Goal: Communication & Community: Answer question/provide support

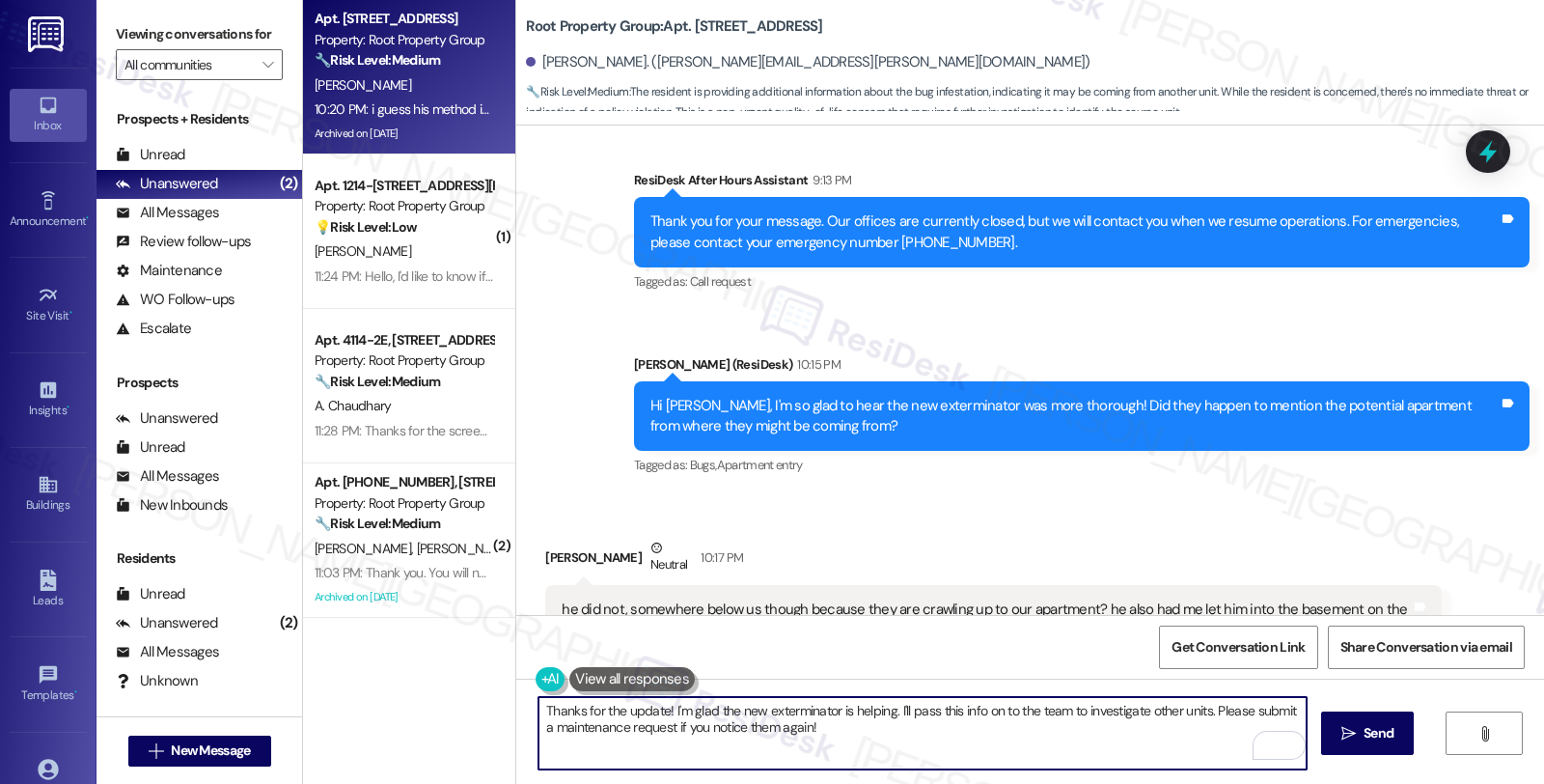
scroll to position [7295, 0]
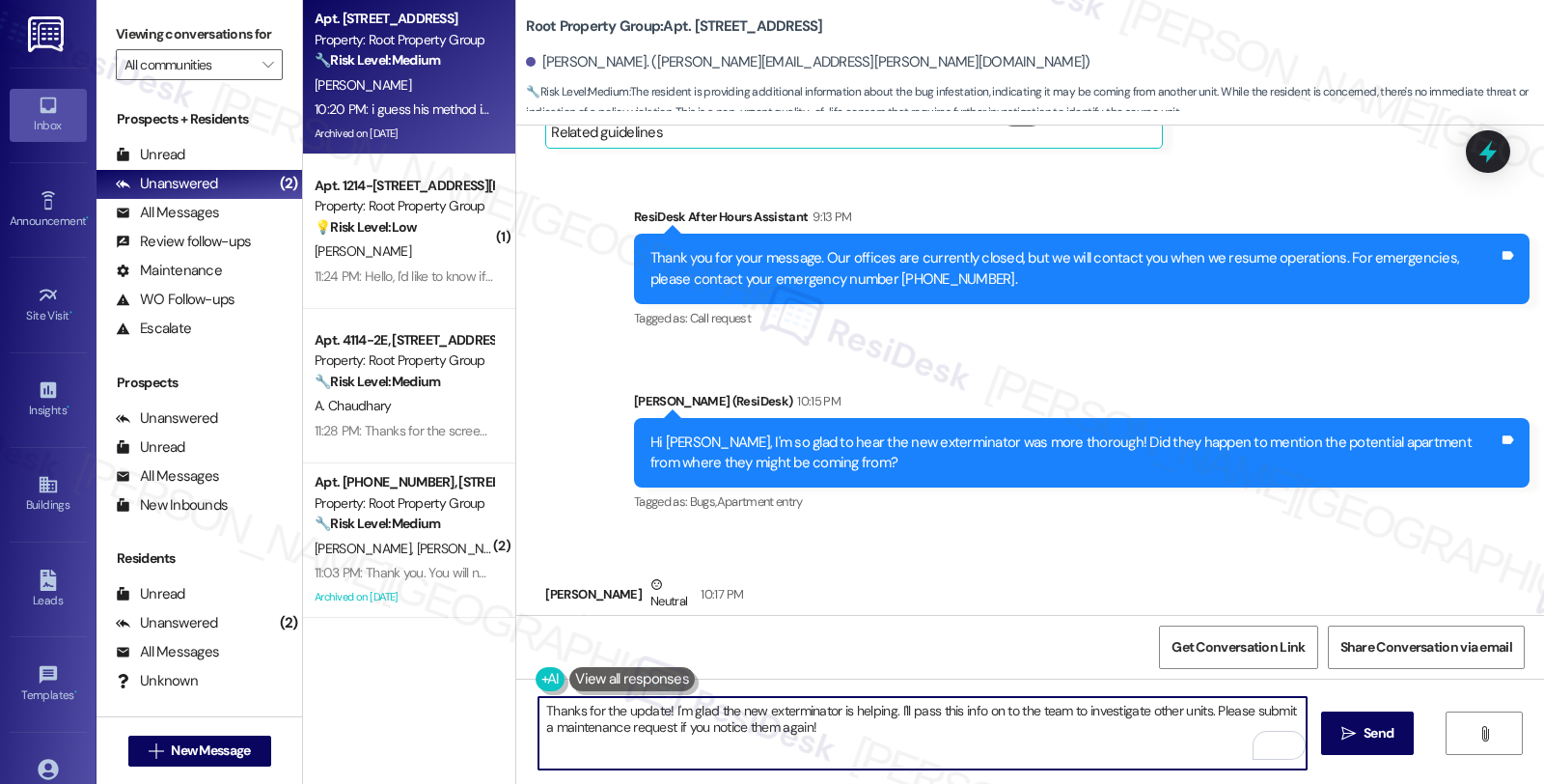
drag, startPoint x: 886, startPoint y: 712, endPoint x: 1194, endPoint y: 712, distance: 308.0
click at [1194, 712] on textarea "Thanks for the update! I'm glad the new exterminator is helping. I'll pass this…" at bounding box center [923, 733] width 769 height 73
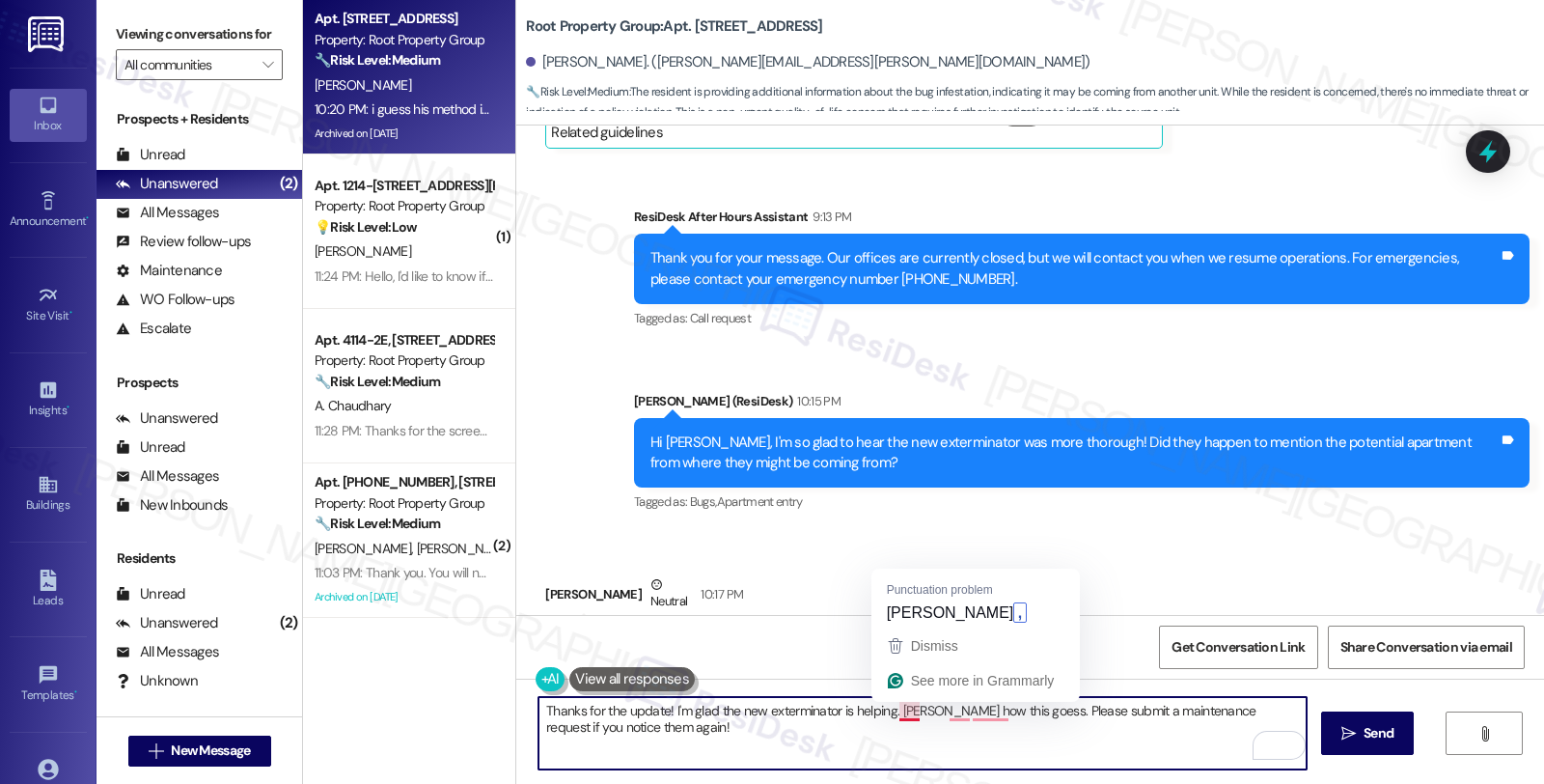
click at [901, 721] on textarea "Thanks for the update! I'm glad the new exterminator is helping. Lee how this g…" at bounding box center [923, 733] width 769 height 73
click at [900, 710] on textarea "Thanks for the update! I'm glad the new exterminator is helping. Lee how this g…" at bounding box center [923, 733] width 769 height 73
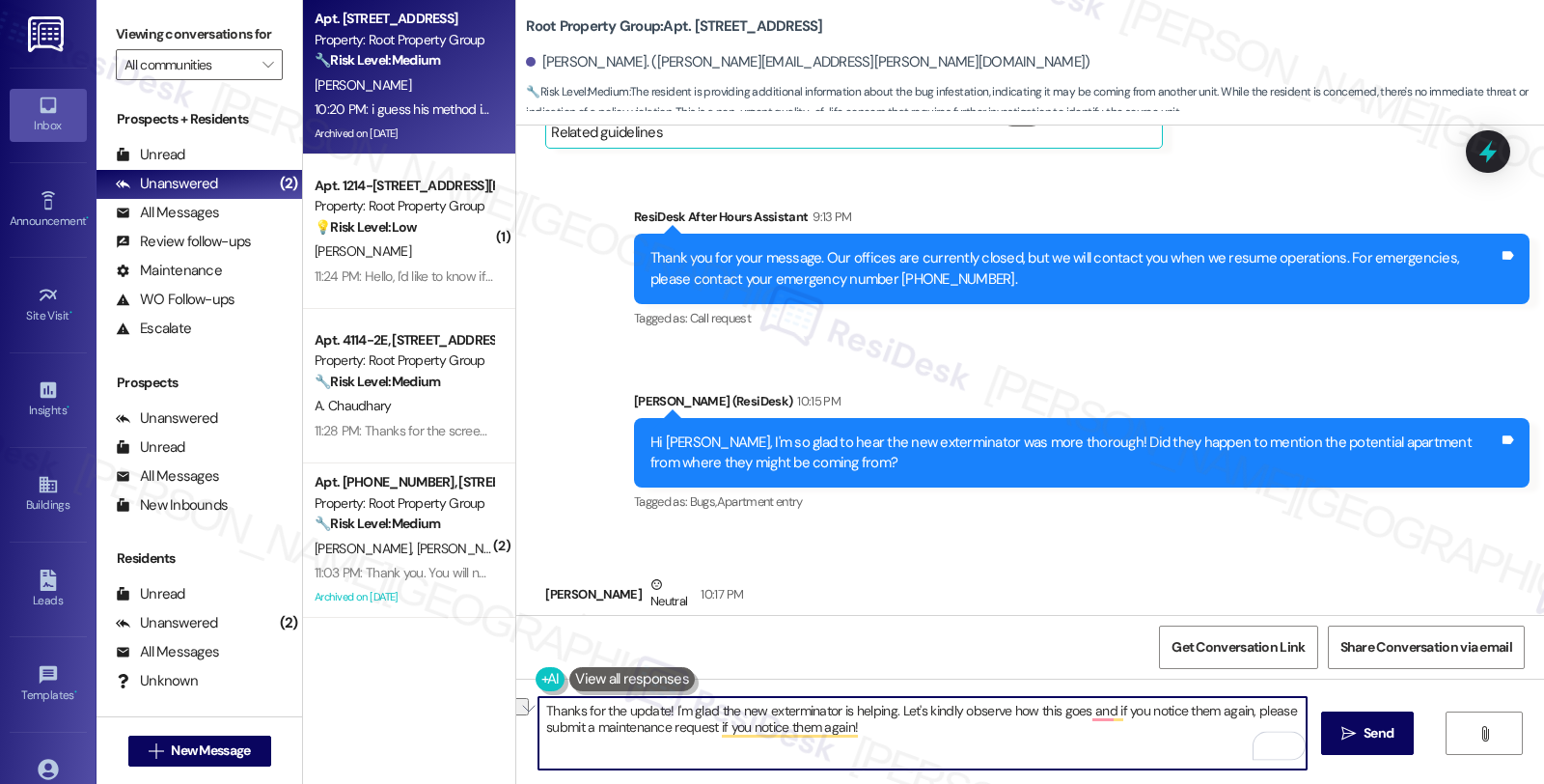
drag, startPoint x: 708, startPoint y: 730, endPoint x: 954, endPoint y: 739, distance: 246.2
click at [954, 739] on textarea "Thanks for the update! I'm glad the new exterminator is helping. Let's kindly o…" at bounding box center [923, 733] width 769 height 73
click at [768, 731] on textarea "Thanks for the update! I'm glad the new exterminator is helping. Let's kindly o…" at bounding box center [923, 733] width 769 height 73
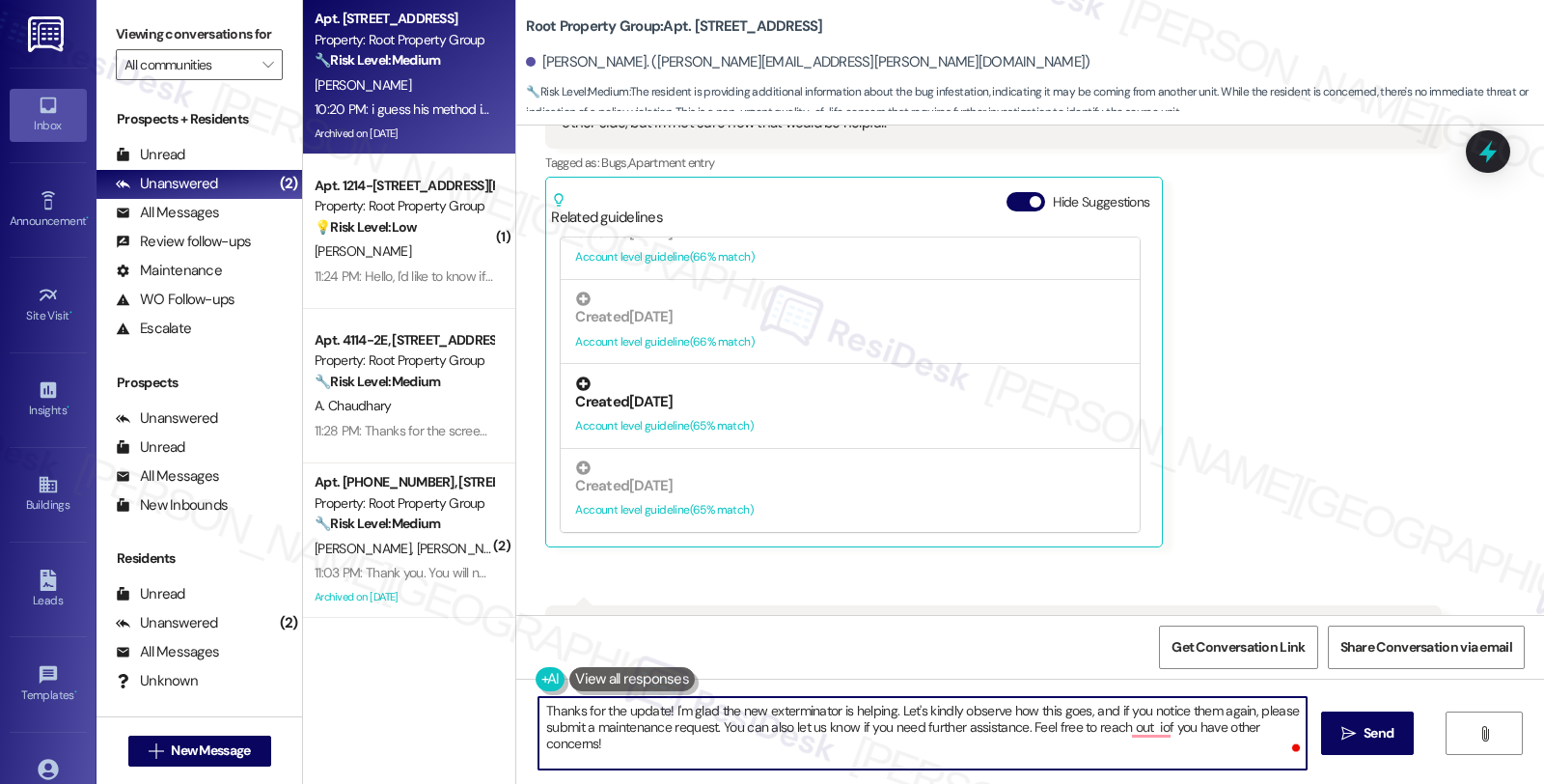
scroll to position [7938, 0]
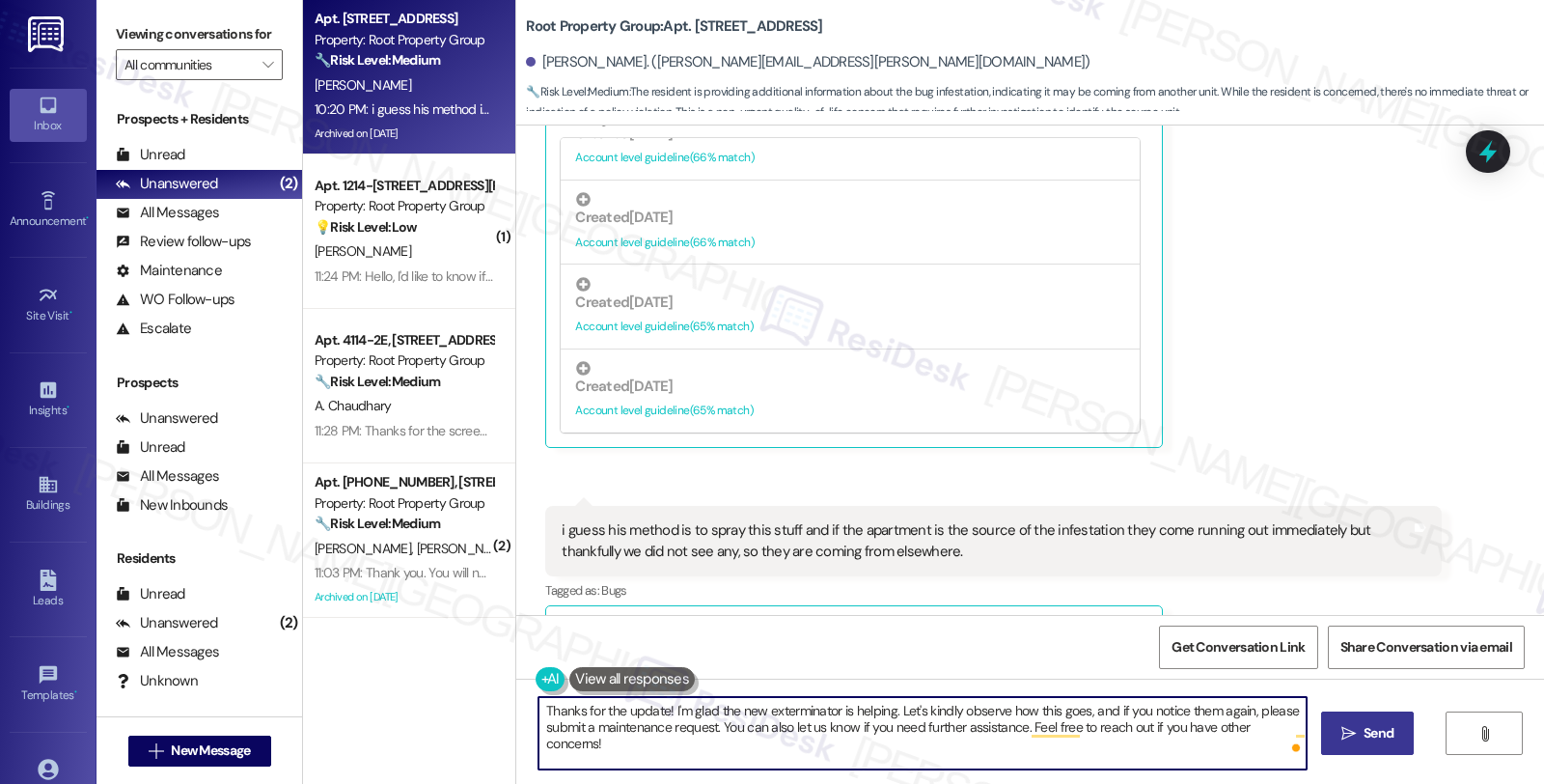
type textarea "Thanks for the update! I'm glad the new exterminator is helping. Let's kindly o…"
click at [1367, 741] on span "Send" at bounding box center [1378, 733] width 30 height 20
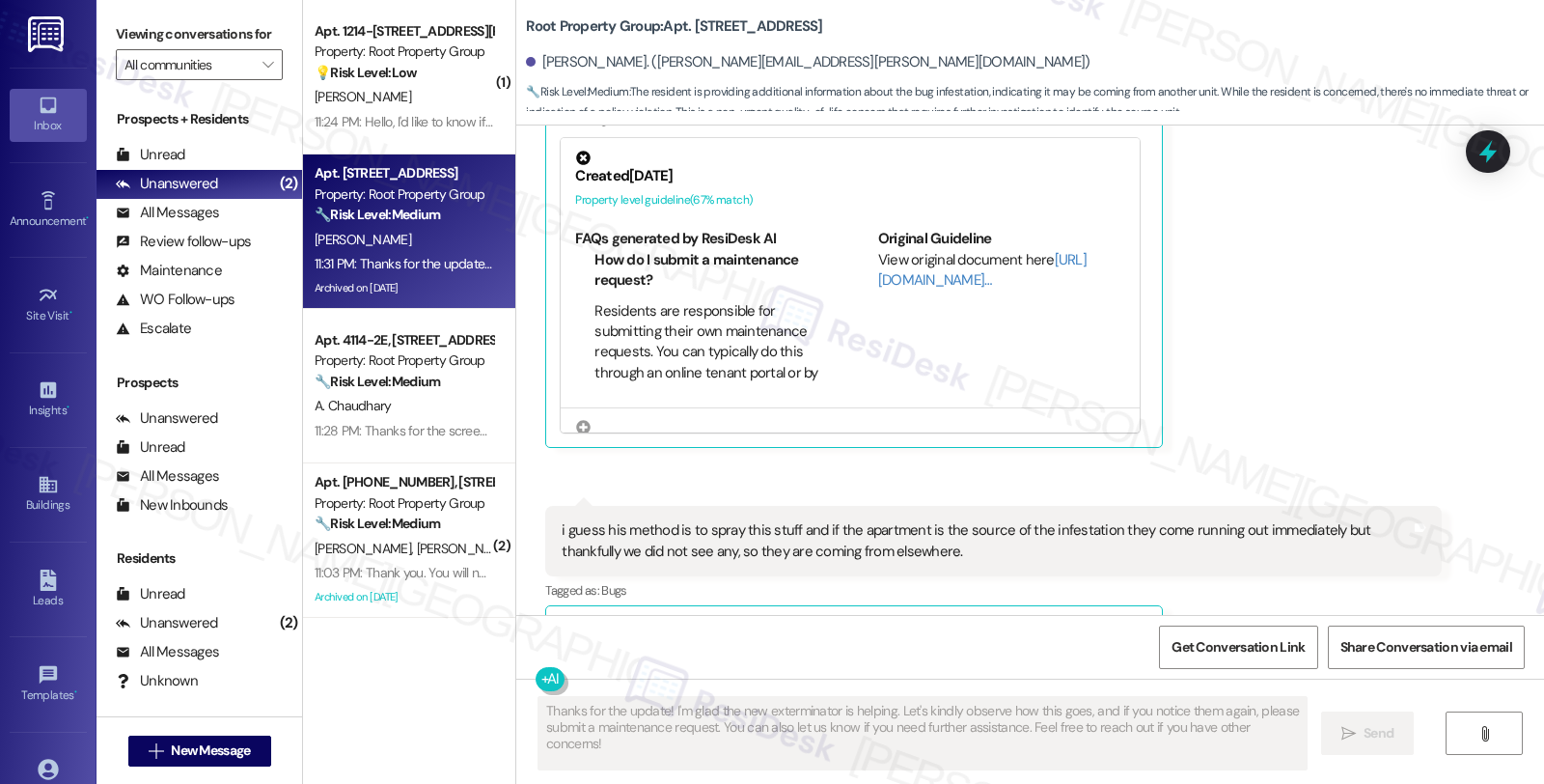
scroll to position [8093, 0]
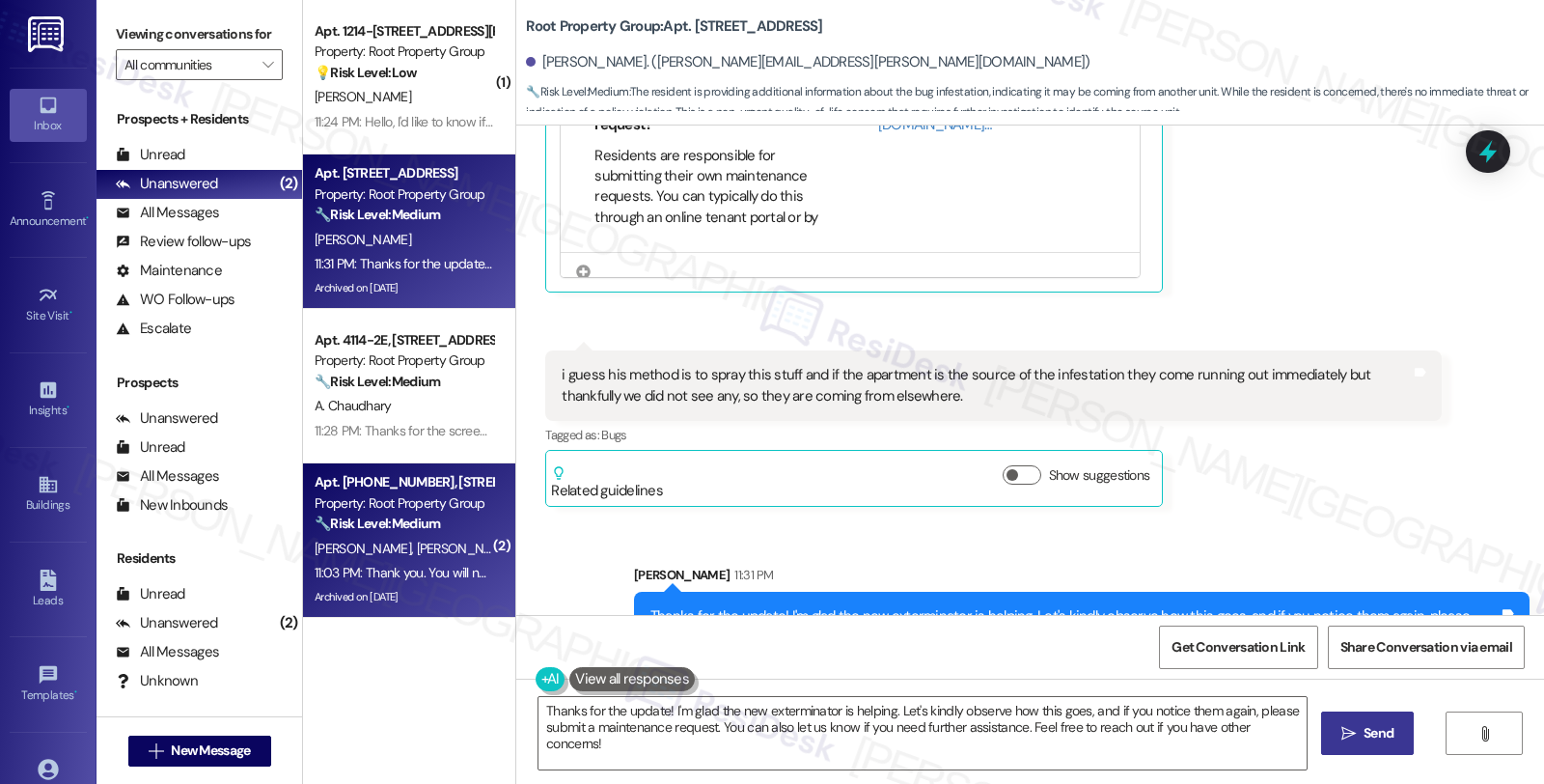
click at [454, 513] on div "🔧 Risk Level: Medium The resident is requesting to be removed from the communic…" at bounding box center [404, 523] width 178 height 20
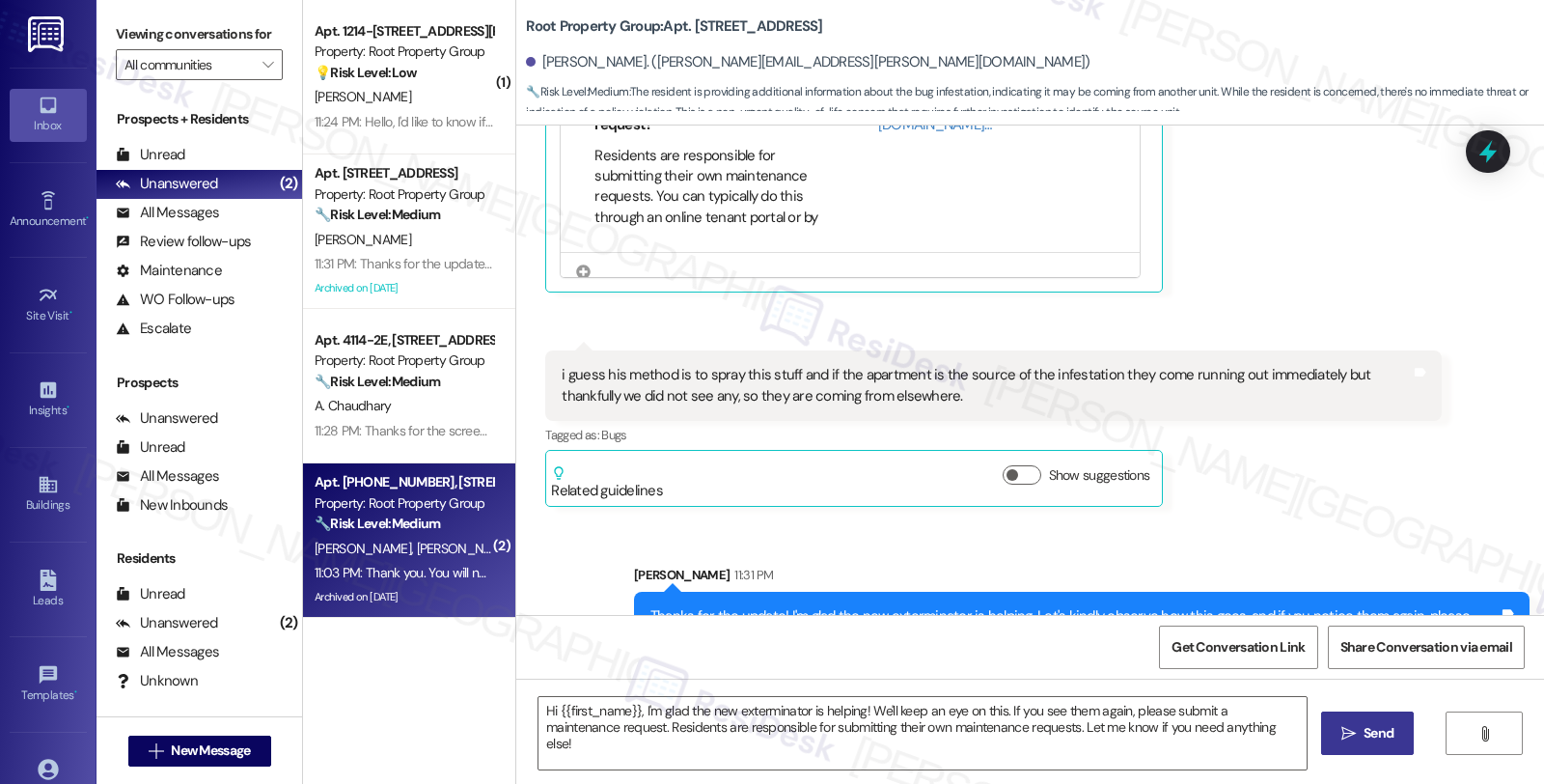
type textarea "Fetching suggested responses. Please feel free to read through the conversation…"
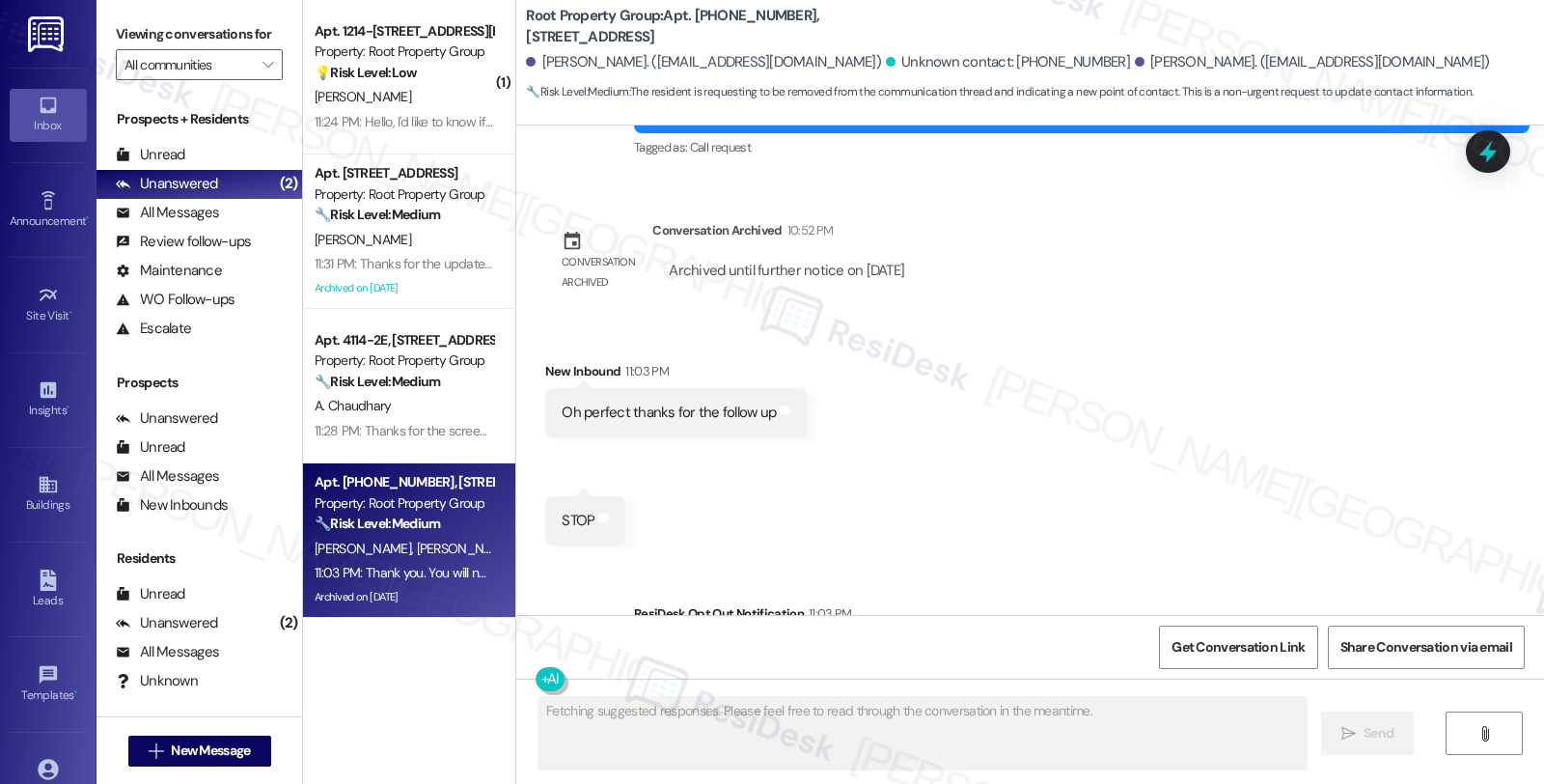
scroll to position [2059, 0]
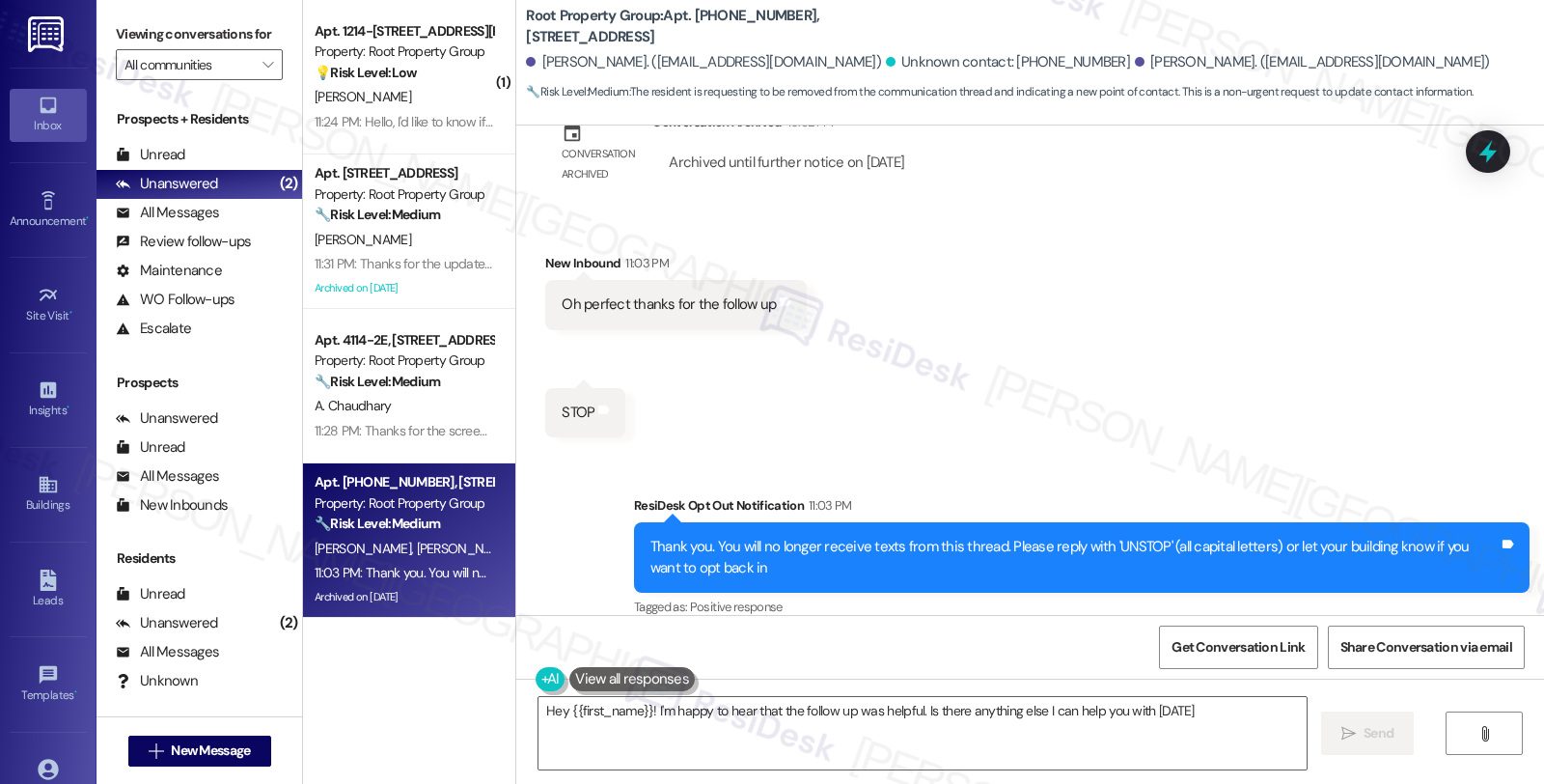
type textarea "Hey {{first_name}}! I'm happy to hear that the follow up was helpful. Is there …"
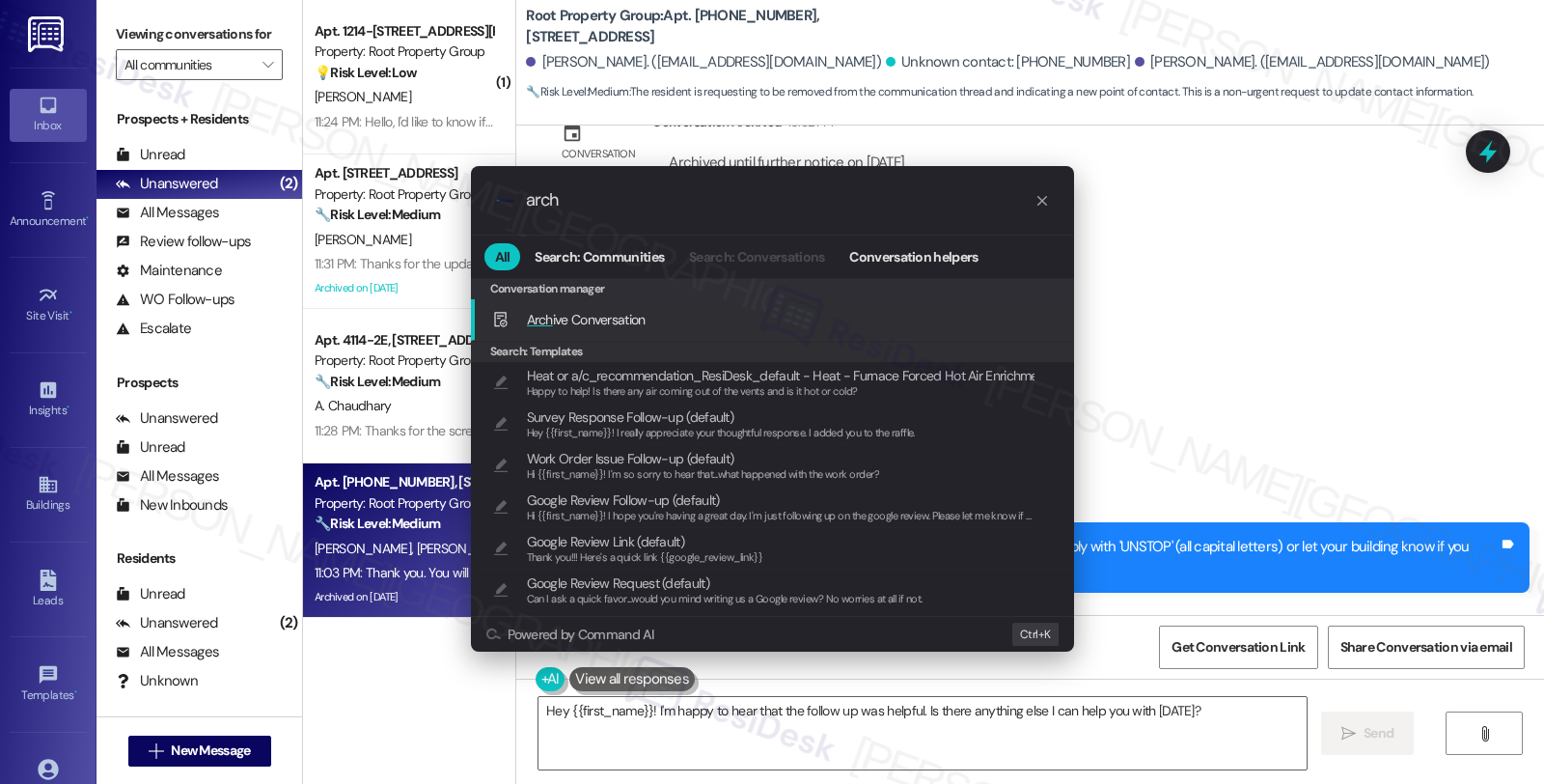
type input "arch"
click at [637, 329] on span "Arch ive Conversation" at bounding box center [586, 319] width 119 height 21
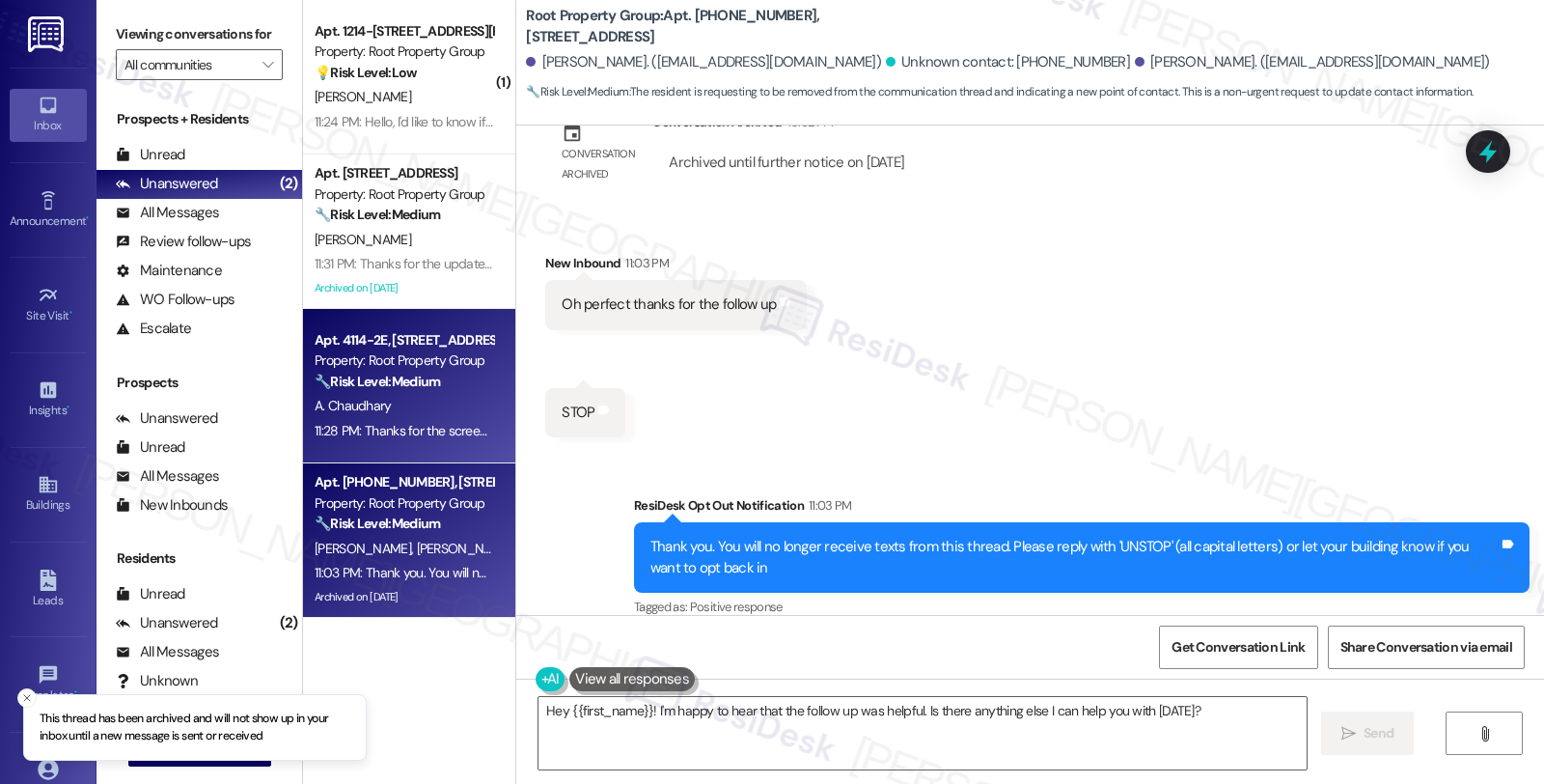
click at [439, 357] on div "Property: Root Property Group" at bounding box center [404, 360] width 178 height 20
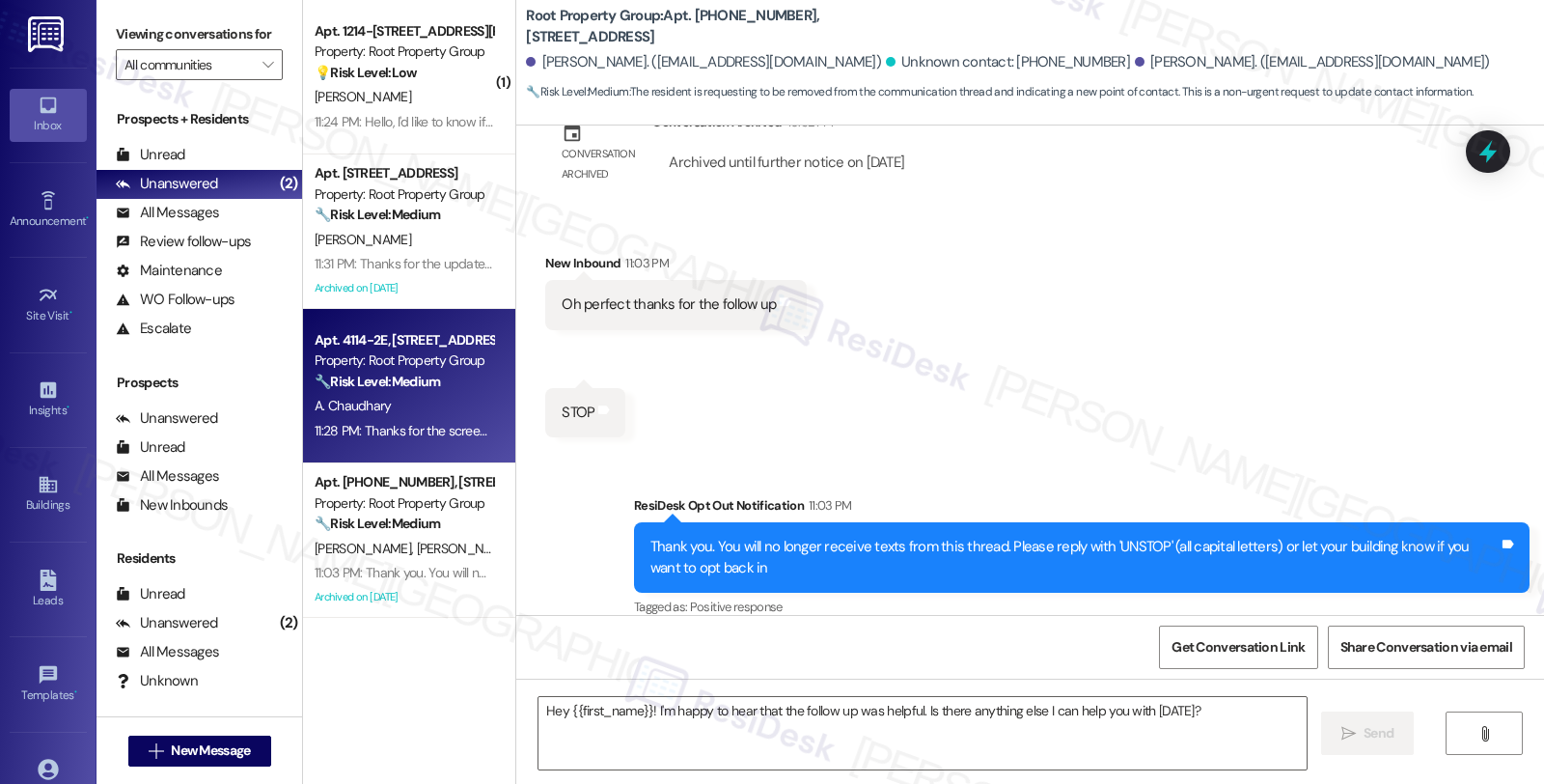
type textarea "Fetching suggested responses. Please feel free to read through the conversation…"
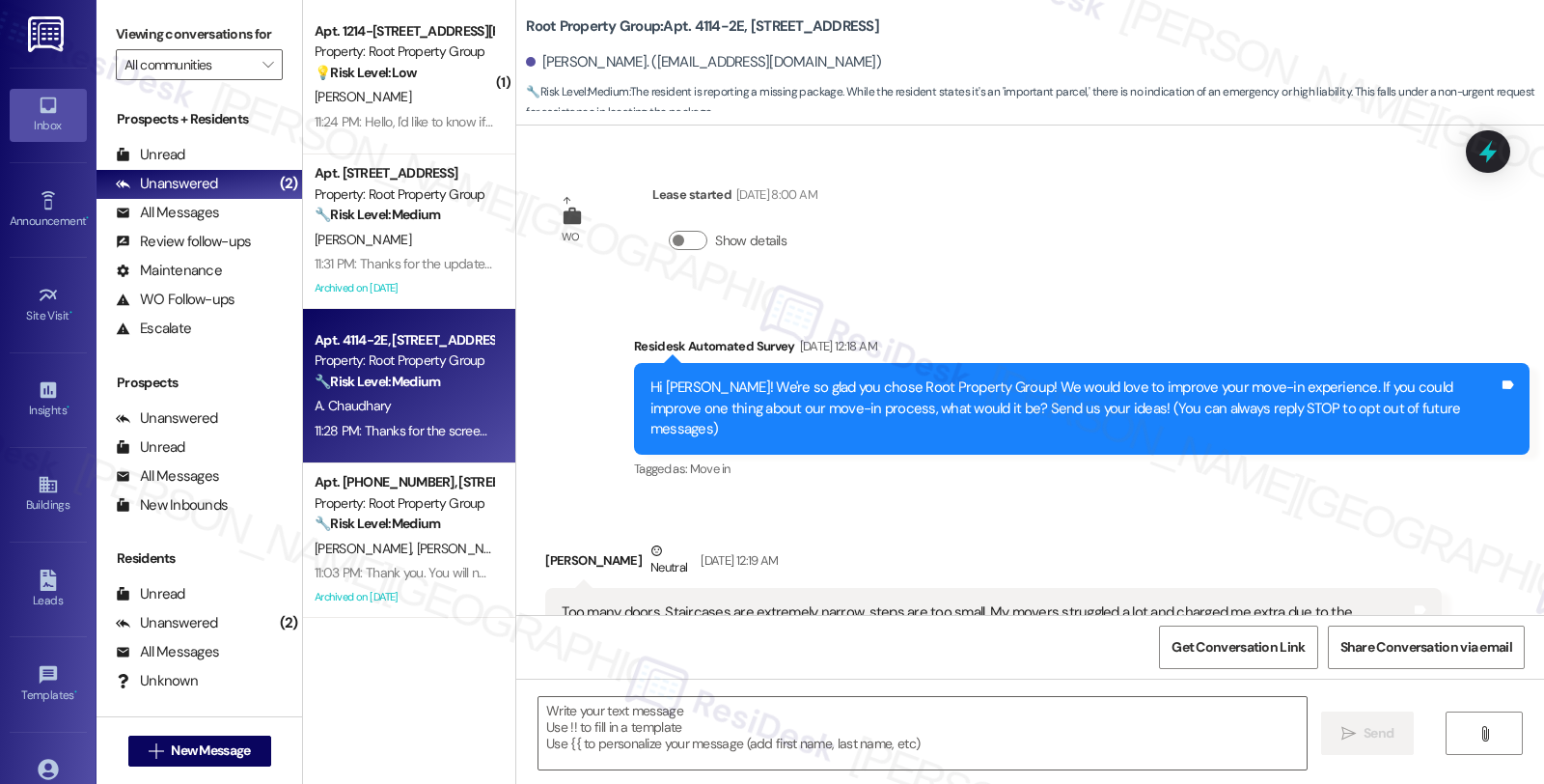
scroll to position [2883, 0]
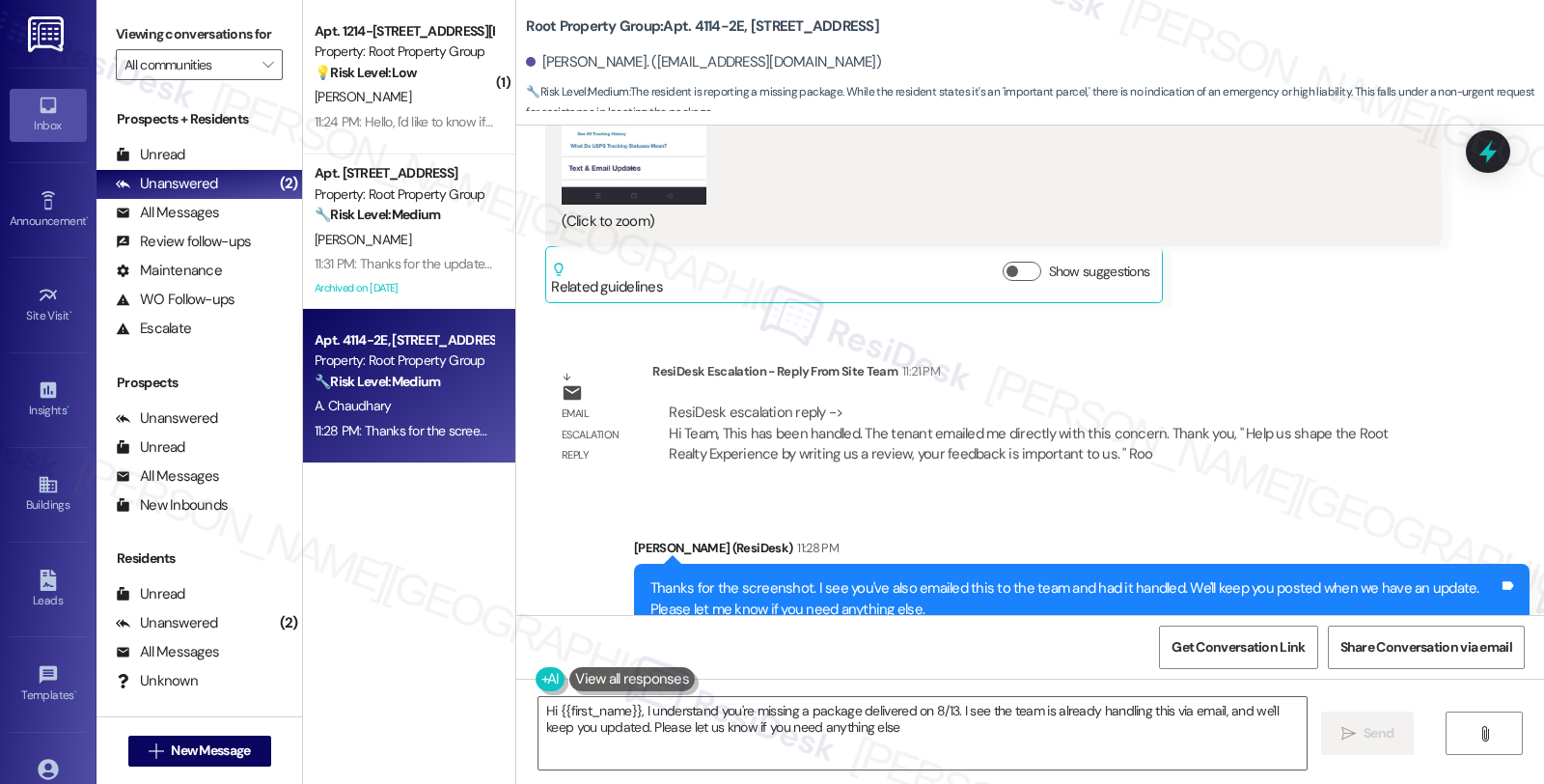
type textarea "Hi {{first_name}}, I understand you're missing a package delivered on 8/13. I s…"
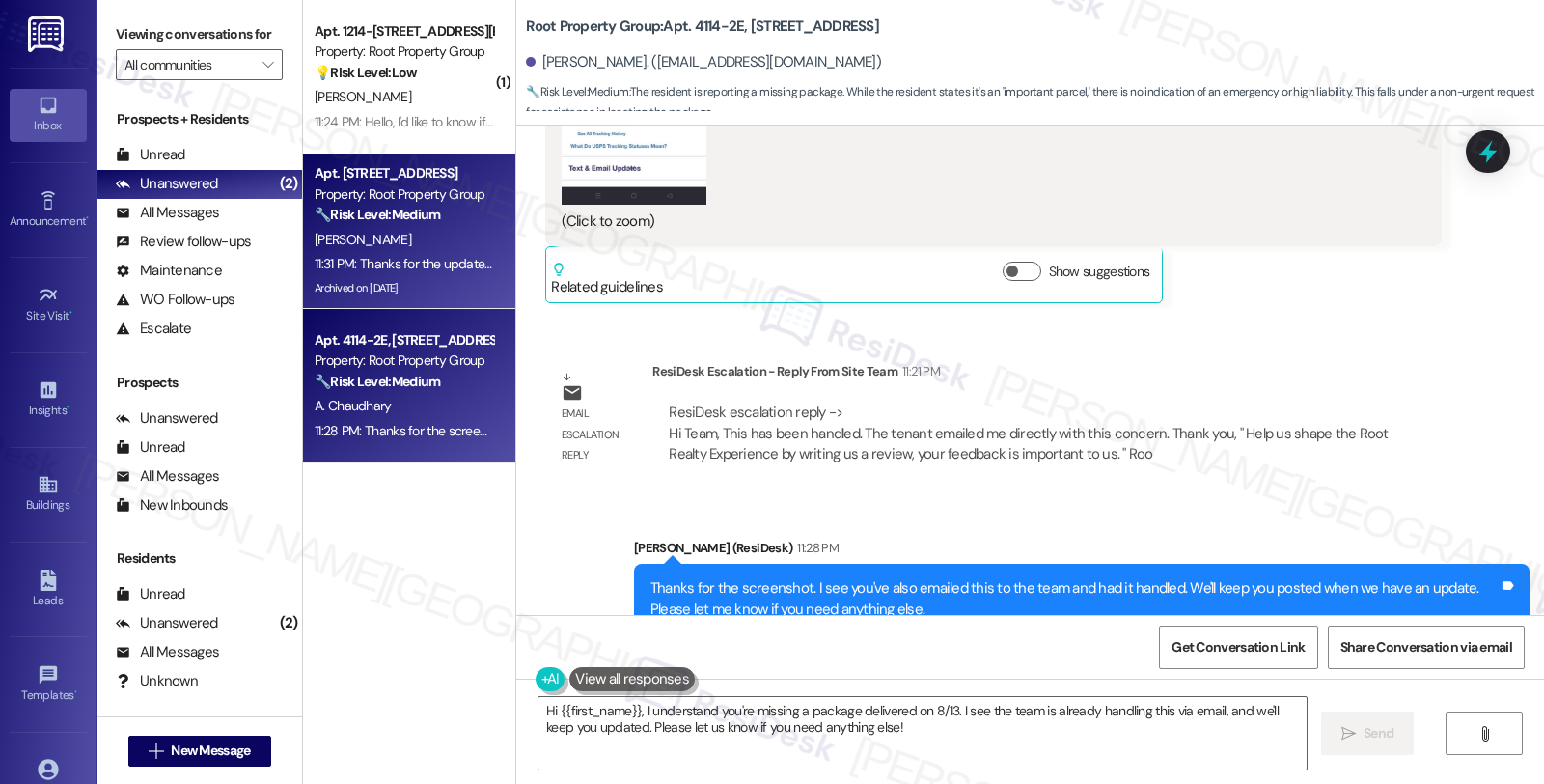
click at [430, 223] on div "🔧 Risk Level: Medium The resident is providing additional information about the…" at bounding box center [404, 214] width 178 height 20
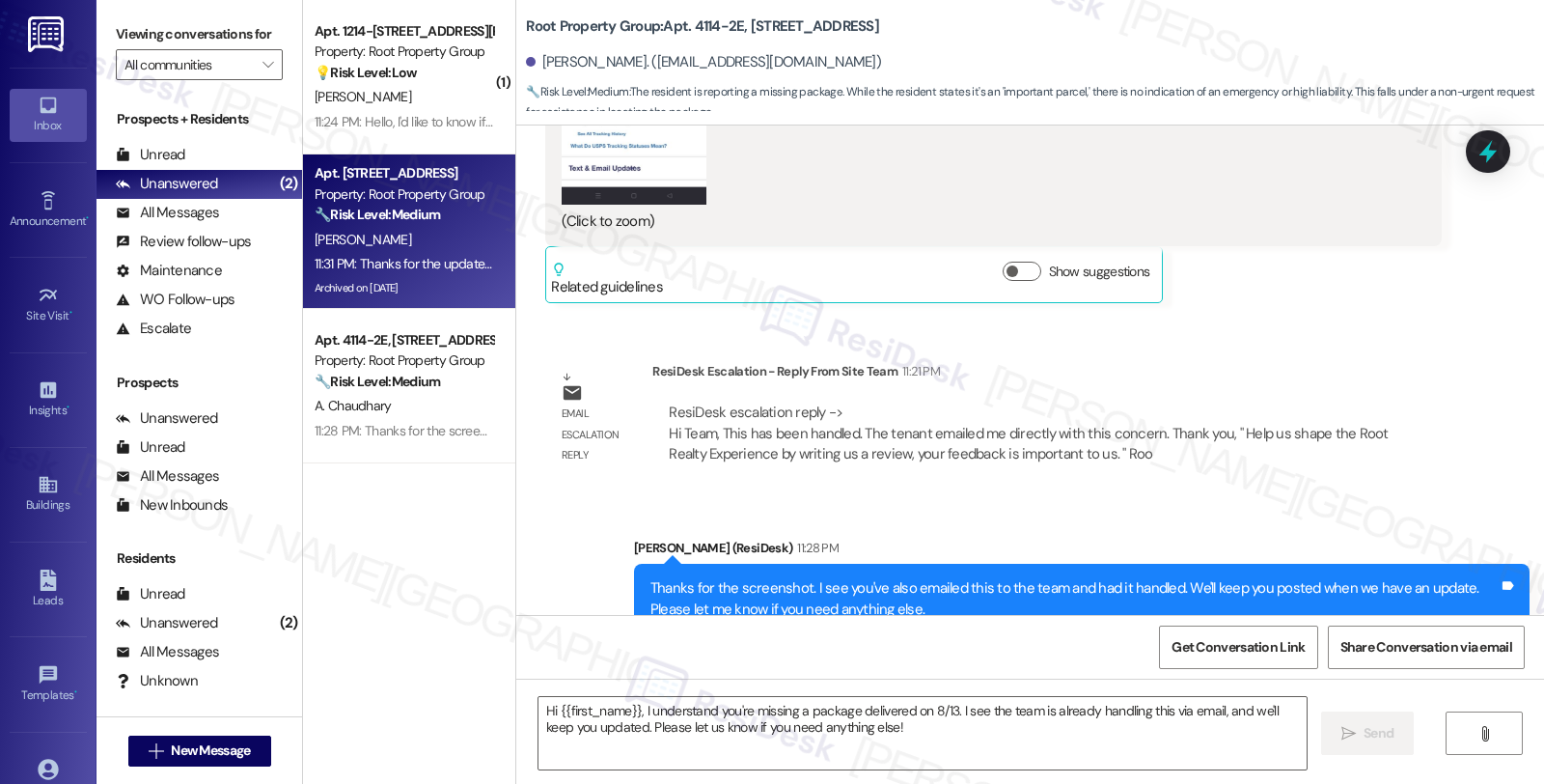
type textarea "Fetching suggested responses. Please feel free to read through the conversation…"
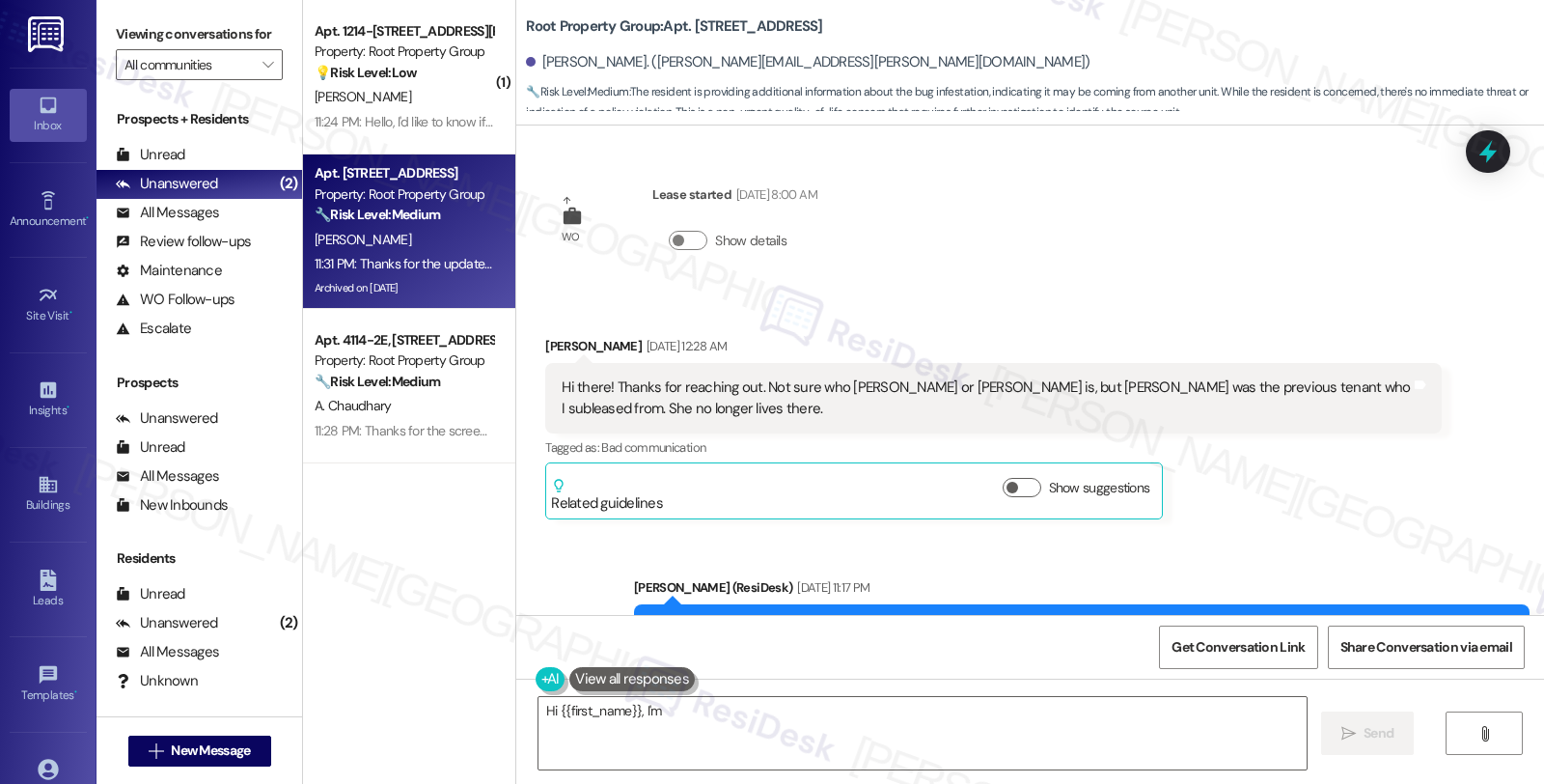
scroll to position [7938, 0]
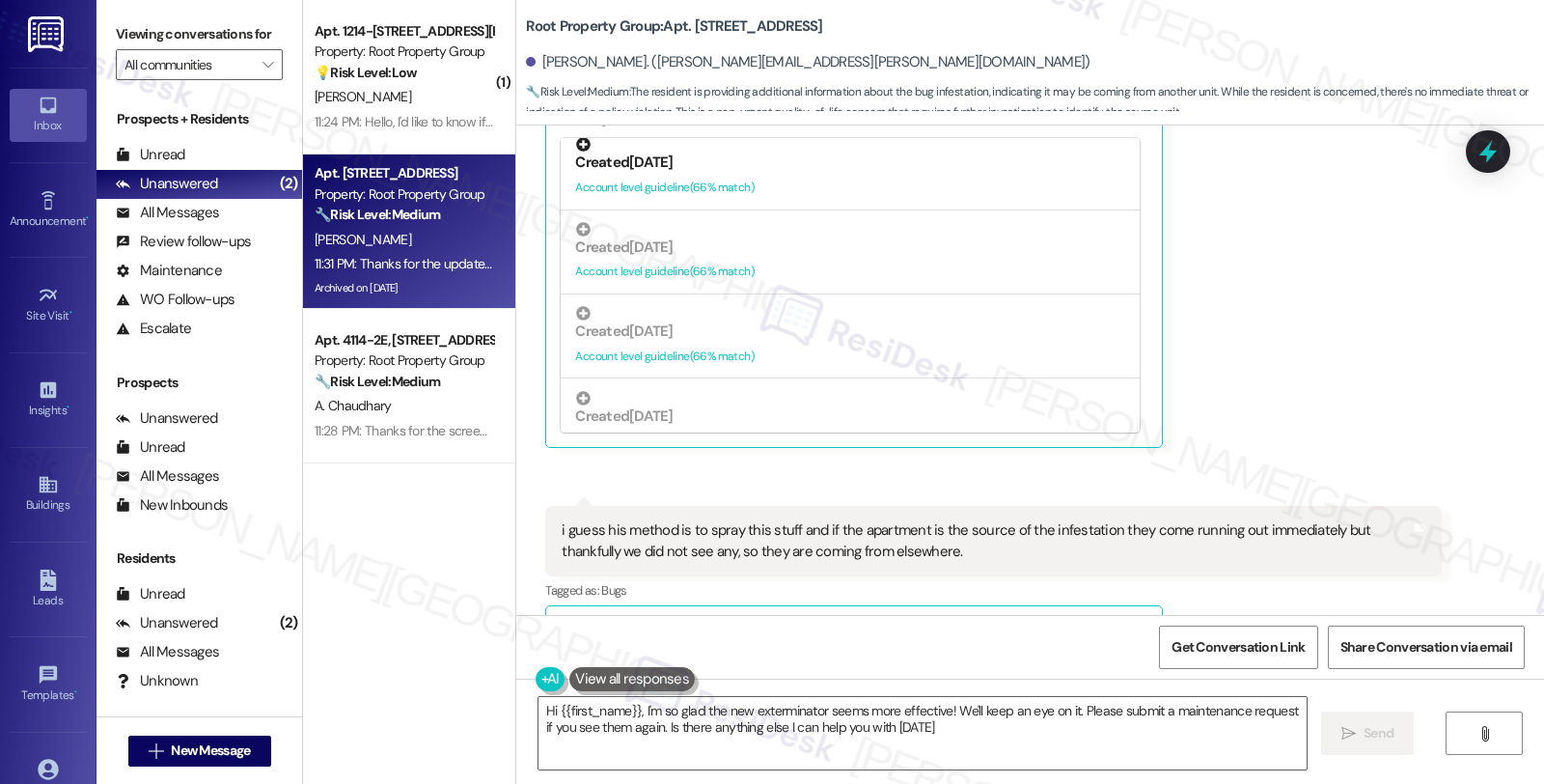
type textarea "Hi {{first_name}}, I'm so glad the new exterminator seems more effective! We'll…"
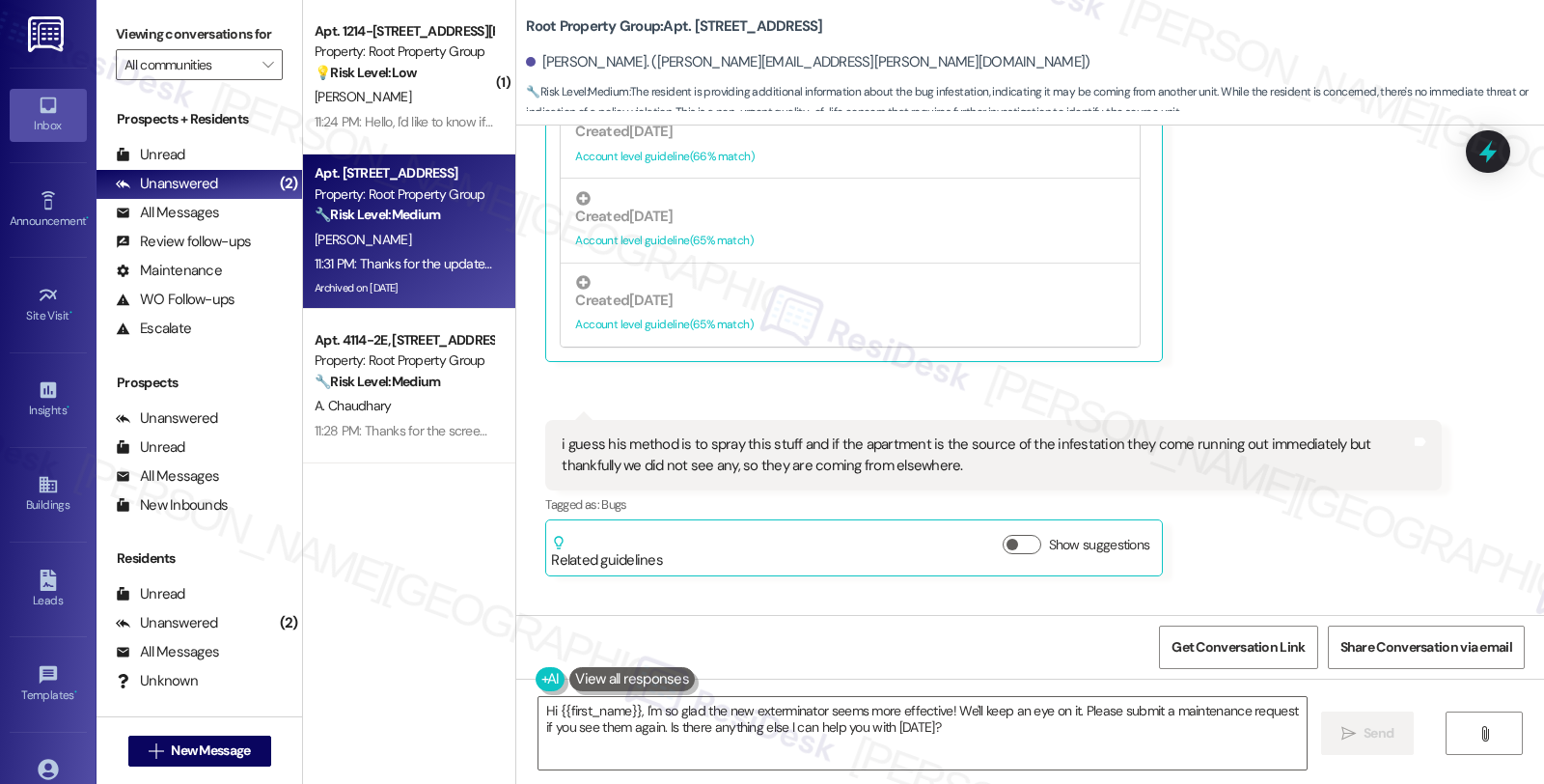
scroll to position [8122, 0]
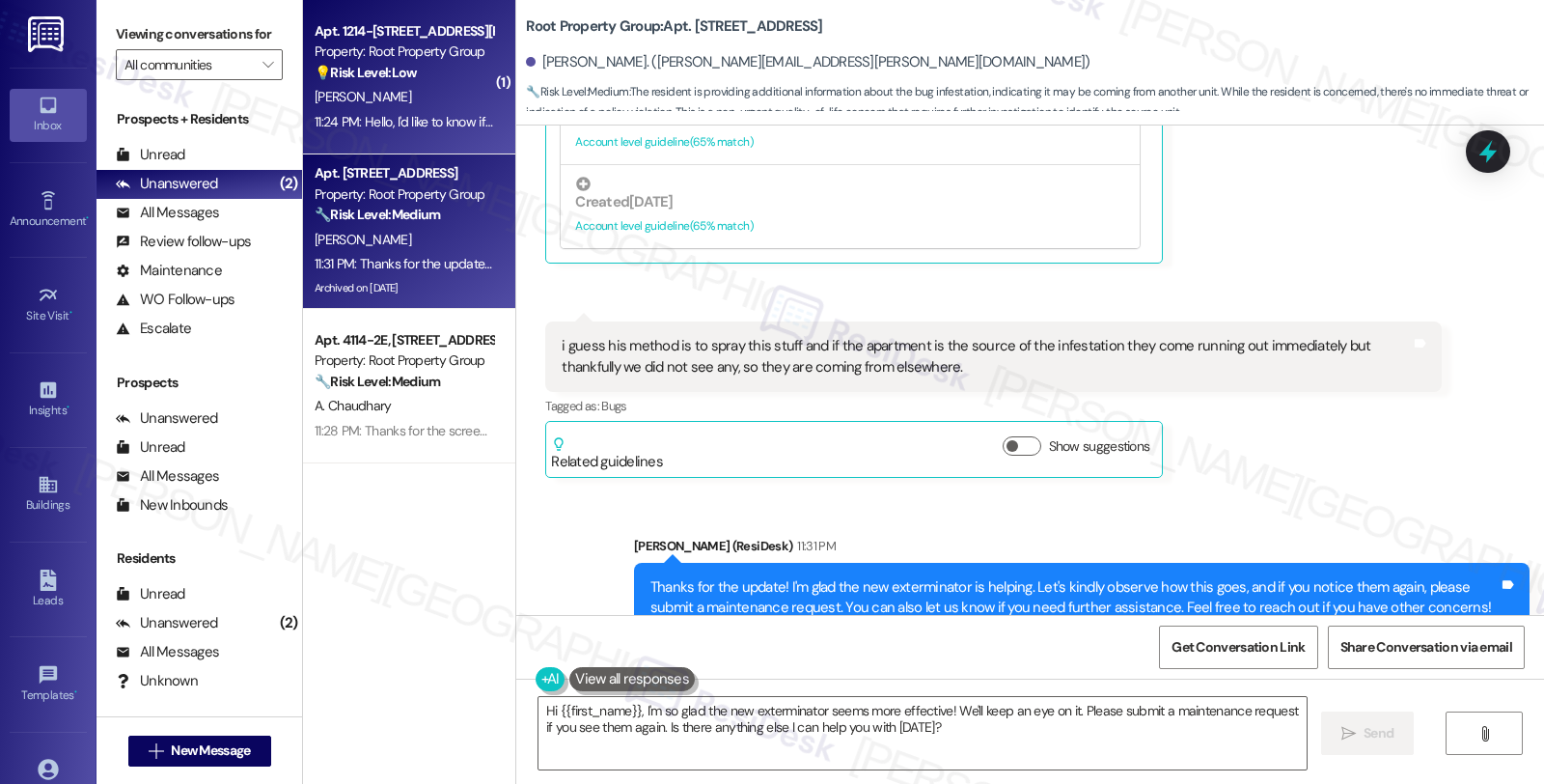
click at [413, 113] on div "11:24 PM: Hello, I'd like to know if you can provide me the name of the color, …" at bounding box center [1112, 122] width 1595 height 17
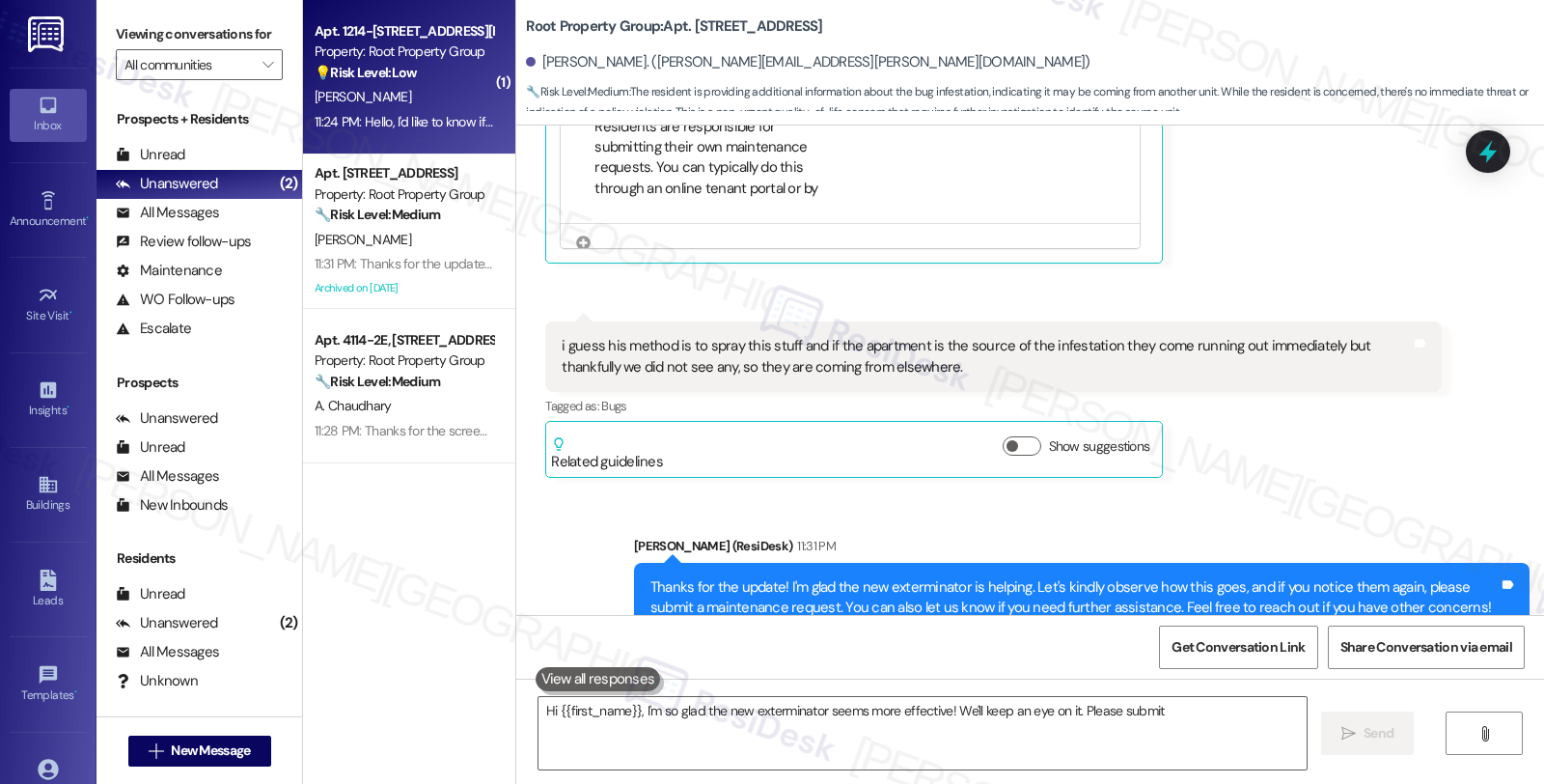
type textarea "Hi {{first_name}}, I'm so glad the new exterminator seems more effective! We'll…"
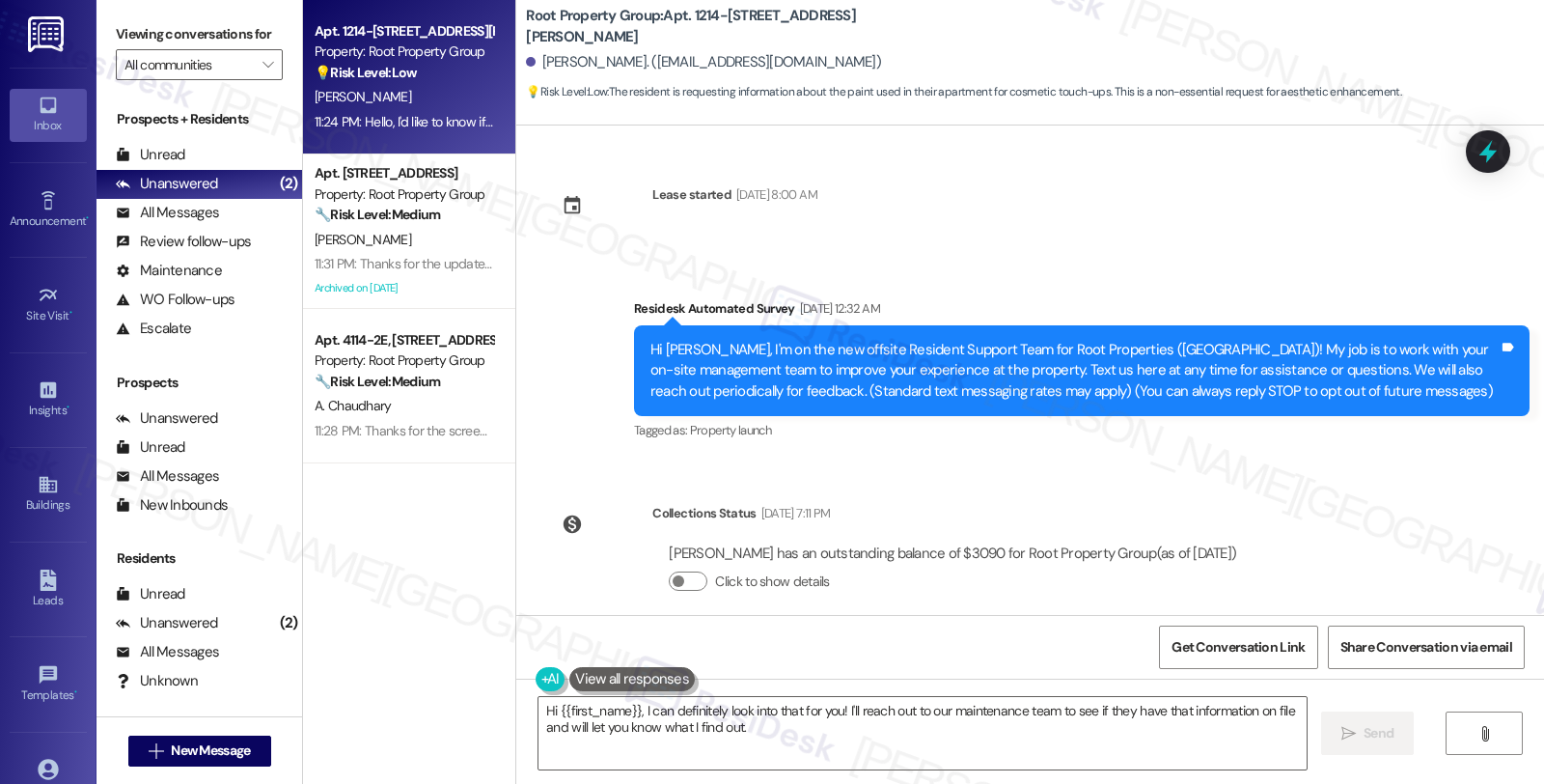
scroll to position [535, 0]
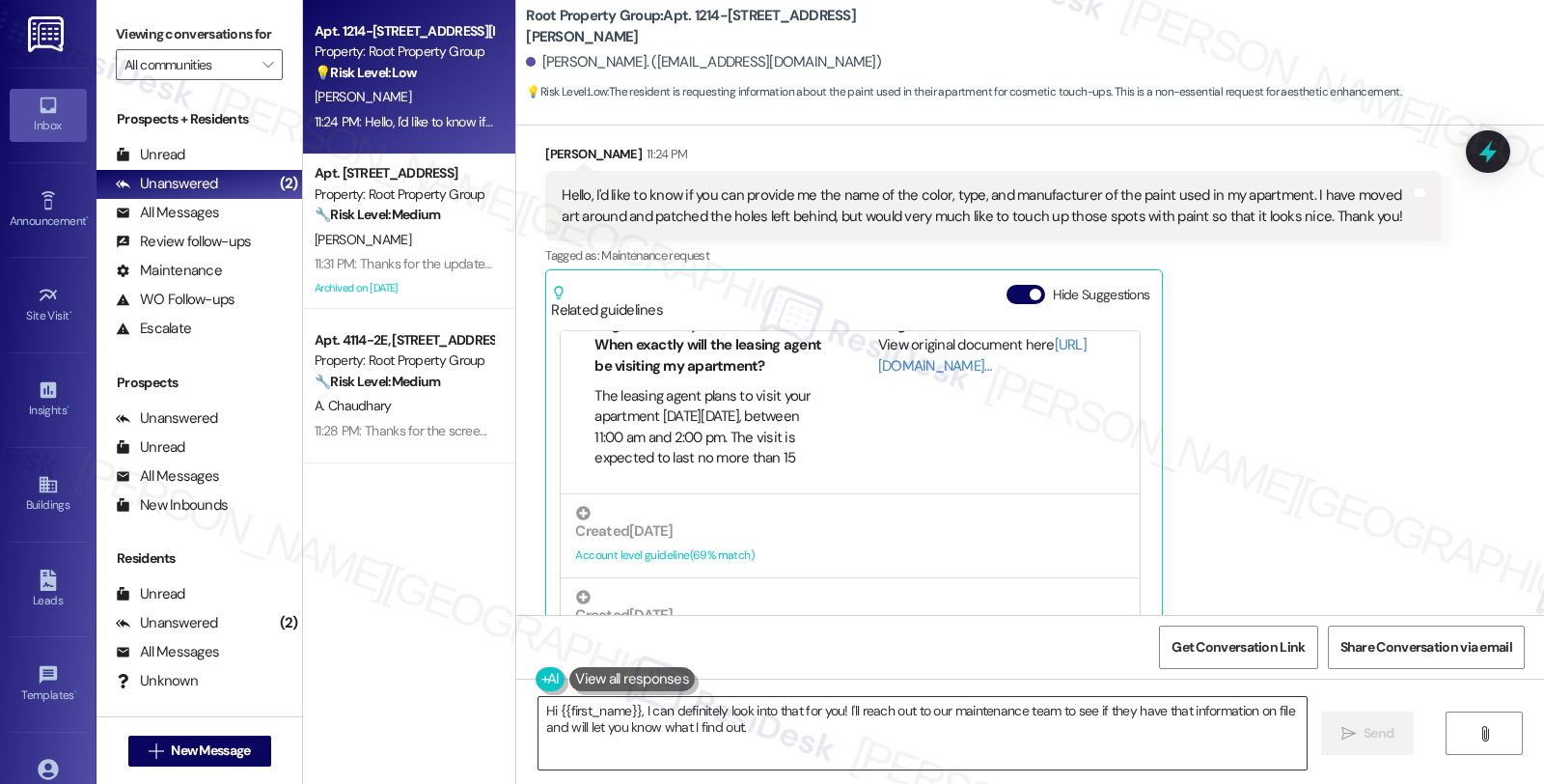
click at [631, 703] on textarea "Hi {{first_name}}, I can definitely look into that for you! I'll reach out to o…" at bounding box center [923, 733] width 769 height 73
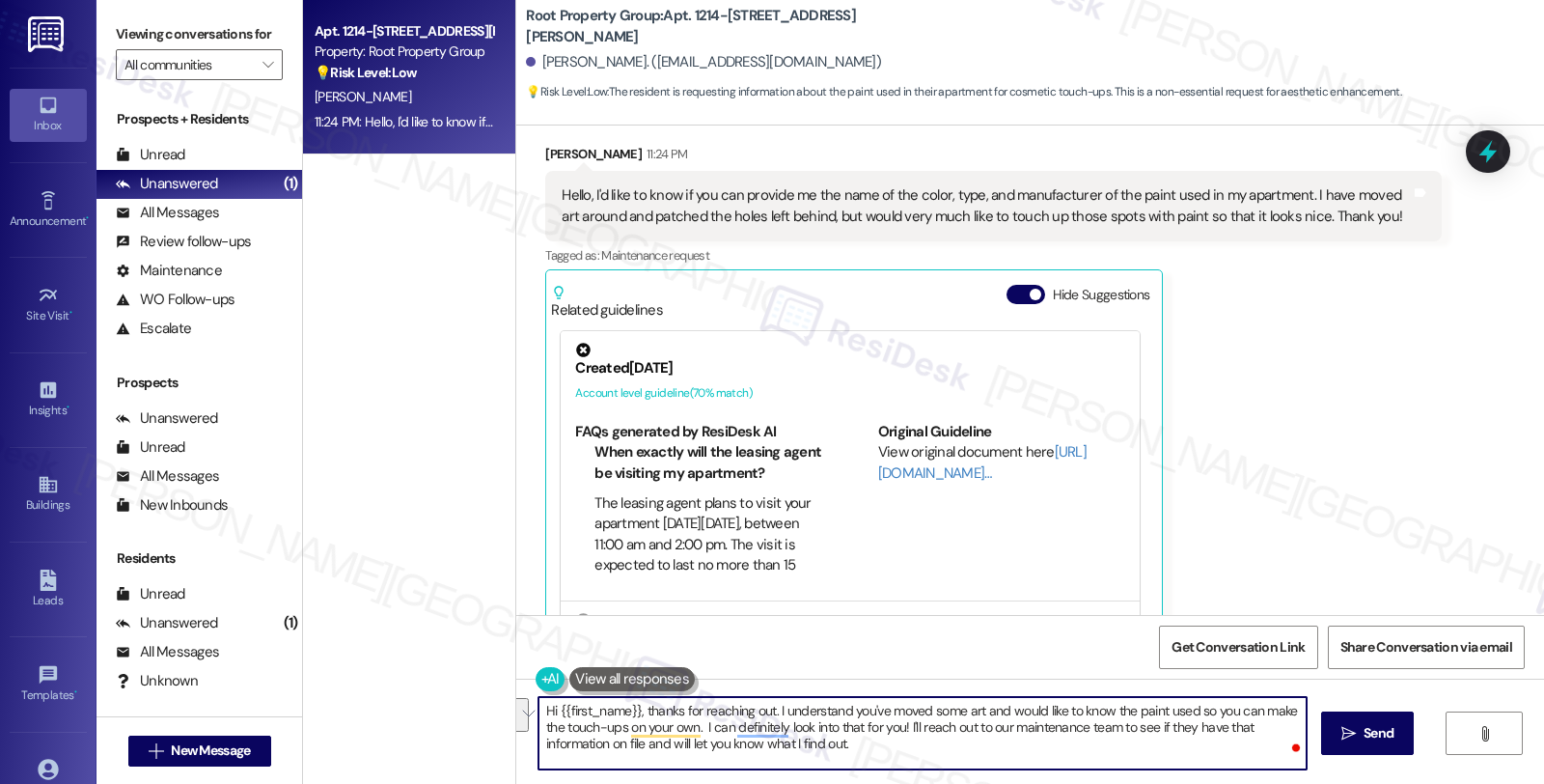
drag, startPoint x: 693, startPoint y: 725, endPoint x: 882, endPoint y: 763, distance: 192.8
click at [882, 763] on textarea "Hi {{first_name}}, thanks for reaching out. I understand you've moved some art …" at bounding box center [923, 733] width 769 height 73
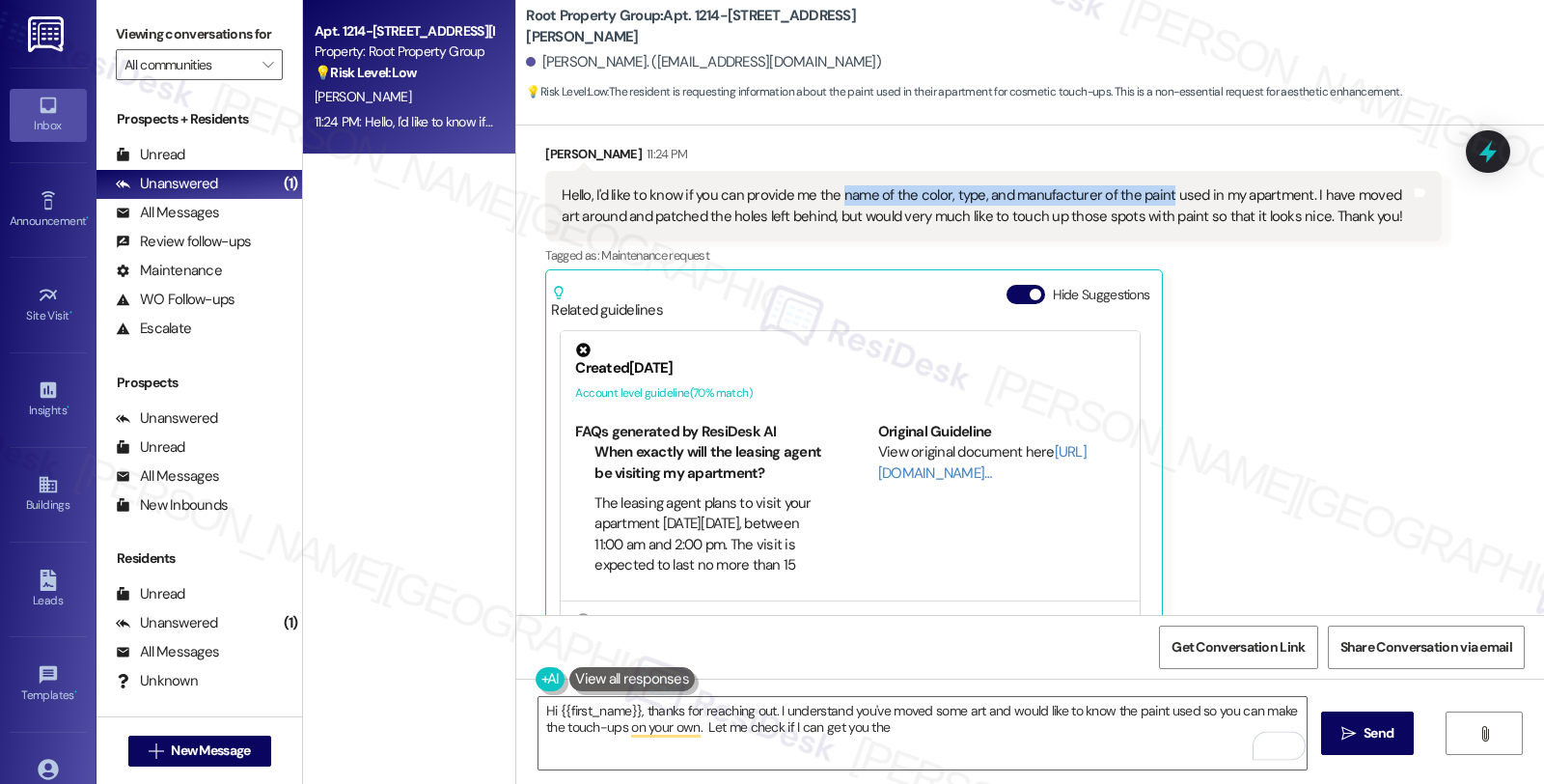
drag, startPoint x: 826, startPoint y: 190, endPoint x: 1151, endPoint y: 196, distance: 325.1
click at [1151, 196] on div "Hello, I'd like to know if you can provide me the name of the color, type, and …" at bounding box center [985, 205] width 848 height 42
copy div "name of the color, type, and manufacturer of the paint"
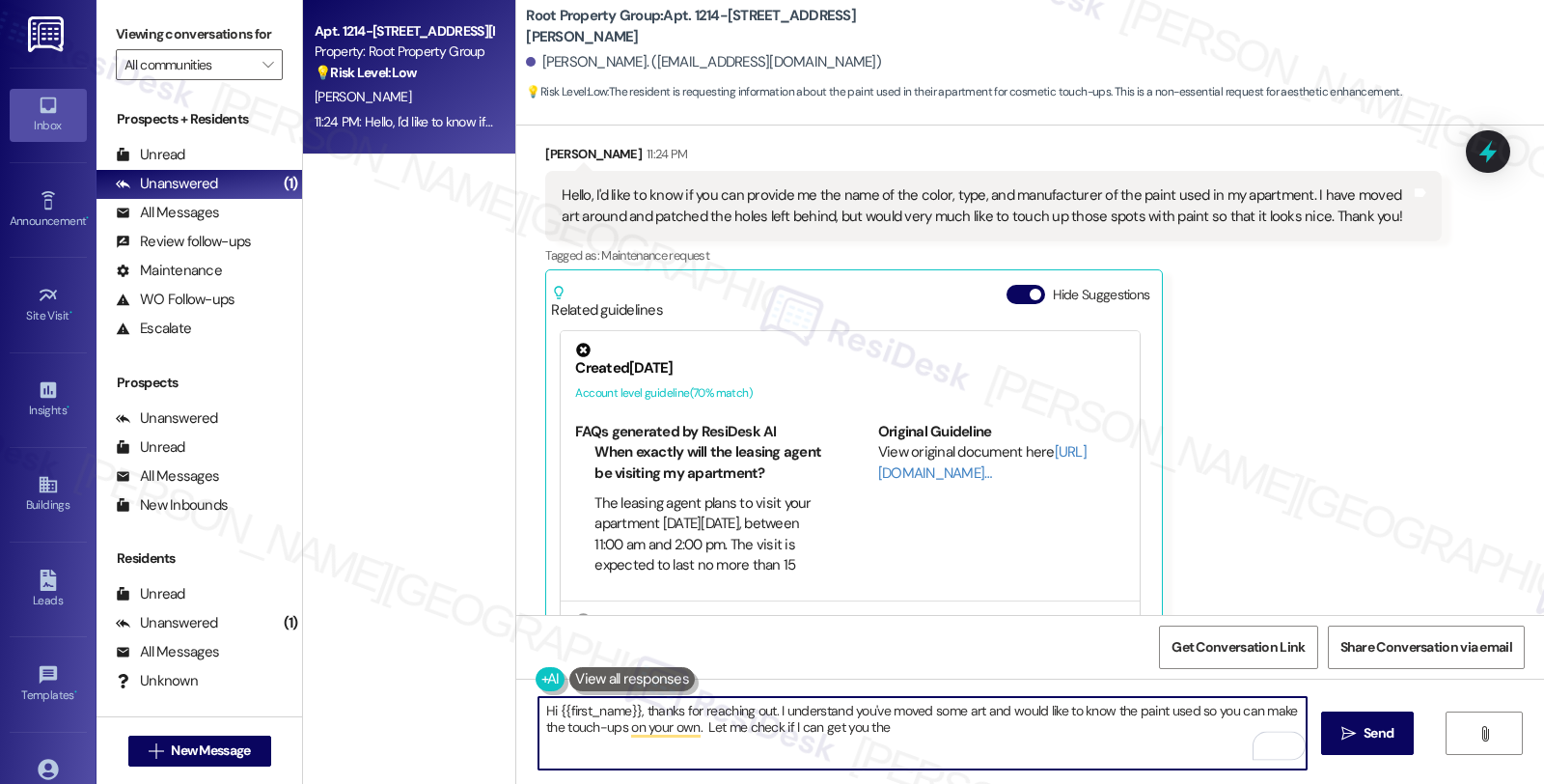
click at [947, 738] on textarea "Hi {{first_name}}, thanks for reaching out. I understand you've moved some art …" at bounding box center [923, 733] width 769 height 73
paste textarea "name of the color, type, and manufacturer of the paint"
click at [1038, 727] on textarea "Hi {{first_name}}, thanks for reaching out. I understand you've moved some art …" at bounding box center [923, 733] width 769 height 73
click at [1220, 732] on textarea "Hi {{first_name}}, thanks for reaching out. I understand you've moved some art …" at bounding box center [923, 733] width 769 height 73
type textarea "Hi {{first_name}}, thanks for reaching out. I understand you've moved some art …"
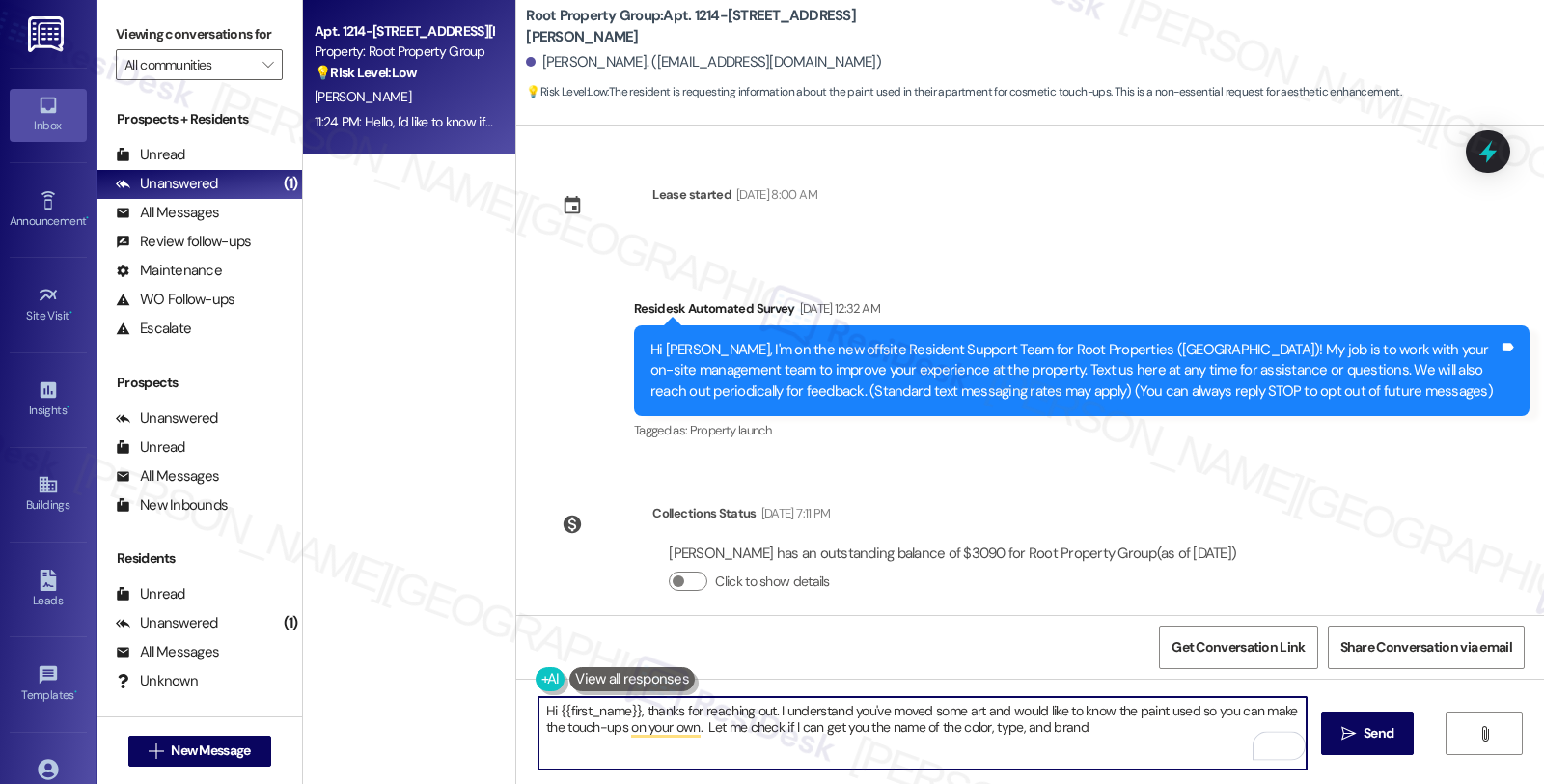
click at [1038, 730] on textarea "Hi {{first_name}}, thanks for reaching out. I understand you've moved some art …" at bounding box center [923, 733] width 769 height 73
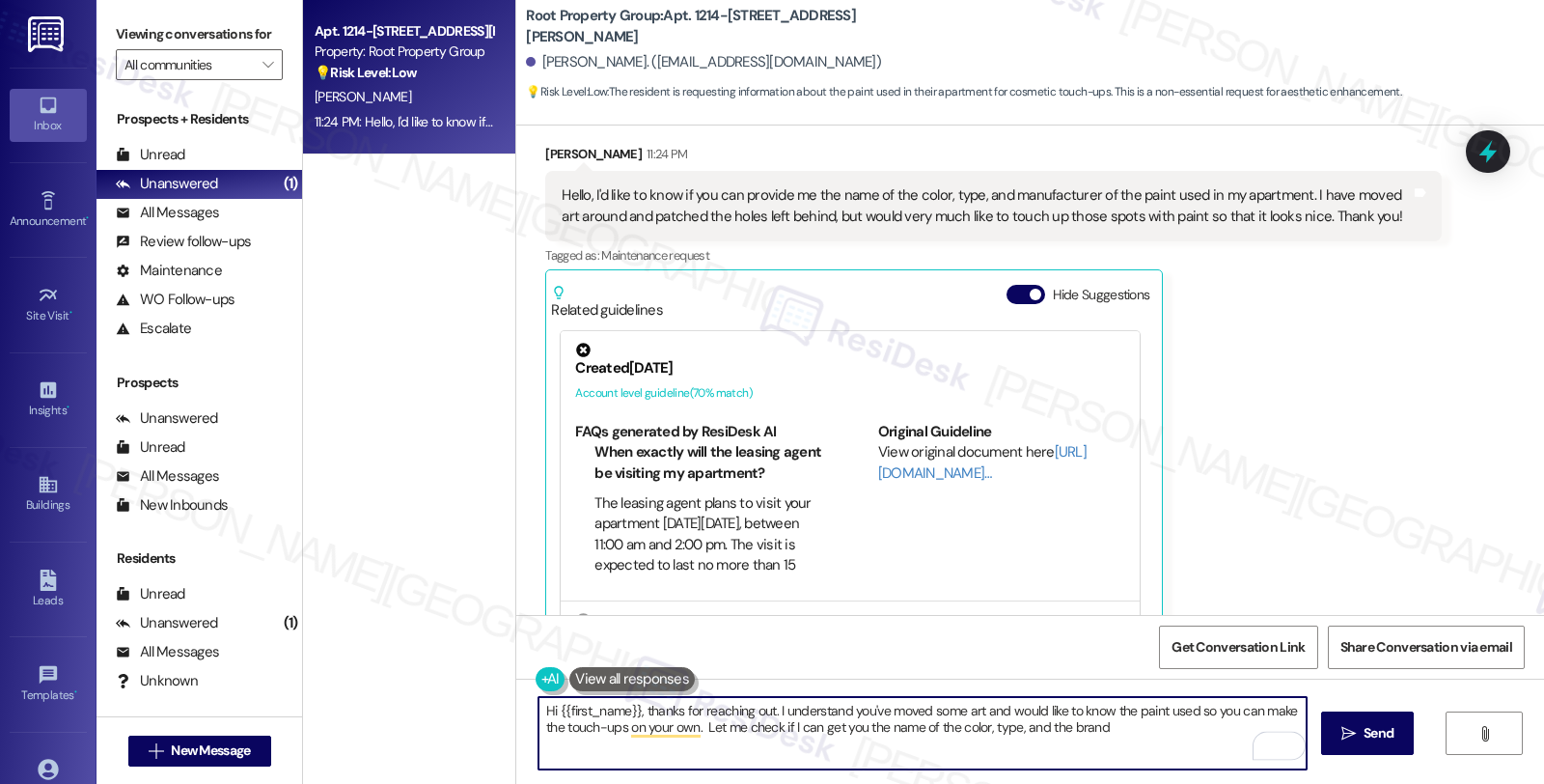
click at [1139, 732] on textarea "Hi {{first_name}}, thanks for reaching out. I understand you've moved some art …" at bounding box center [923, 733] width 769 height 73
click at [1095, 735] on textarea "Hi {{first_name}}, thanks for reaching out. I understand you've moved some art …" at bounding box center [923, 733] width 769 height 73
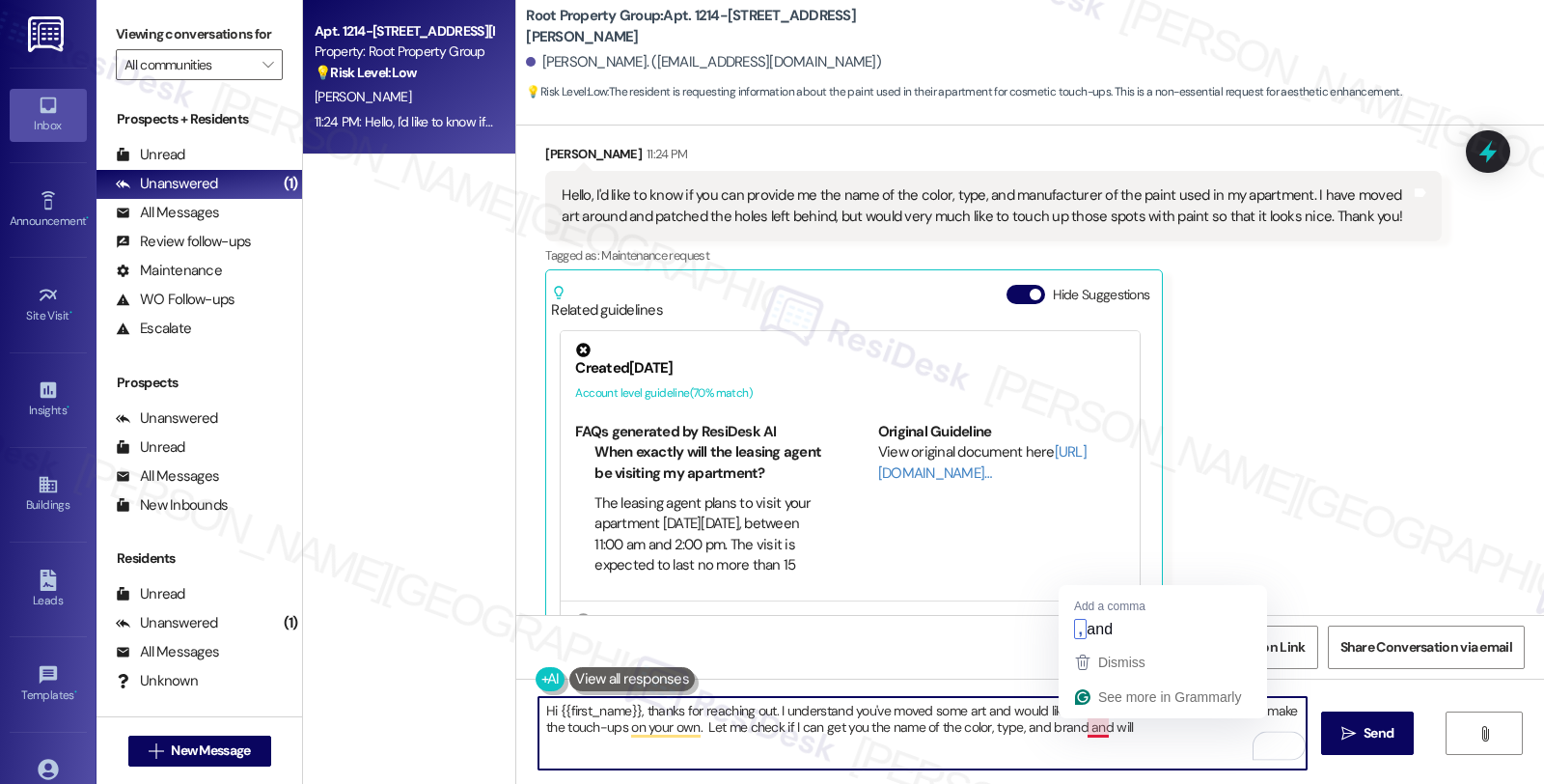
click at [1070, 730] on textarea "Hi {{first_name}}, thanks for reaching out. I understand you've moved some art …" at bounding box center [923, 733] width 769 height 73
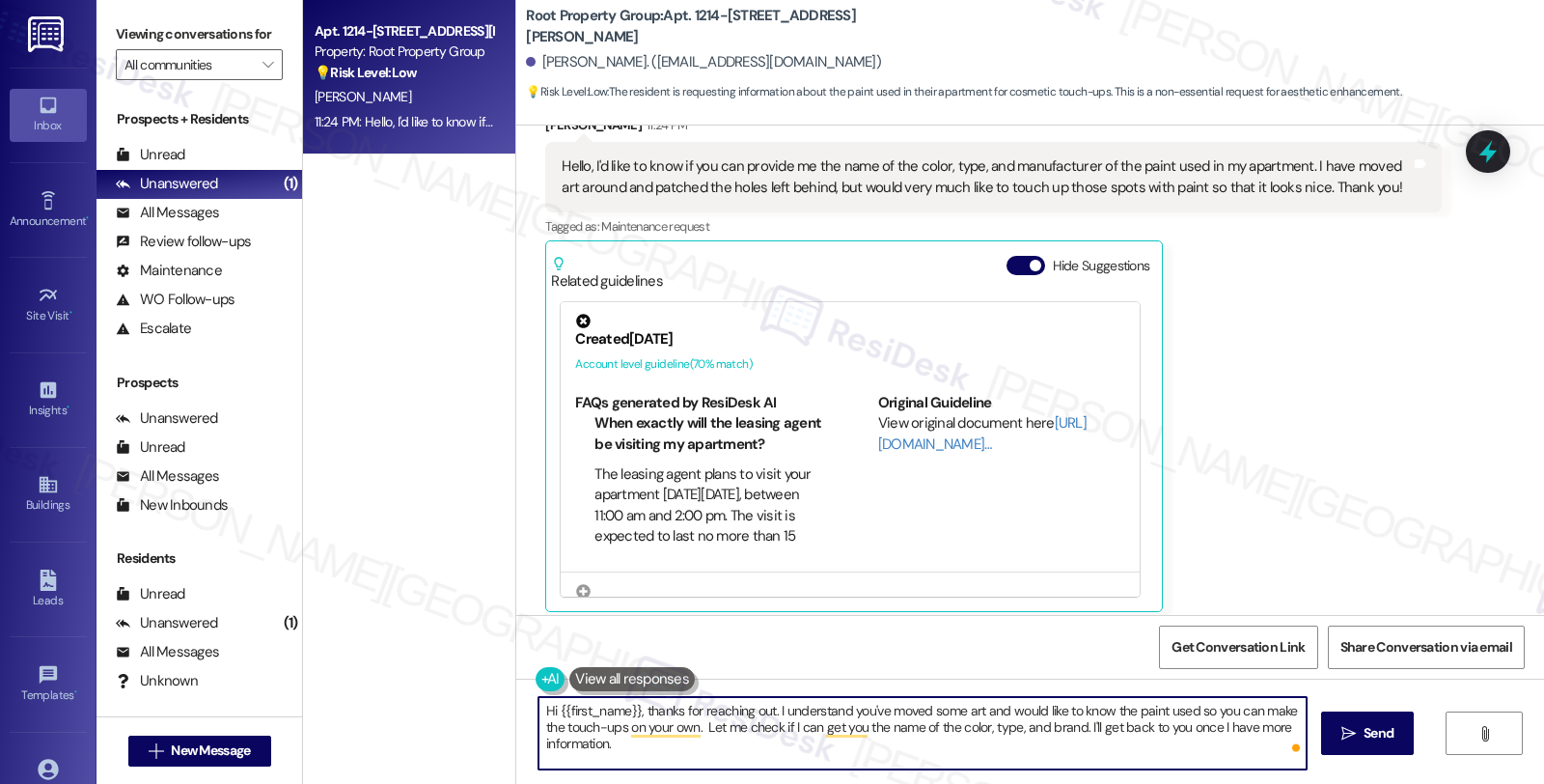
scroll to position [575, 0]
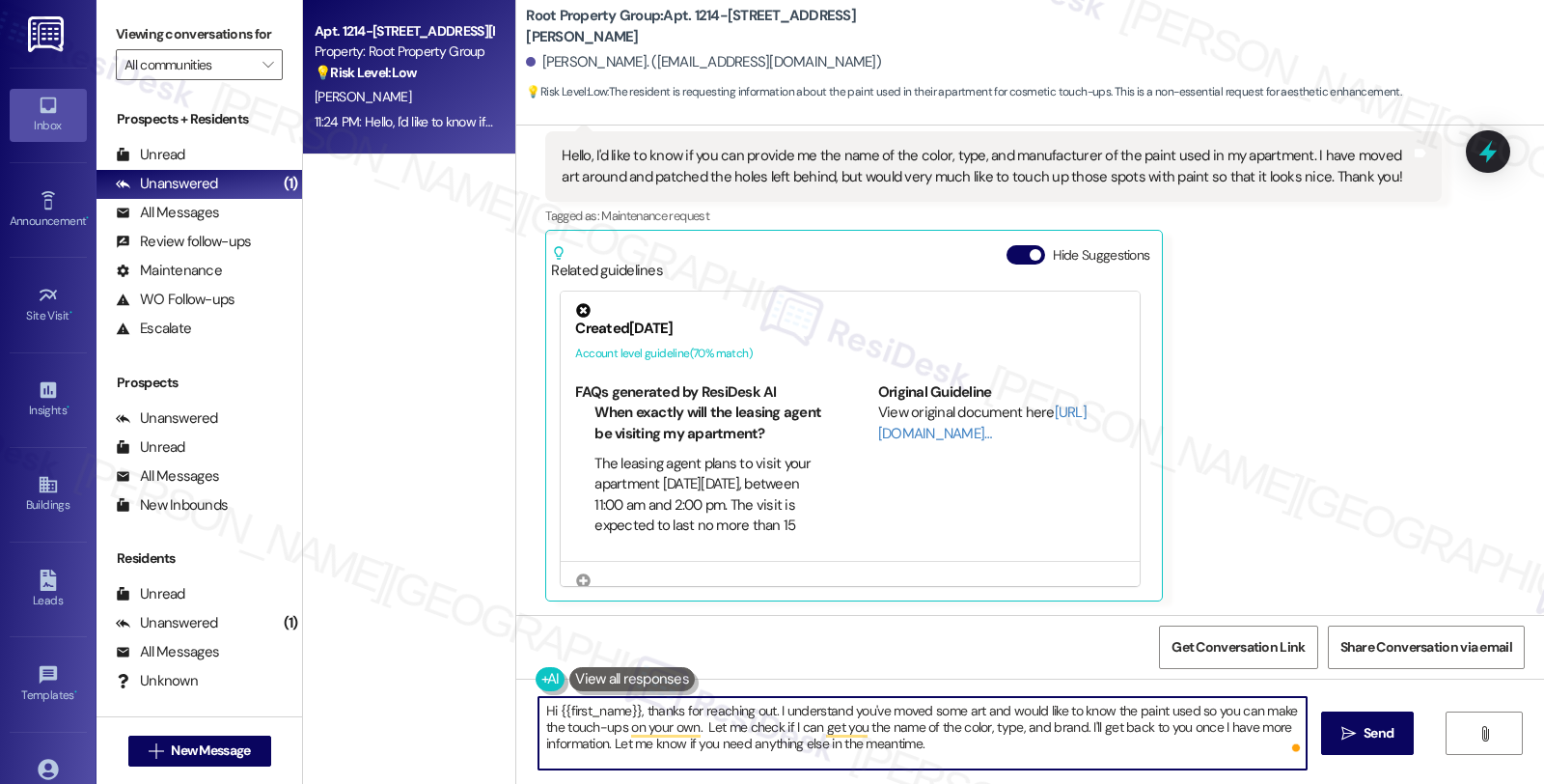
click at [987, 747] on textarea "Hi {{first_name}}, thanks for reaching out. I understand you've moved some art …" at bounding box center [923, 733] width 769 height 73
type textarea "Hi {{first_name}}, thanks for reaching out. I understand you've moved some art …"
click at [1409, 731] on button " Send" at bounding box center [1368, 733] width 94 height 44
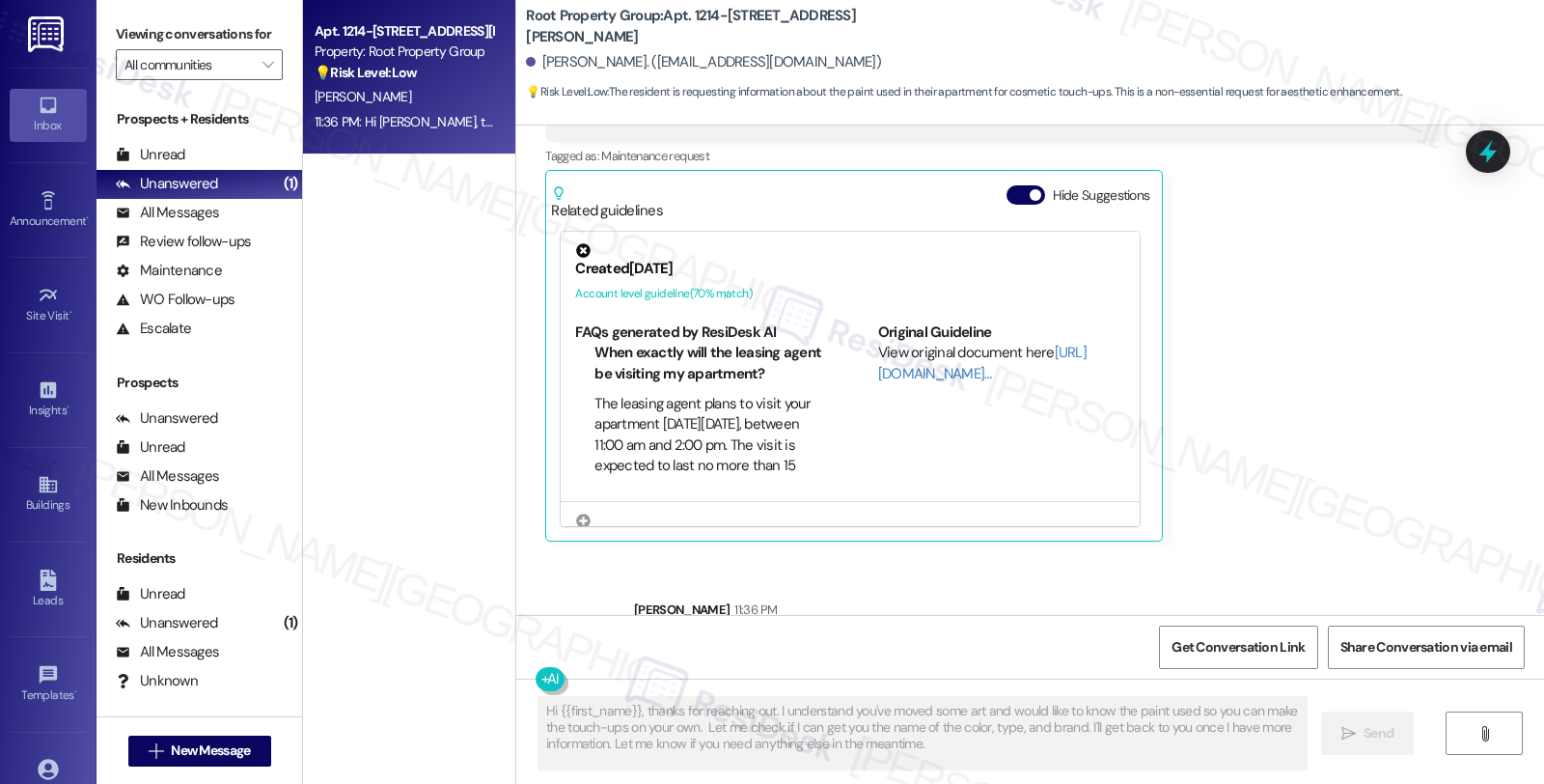
scroll to position [751, 0]
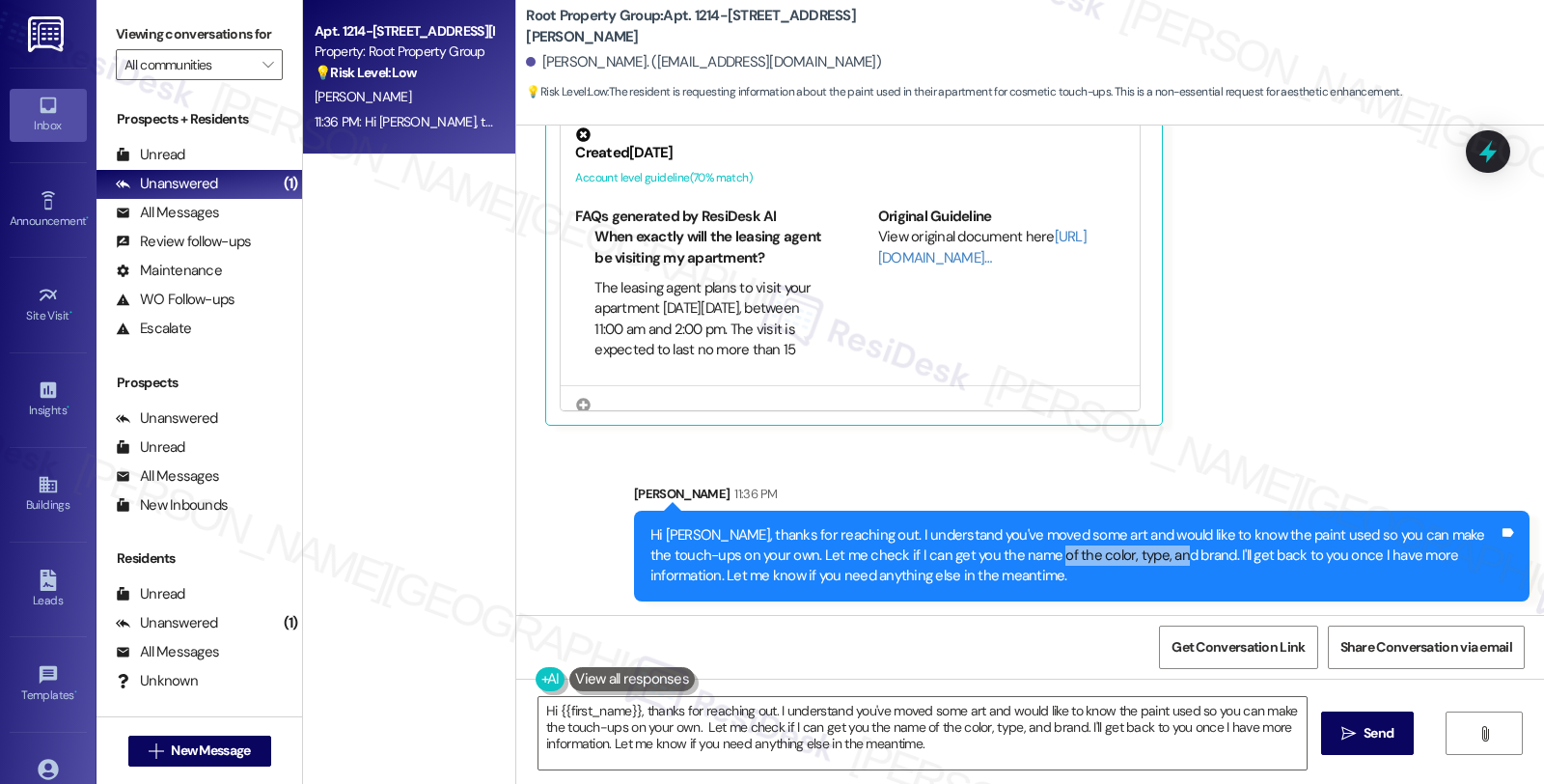
drag, startPoint x: 989, startPoint y: 553, endPoint x: 1119, endPoint y: 553, distance: 130.0
click at [1119, 553] on div "Hi [PERSON_NAME], thanks for reaching out. I understand you've moved some art a…" at bounding box center [1075, 556] width 848 height 62
copy div "color, type, and brand"
click at [1482, 156] on icon at bounding box center [1488, 152] width 23 height 30
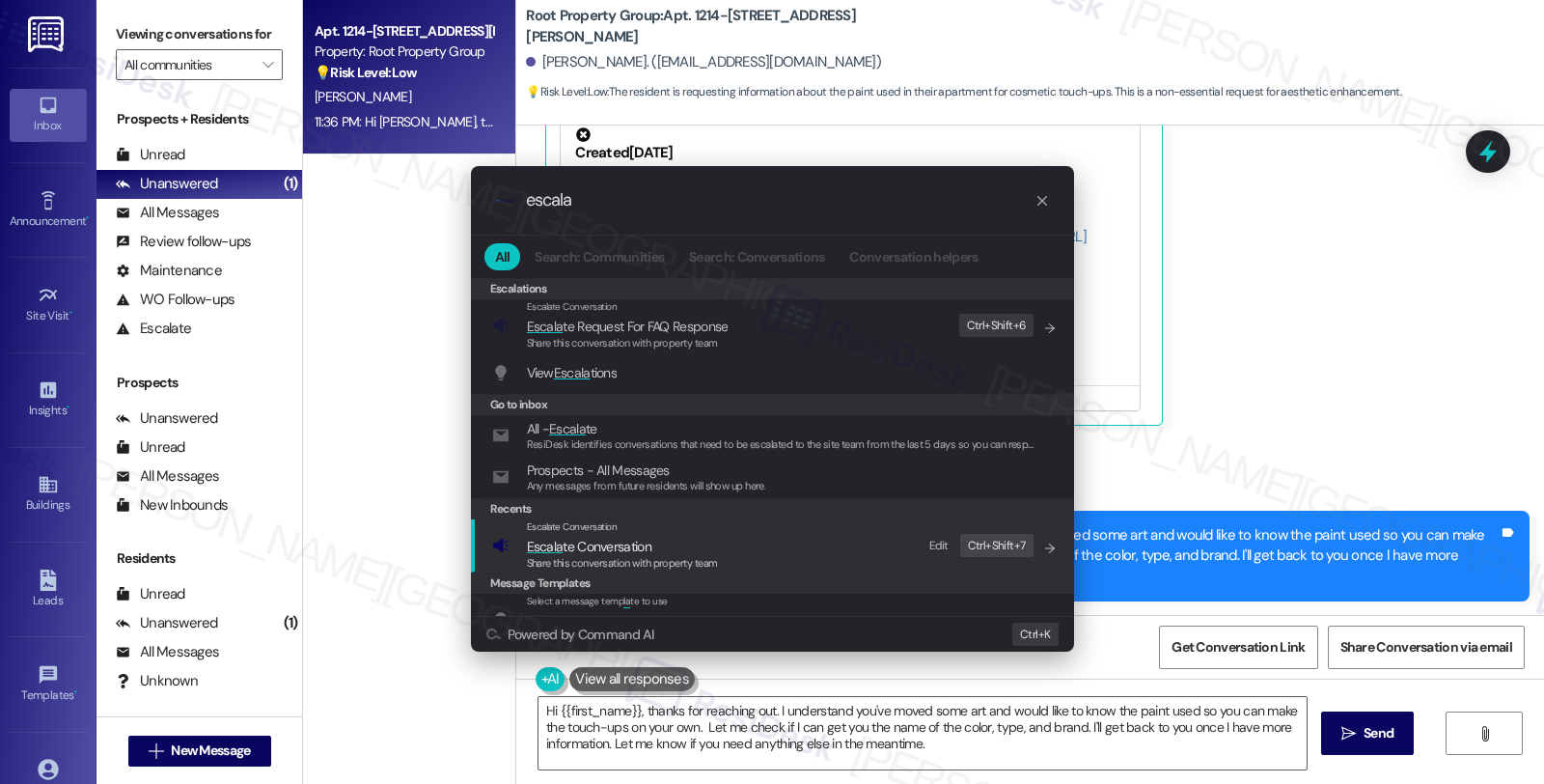
type input "escala"
click at [621, 540] on span "Escala te Conversation" at bounding box center [589, 546] width 125 height 17
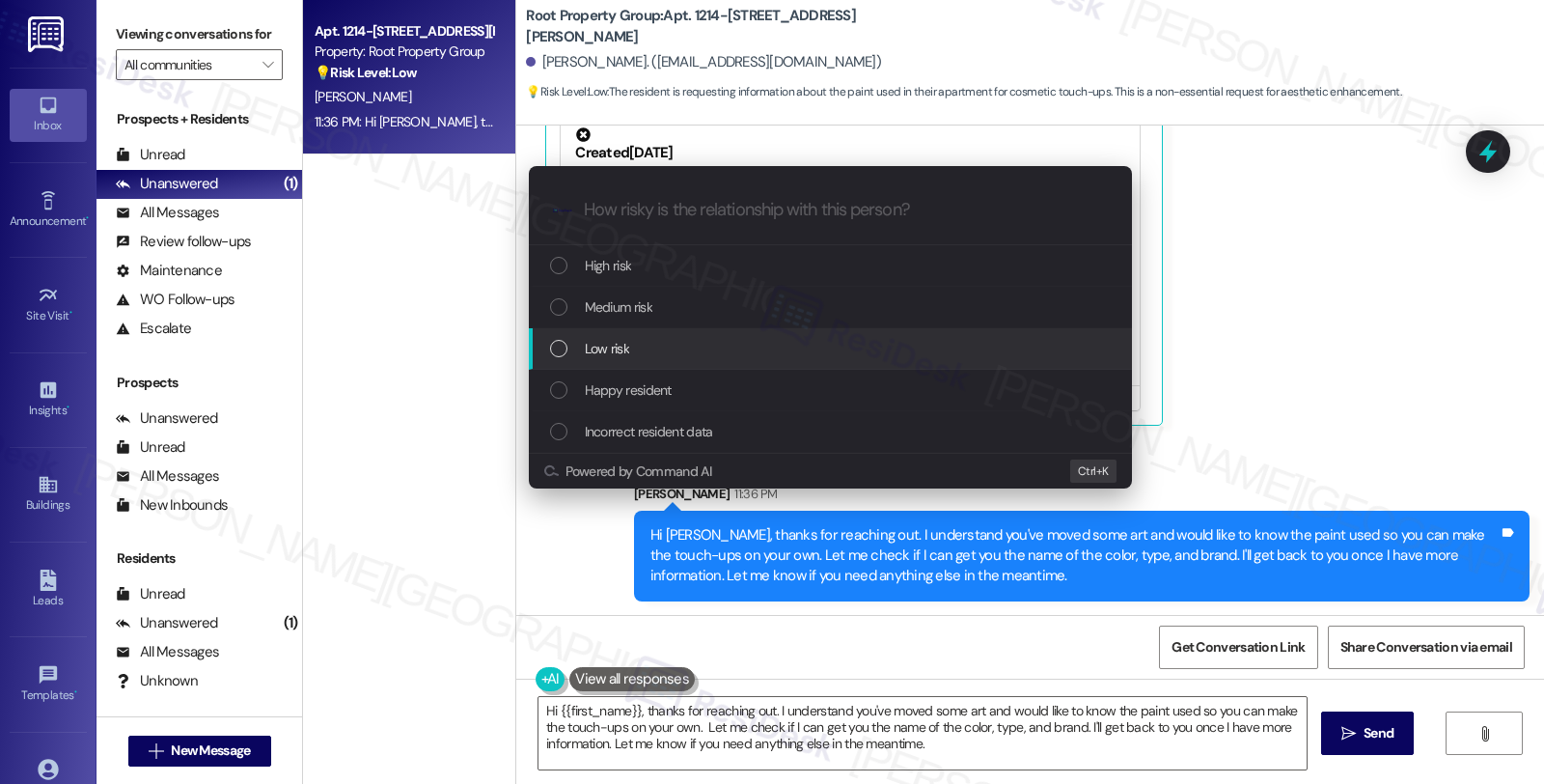
click at [620, 336] on div "Low risk" at bounding box center [830, 348] width 603 height 42
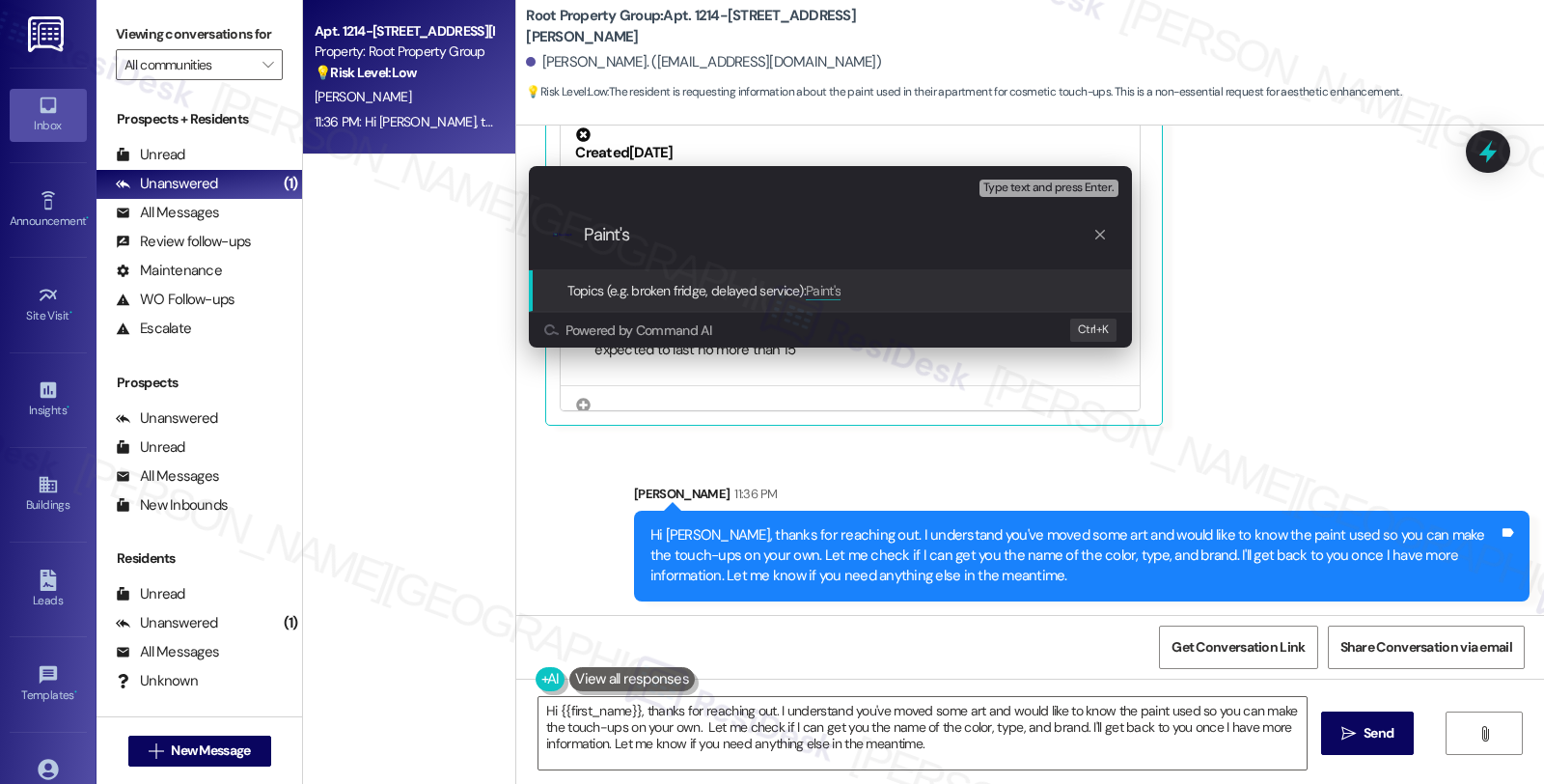
paste input "color, type, and brand"
type input "Paint's color, type, and brand"
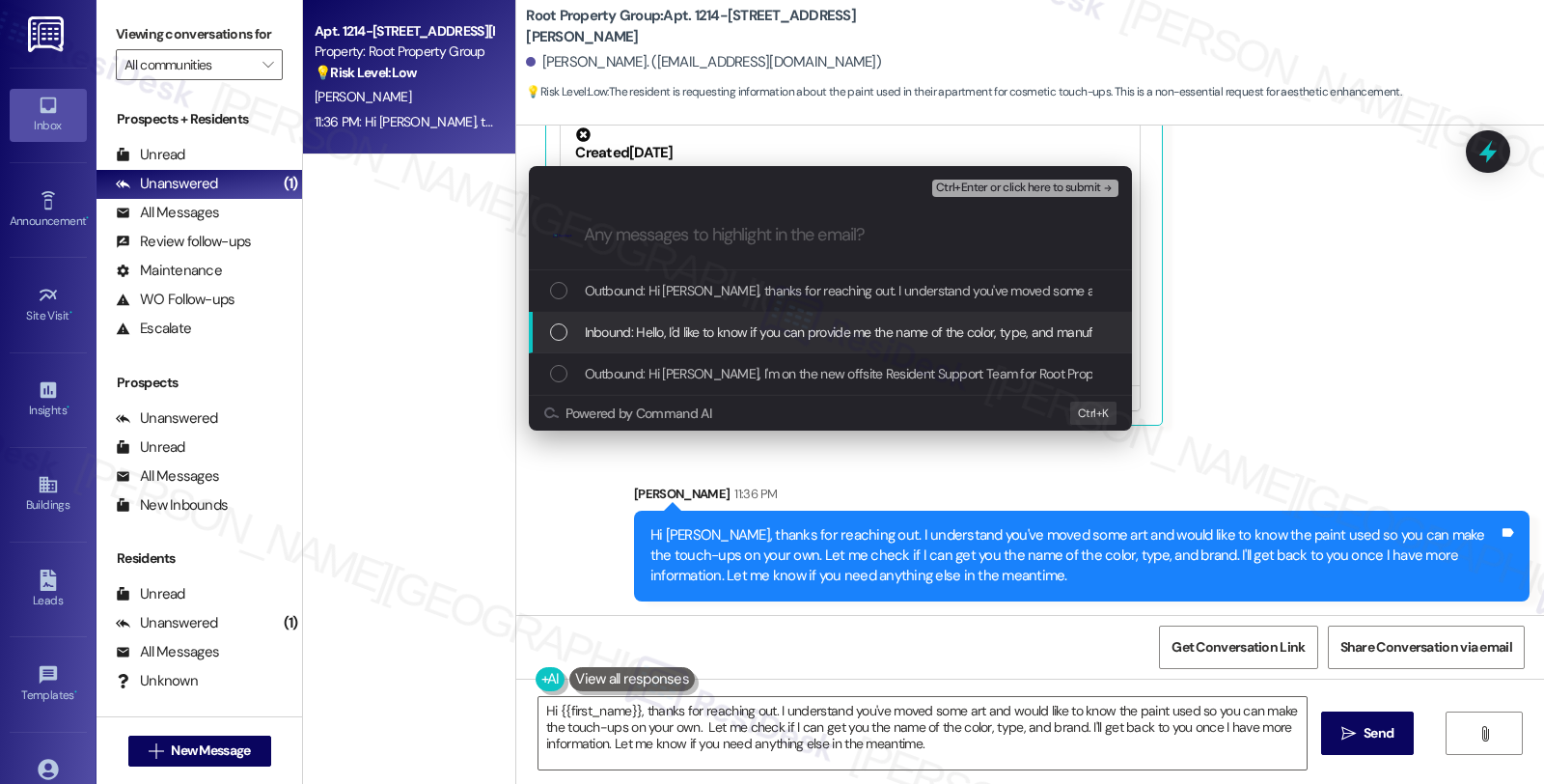
click at [624, 329] on span "Inbound: Hello, I'd like to know if you can provide me the name of the color, t…" at bounding box center [1382, 332] width 1596 height 21
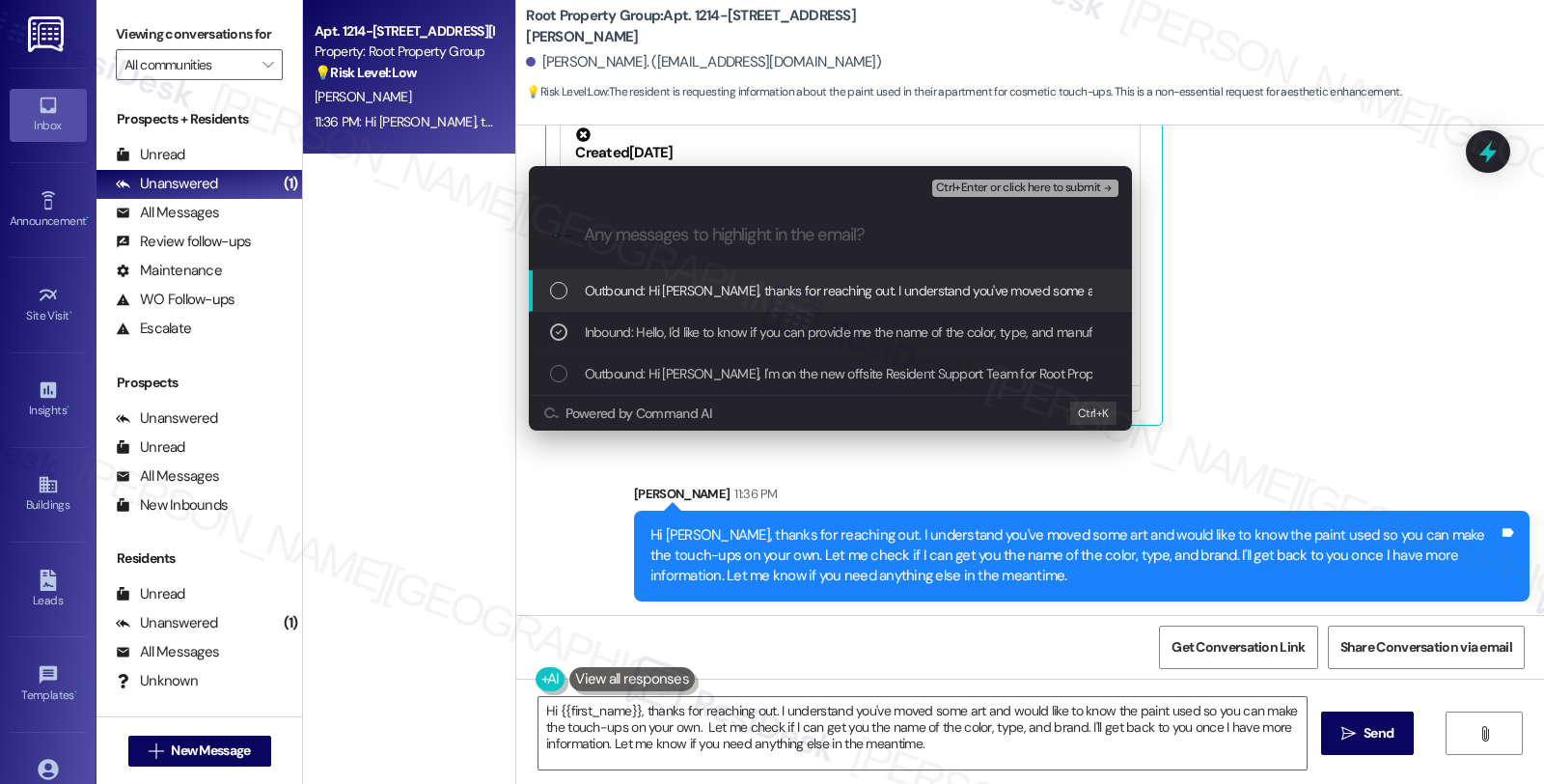
click at [1001, 181] on span "Ctrl+Enter or click here to submit" at bounding box center [1018, 188] width 165 height 14
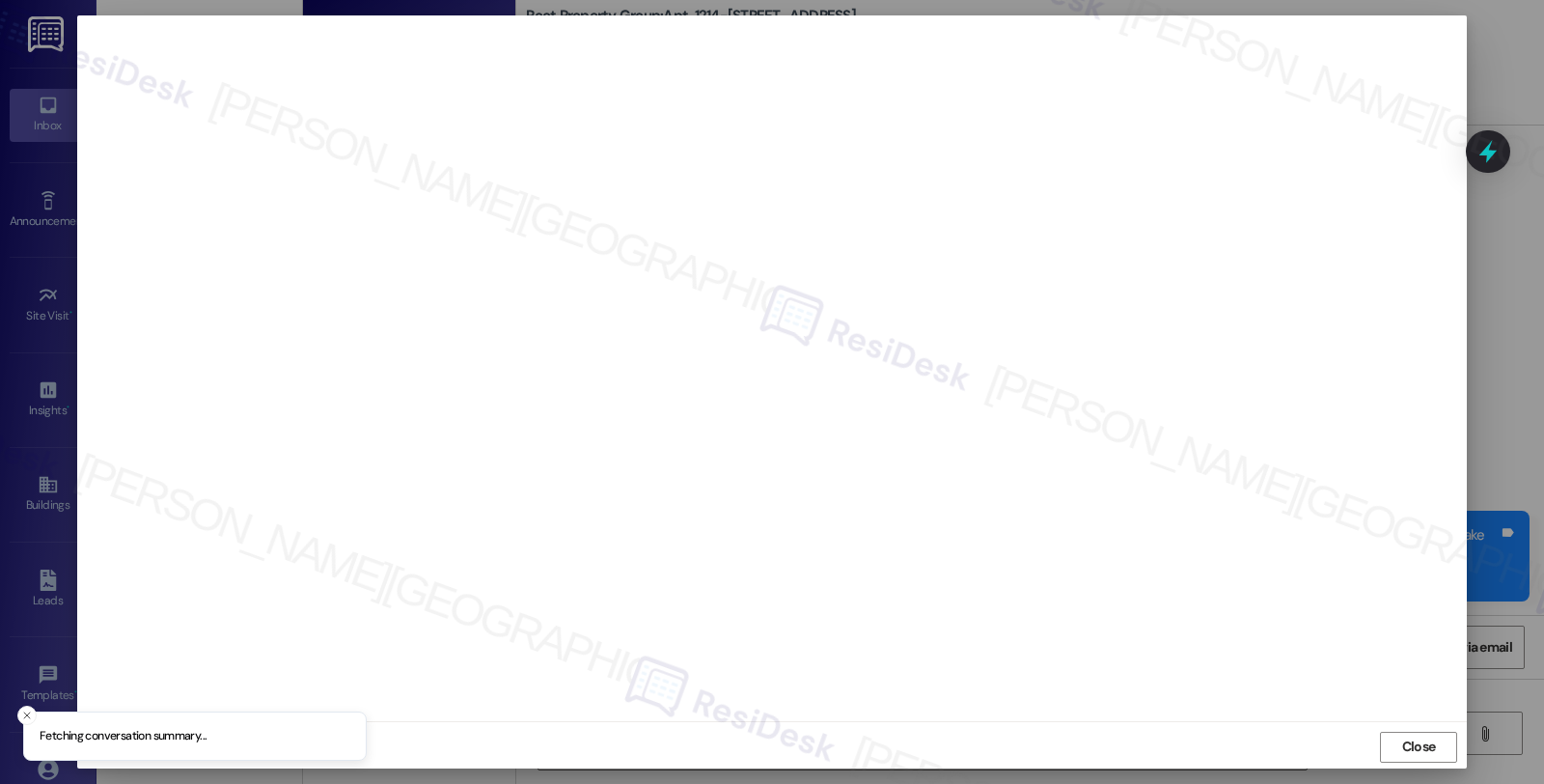
click at [1531, 390] on div at bounding box center [772, 392] width 1544 height 784
click at [1411, 737] on span "Close" at bounding box center [1419, 746] width 34 height 20
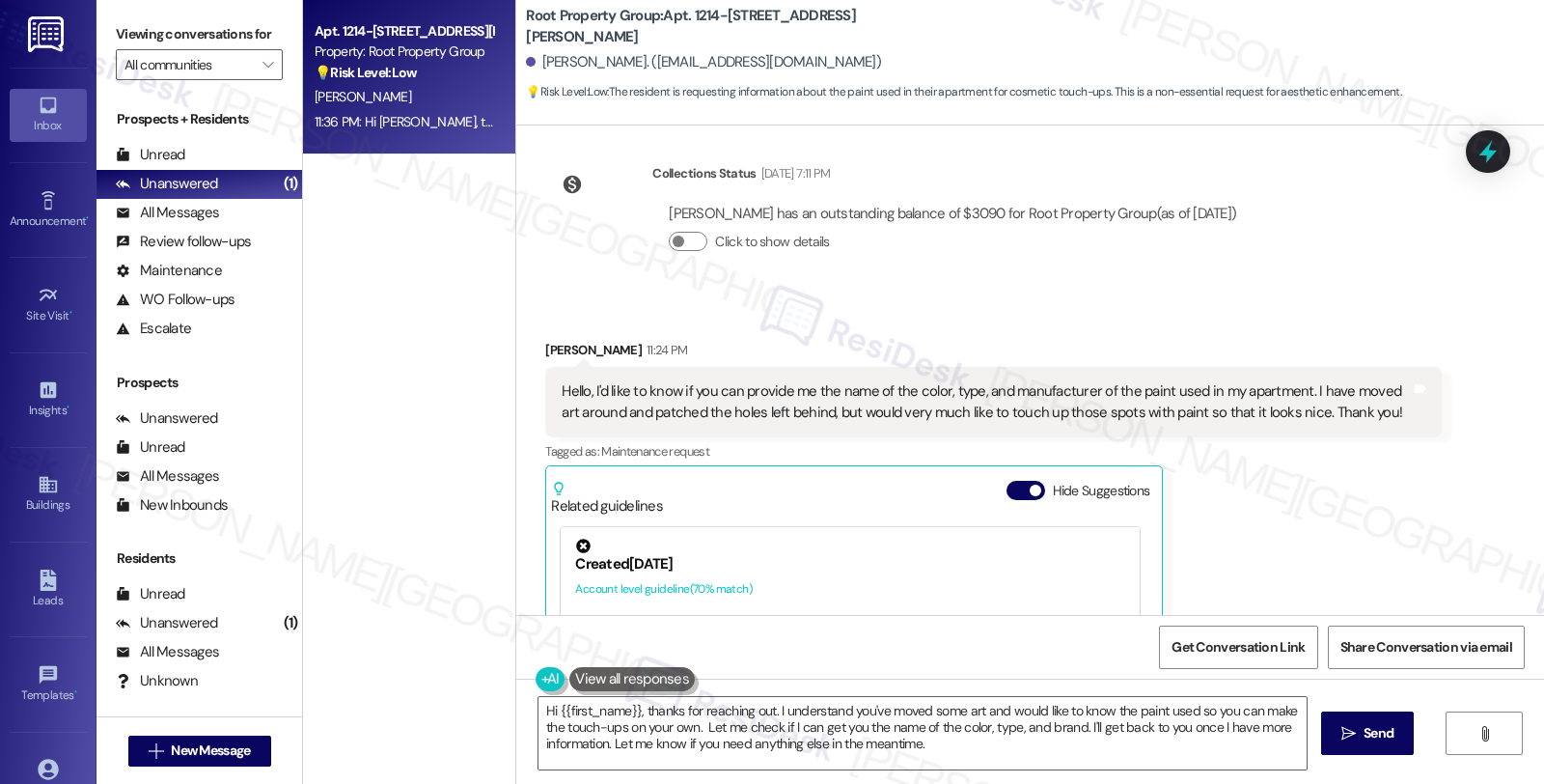
scroll to position [322, 0]
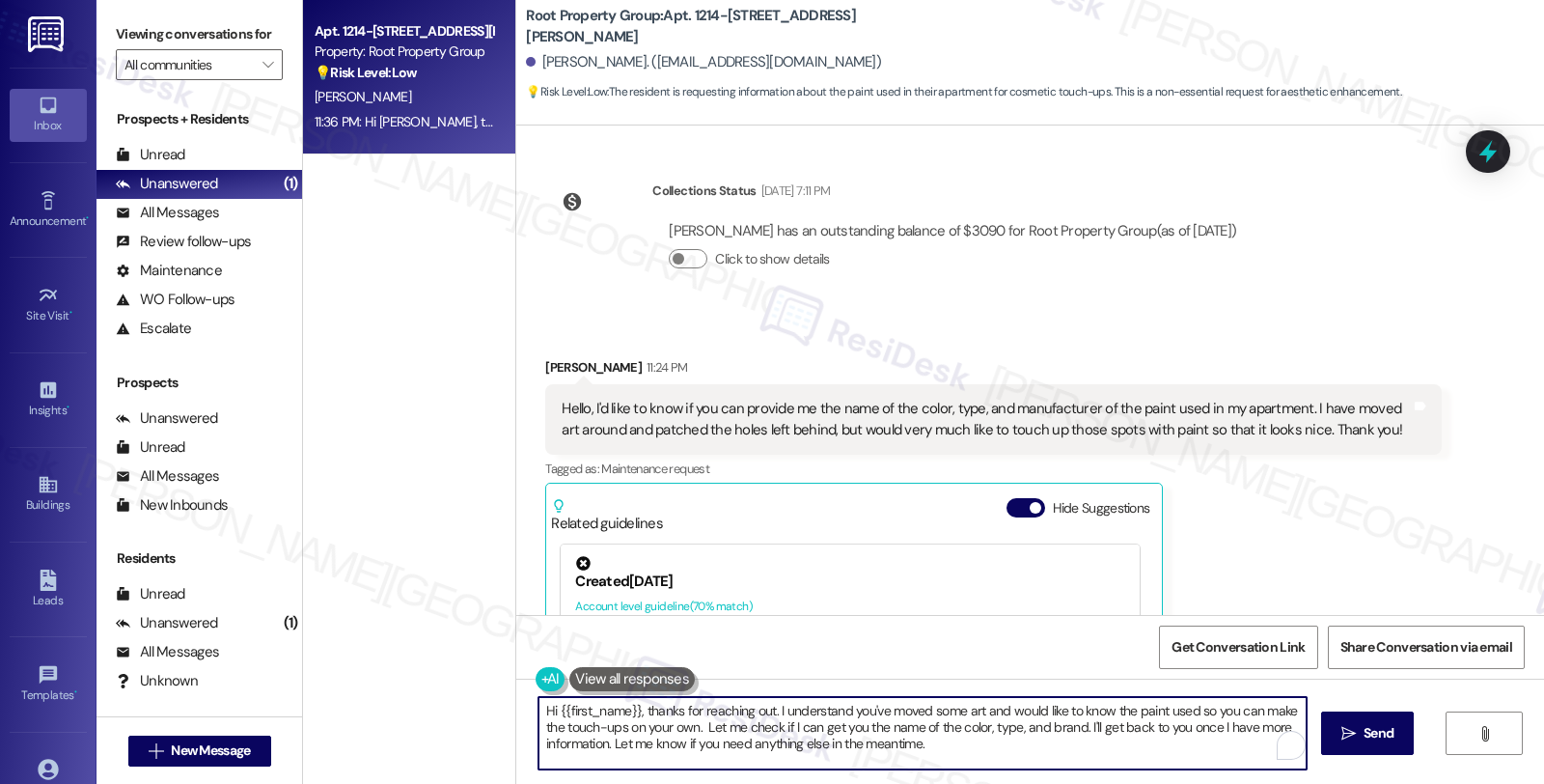
drag, startPoint x: 978, startPoint y: 728, endPoint x: 382, endPoint y: 703, distance: 596.5
click at [382, 703] on div "Apt. 1214-303, 1214 W. Carmen Avenue Property: Root Property Group 💡 Risk Level…" at bounding box center [923, 392] width 1241 height 784
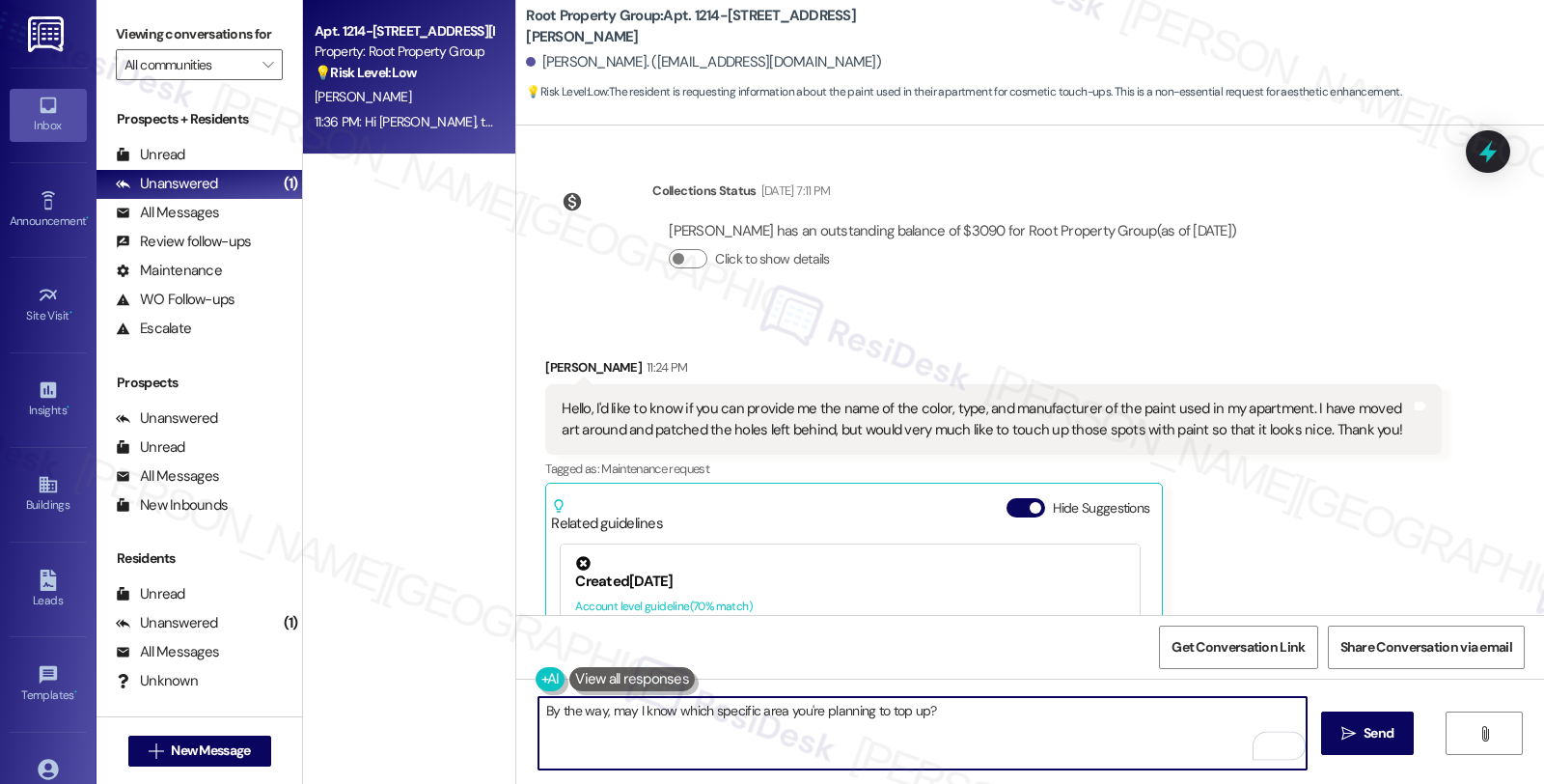
click at [882, 710] on textarea "By the way, may I know which specific area you're planning to top up?" at bounding box center [923, 733] width 769 height 73
click at [807, 745] on textarea "By the way, may I know which specific area you're planning to touch up?" at bounding box center [923, 733] width 769 height 73
drag, startPoint x: 600, startPoint y: 710, endPoint x: 1000, endPoint y: 710, distance: 400.0
click at [1000, 710] on textarea "By the way, may I know which specific area you're planning to touch up?" at bounding box center [923, 733] width 769 height 73
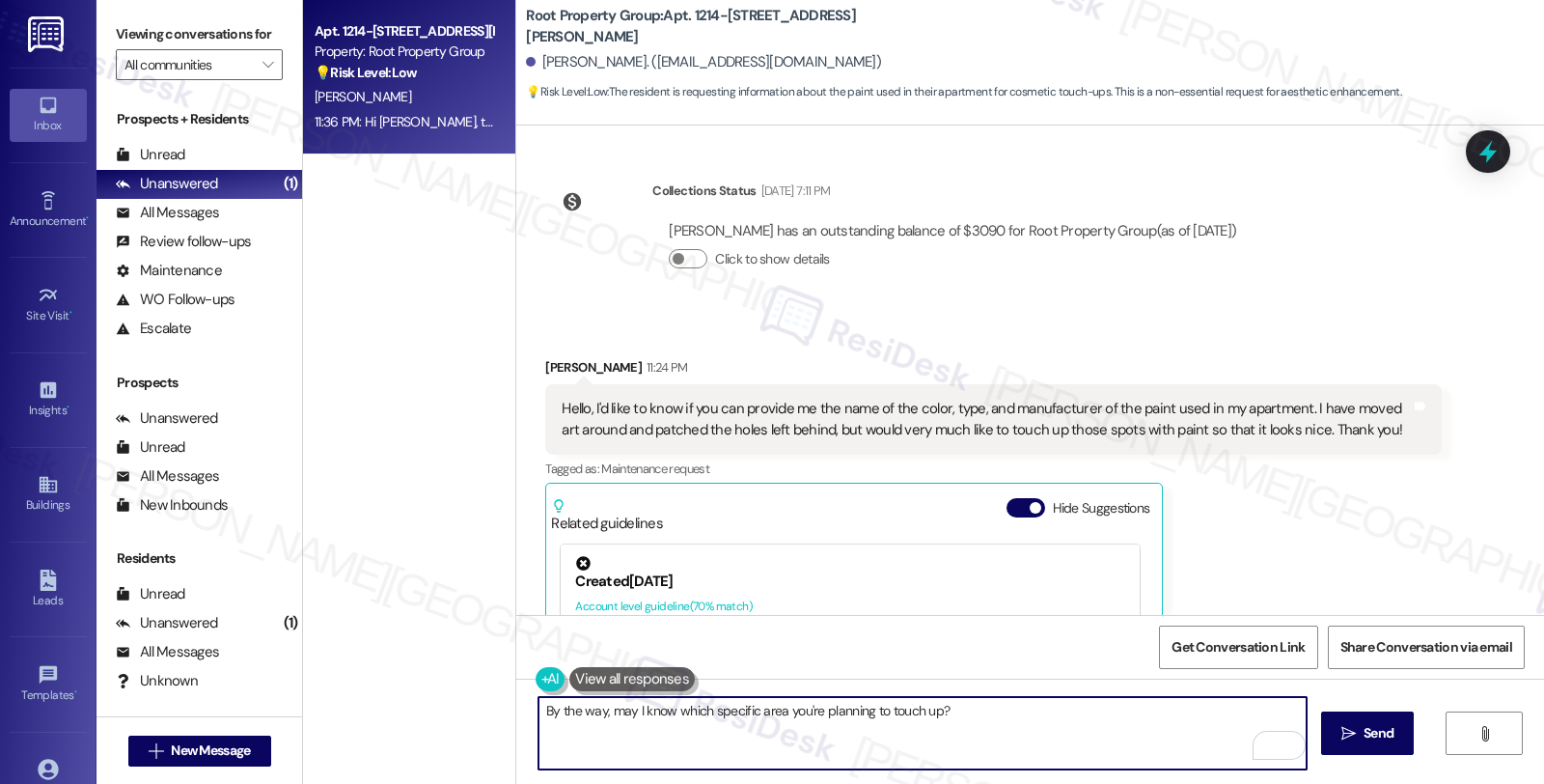
paste textarea "Could you please let me know which specific area you’re planning to touch up?"
click at [602, 709] on textarea "By the way, Could you please let me know which specific area you’re planning to…" at bounding box center [923, 733] width 769 height 73
type textarea "By the way, could you please let me know which specific area you’re planning to…"
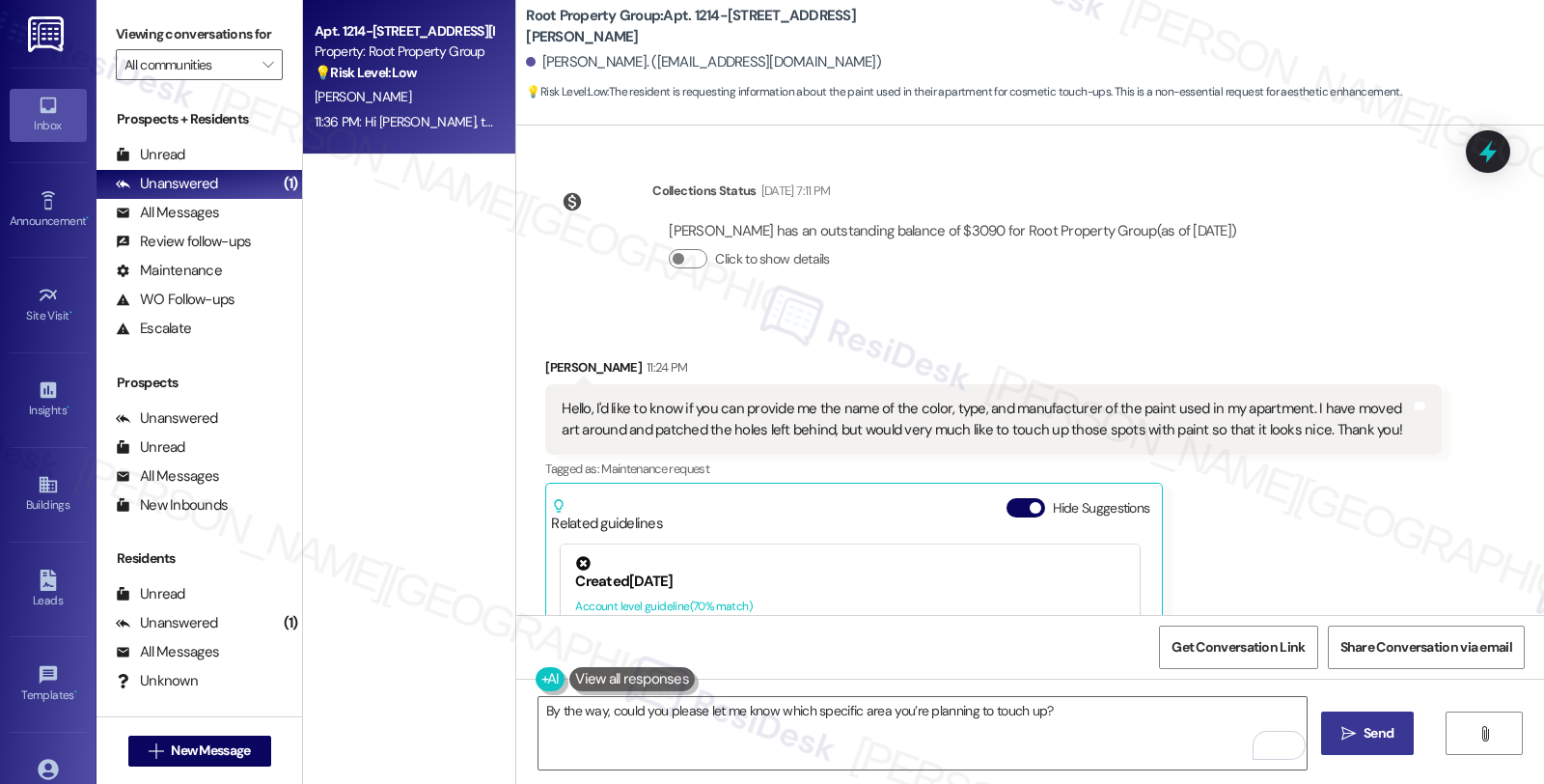
click at [1395, 726] on span "Send" at bounding box center [1378, 733] width 38 height 20
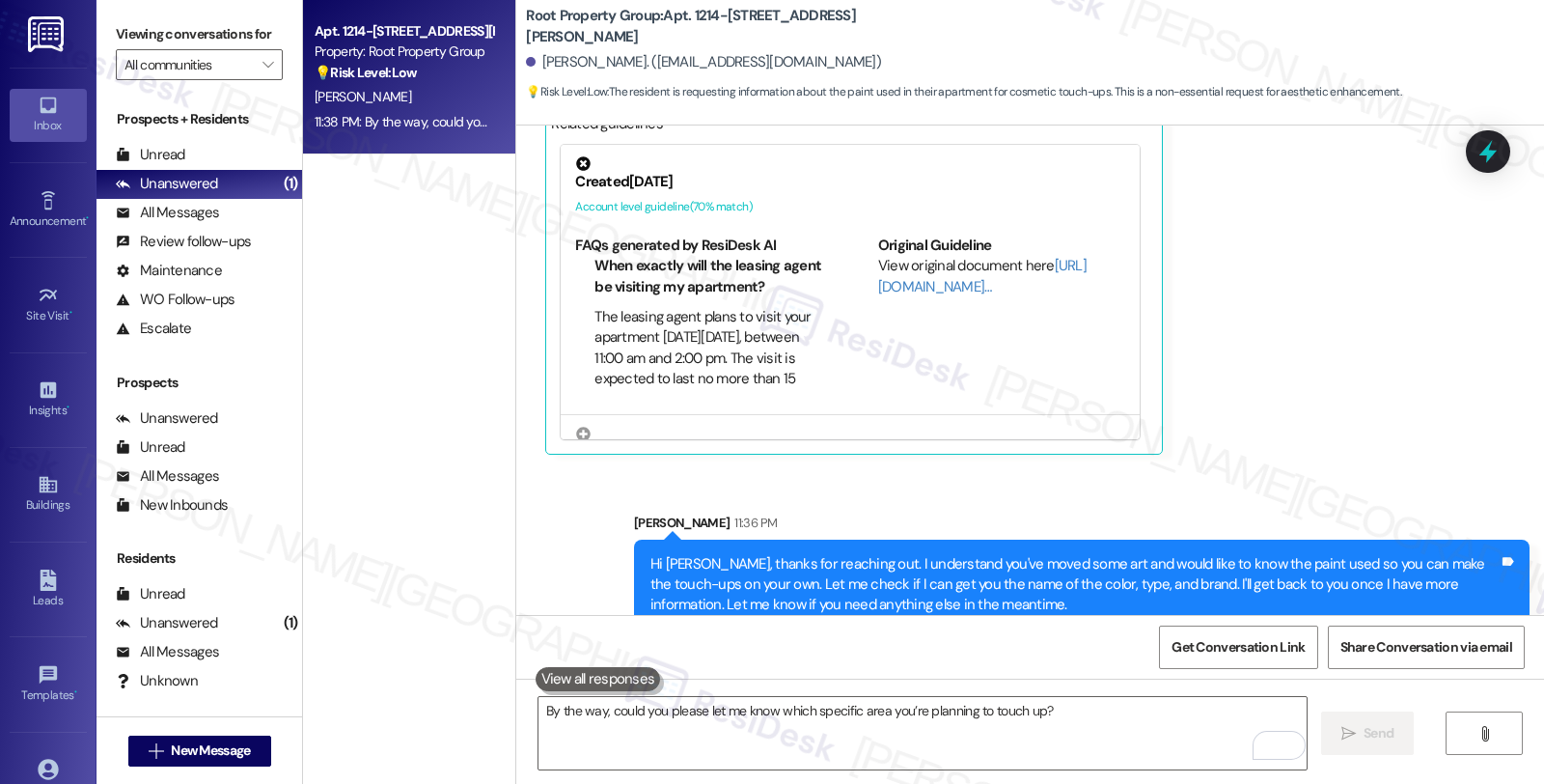
scroll to position [886, 0]
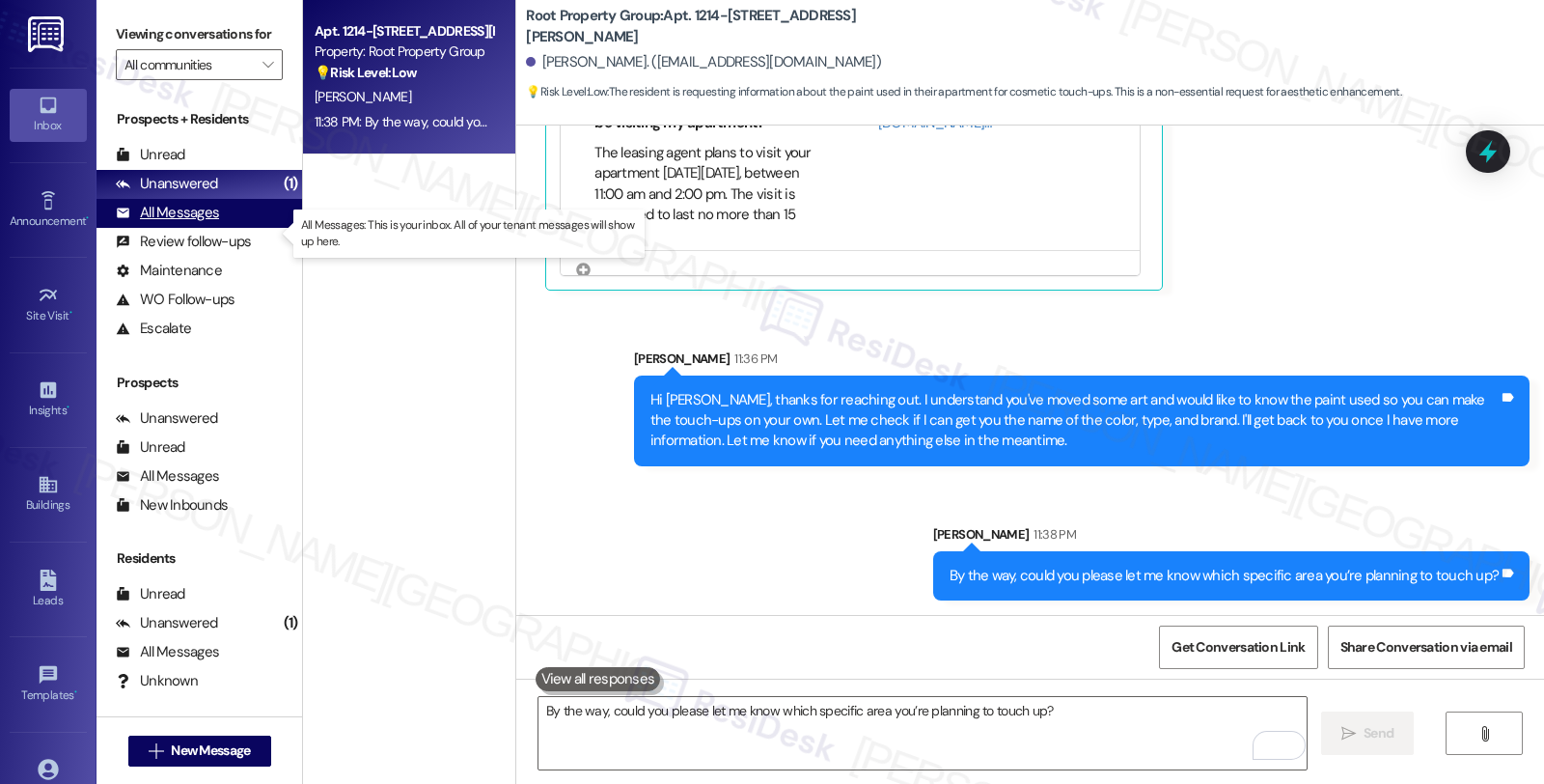
click at [209, 223] on div "All Messages" at bounding box center [167, 212] width 104 height 20
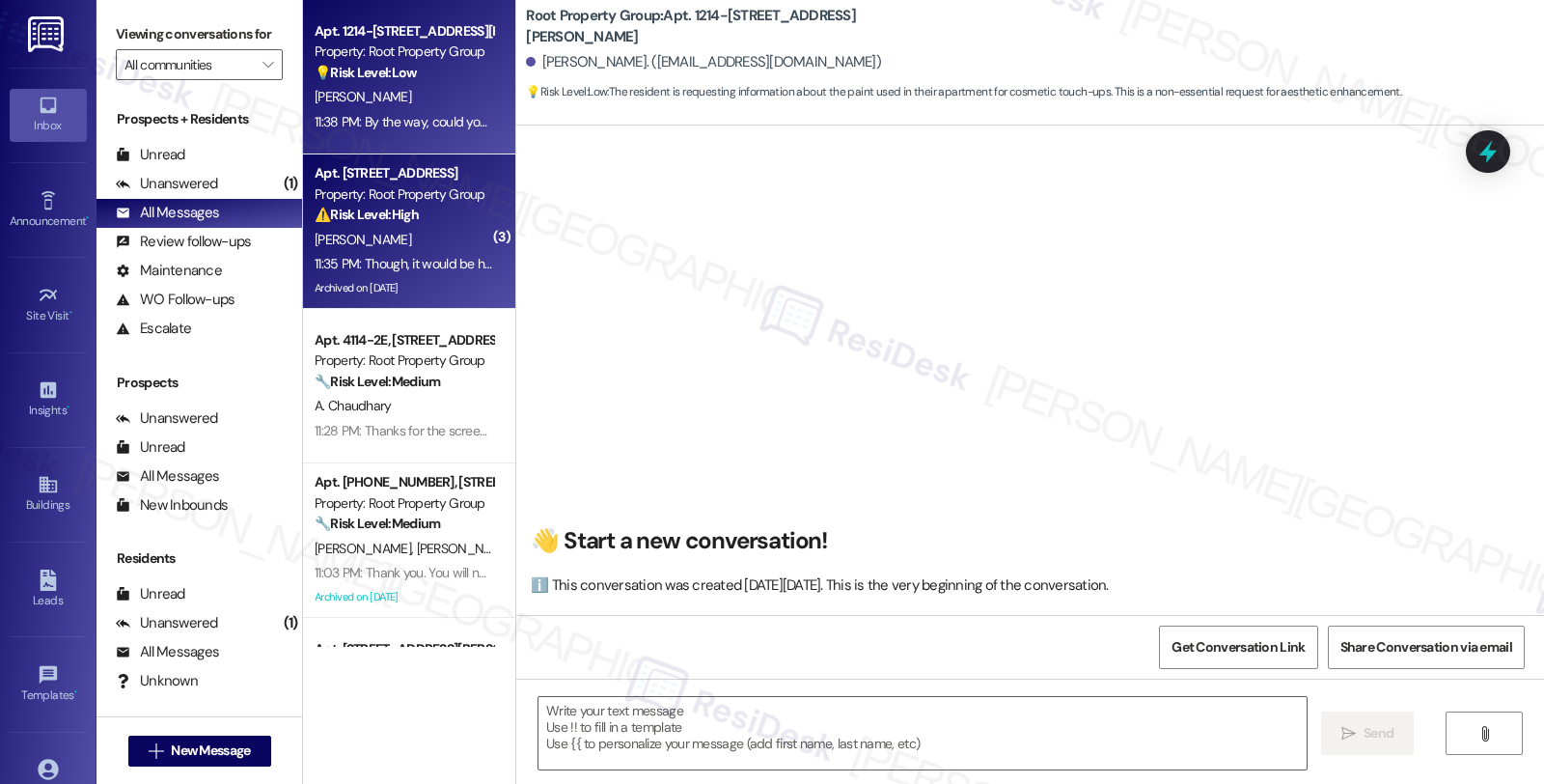
click at [336, 253] on div "11:35 PM: Though, it would be helpful if we could just schedule monthly sprayin…" at bounding box center [404, 263] width 182 height 24
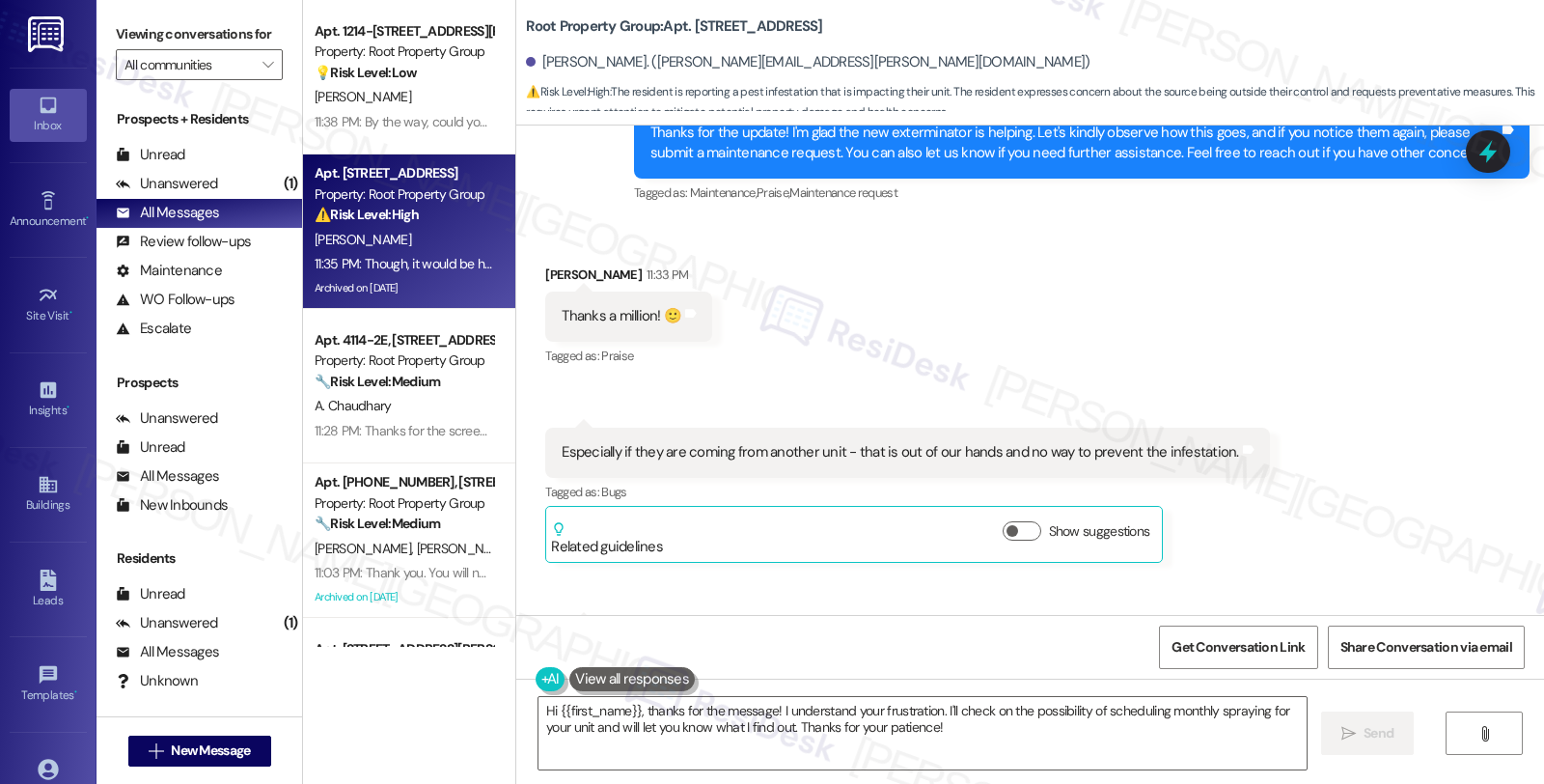
scroll to position [8378, 0]
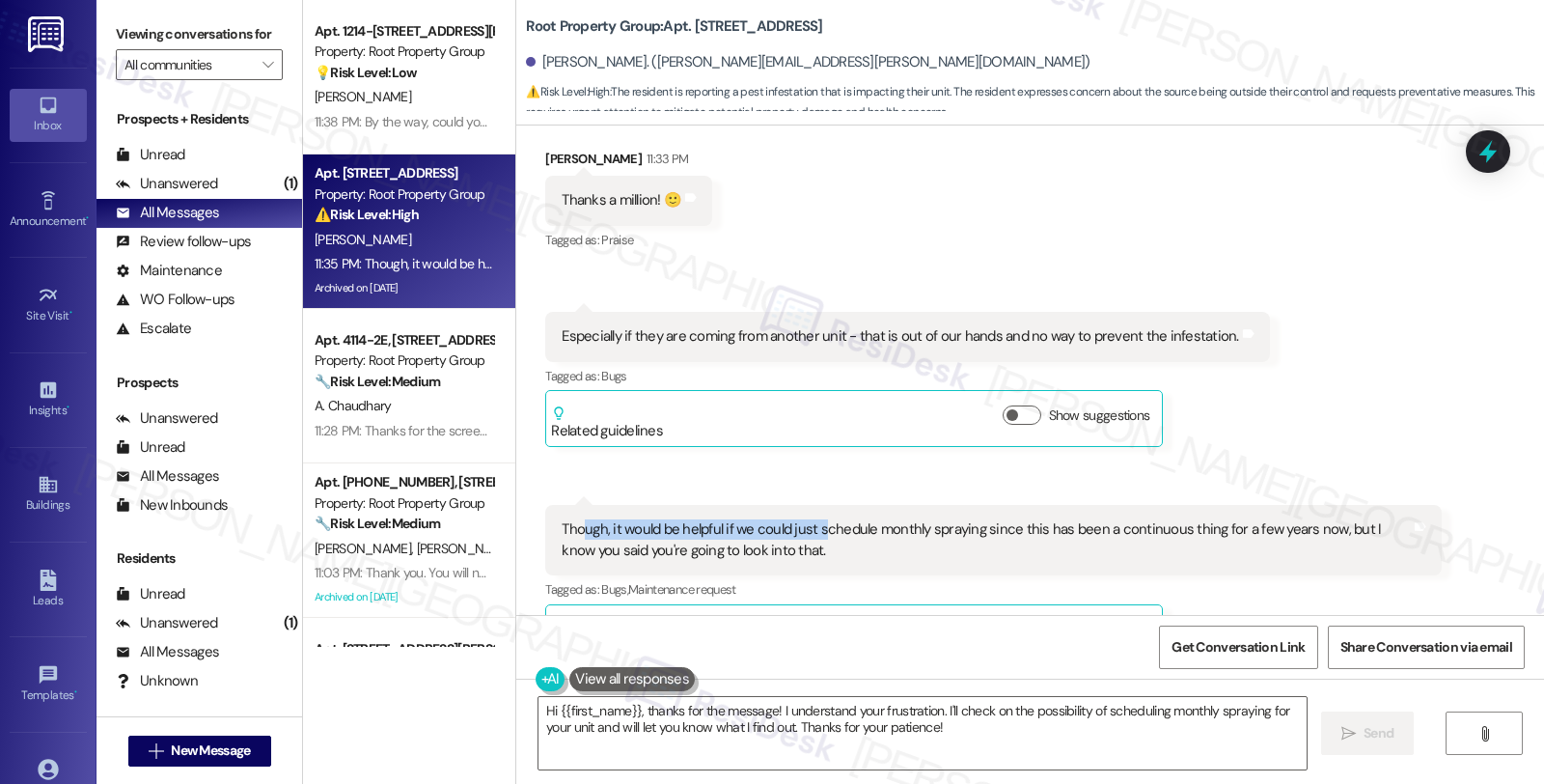
drag, startPoint x: 575, startPoint y: 468, endPoint x: 808, endPoint y: 477, distance: 233.2
click at [808, 519] on div "Though, it would be helpful if we could just schedule monthly spraying since th…" at bounding box center [985, 539] width 848 height 42
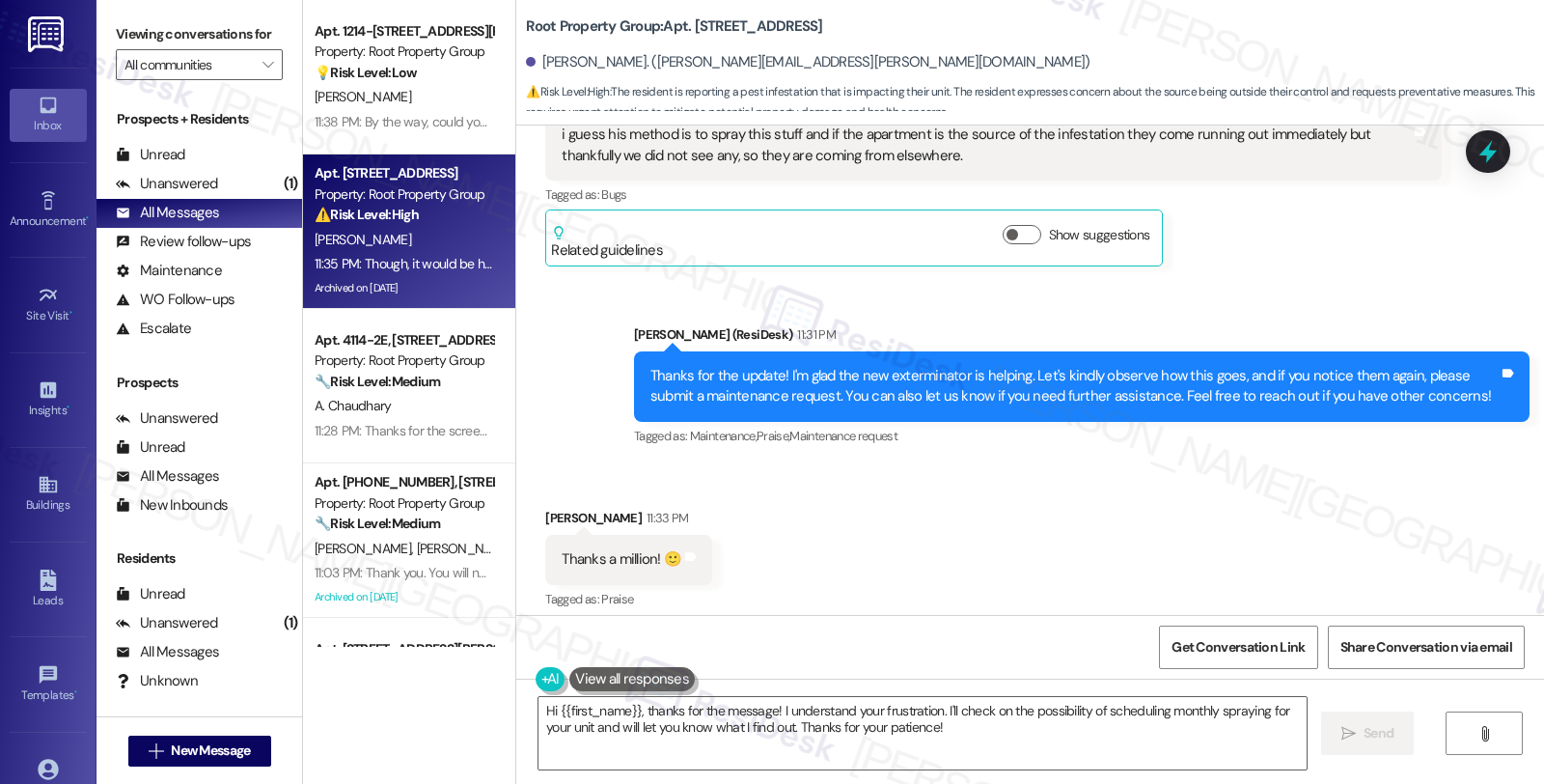
scroll to position [7949, 0]
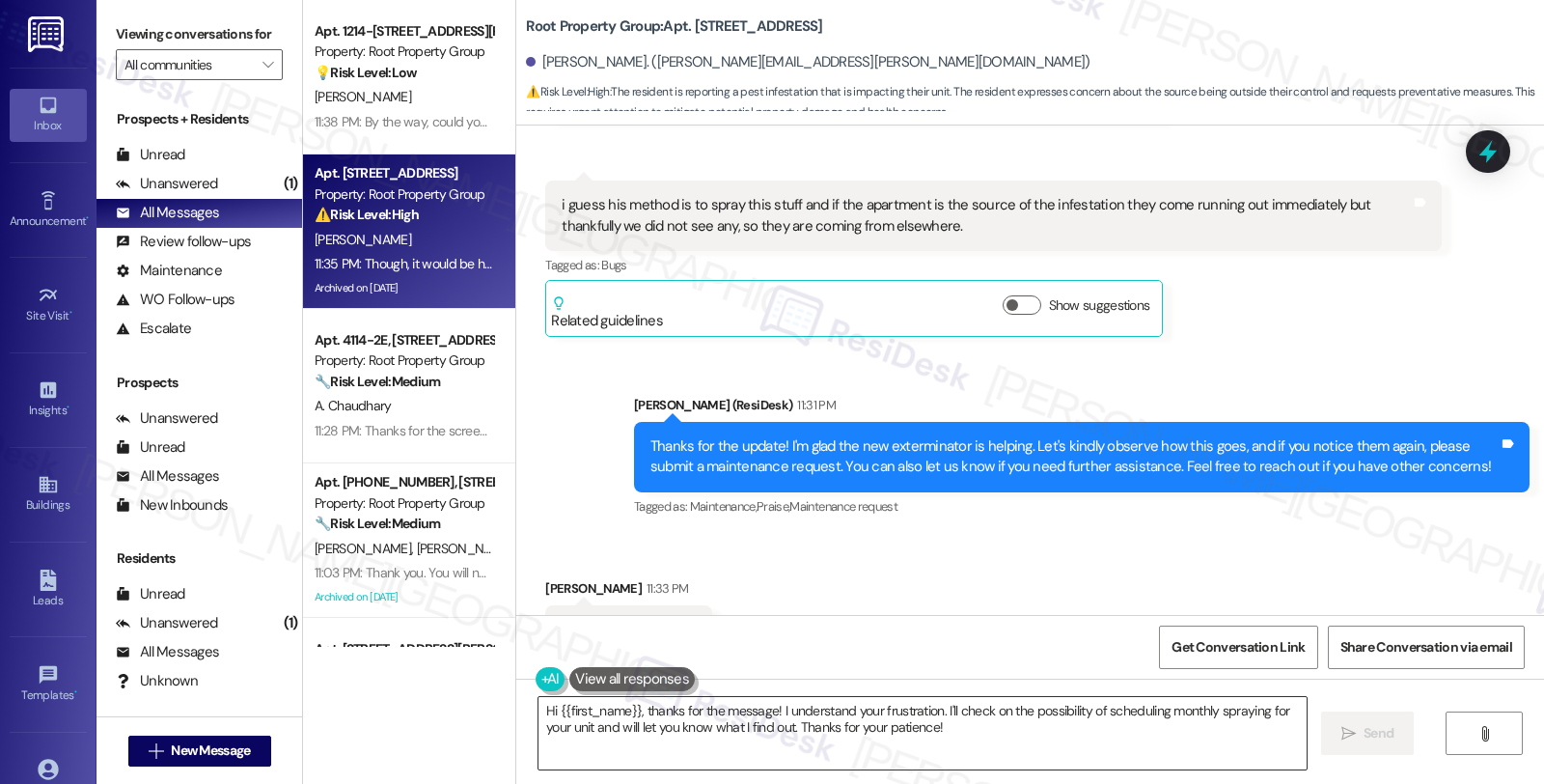
click at [538, 709] on textarea "Hi {{first_name}}, thanks for the message! I understand your frustration. I'll …" at bounding box center [923, 733] width 769 height 73
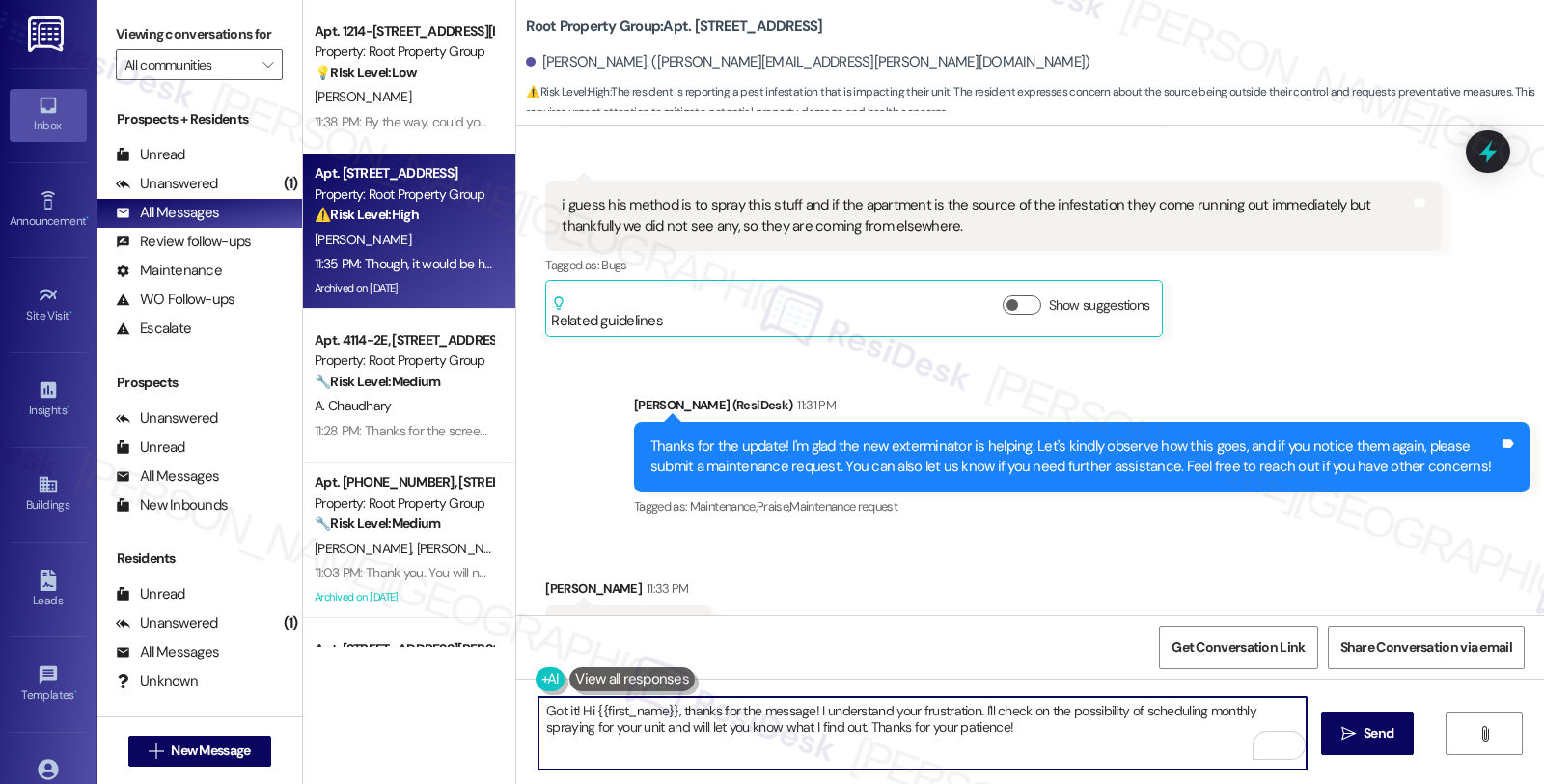
click at [970, 709] on textarea "Got it! Hi {{first_name}}, thanks for the message! I understand your frustratio…" at bounding box center [923, 733] width 769 height 73
click at [608, 728] on textarea "Got it! I'll check on the possibility of scheduling monthly spraying for your u…" at bounding box center [923, 733] width 769 height 73
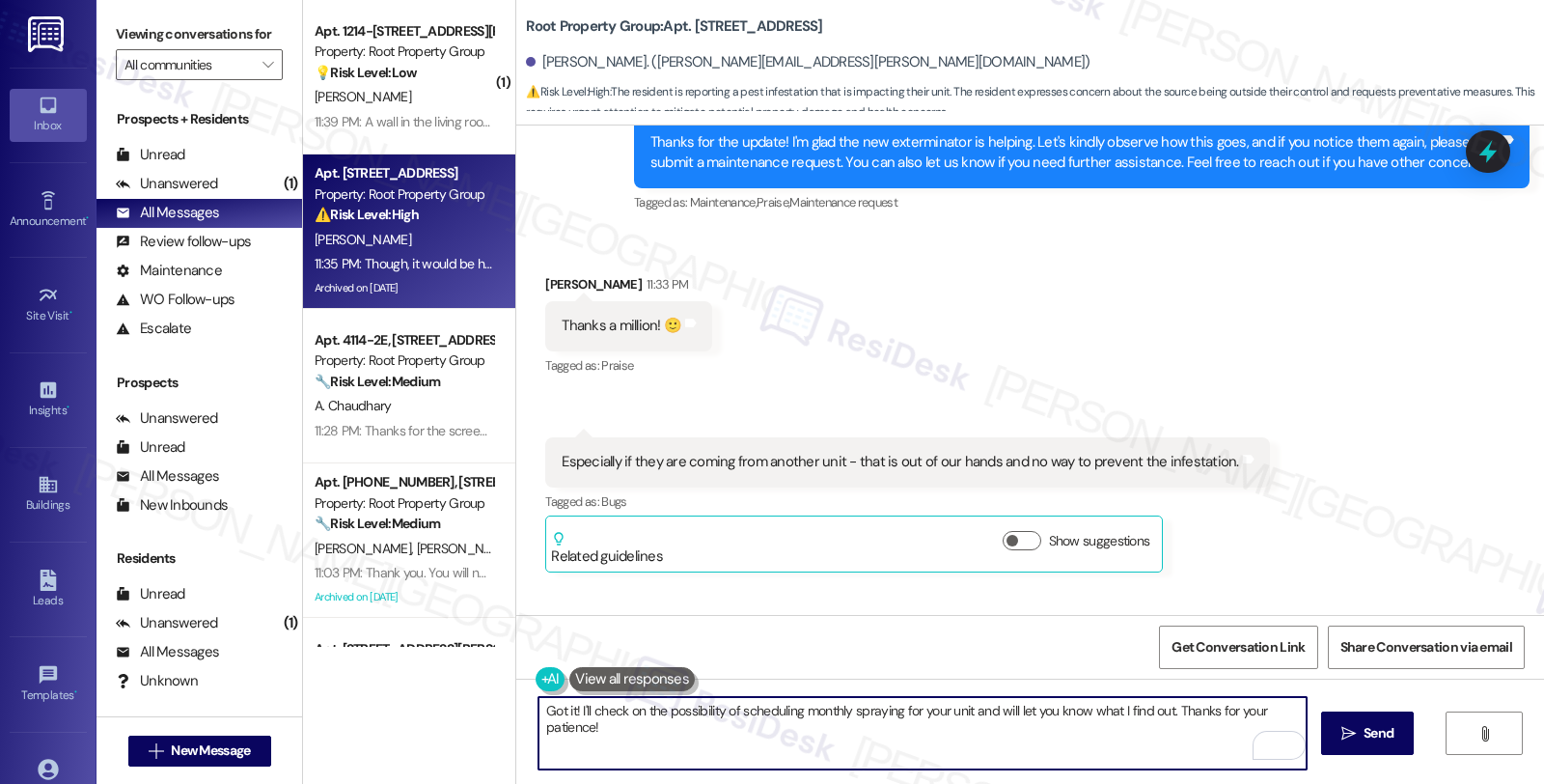
scroll to position [8378, 0]
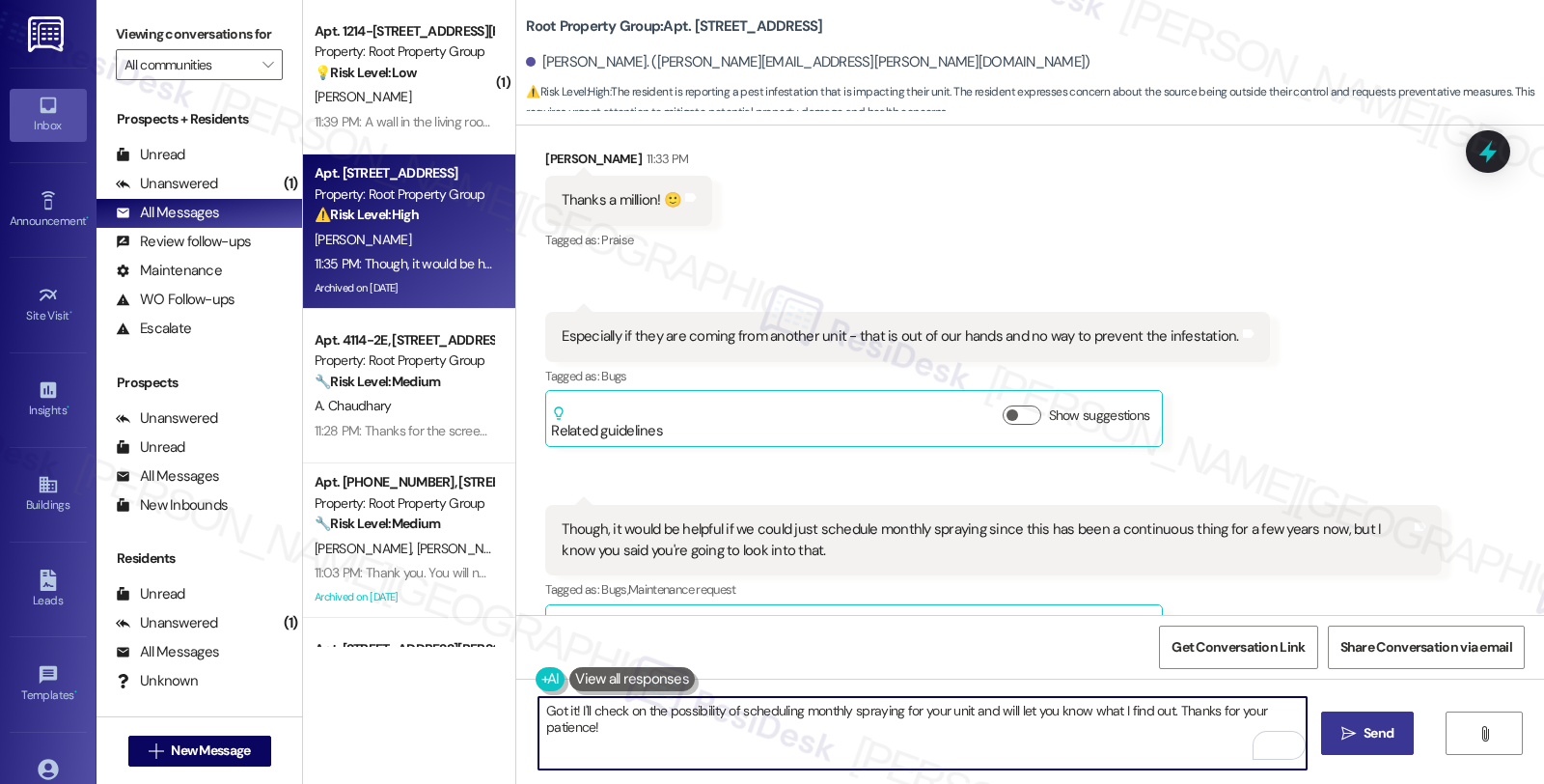
click at [1344, 740] on icon "" at bounding box center [1348, 734] width 15 height 15
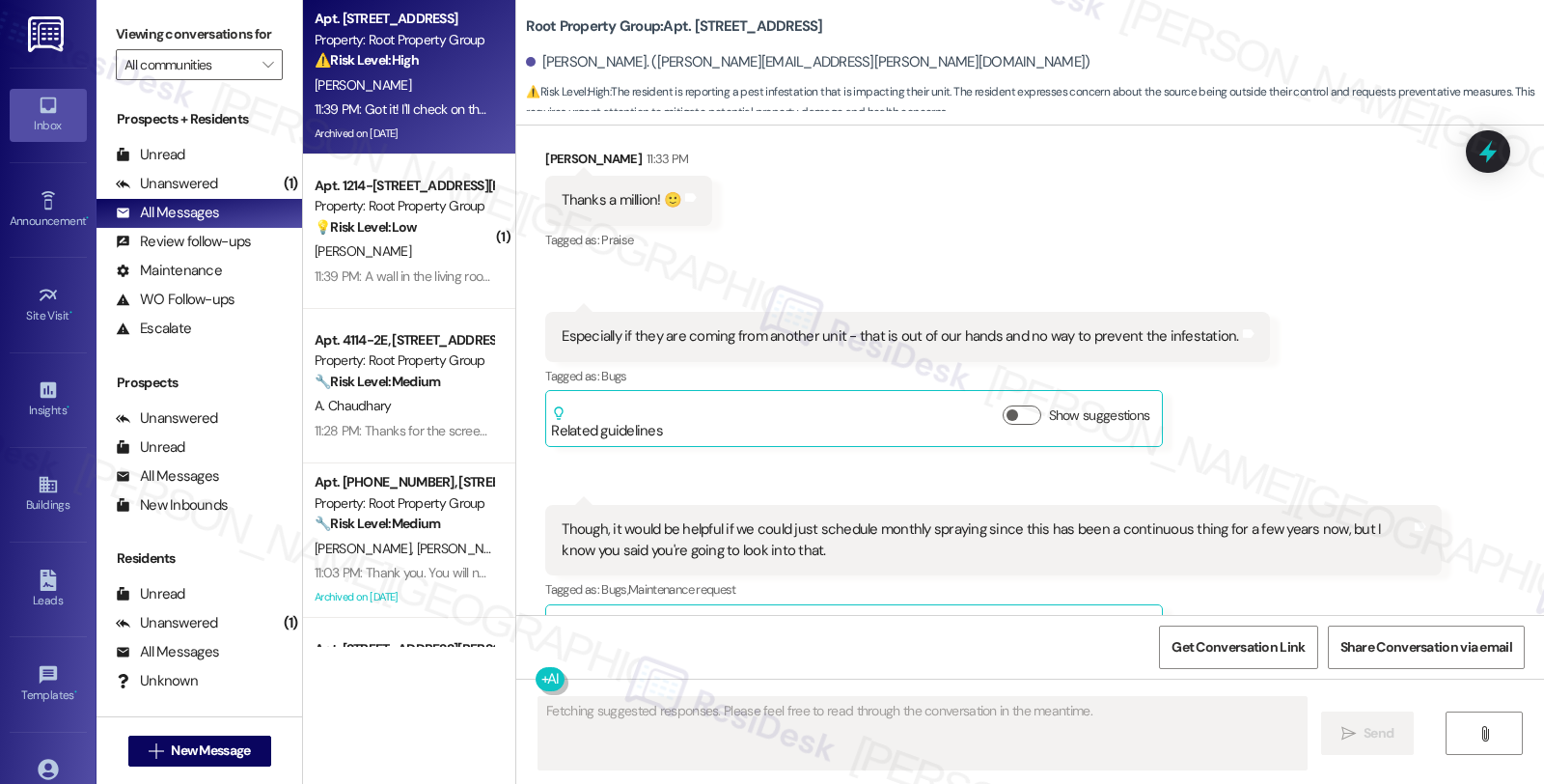
scroll to position [8514, 0]
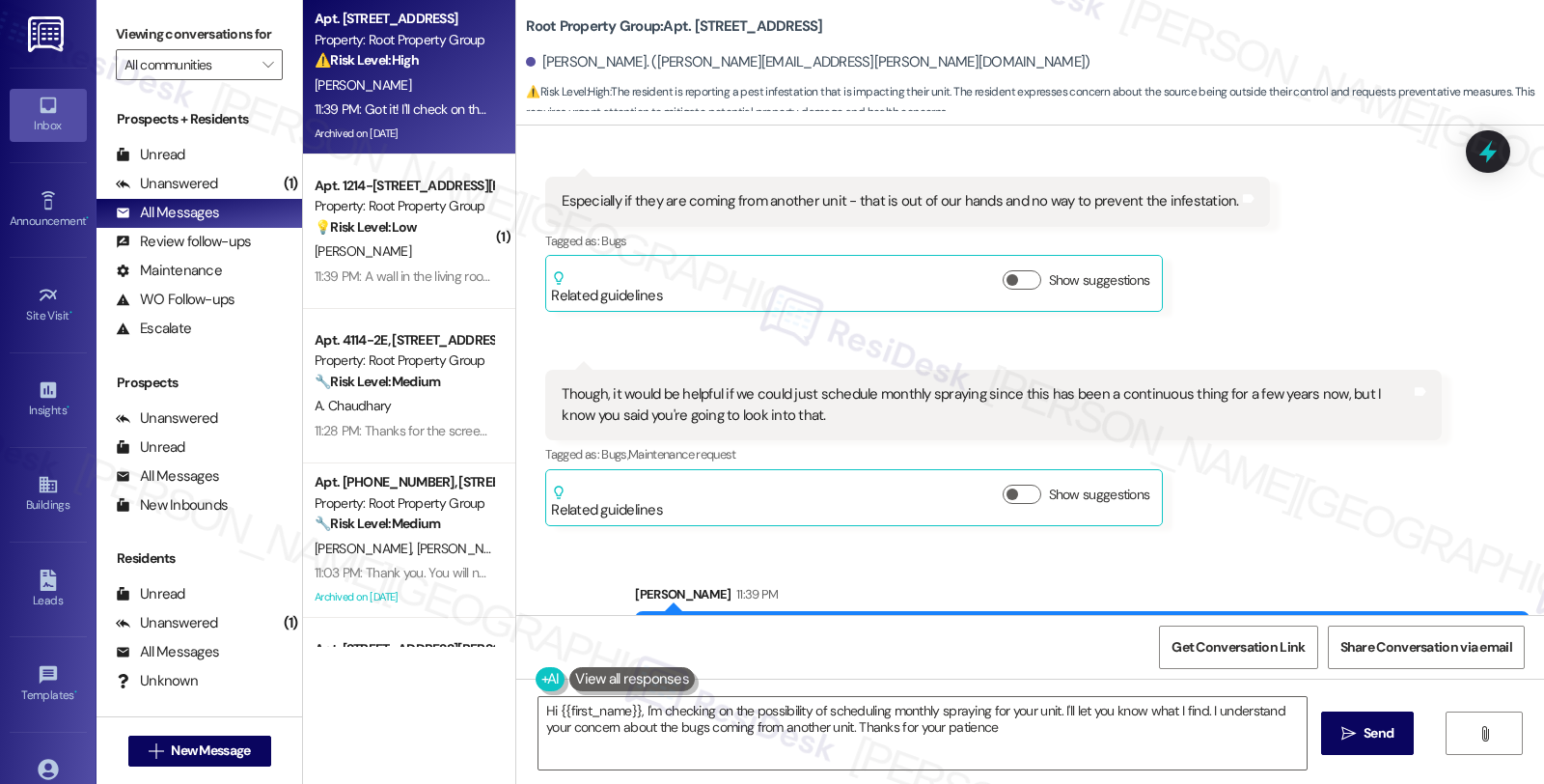
type textarea "Hi {{first_name}}, I'm checking on the possibility of scheduling monthly sprayi…"
click at [1482, 148] on icon at bounding box center [1488, 152] width 33 height 33
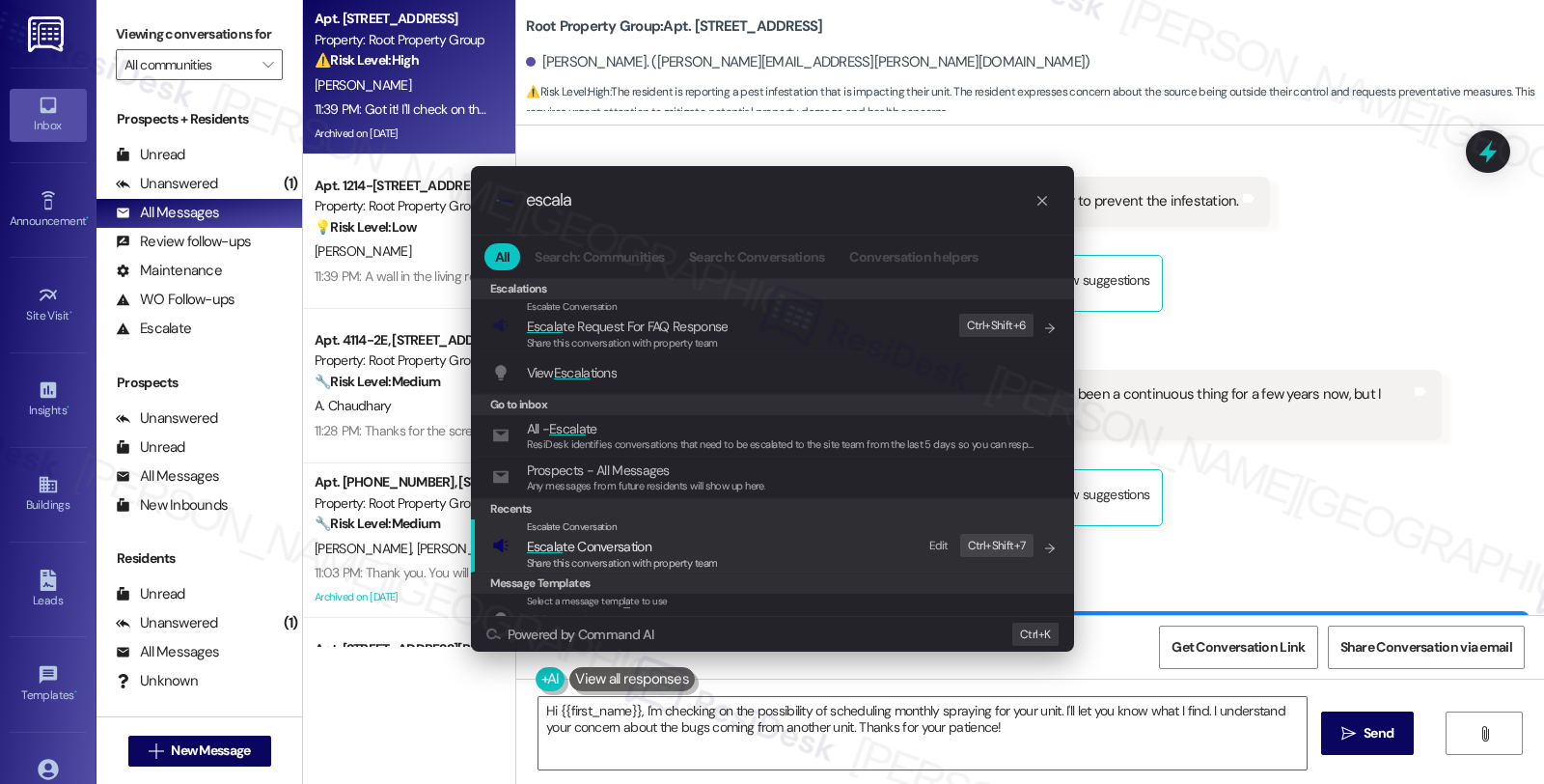
type input "escala"
click at [595, 548] on span "Escala te Conversation" at bounding box center [589, 546] width 125 height 17
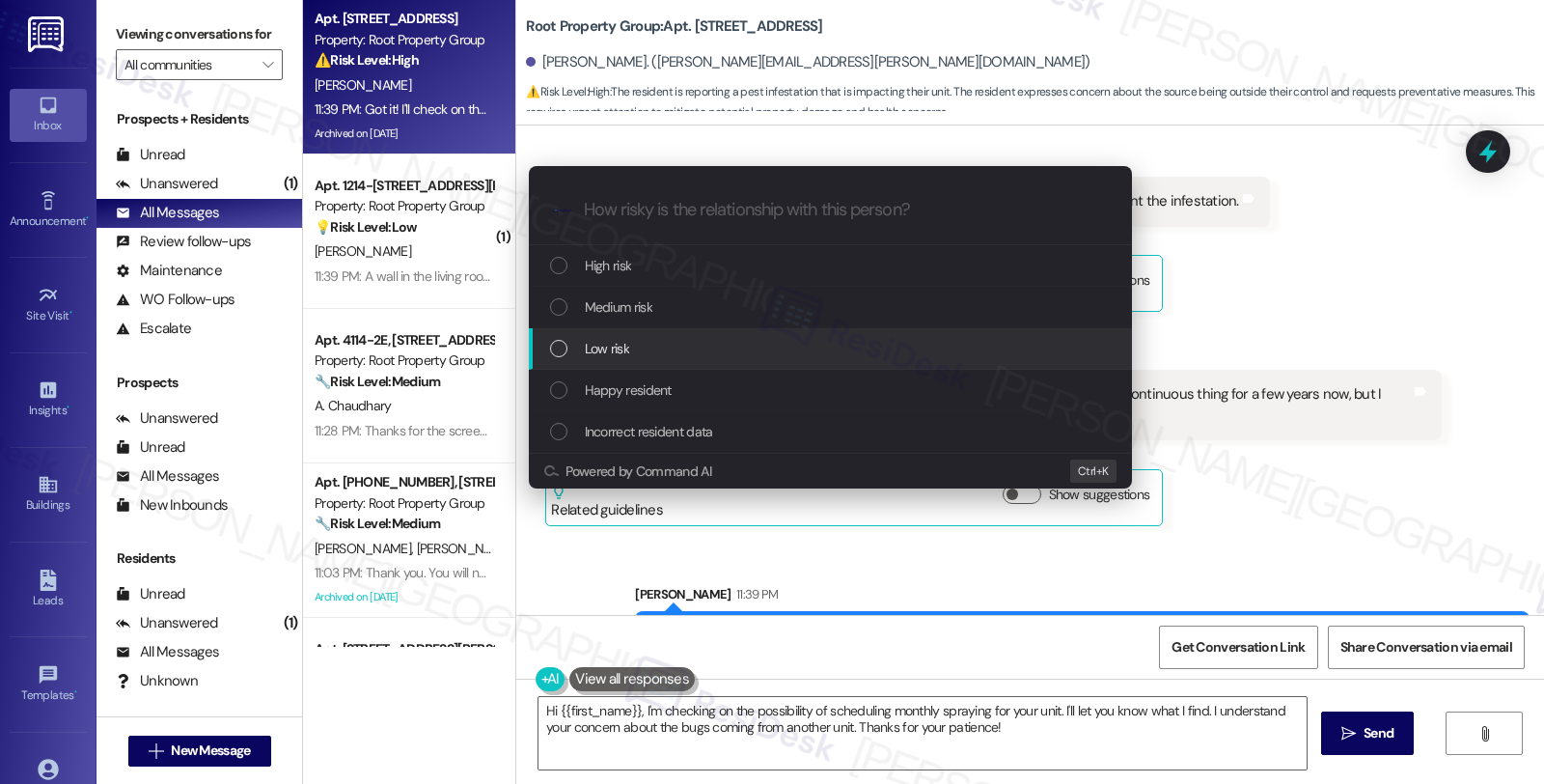
click at [595, 350] on span "Low risk" at bounding box center [607, 348] width 45 height 21
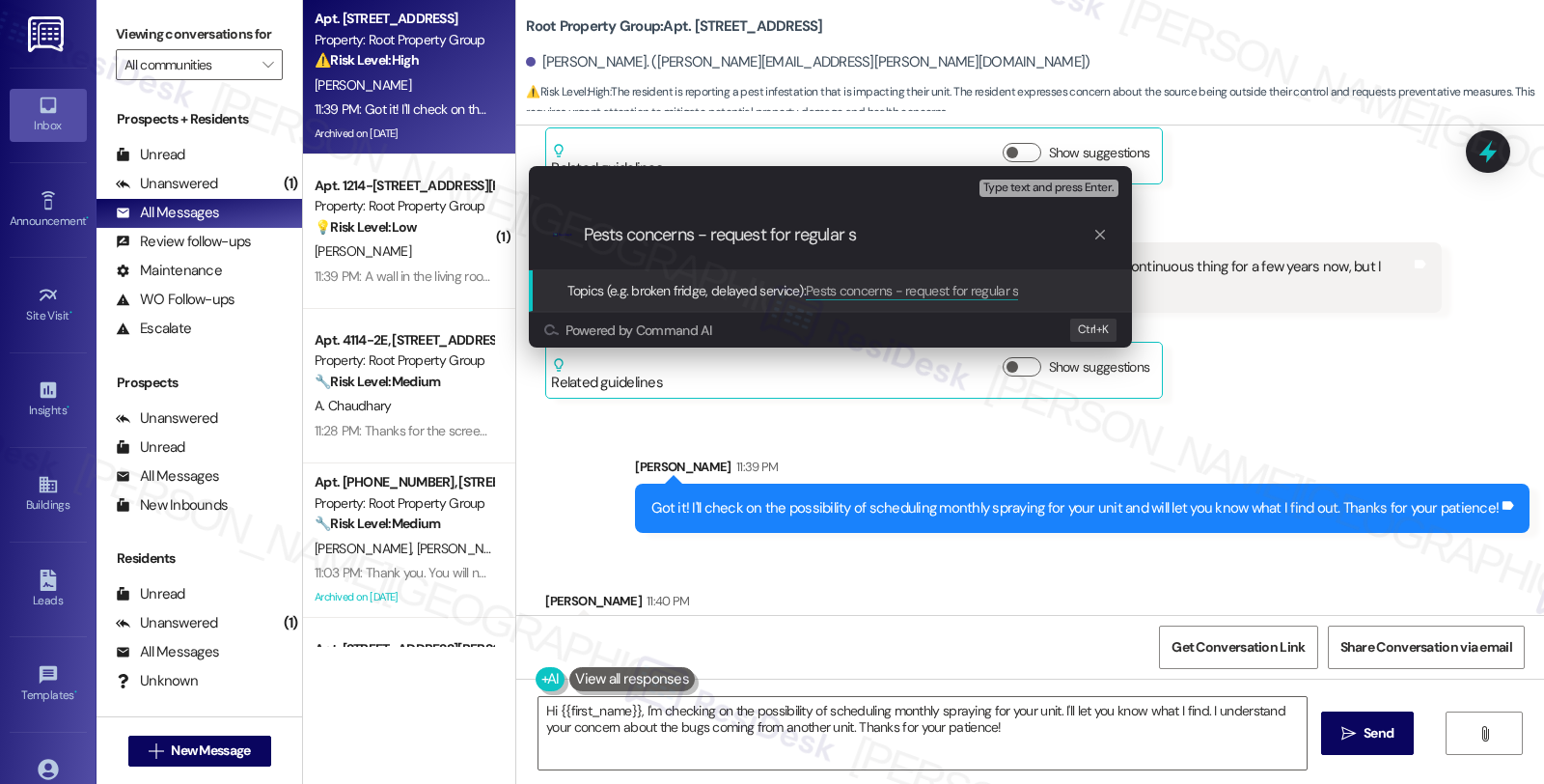
scroll to position [8648, 0]
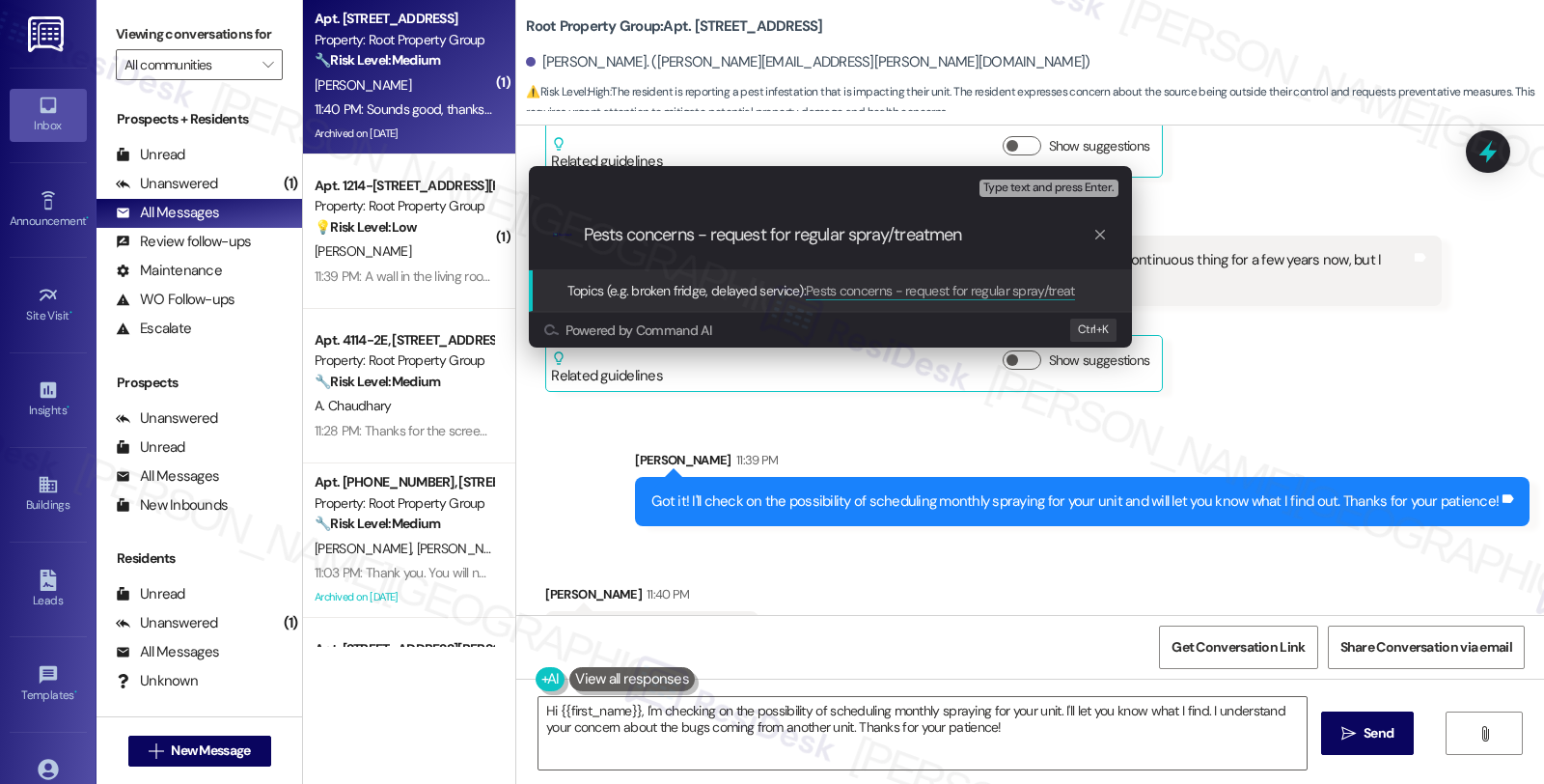
type input "Pests concerns - request for regular spray/treatment"
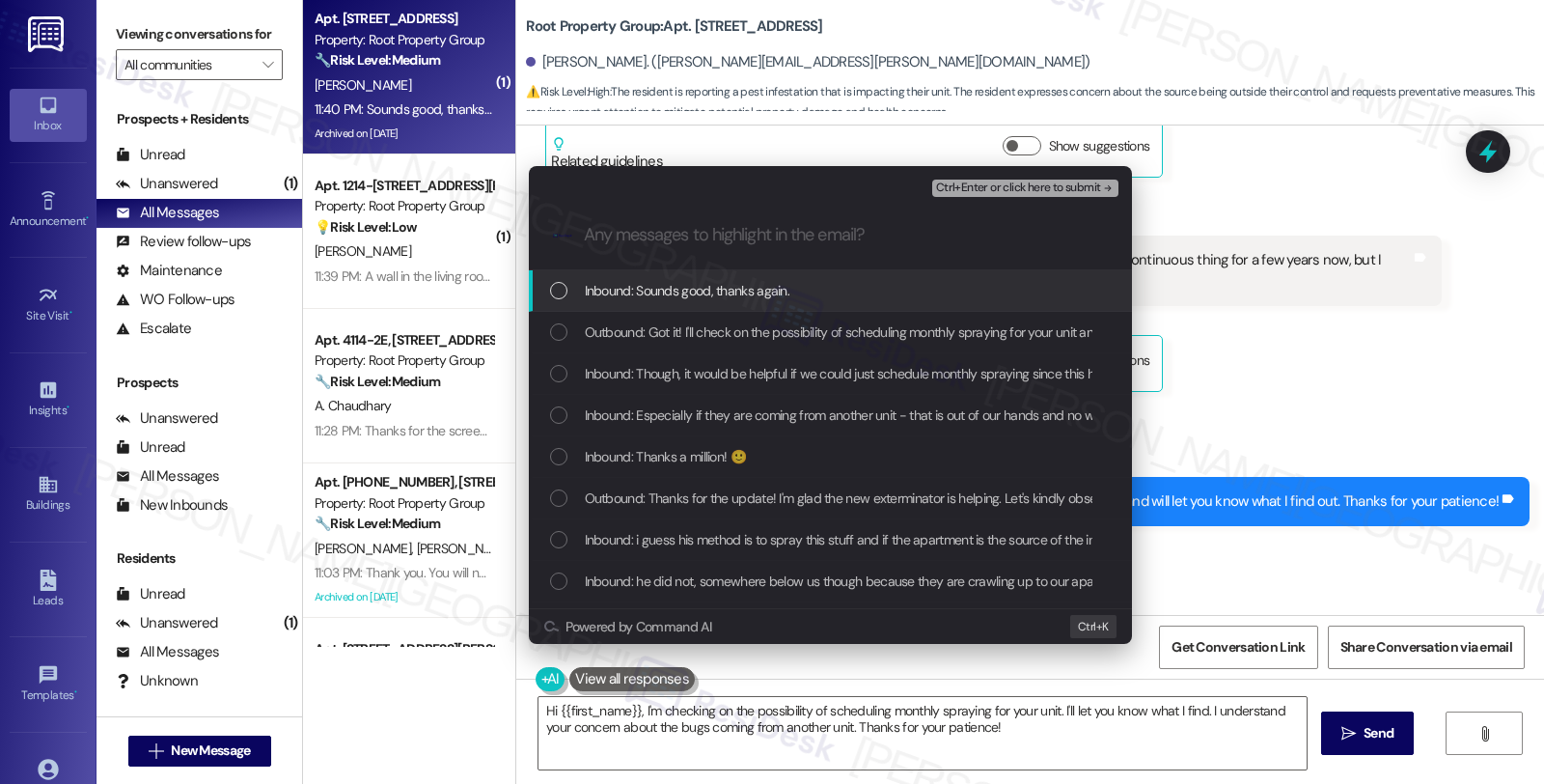
click at [652, 286] on span "Inbound: Sounds good, thanks again." at bounding box center [687, 290] width 205 height 21
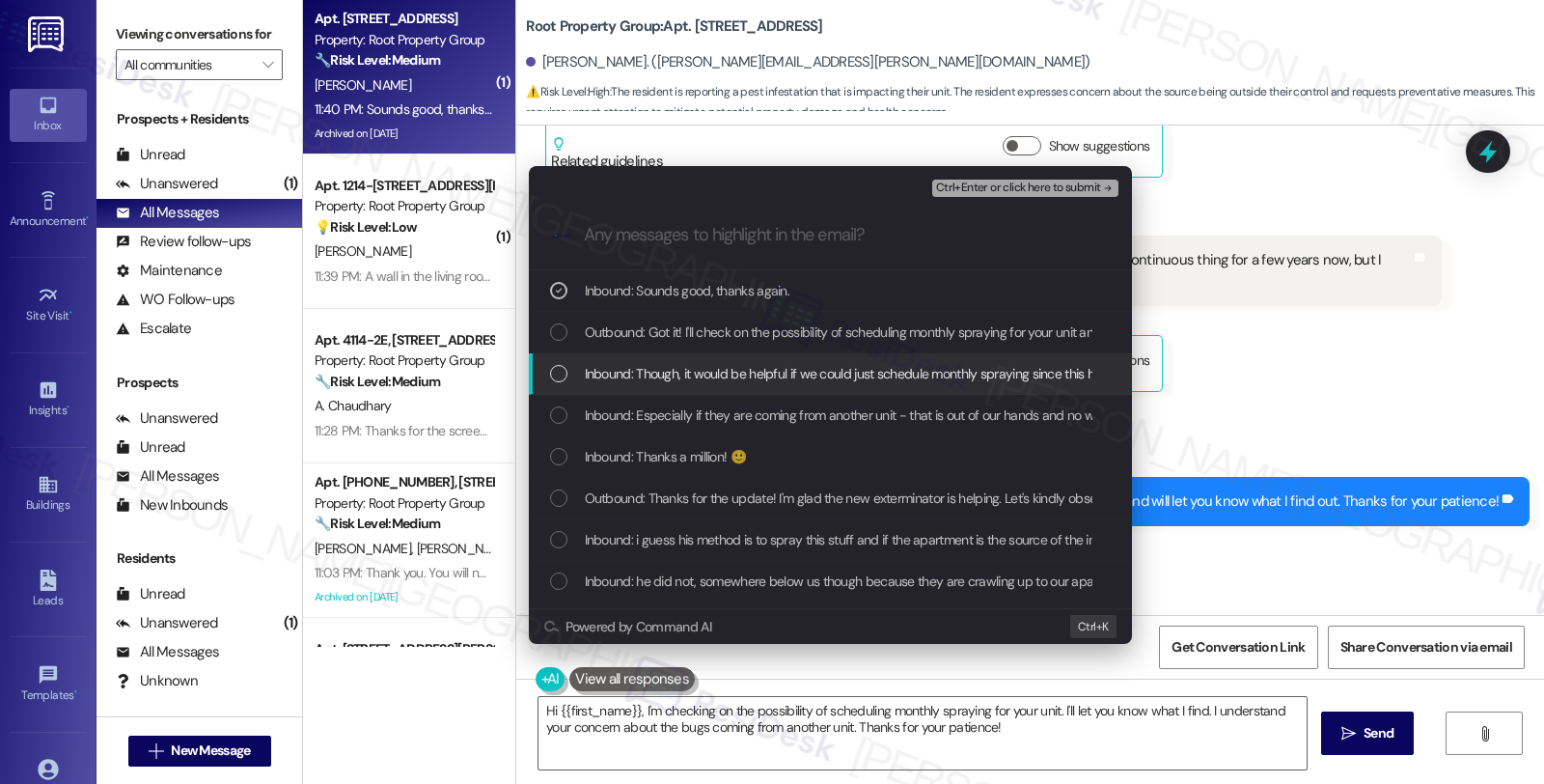
click at [667, 380] on span "Inbound: Though, it would be helpful if we could just schedule monthly spraying…" at bounding box center [1109, 374] width 1049 height 21
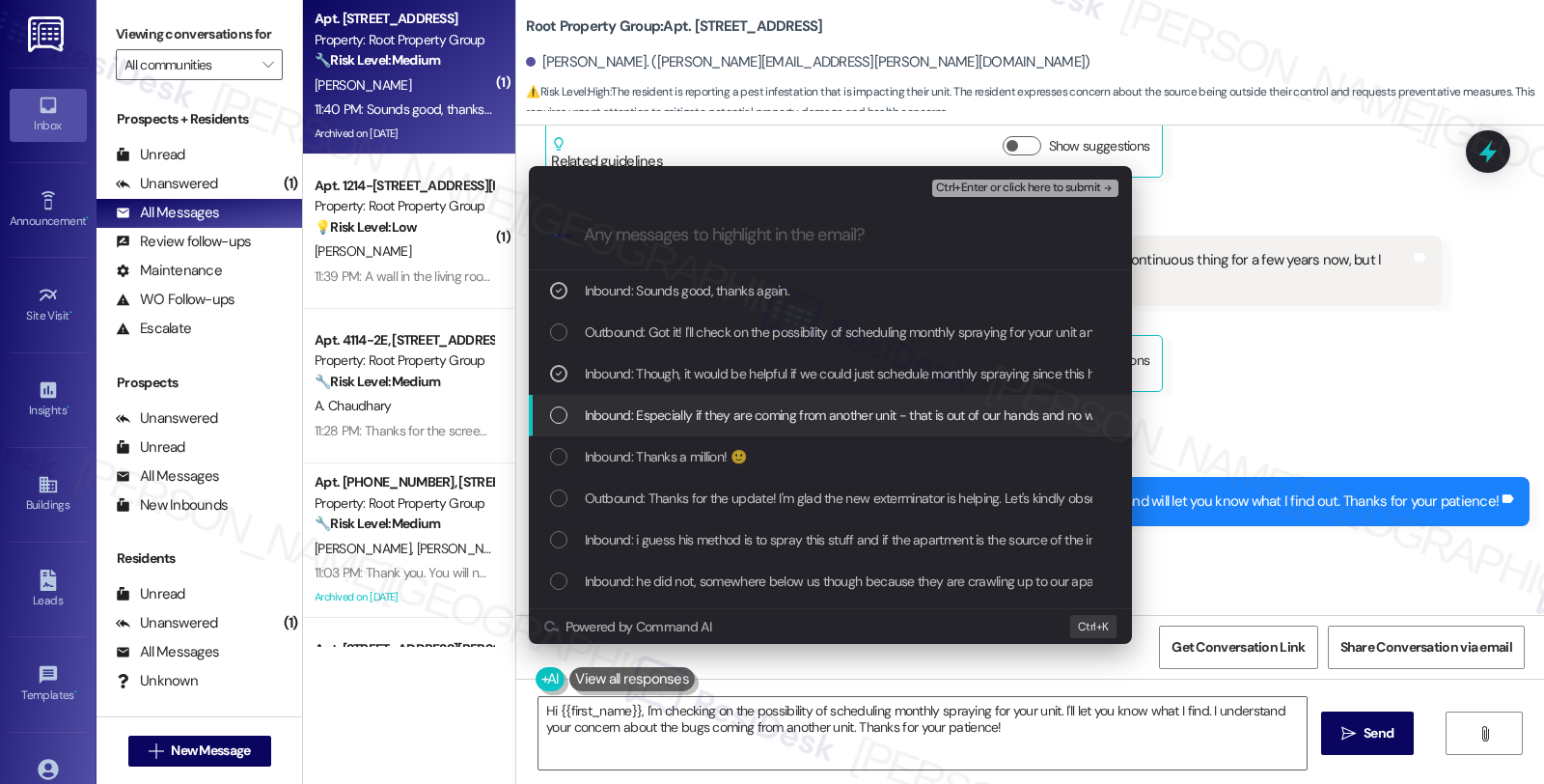
click at [667, 408] on span "Inbound: Especially if they are coming from another unit - that is out of our h…" at bounding box center [920, 415] width 671 height 21
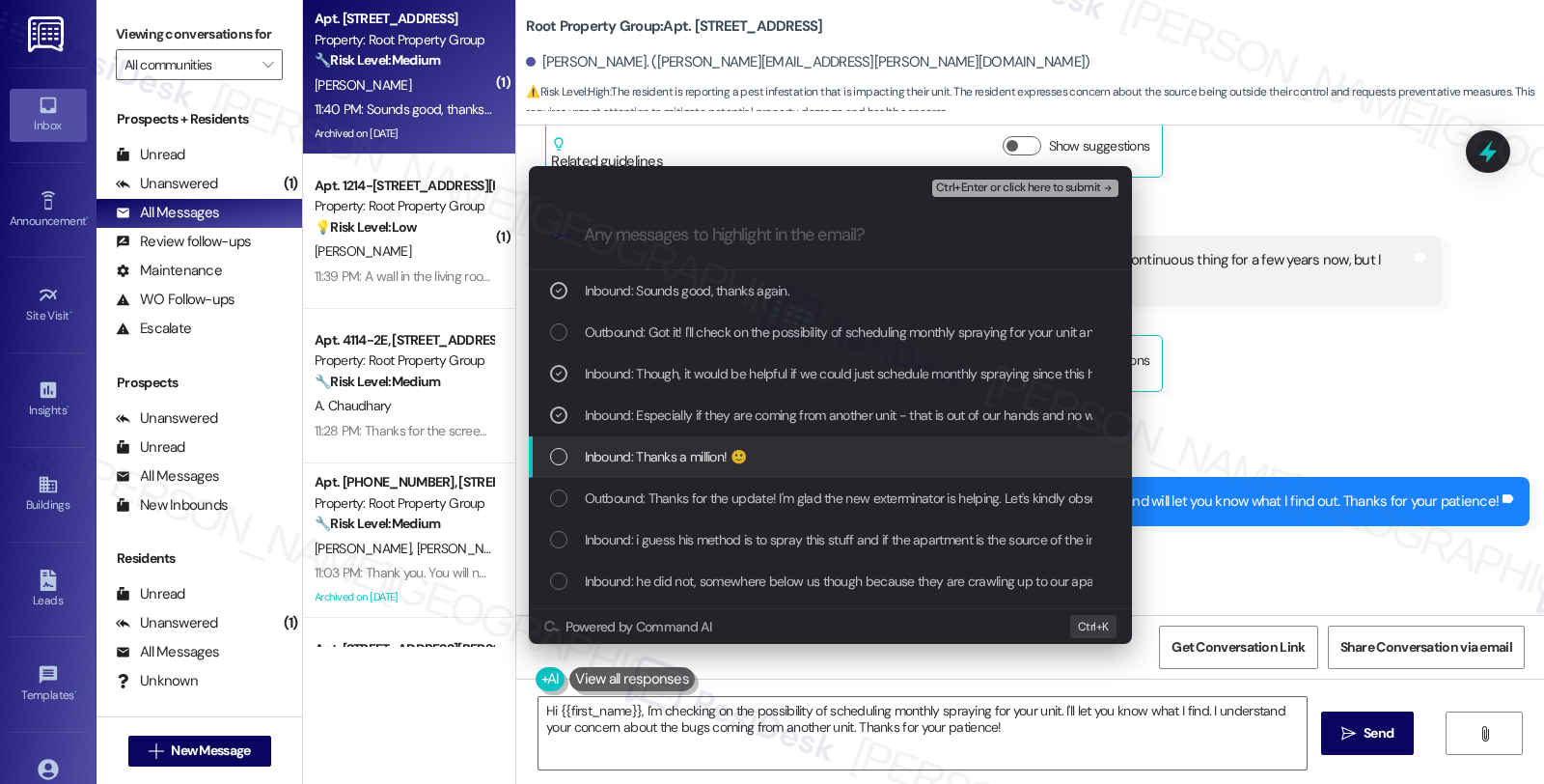
click at [674, 460] on span "Inbound: Thanks a million! 🙂" at bounding box center [665, 457] width 161 height 21
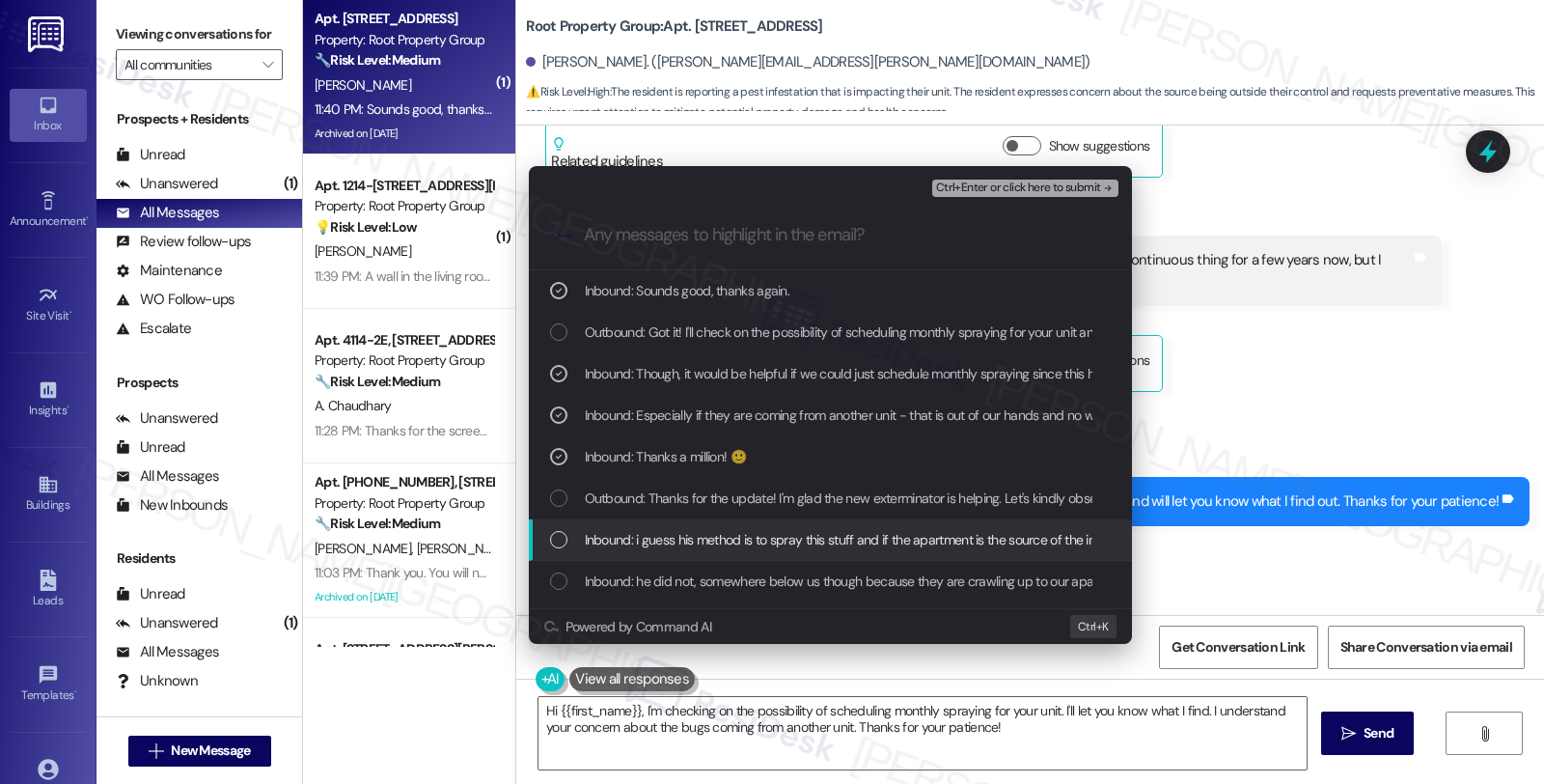
click at [673, 534] on span "Inbound: i guess his method is to spray this stuff and if the apartment is the …" at bounding box center [1163, 539] width 1156 height 21
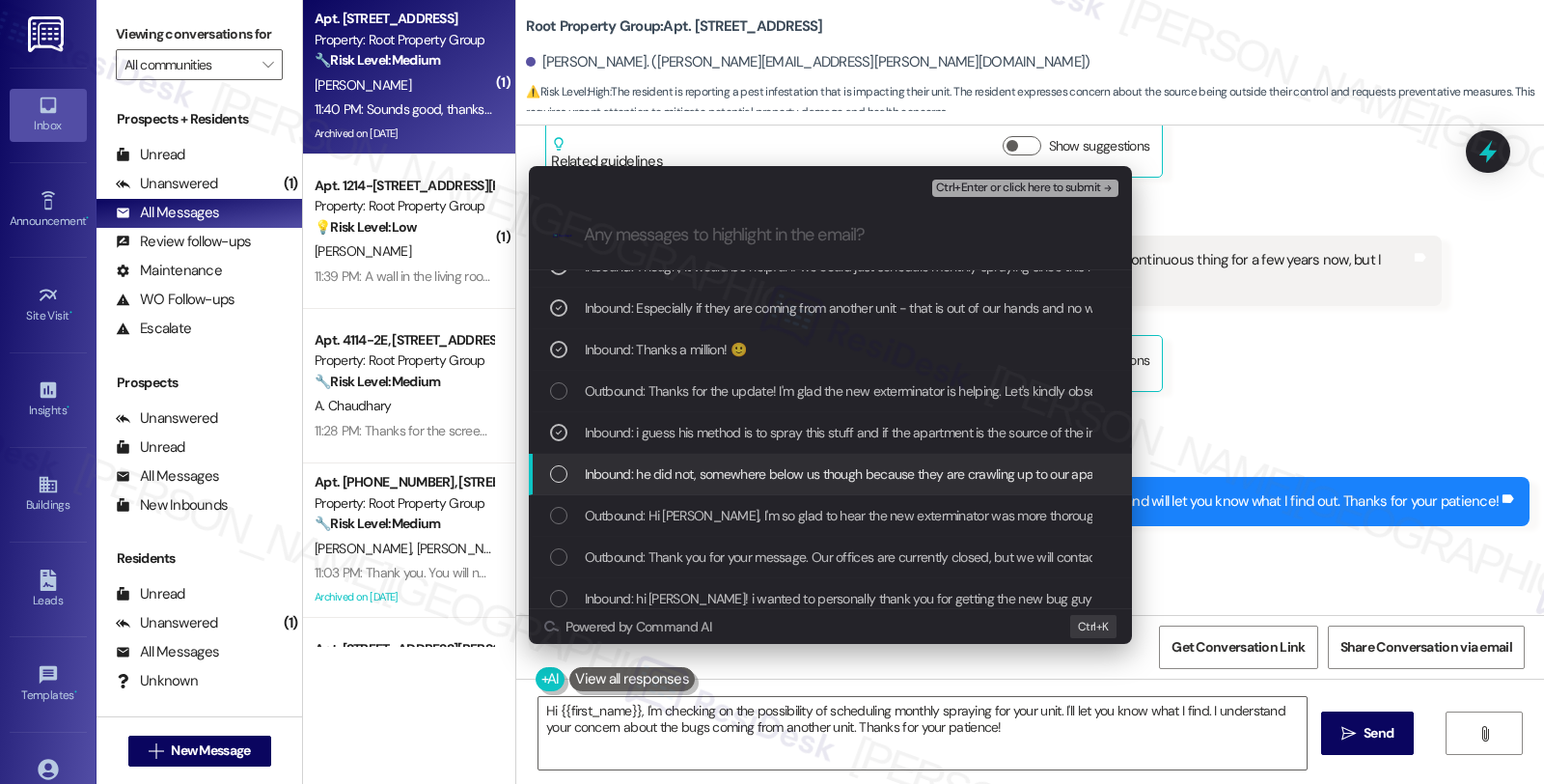
click at [759, 471] on span "Inbound: he did not, somewhere below us though because they are crawling up to …" at bounding box center [1148, 474] width 1127 height 21
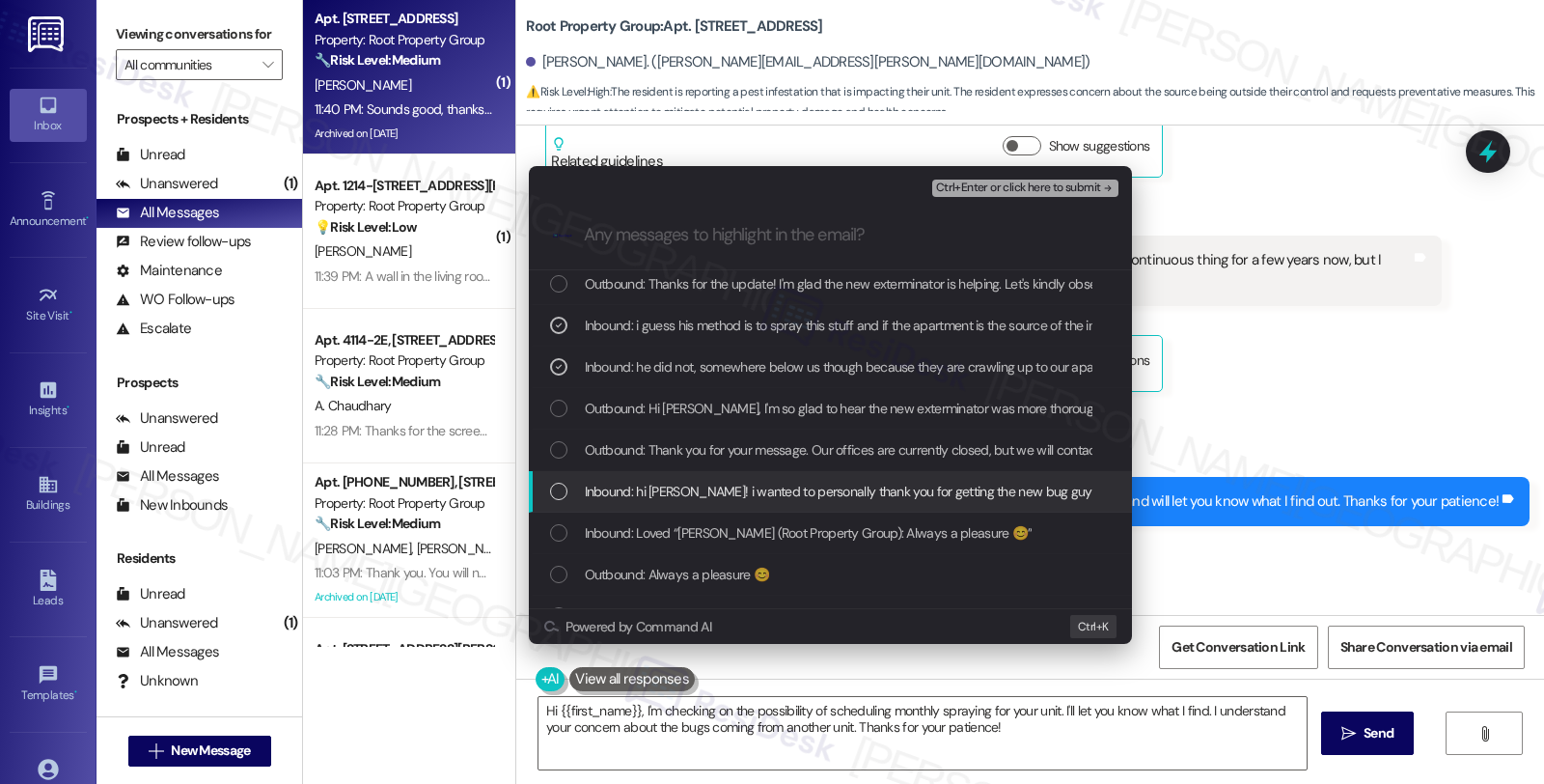
click at [751, 485] on span "Inbound: hi sarah! i wanted to personally thank you for getting the new bug guy…" at bounding box center [1417, 491] width 1665 height 21
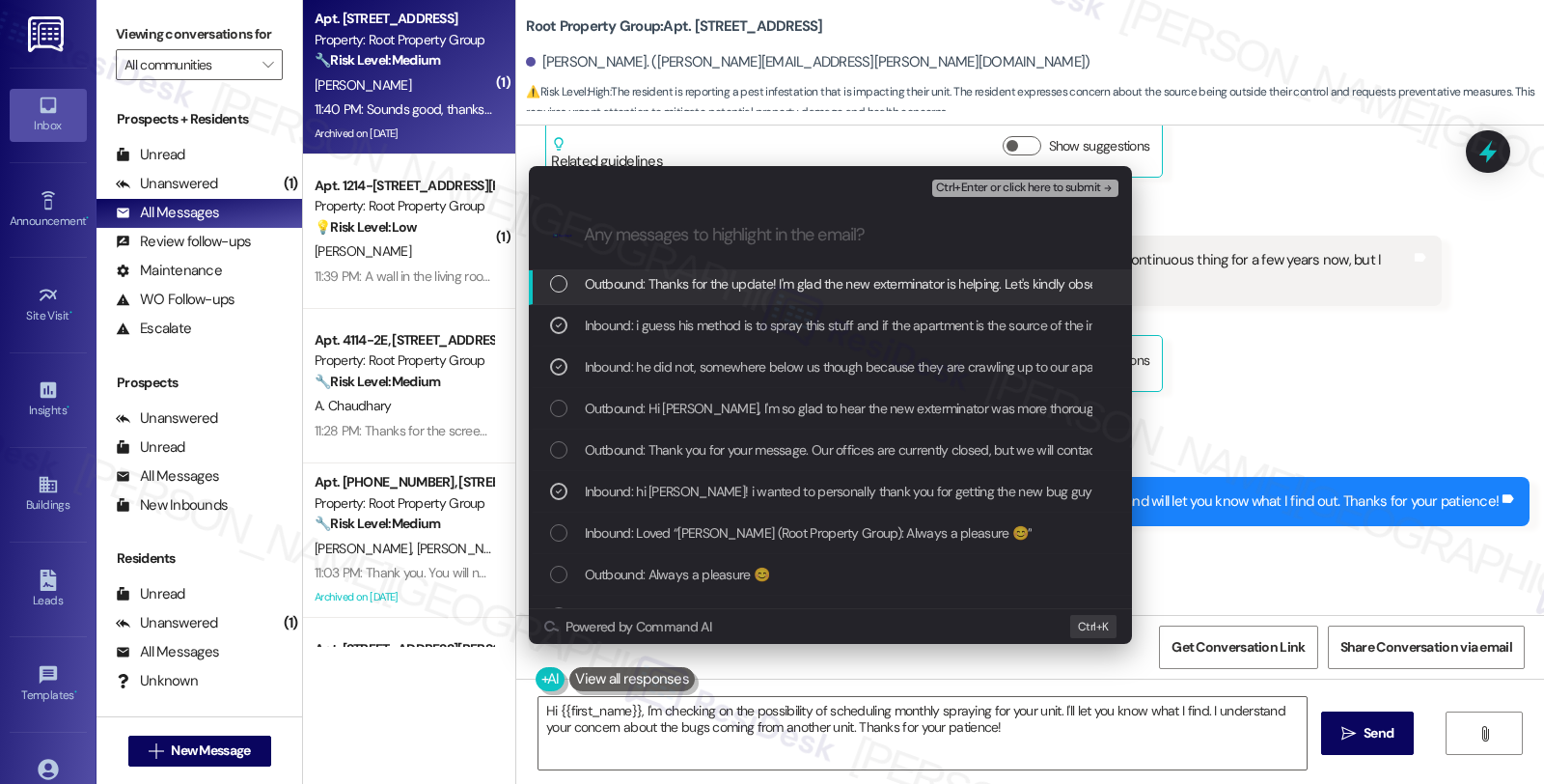
click at [1010, 181] on span "Ctrl+Enter or click here to submit" at bounding box center [1018, 188] width 165 height 14
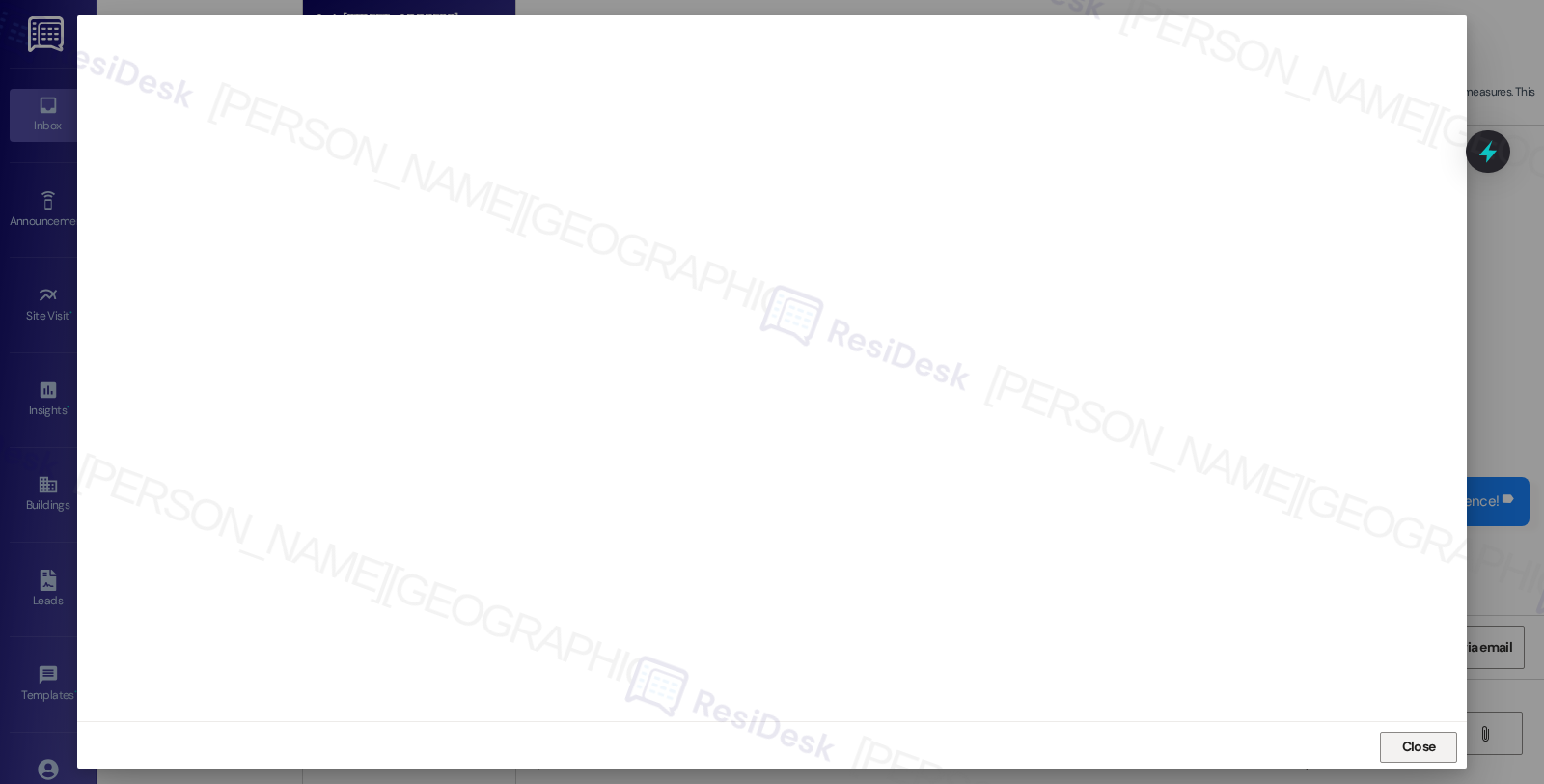
click at [1399, 750] on span "Close" at bounding box center [1419, 746] width 42 height 20
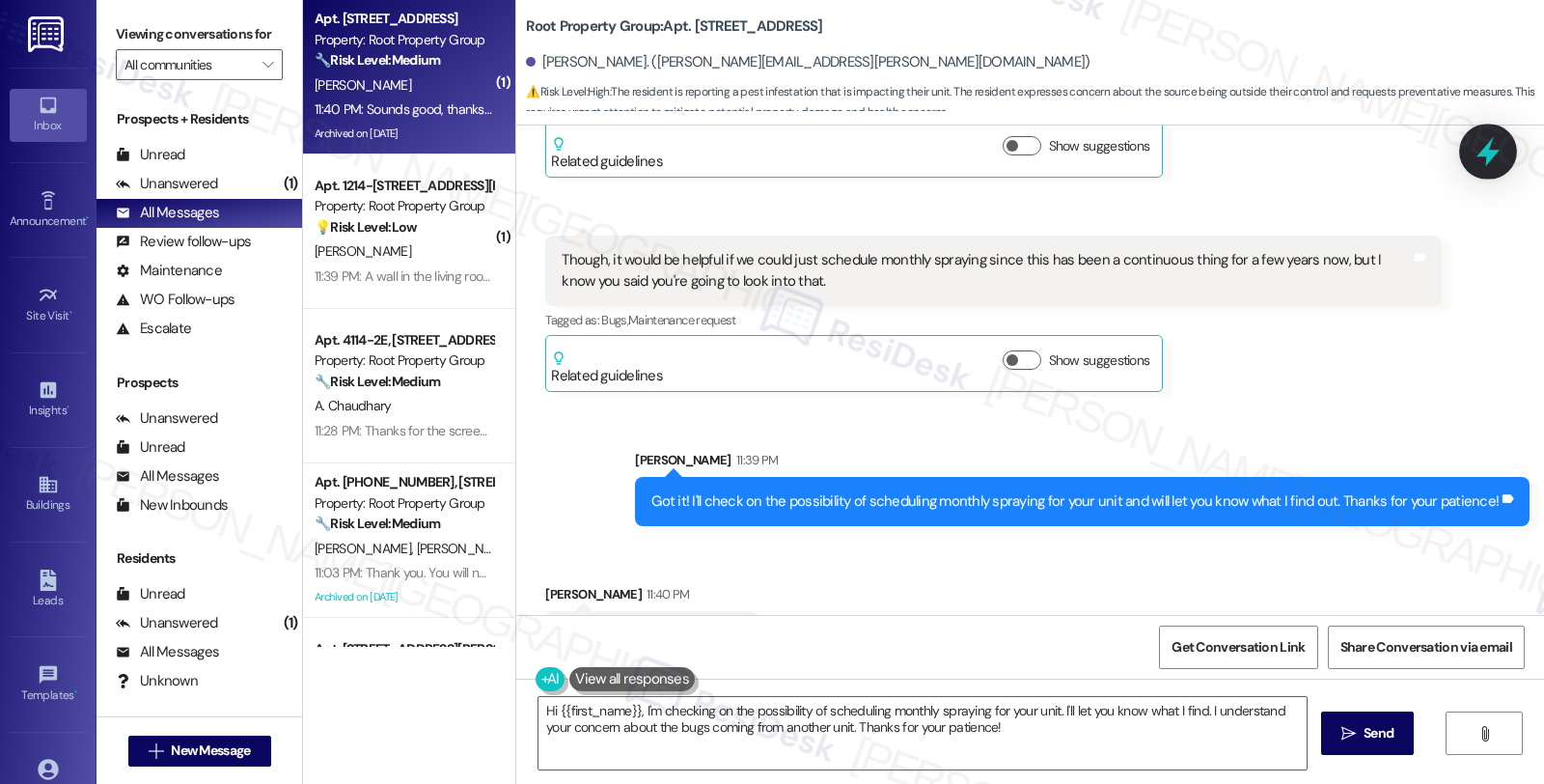
click at [1478, 149] on icon at bounding box center [1488, 152] width 33 height 33
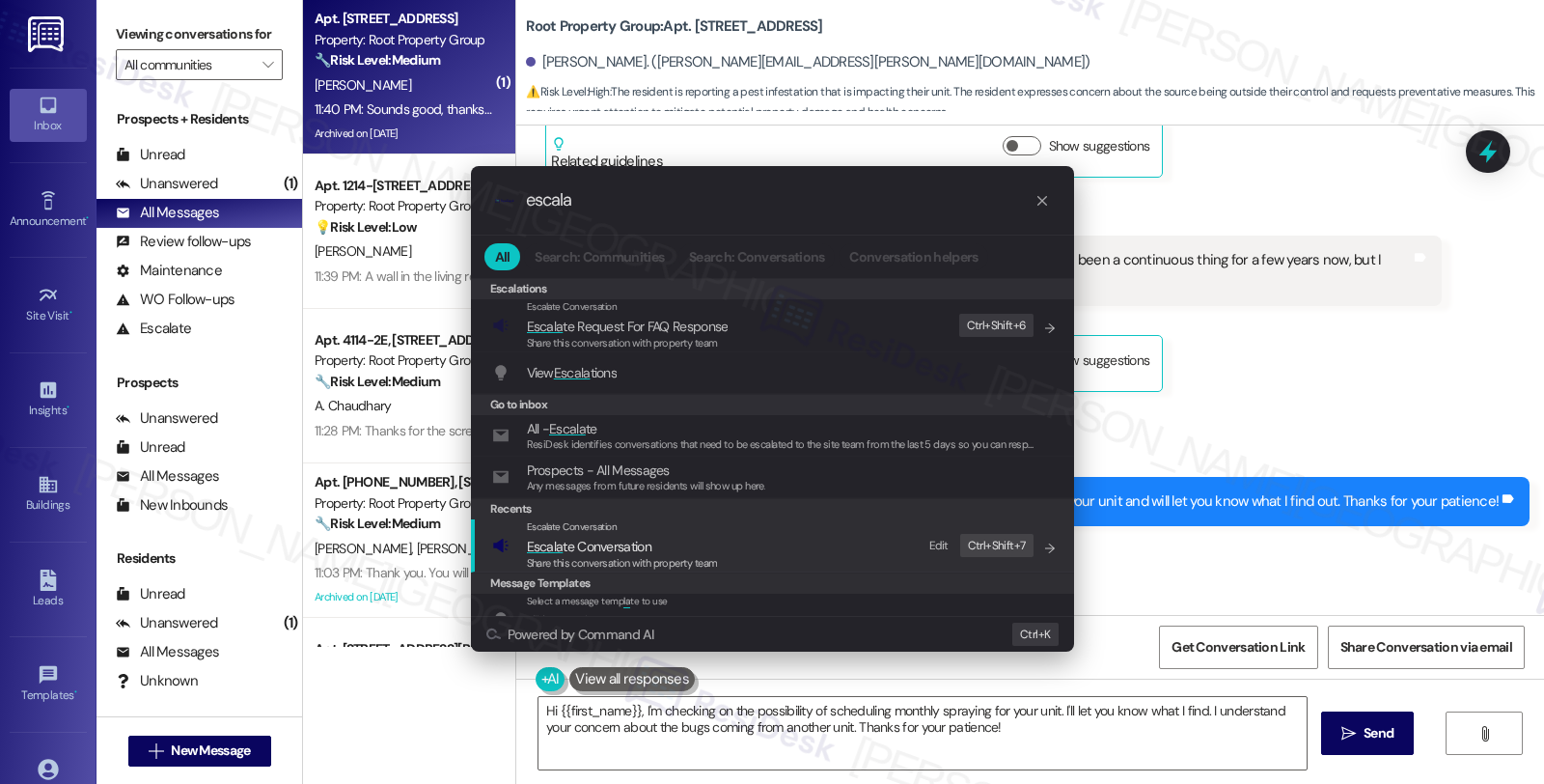
type input "escala"
click at [667, 543] on span "Escala te Conversation" at bounding box center [621, 546] width 191 height 21
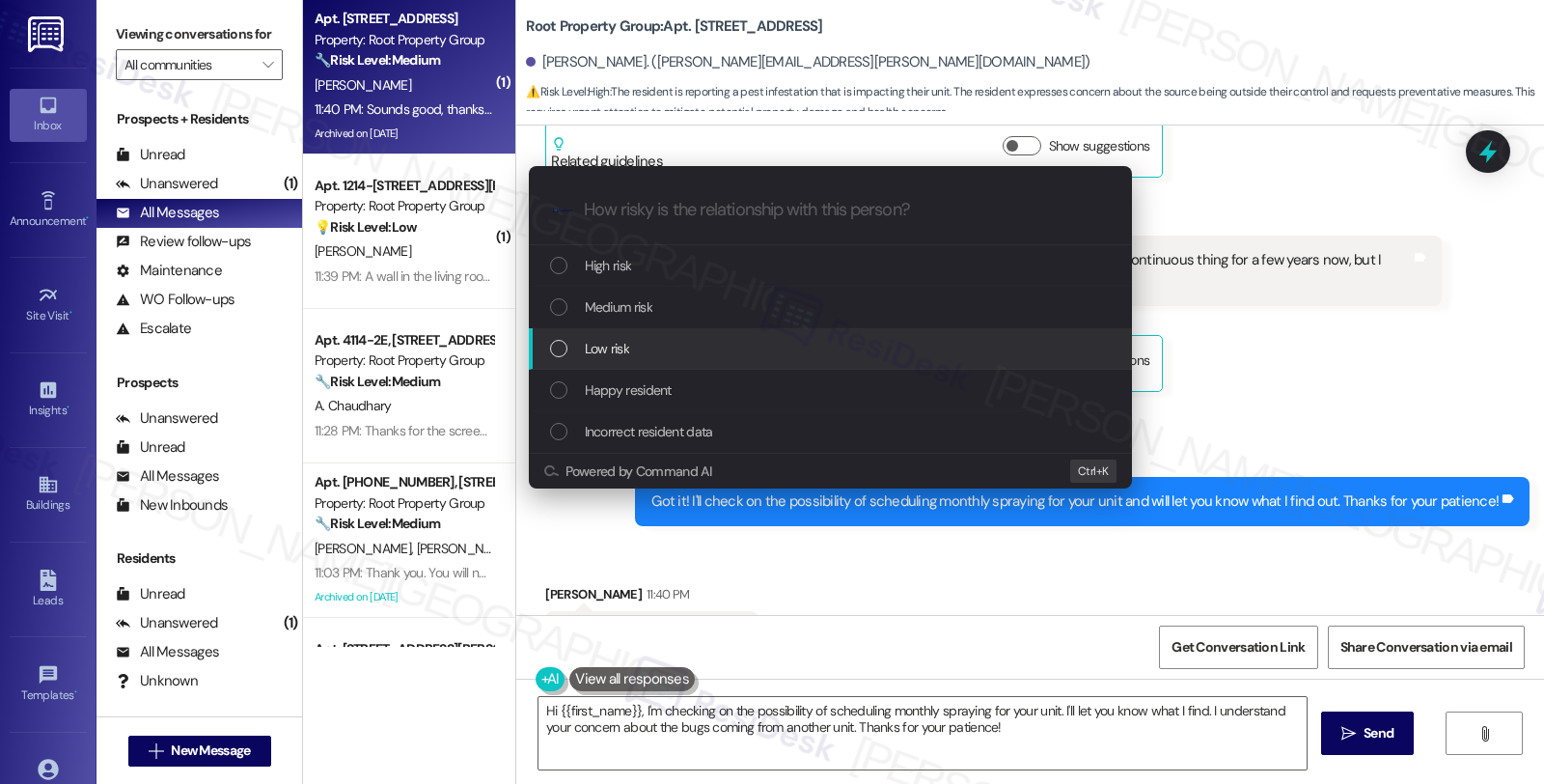
click at [660, 328] on div "Low risk" at bounding box center [830, 348] width 603 height 42
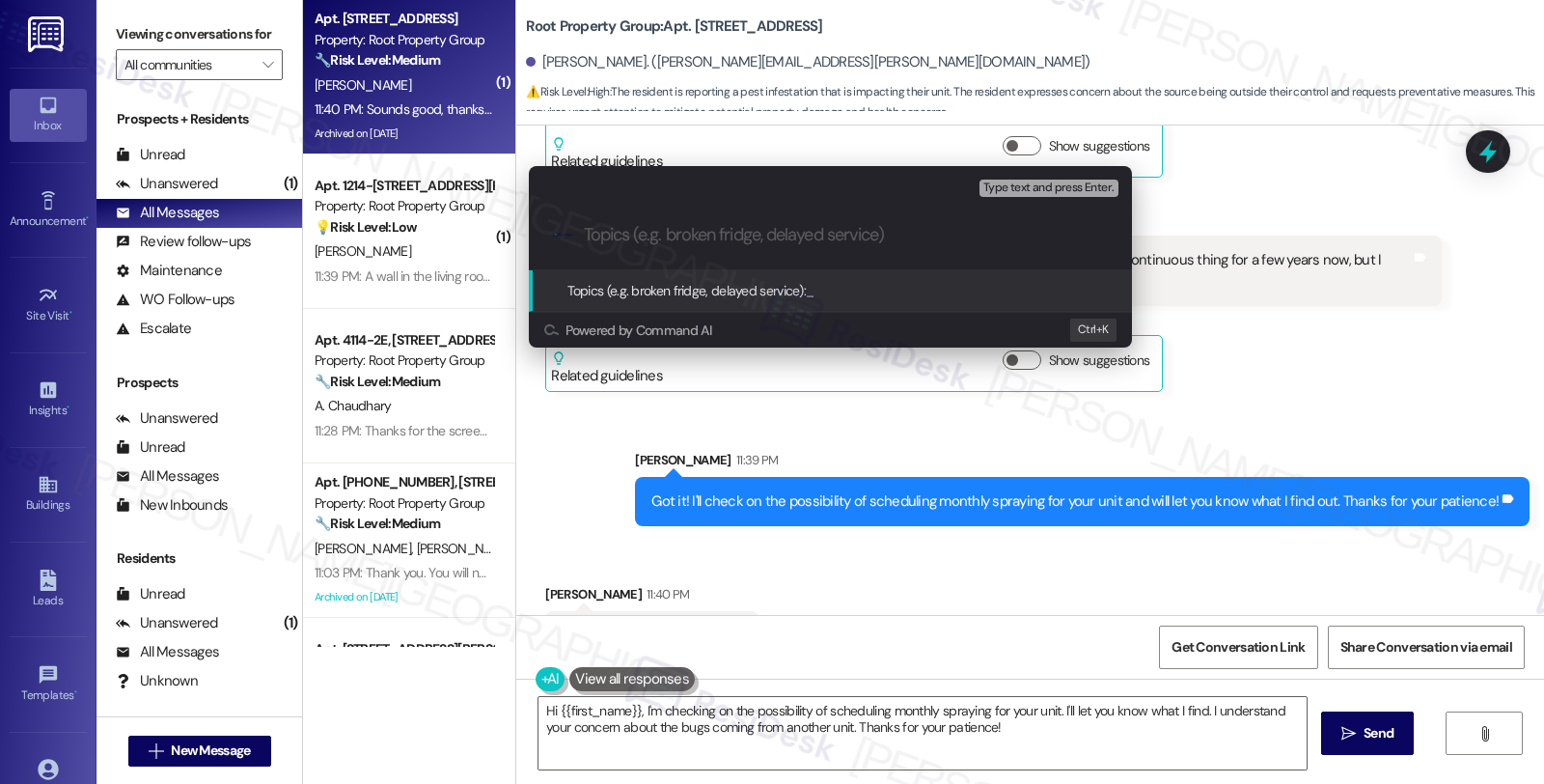
paste input "Pests concerns - request for regular spray/treatment"
type input "Pests concerns - request for regular spray/treatment"
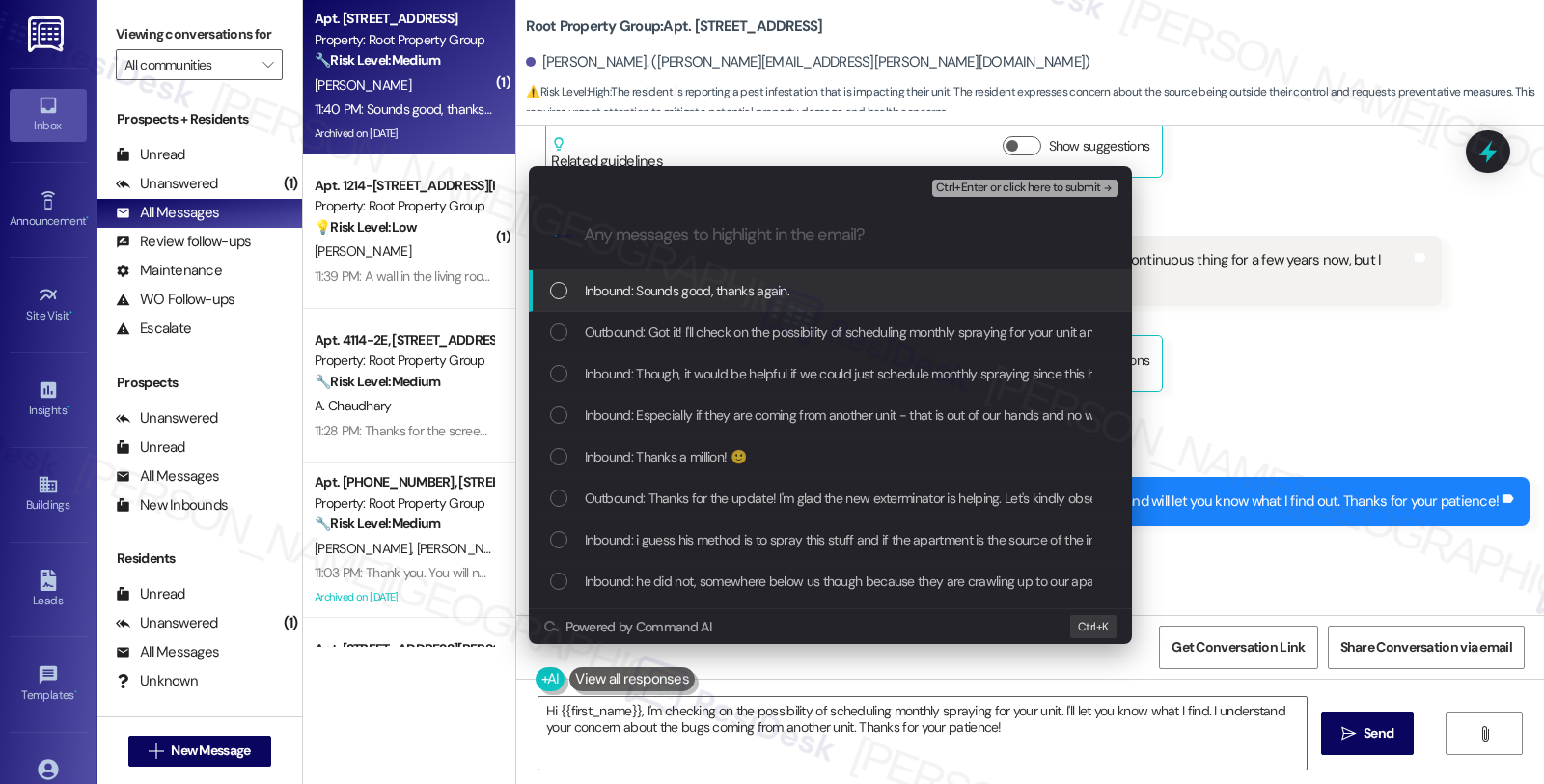
click at [658, 282] on span "Inbound: Sounds good, thanks again." at bounding box center [687, 290] width 205 height 21
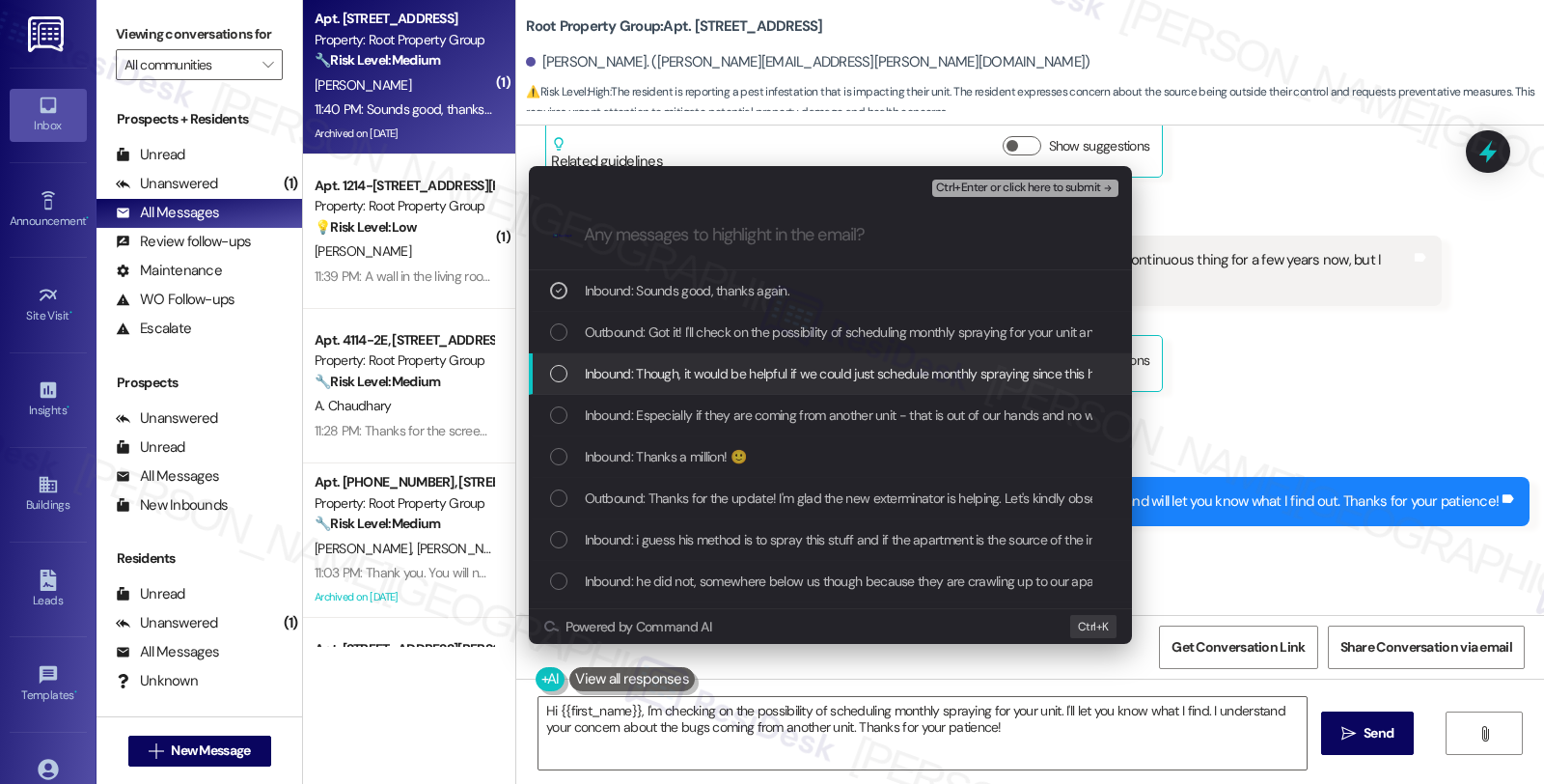
click at [653, 361] on div "Inbound: Though, it would be helpful if we could just schedule monthly spraying…" at bounding box center [830, 374] width 603 height 42
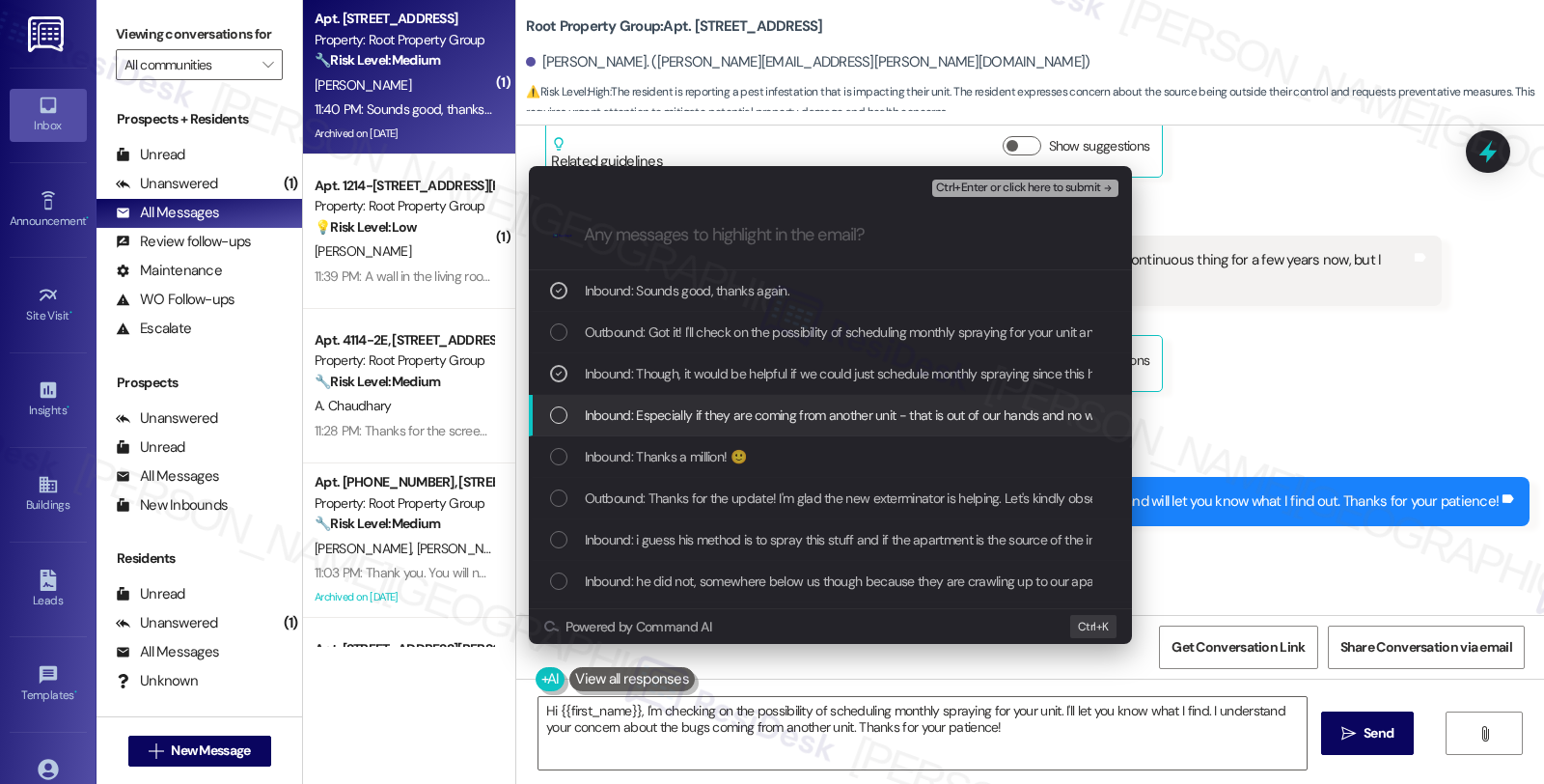
click at [654, 419] on span "Inbound: Especially if they are coming from another unit - that is out of our h…" at bounding box center [920, 415] width 671 height 21
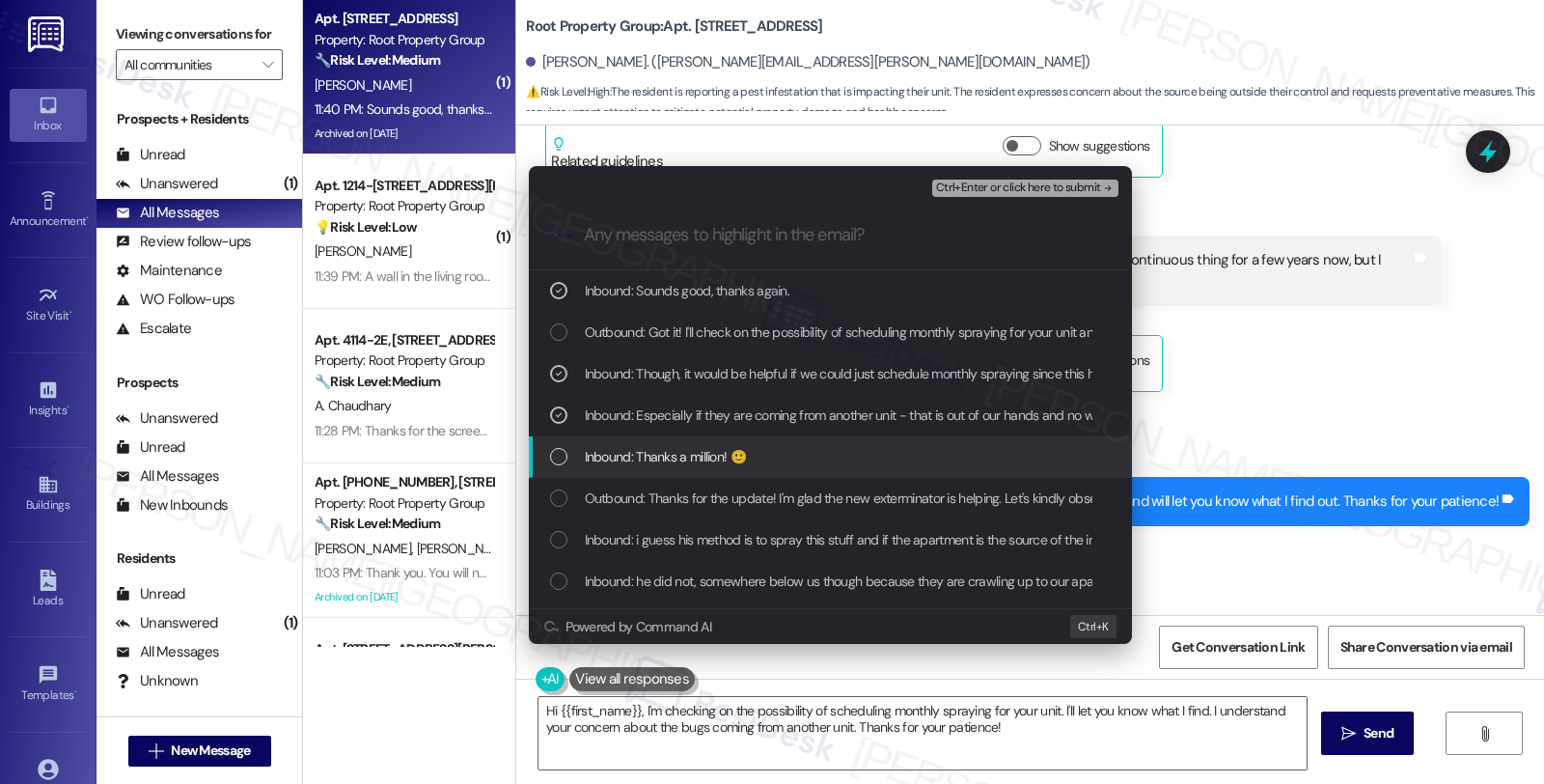
click at [654, 464] on span "Inbound: Thanks a million! 🙂" at bounding box center [665, 457] width 161 height 21
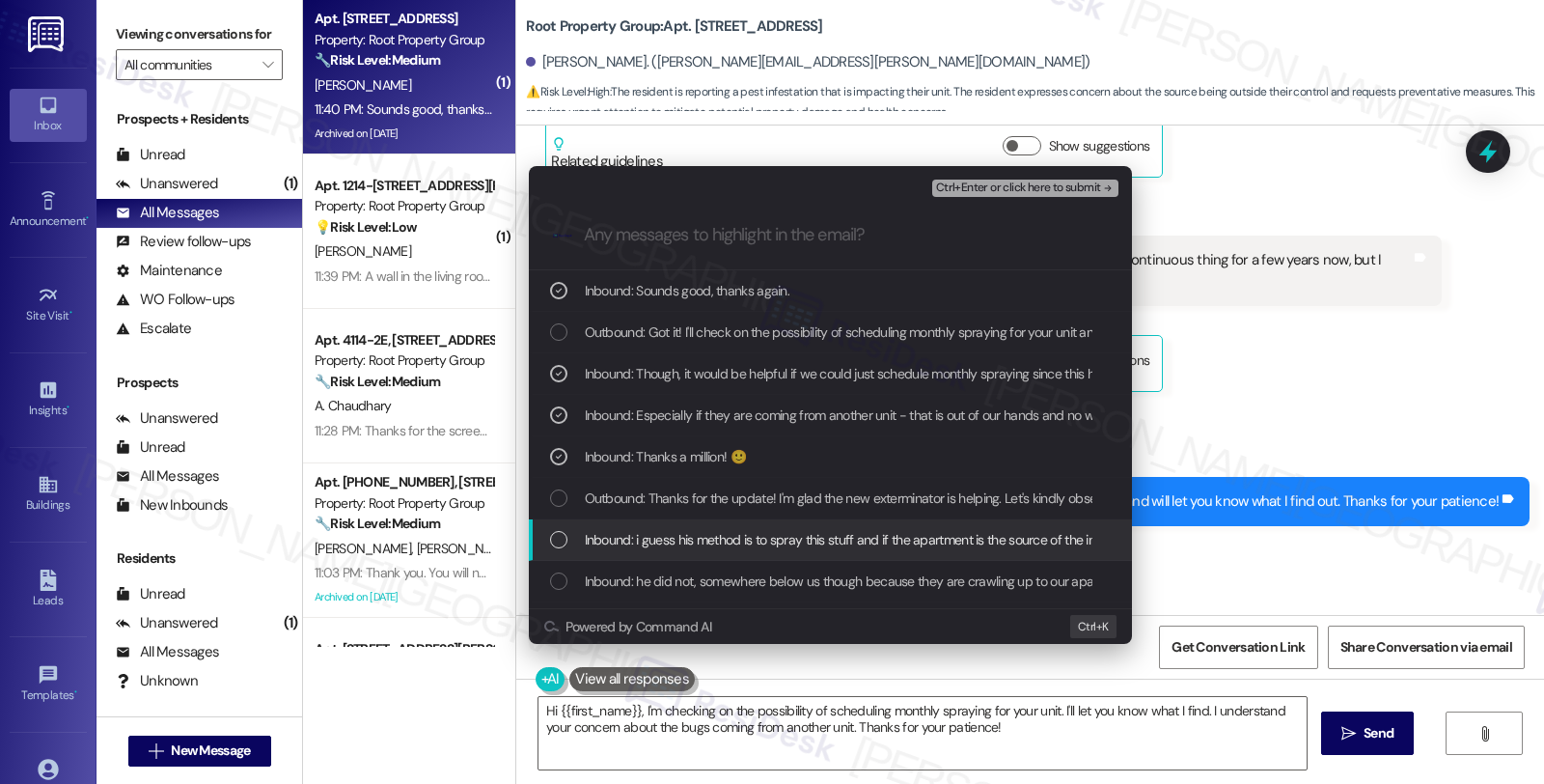
click at [657, 543] on span "Inbound: i guess his method is to spray this stuff and if the apartment is the …" at bounding box center [1163, 539] width 1156 height 21
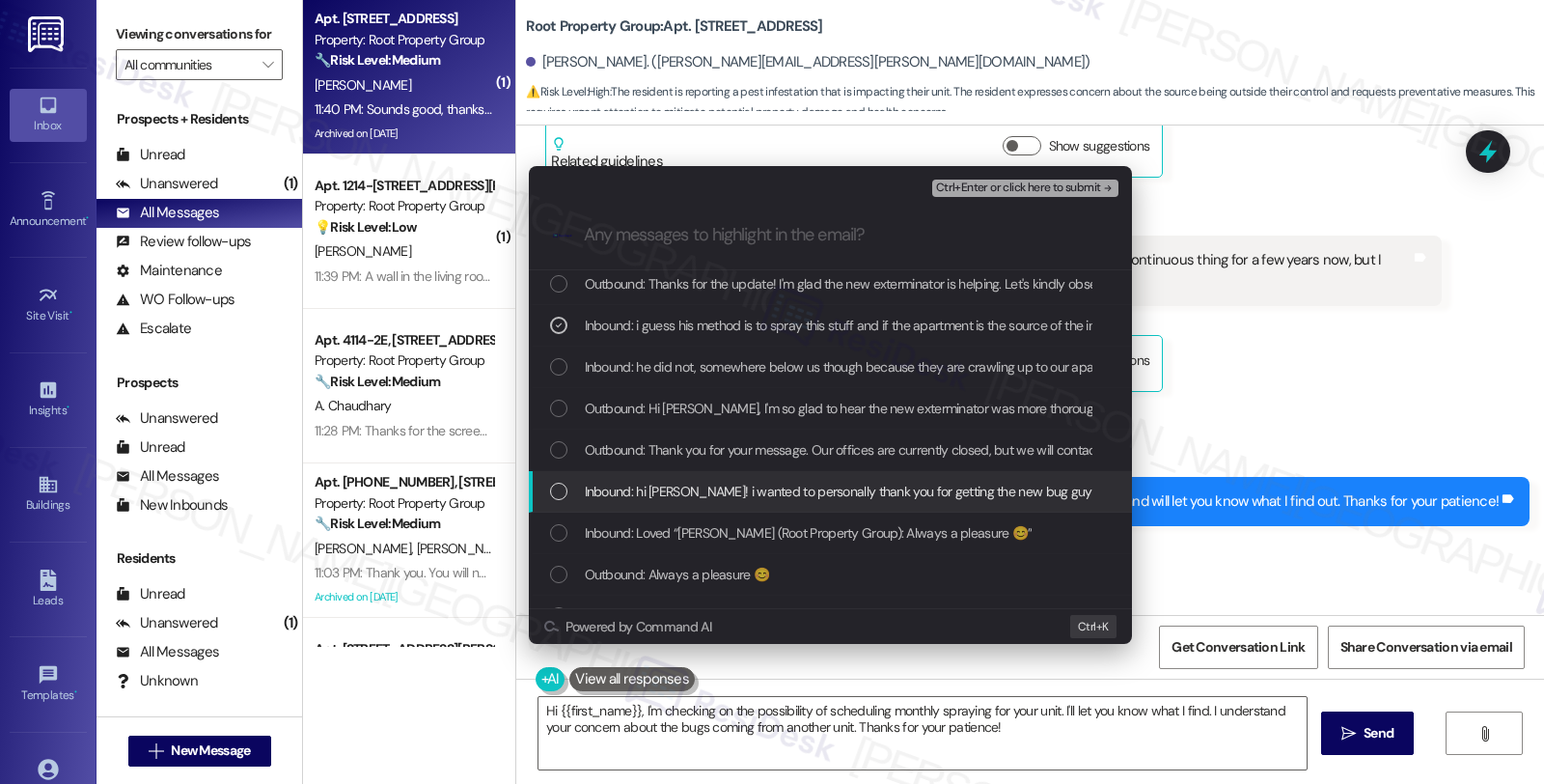
click at [649, 493] on span "Inbound: hi sarah! i wanted to personally thank you for getting the new bug guy…" at bounding box center [1417, 491] width 1665 height 21
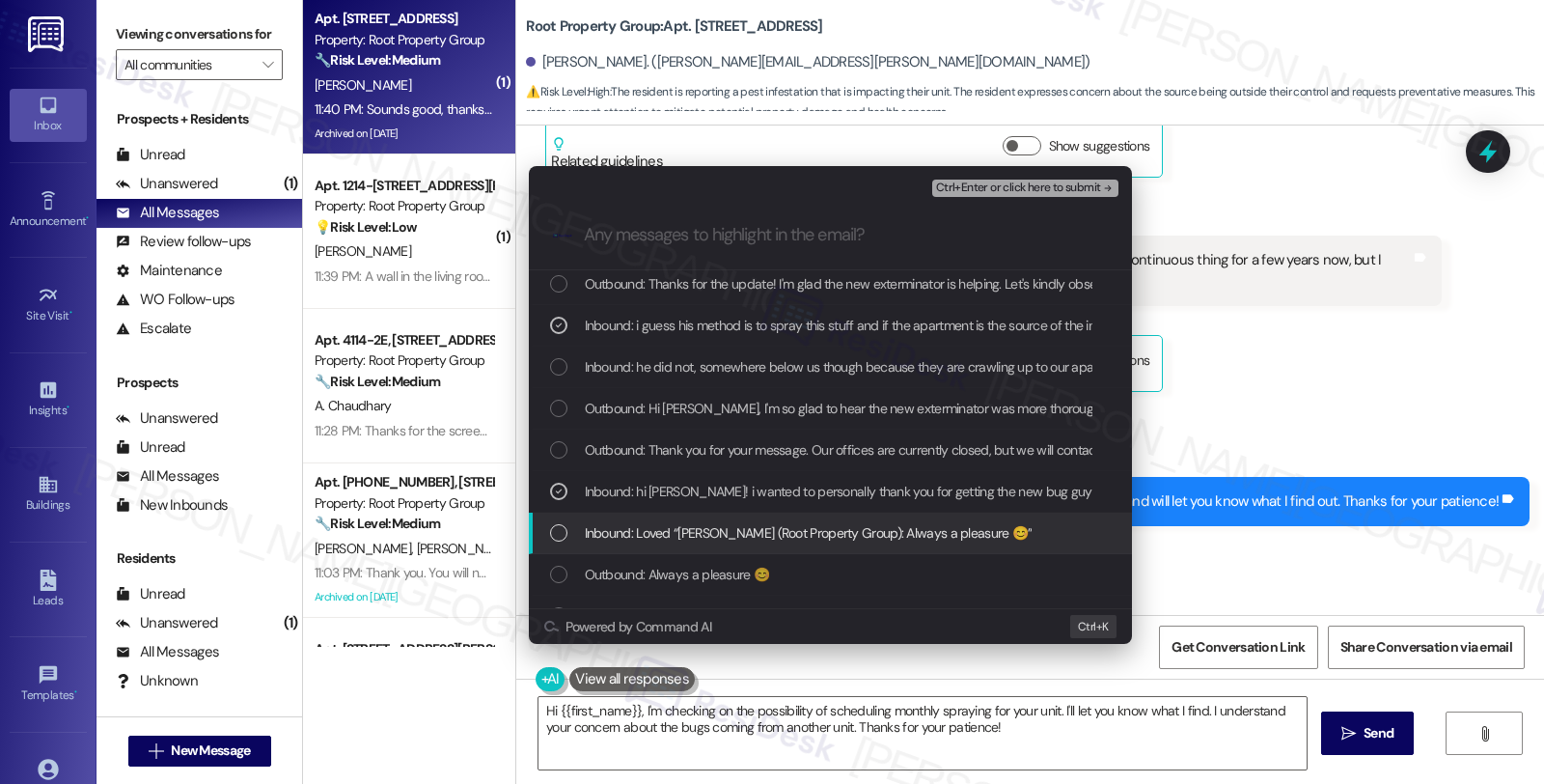
click at [657, 541] on span "Inbound: Loved “Sarah (Root Property Group): Always a pleasure 😊”" at bounding box center [808, 532] width 448 height 21
click at [657, 533] on span "Inbound: Loved “Sarah (Root Property Group): Always a pleasure 😊”" at bounding box center [808, 532] width 448 height 21
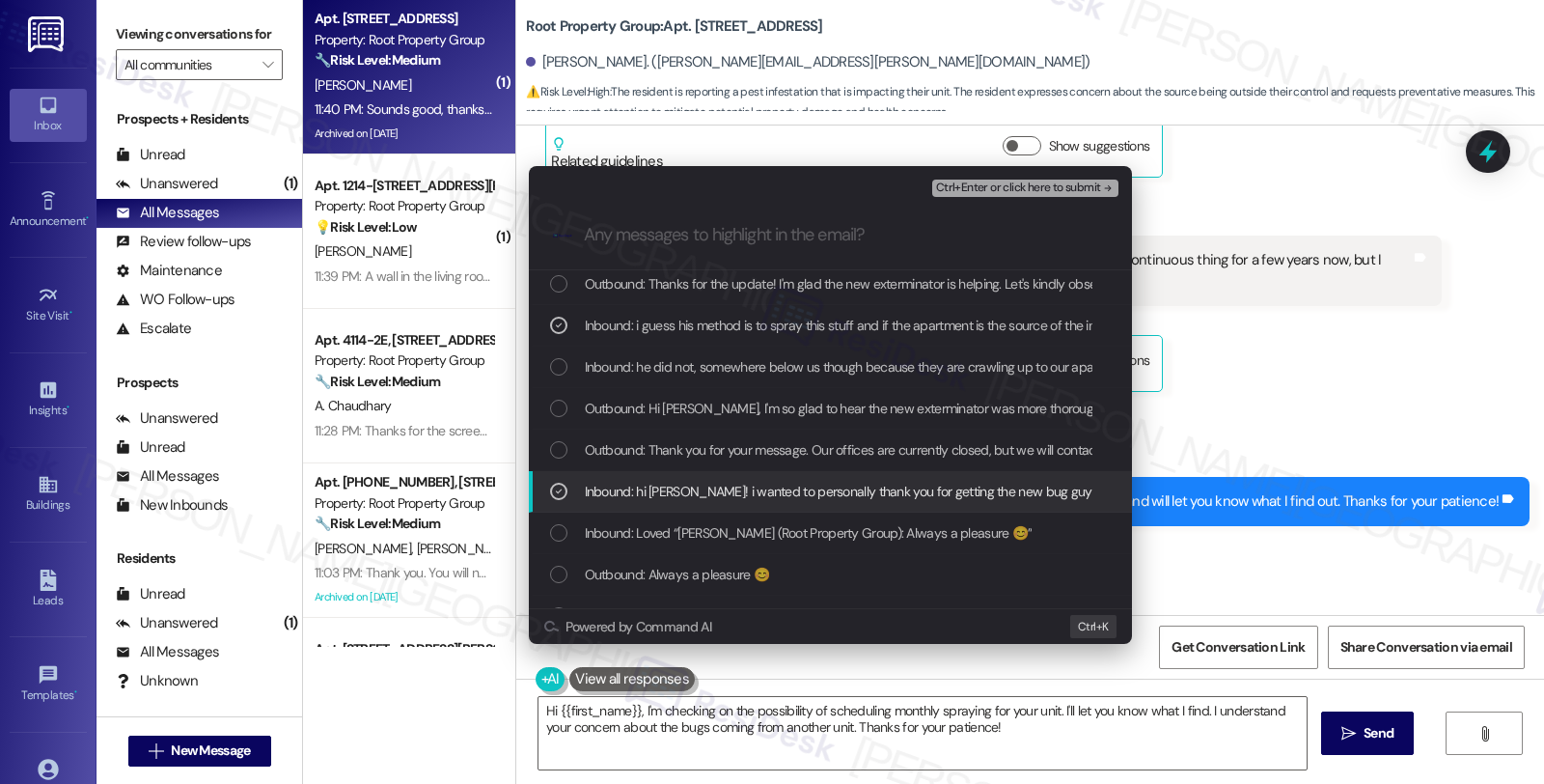
scroll to position [321, 0]
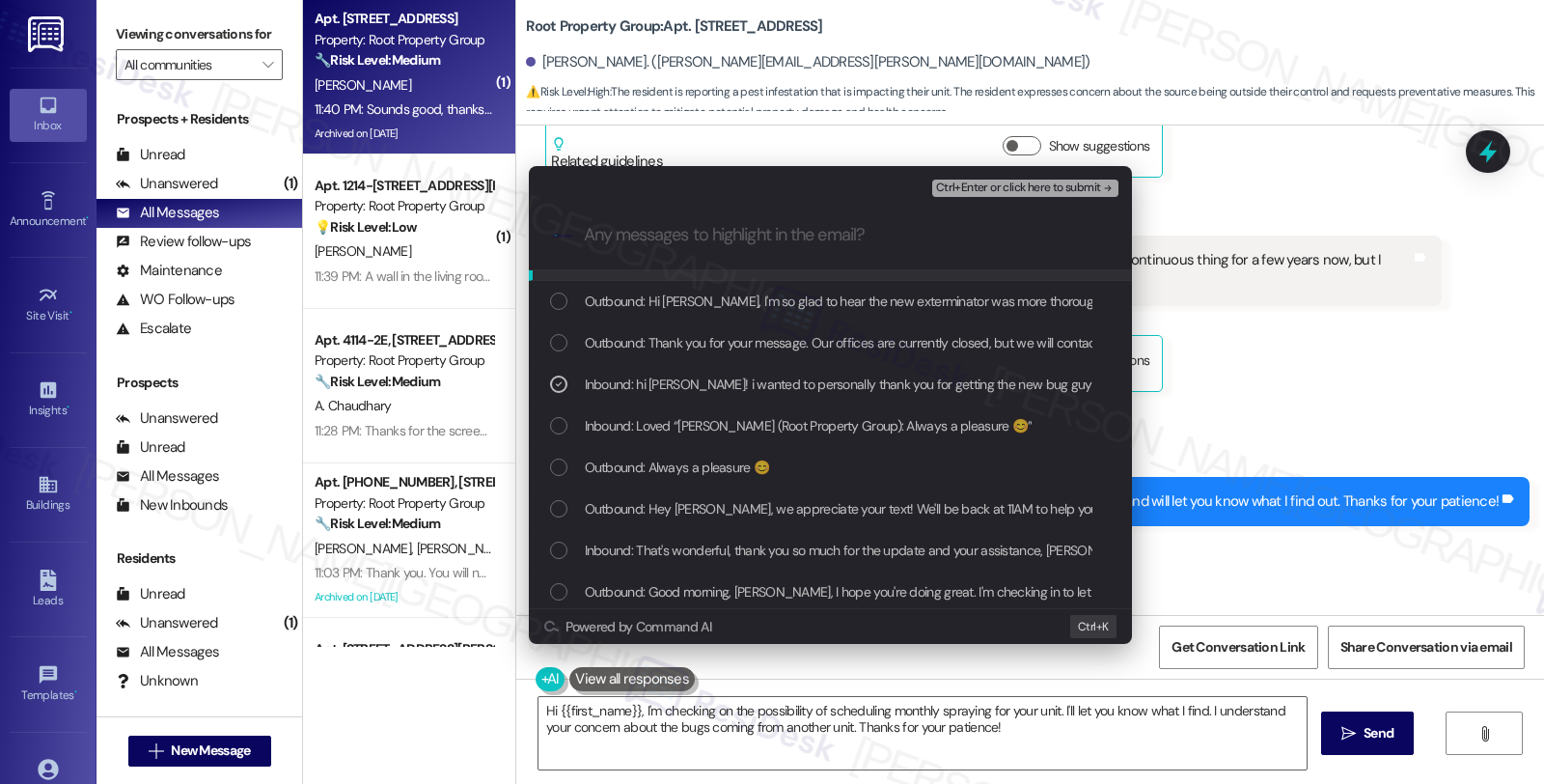
click at [1001, 187] on span "Ctrl+Enter or click here to submit" at bounding box center [1018, 188] width 165 height 14
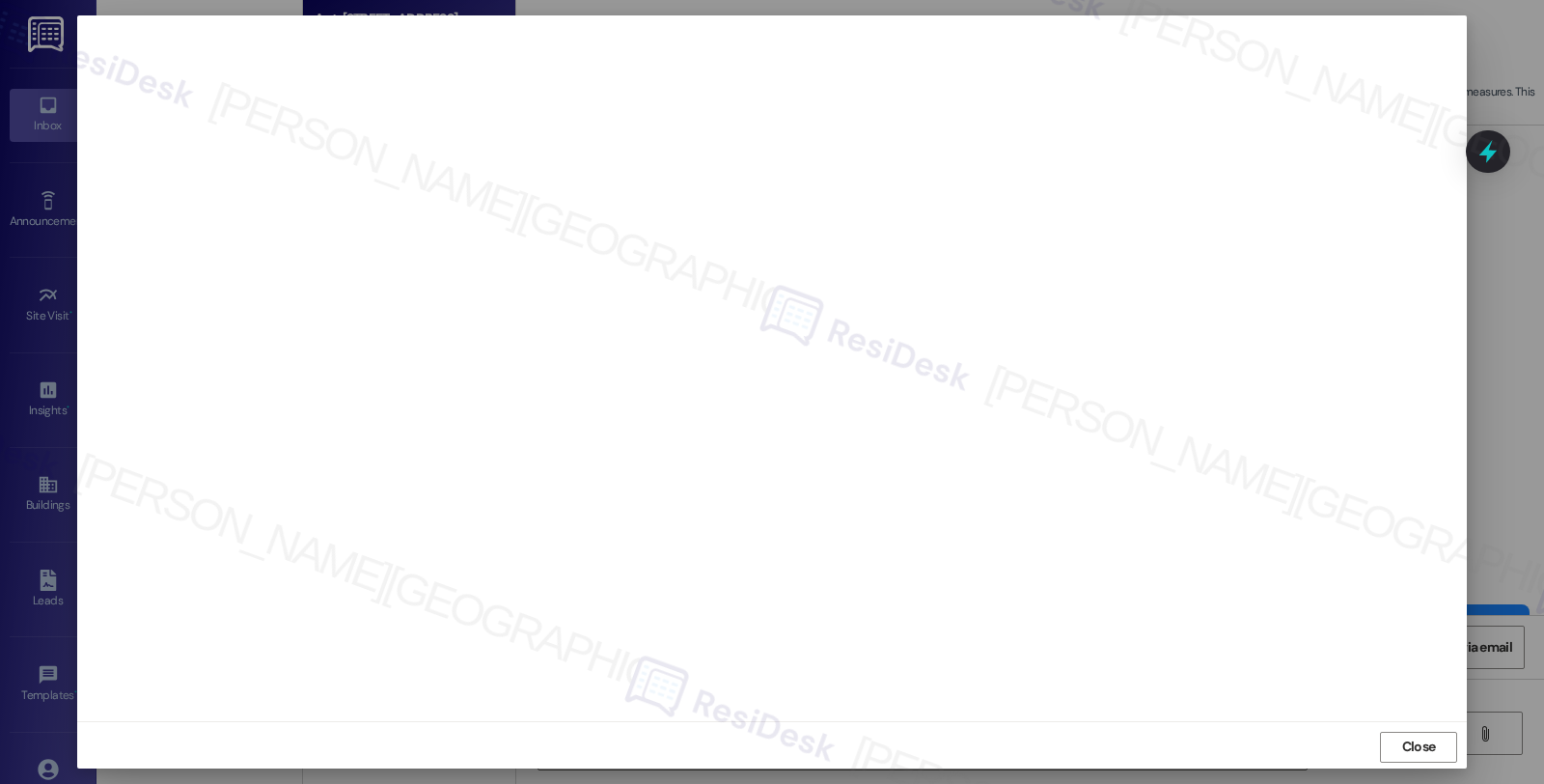
scroll to position [8648, 0]
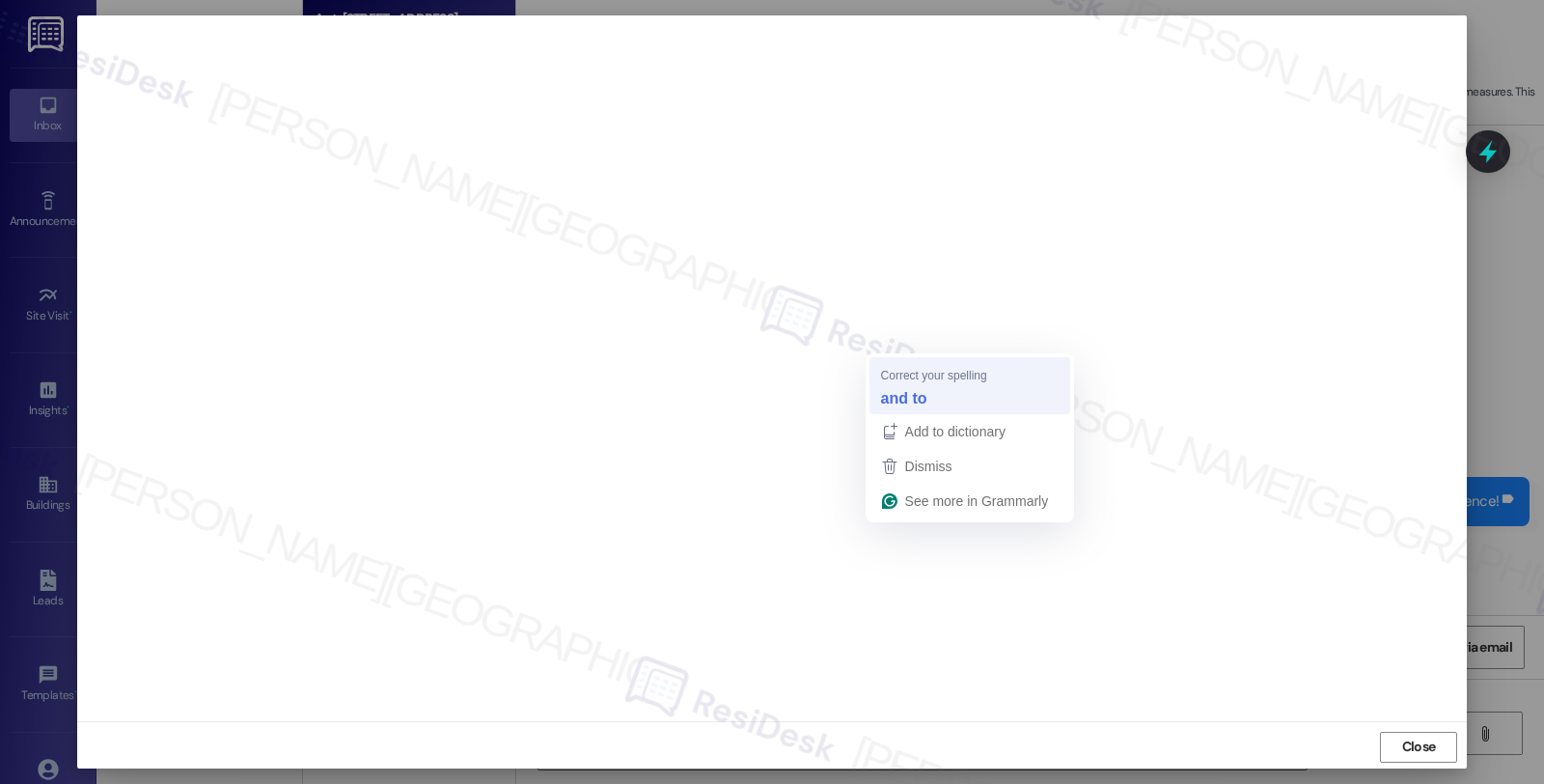
click at [911, 396] on strong "and to" at bounding box center [904, 398] width 46 height 21
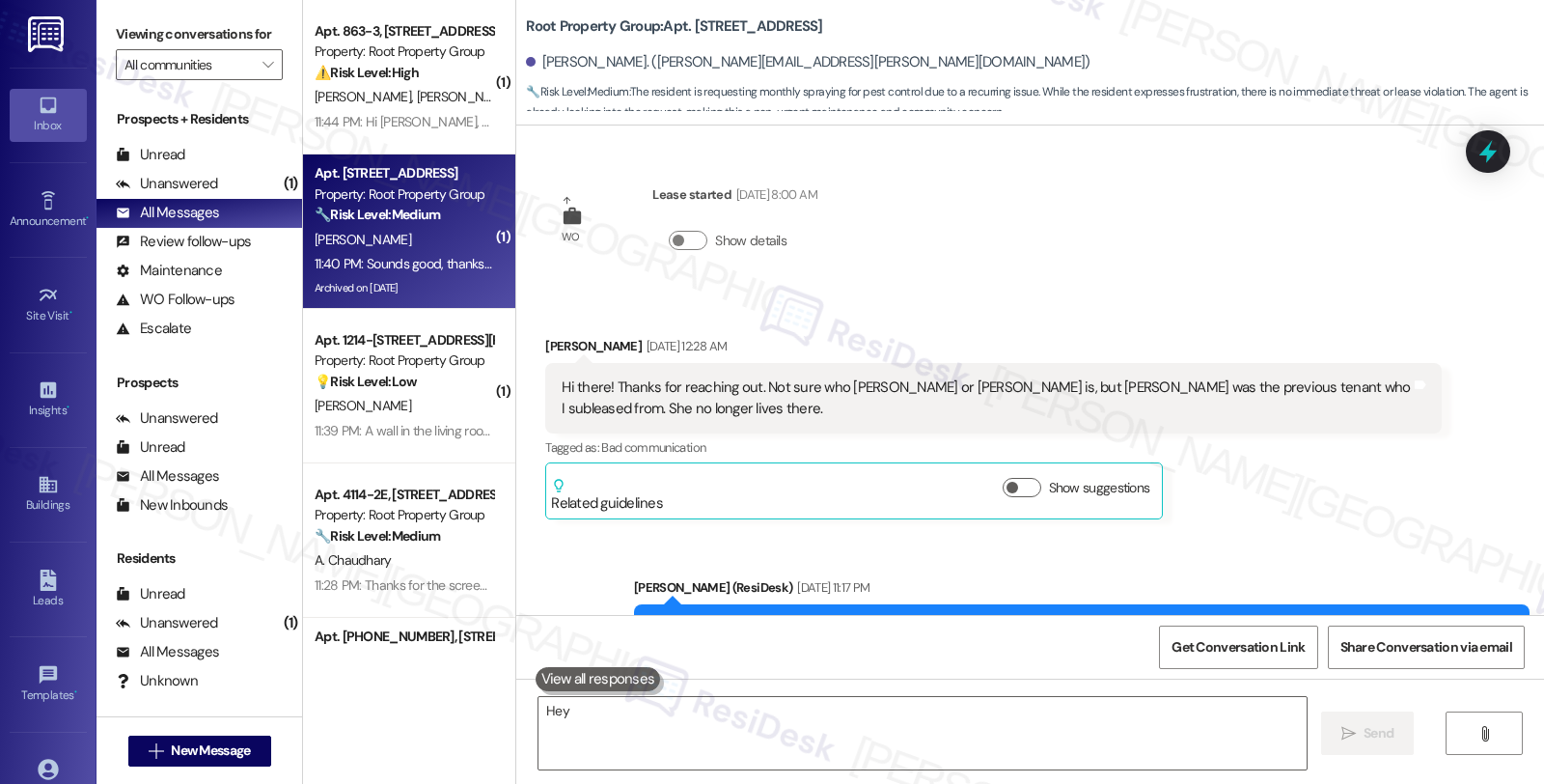
scroll to position [8704, 0]
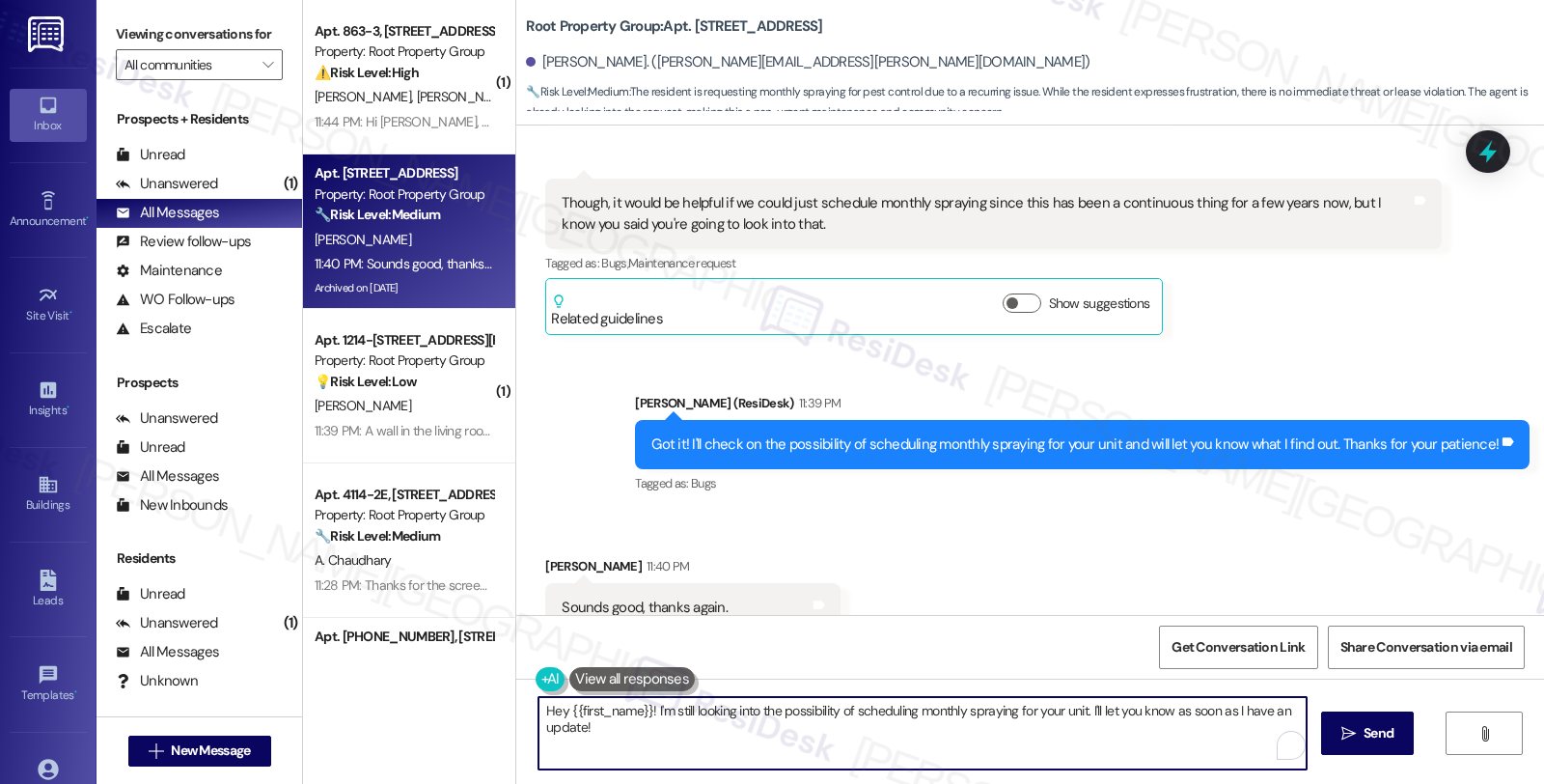
drag, startPoint x: 532, startPoint y: 709, endPoint x: 624, endPoint y: 761, distance: 105.7
click at [624, 761] on textarea "Hey {{first_name}}! I'm still looking into the possibility of scheduling monthl…" at bounding box center [923, 733] width 769 height 73
click at [548, 556] on div "[PERSON_NAME] 11:40 PM" at bounding box center [692, 569] width 295 height 27
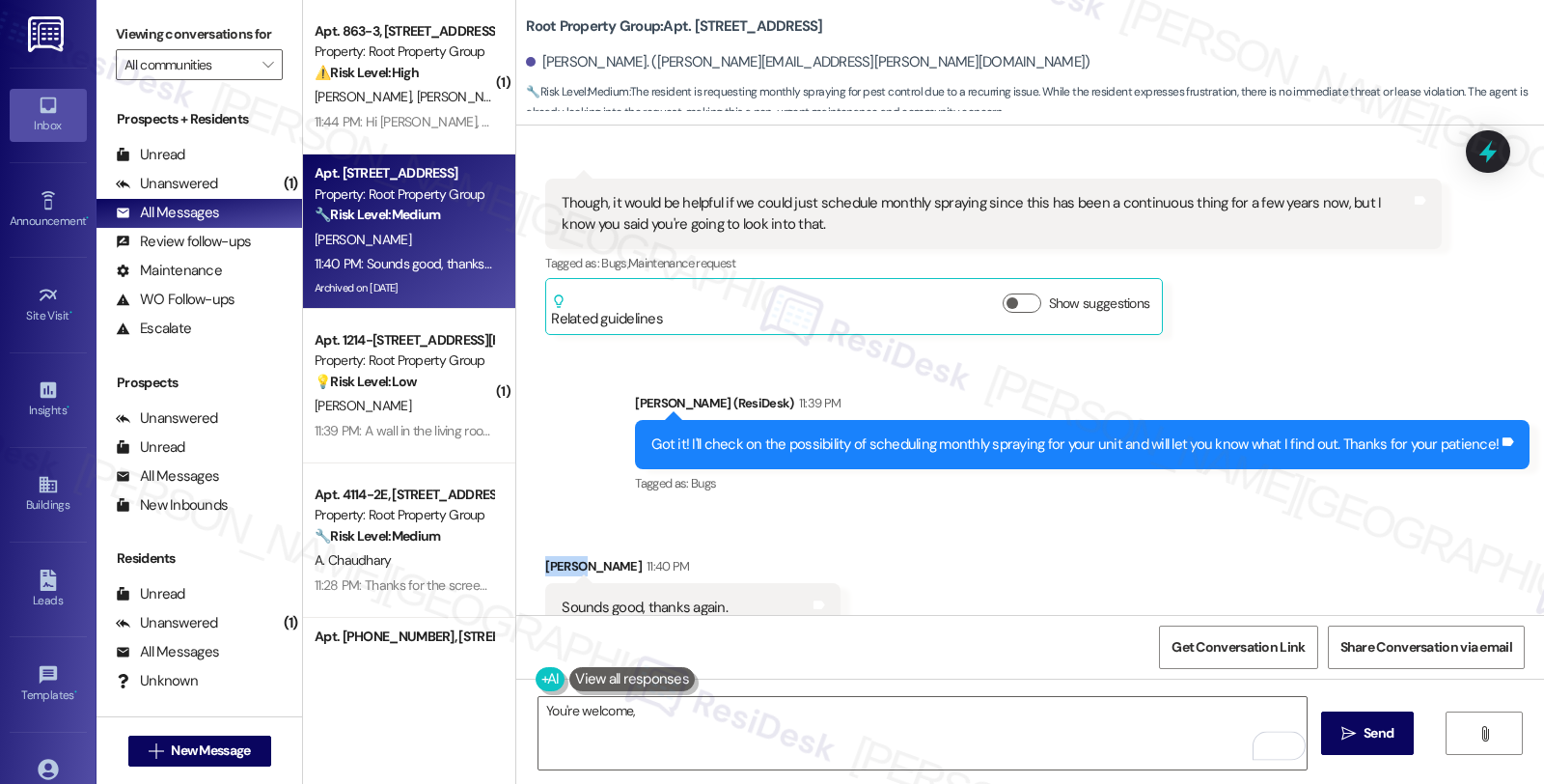
copy div "[PERSON_NAME]"
click at [763, 705] on textarea "You're welcome," at bounding box center [923, 733] width 769 height 73
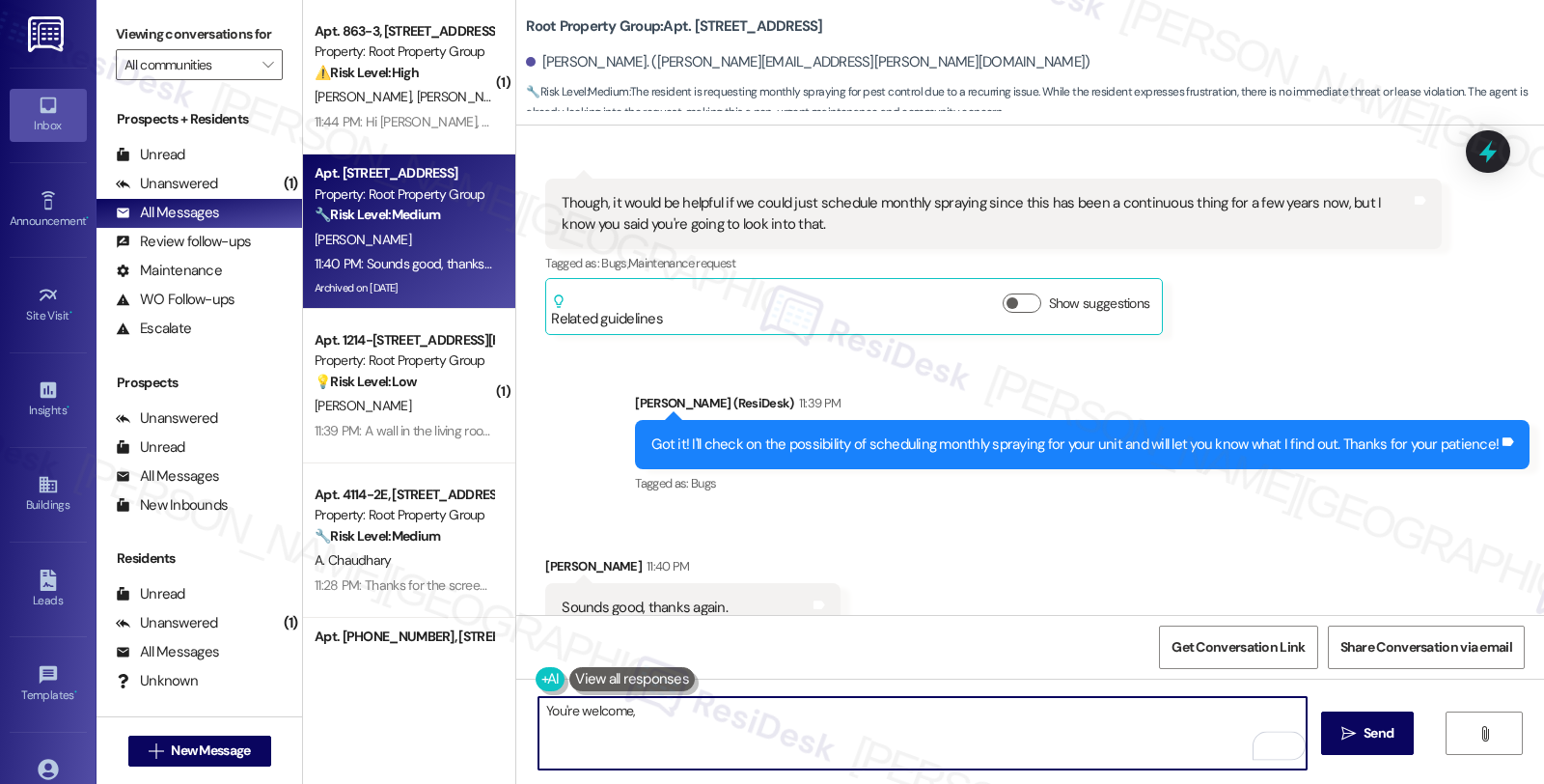
paste textarea "[PERSON_NAME]"
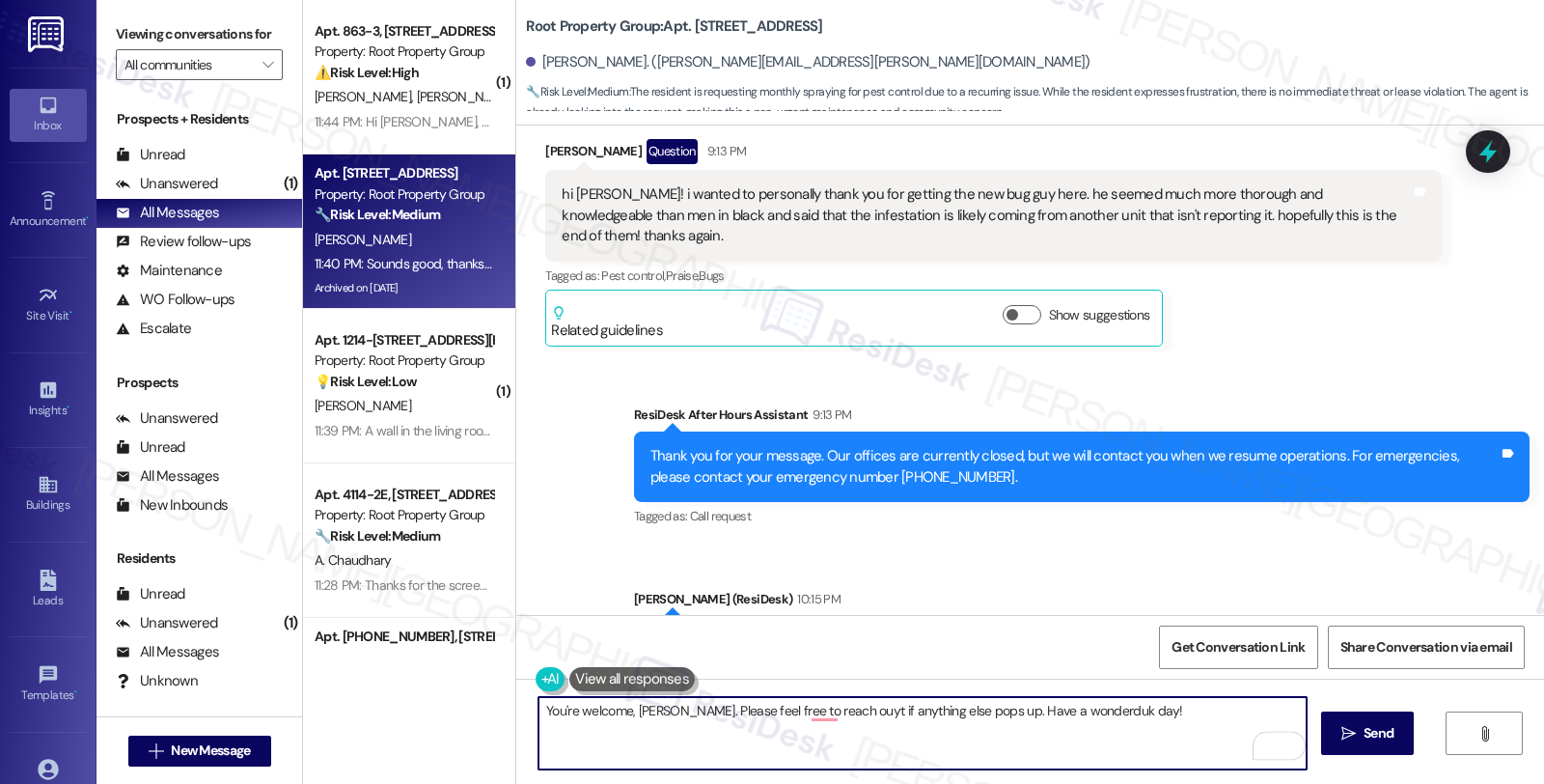
scroll to position [7096, 0]
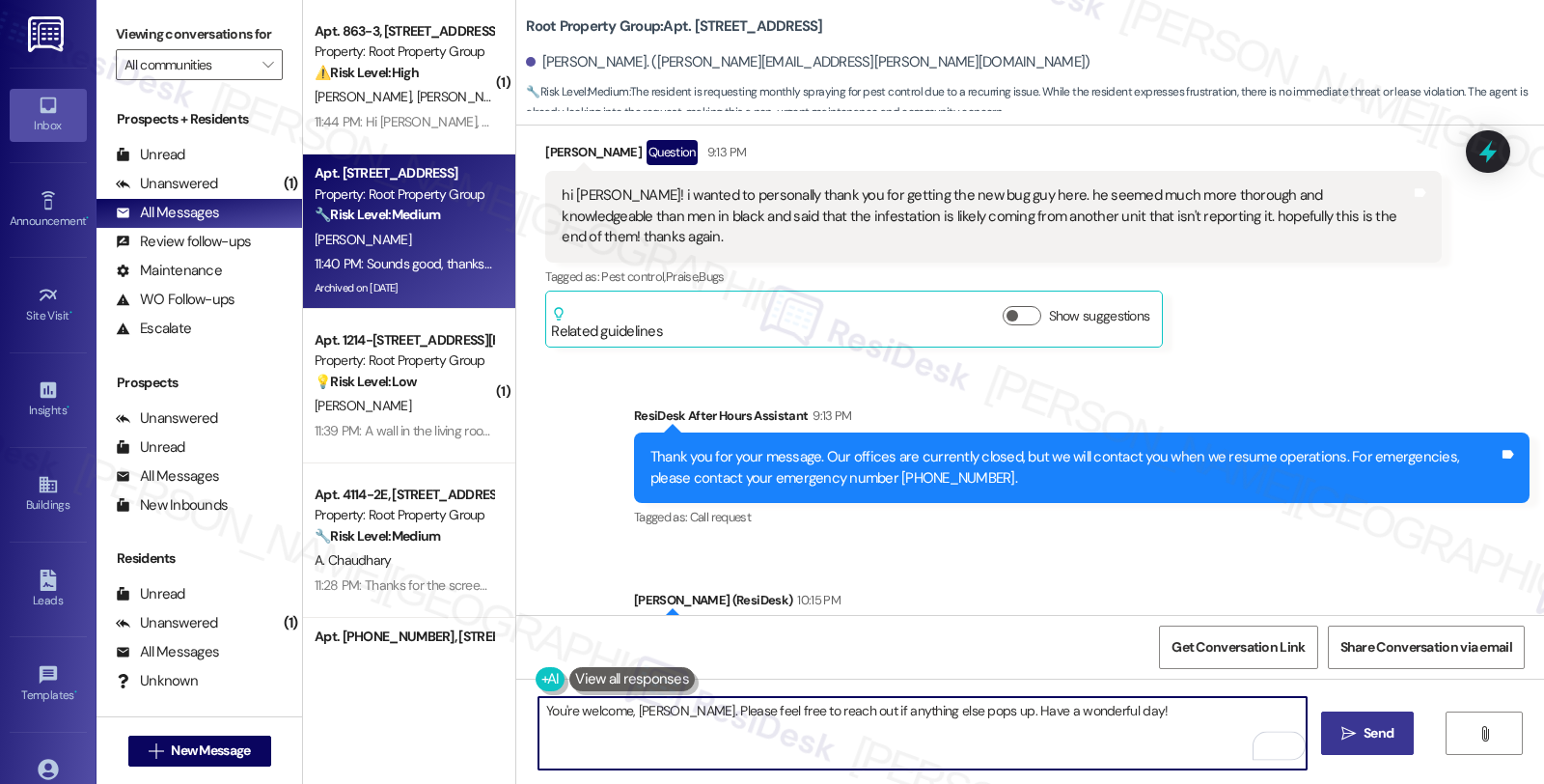
type textarea "You're welcome, [PERSON_NAME]. Please feel free to reach out if anything else p…"
click at [1384, 737] on span "Send" at bounding box center [1378, 733] width 30 height 20
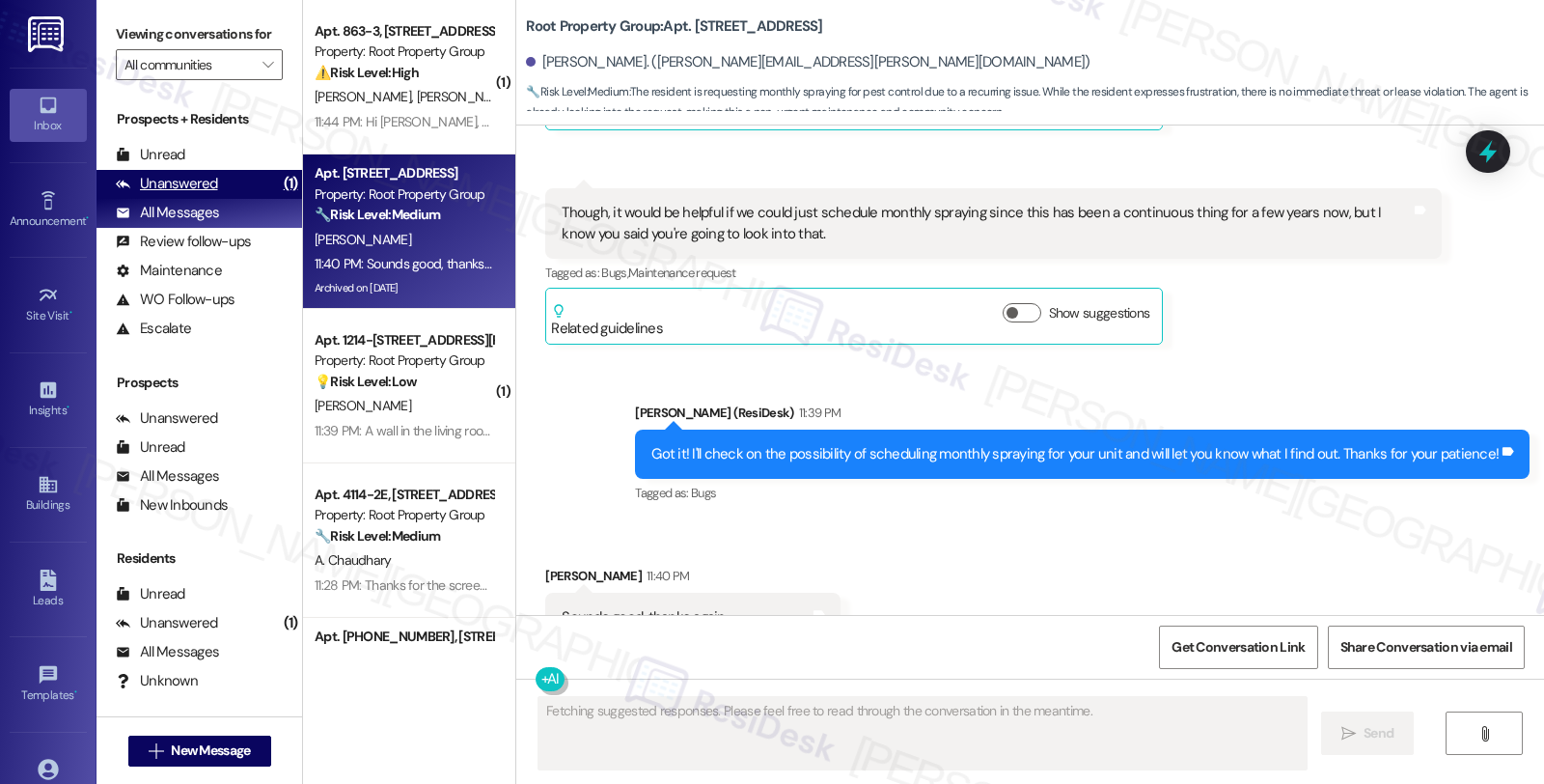
scroll to position [8704, 0]
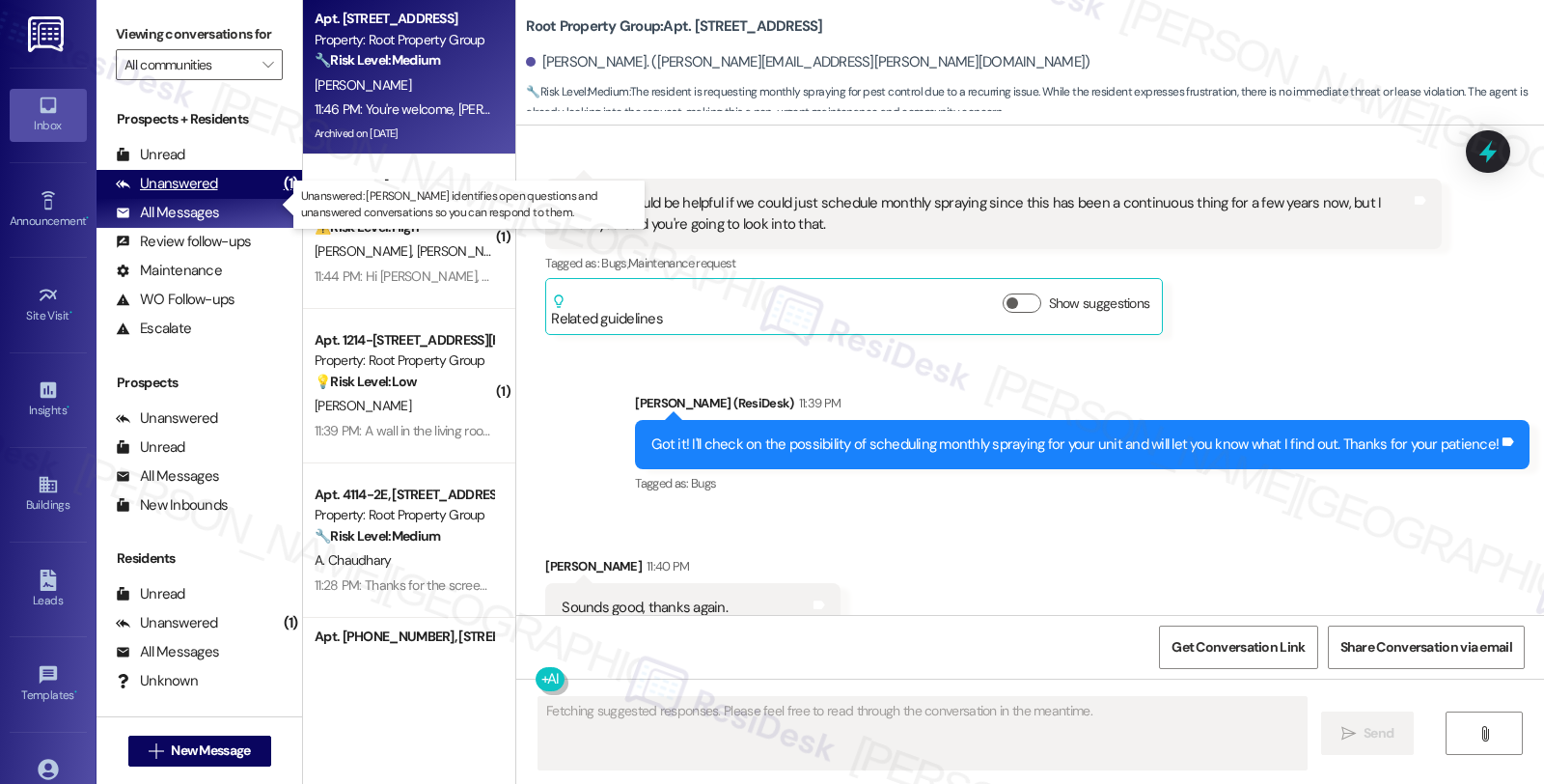
click at [218, 198] on div "Unanswered (1)" at bounding box center [199, 184] width 205 height 29
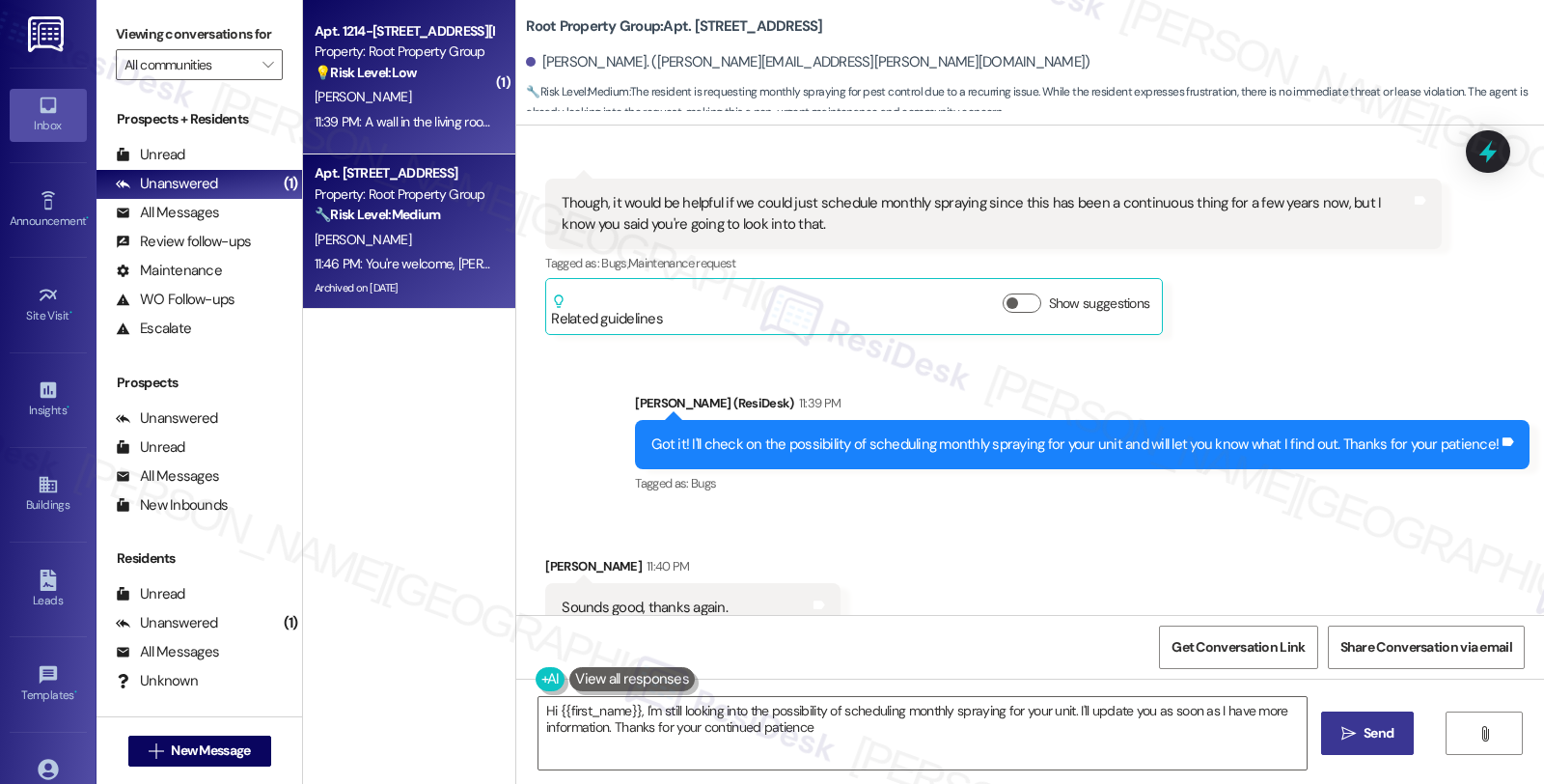
type textarea "Hi {{first_name}}, I'm still looking into the possibility of scheduling monthly…"
click at [455, 69] on div "💡 Risk Level: Low The resident is requesting information about the paint used i…" at bounding box center [404, 73] width 178 height 20
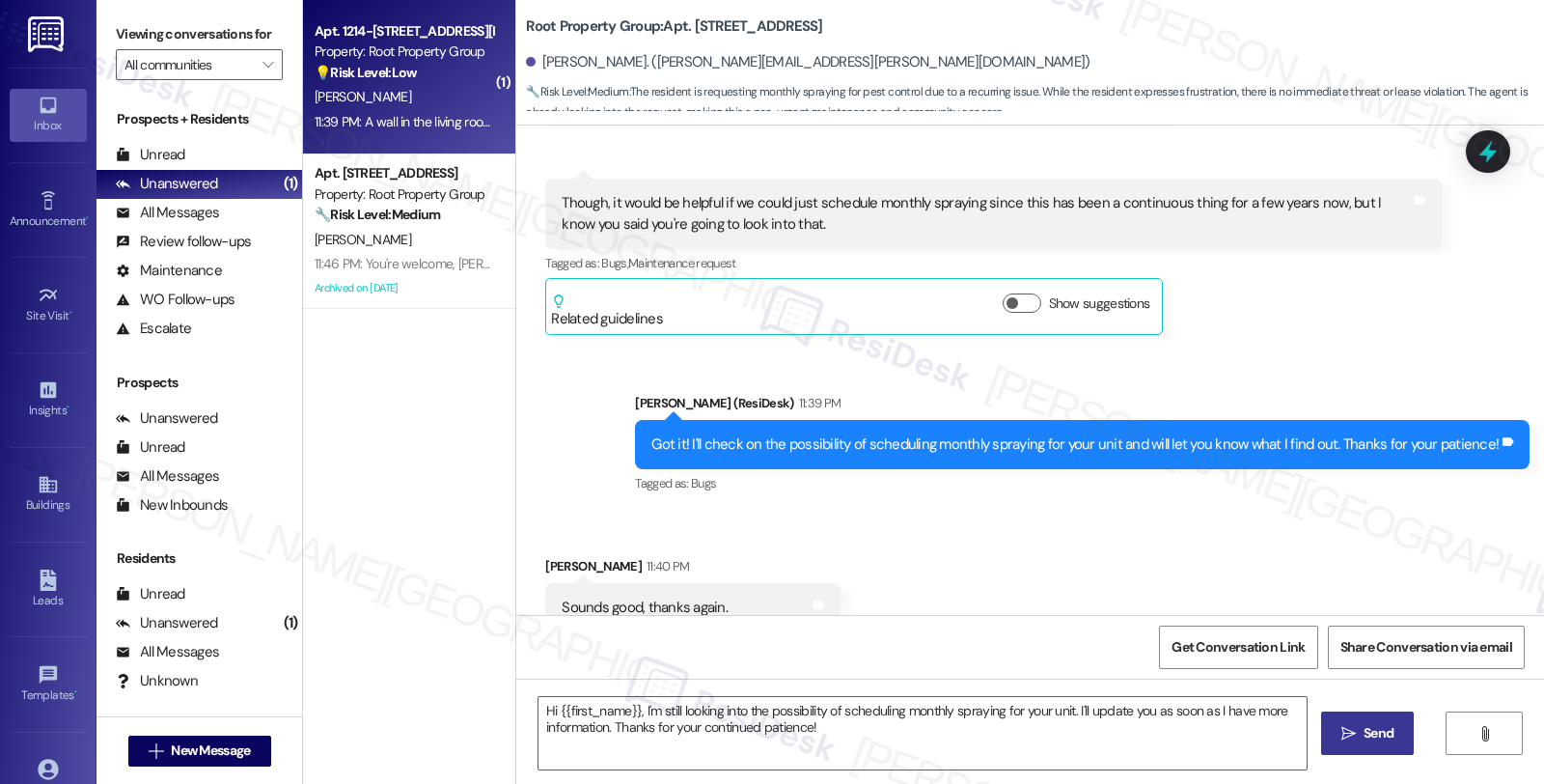
type textarea "Fetching suggested responses. Please feel free to read through the conversation…"
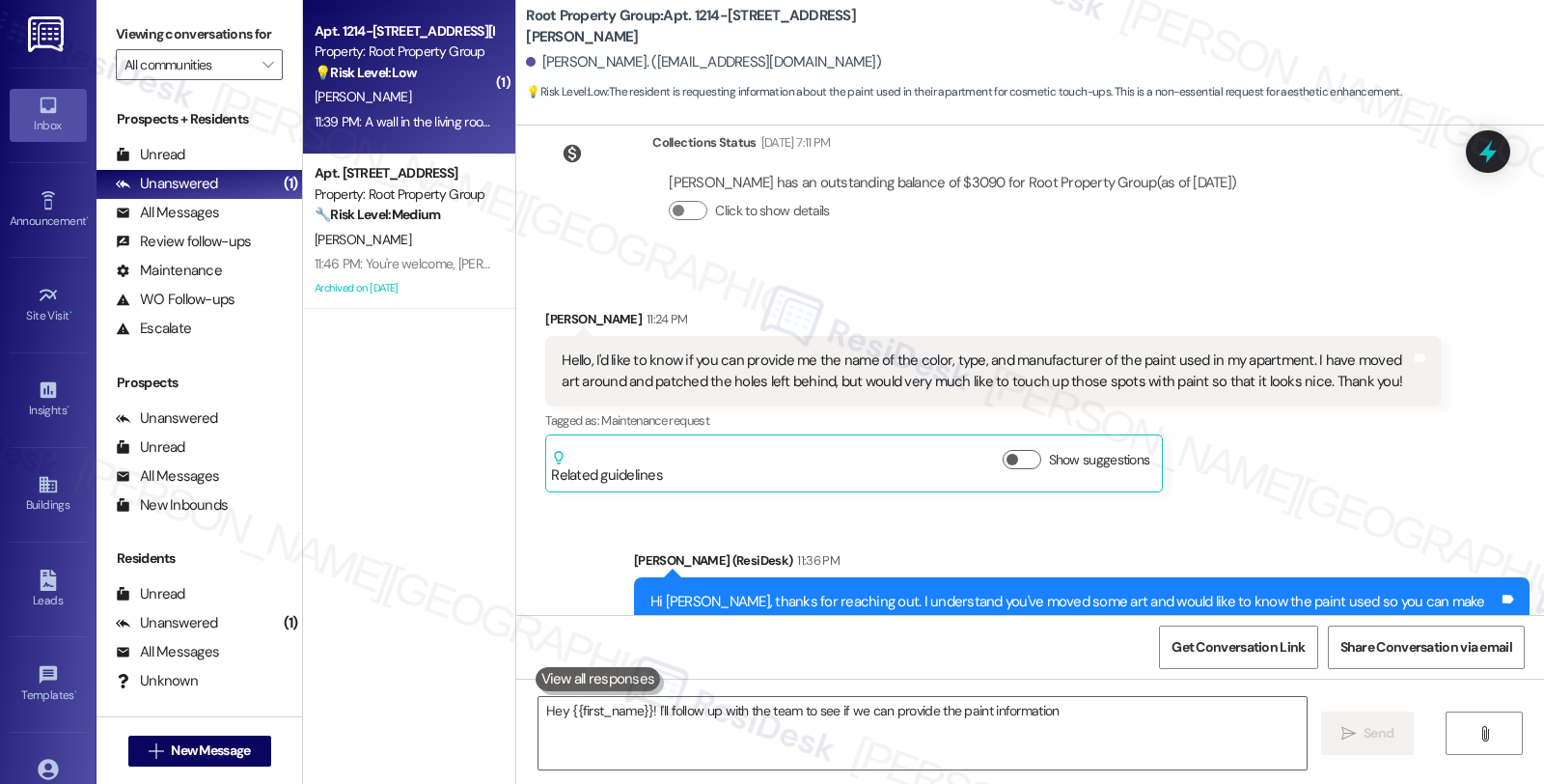
scroll to position [766, 0]
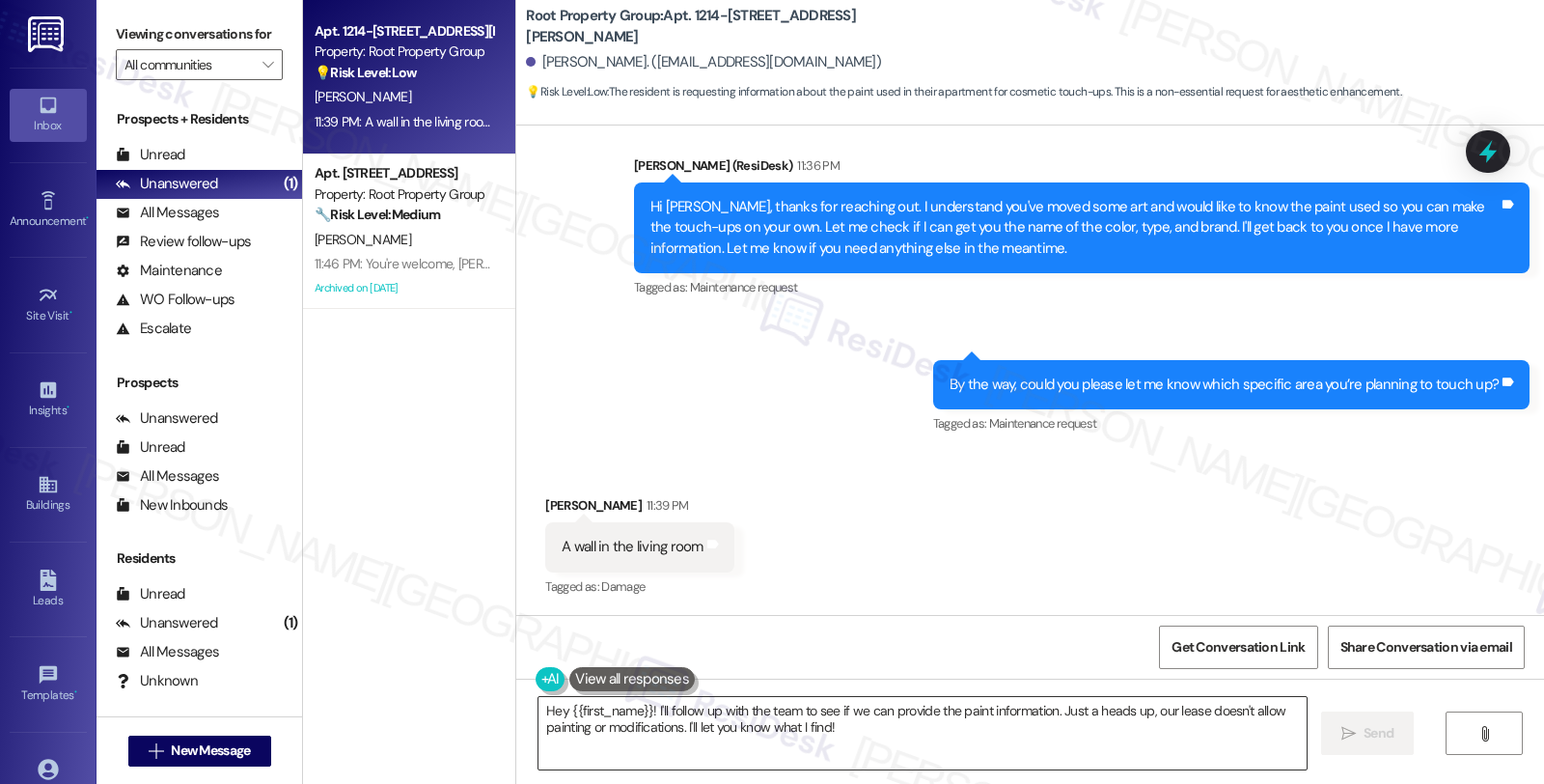
click at [538, 703] on textarea "Hey {{first_name}}! I'll follow up with the team to see if we can provide the p…" at bounding box center [923, 733] width 769 height 73
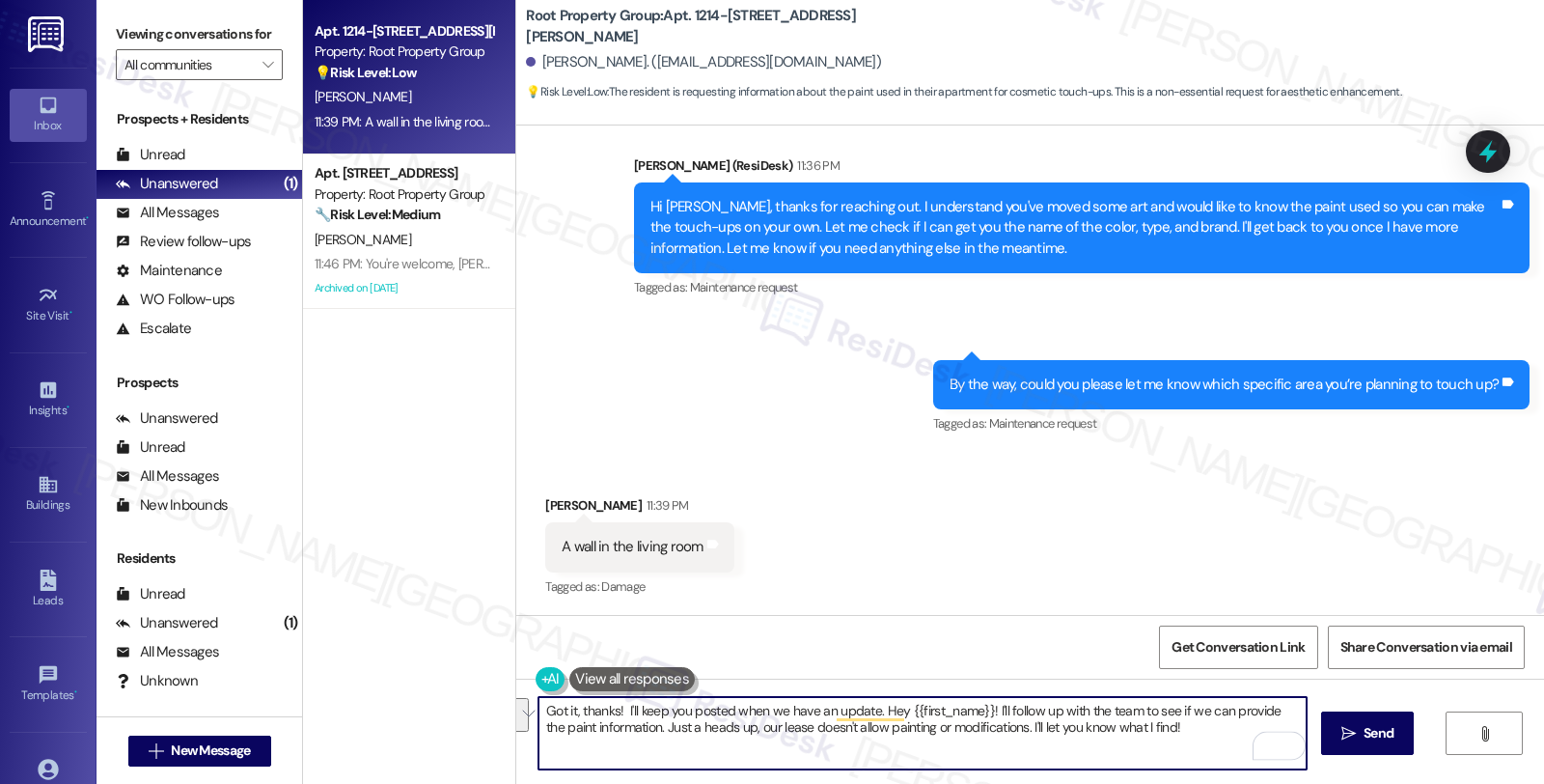
type textarea "Got it, thanks! I'll keep you posted when we have an update."
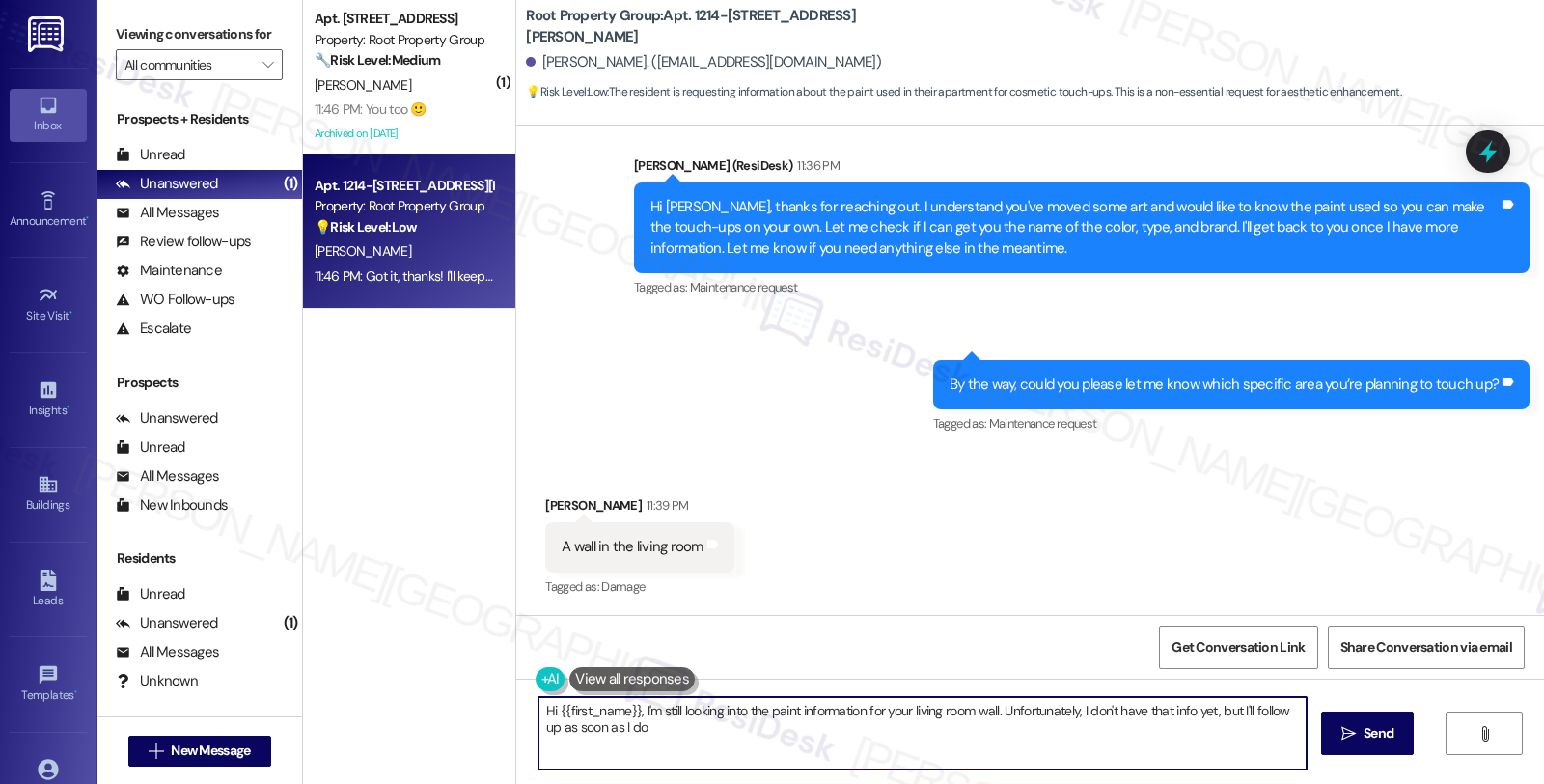
type textarea "Hi {{first_name}}, I'm still looking into the paint information for your living…"
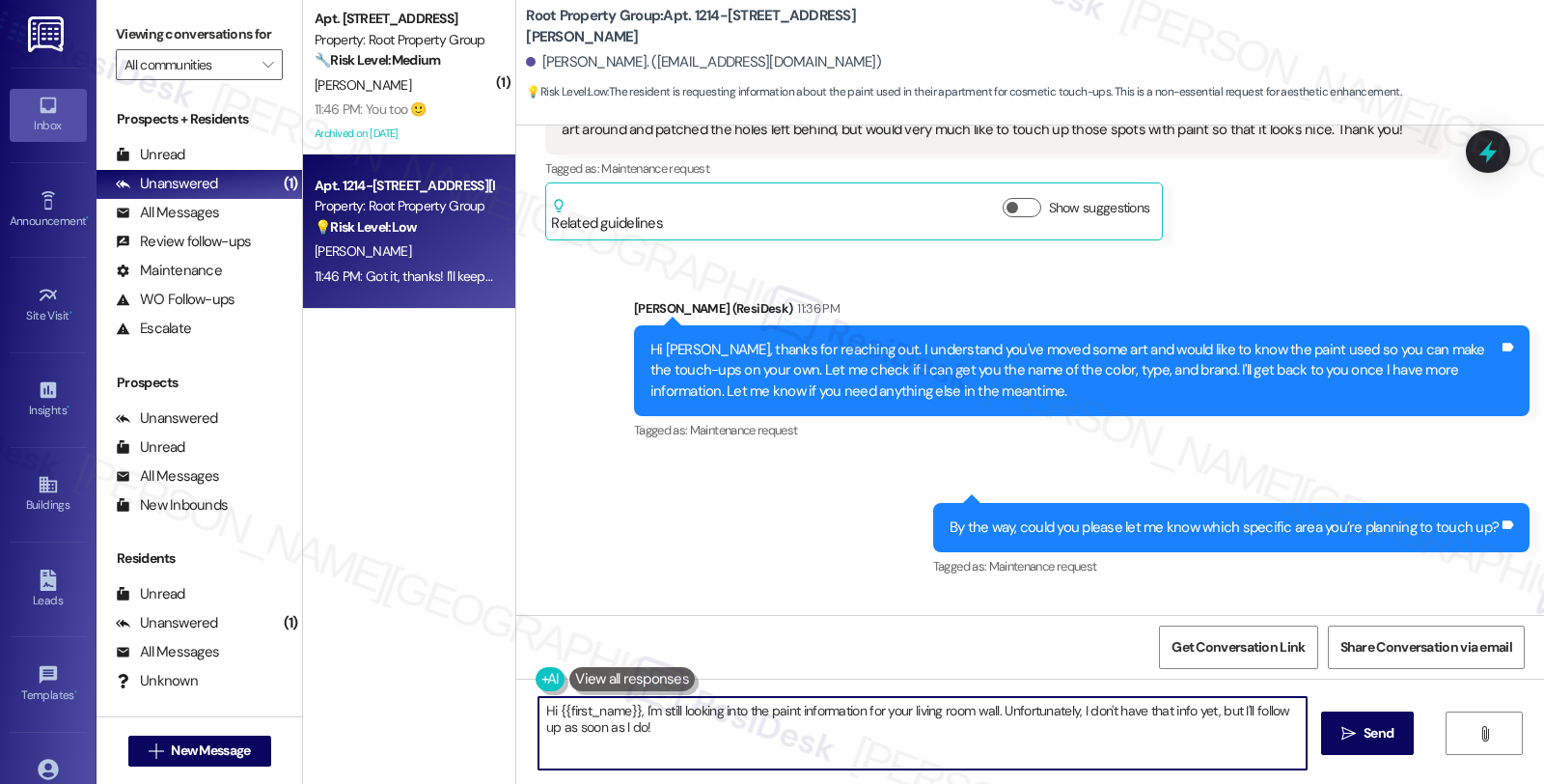
scroll to position [336, 0]
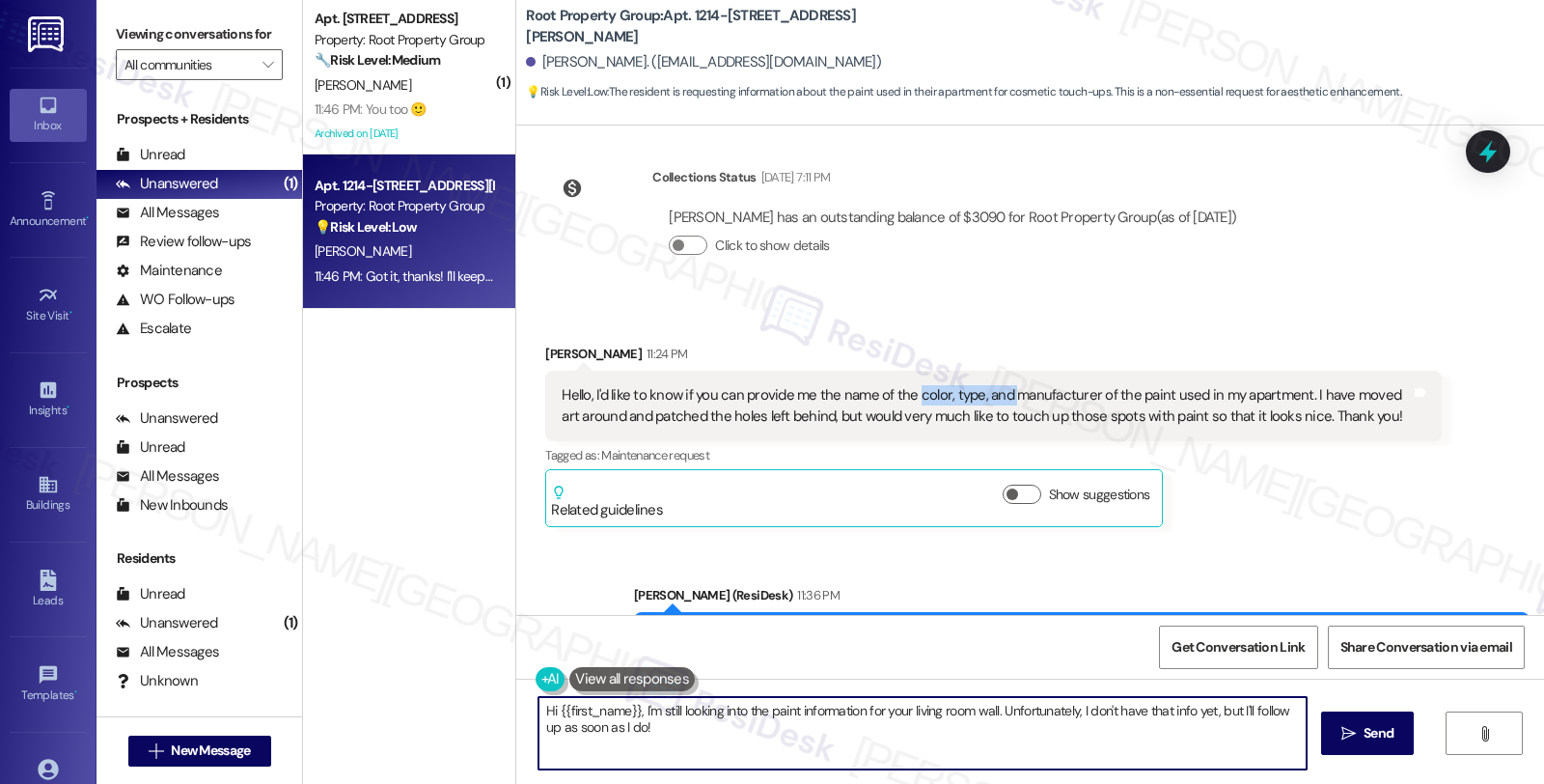
drag, startPoint x: 901, startPoint y: 391, endPoint x: 997, endPoint y: 391, distance: 96.0
click at [997, 391] on div "Hello, I'd like to know if you can provide me the name of the color, type, and …" at bounding box center [985, 406] width 848 height 42
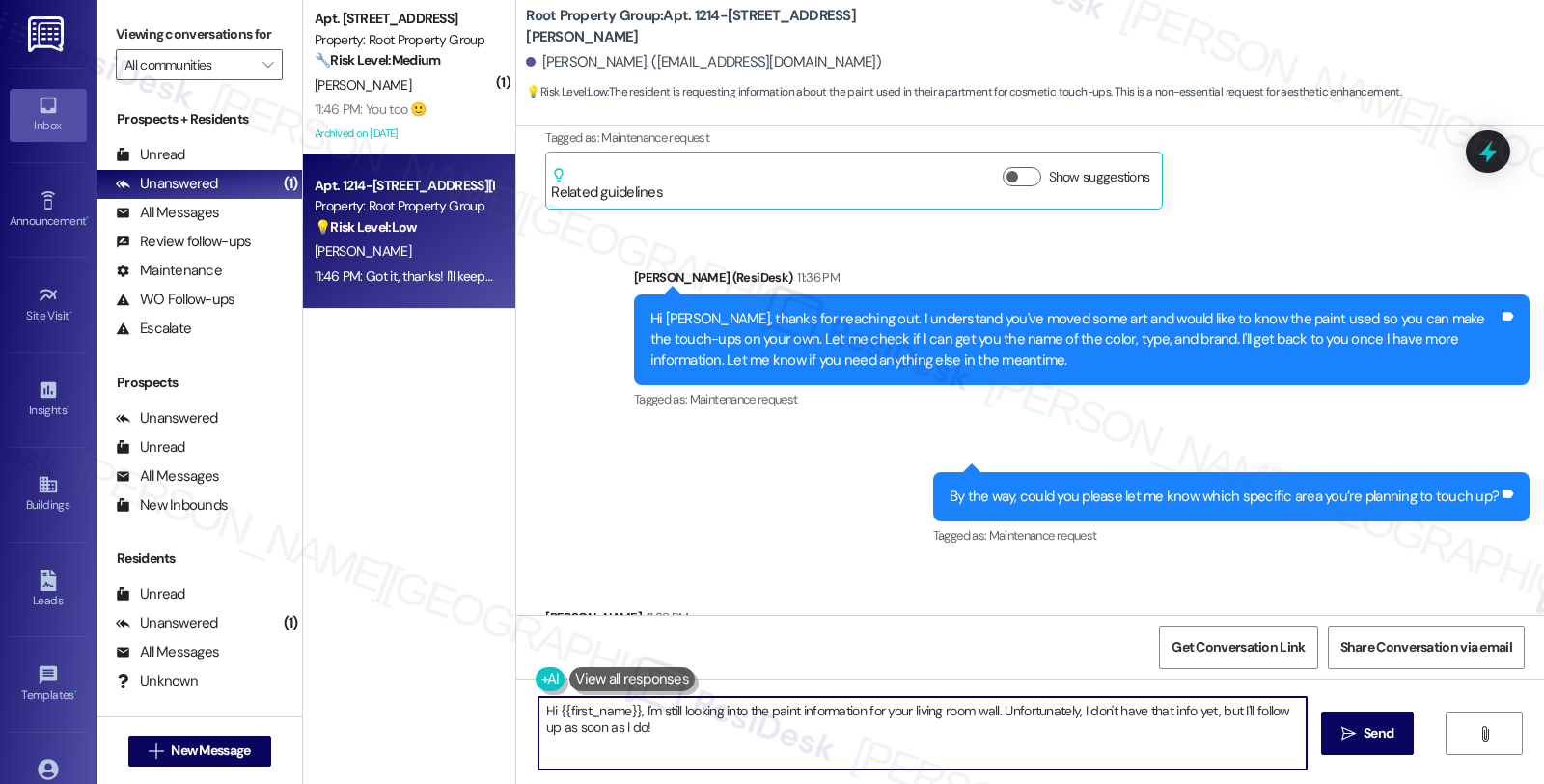
scroll to position [658, 0]
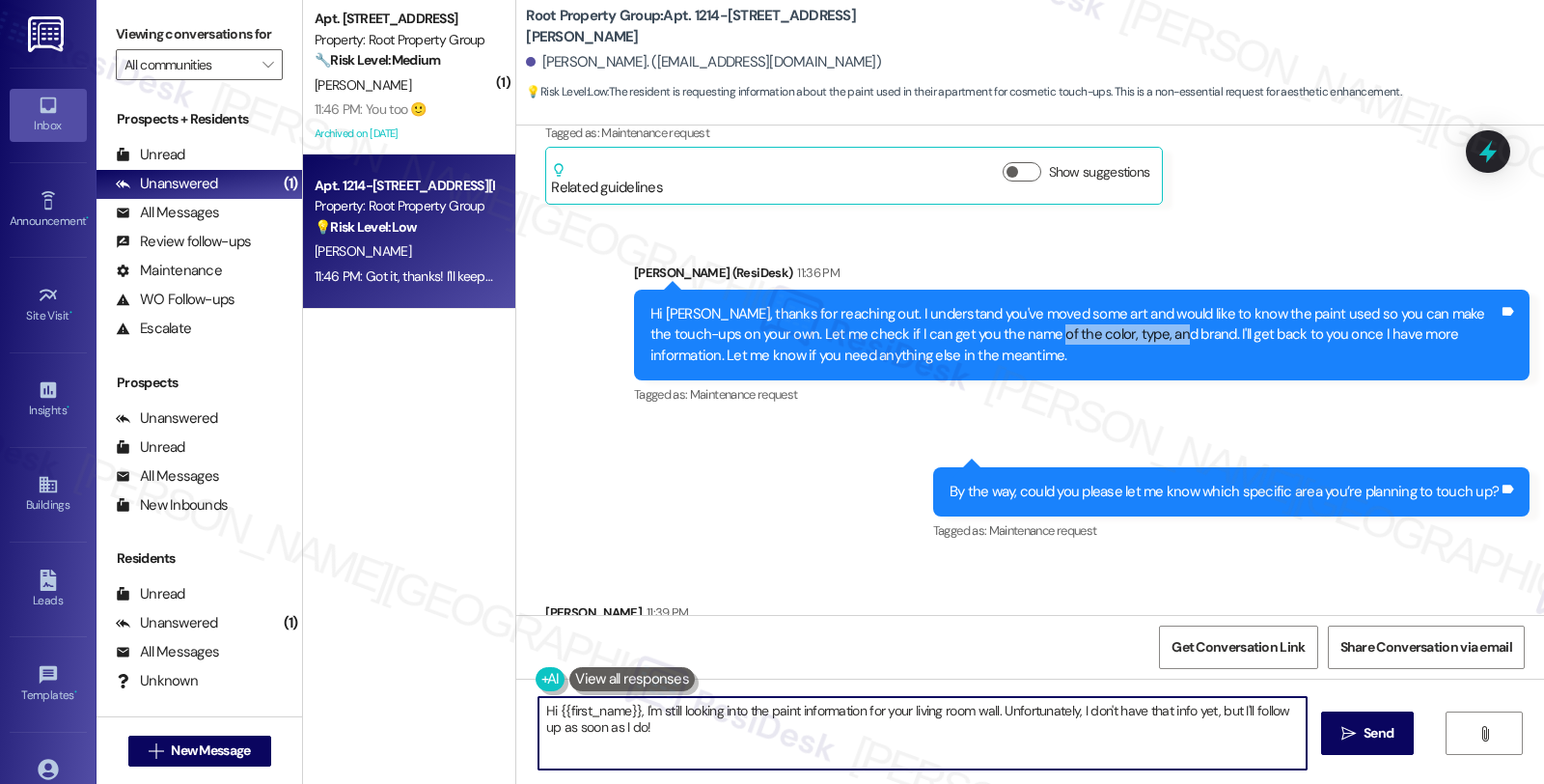
drag, startPoint x: 988, startPoint y: 340, endPoint x: 1116, endPoint y: 343, distance: 128.0
click at [1116, 343] on div "Hi [PERSON_NAME], thanks for reaching out. I understand you've moved some art a…" at bounding box center [1075, 335] width 848 height 62
copy div "color, type, and brand"
click at [1489, 145] on icon at bounding box center [1488, 152] width 17 height 23
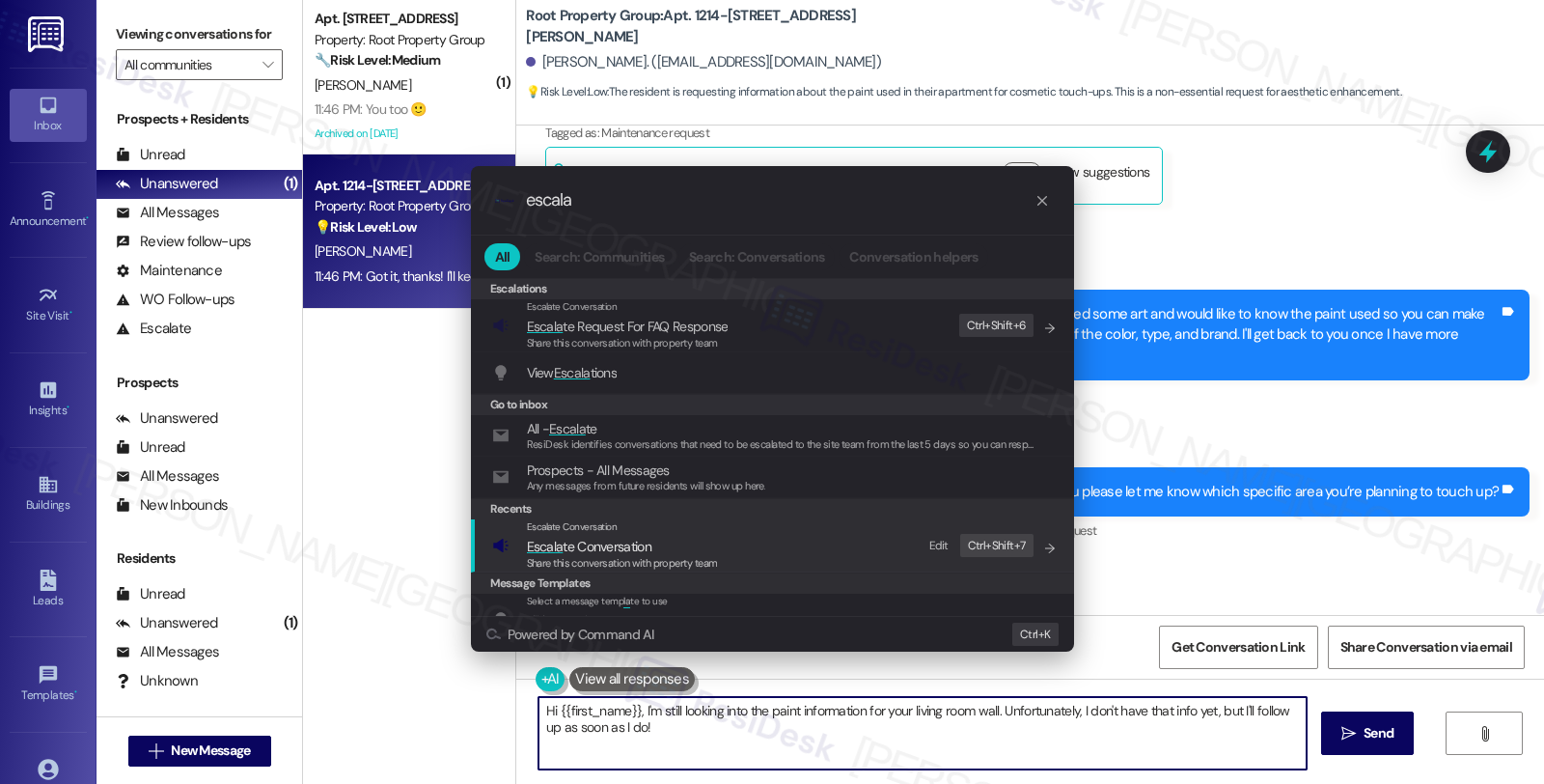
type input "escala"
click at [581, 552] on span "Escala te Conversation" at bounding box center [589, 546] width 125 height 17
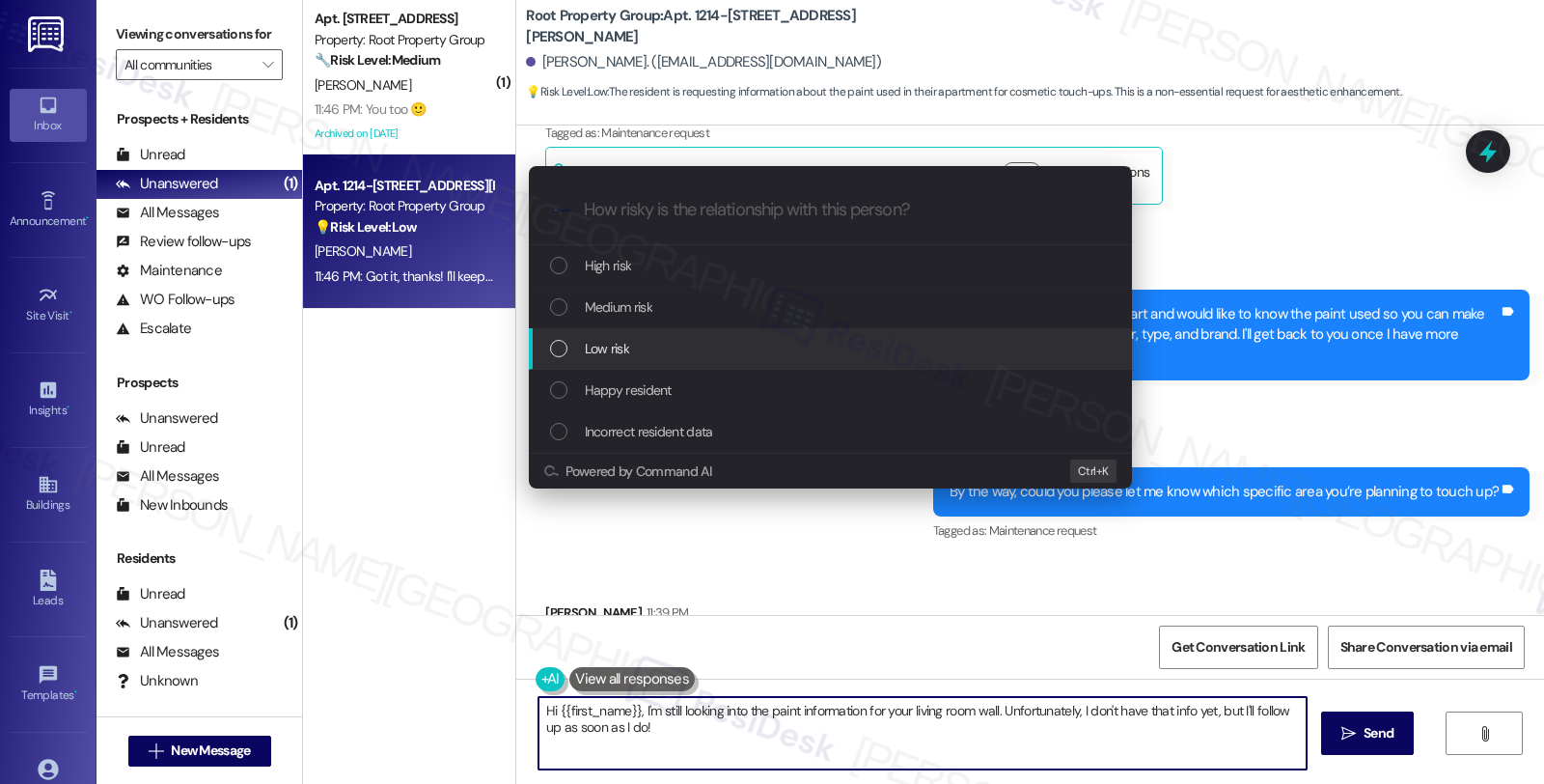
click at [651, 336] on div "Low risk" at bounding box center [830, 348] width 603 height 42
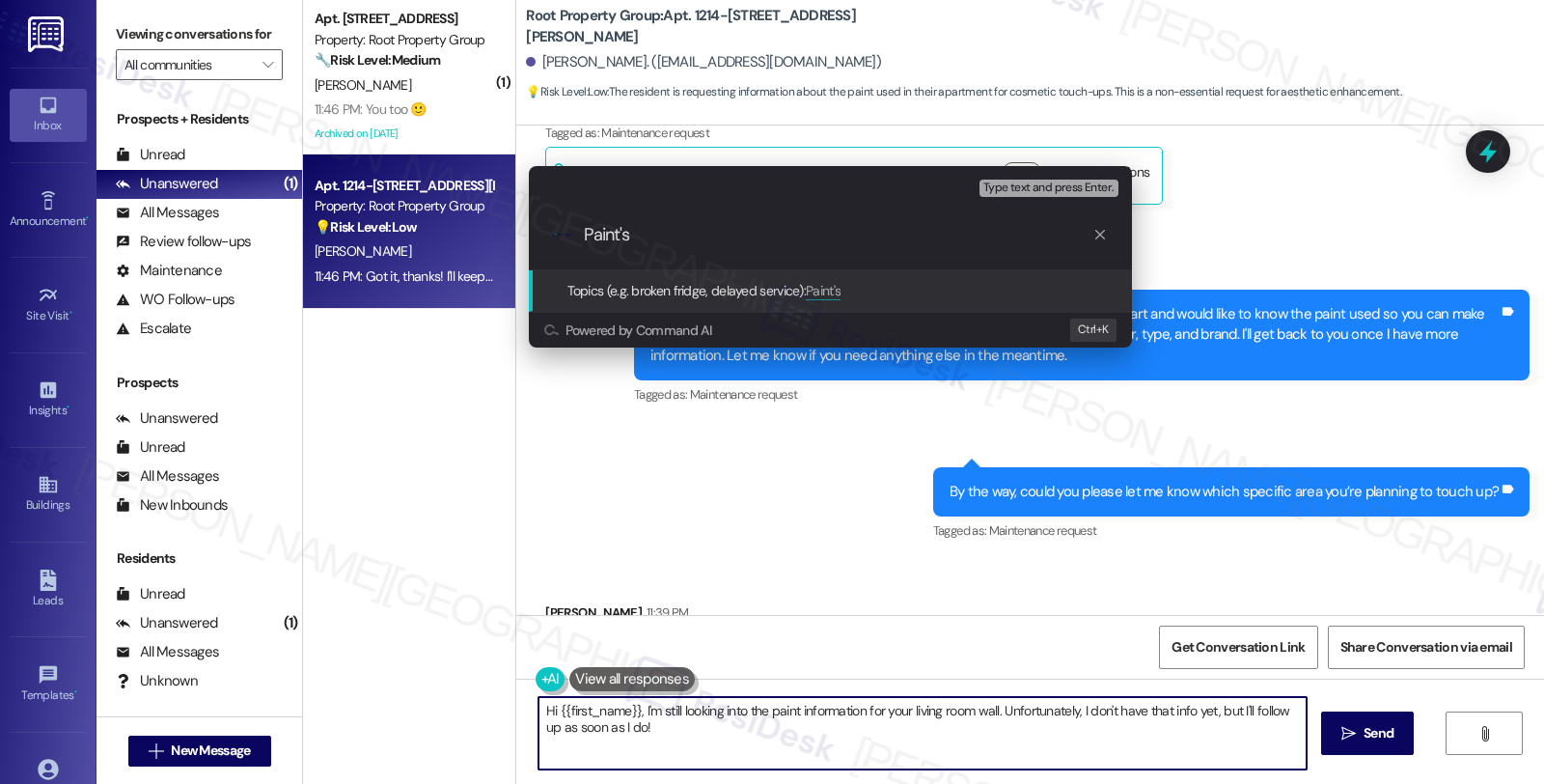
paste input "color, type, and brand"
type input "Paint's color, type, and brand"
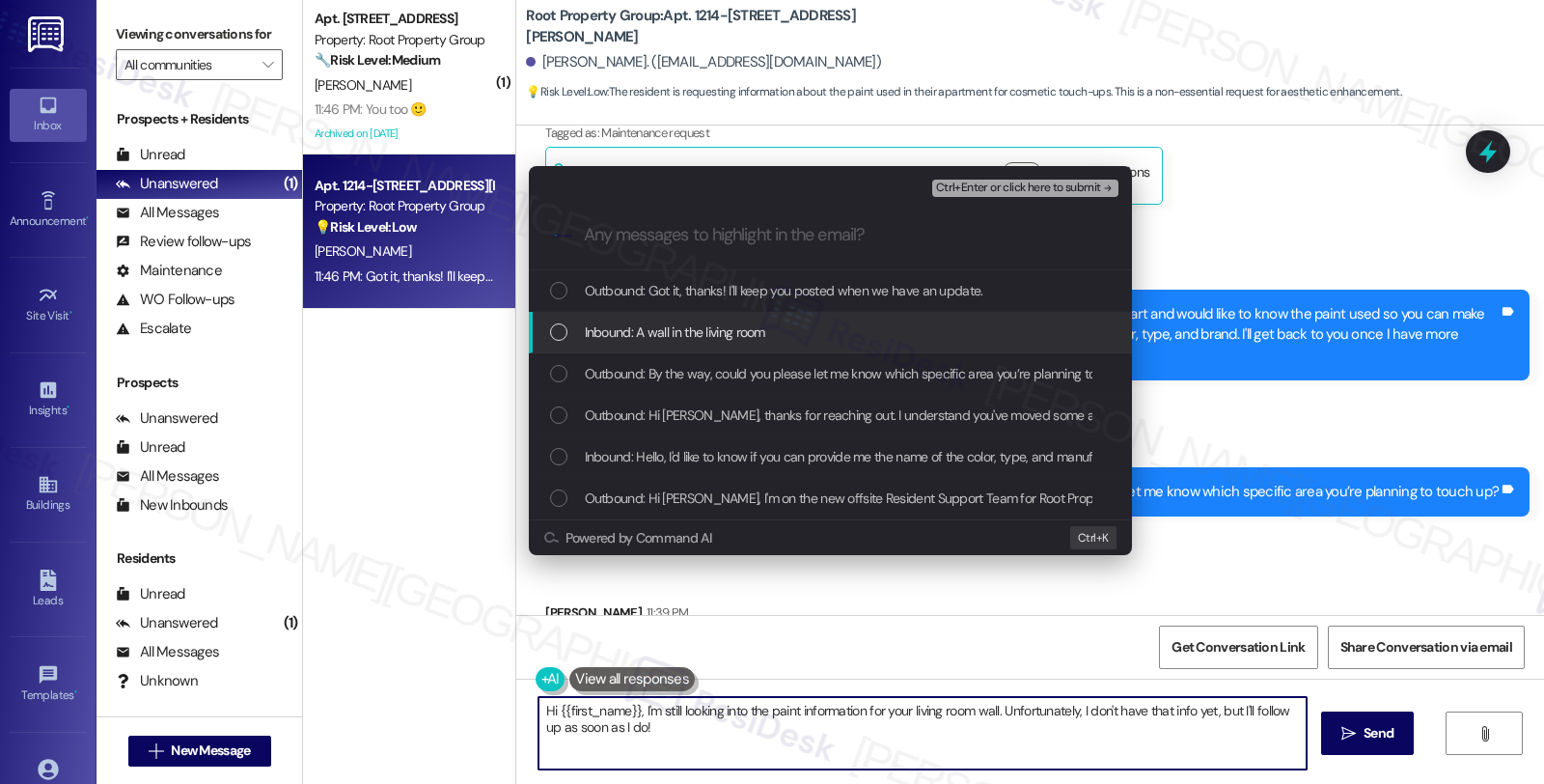
click at [627, 331] on span "Inbound: A wall in the living room" at bounding box center [675, 332] width 180 height 21
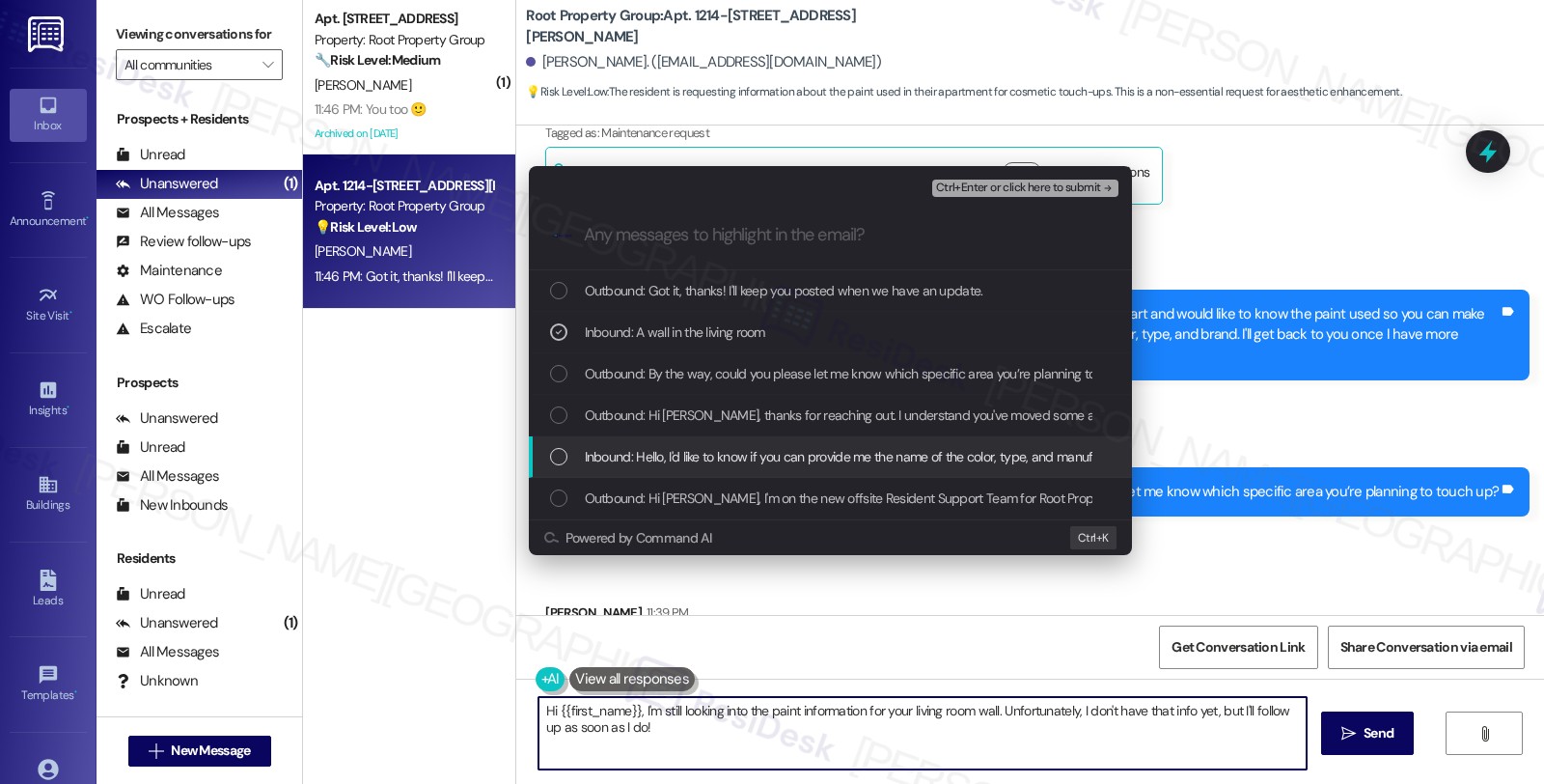
click at [622, 451] on span "Inbound: Hello, I'd like to know if you can provide me the name of the color, t…" at bounding box center [1382, 457] width 1596 height 21
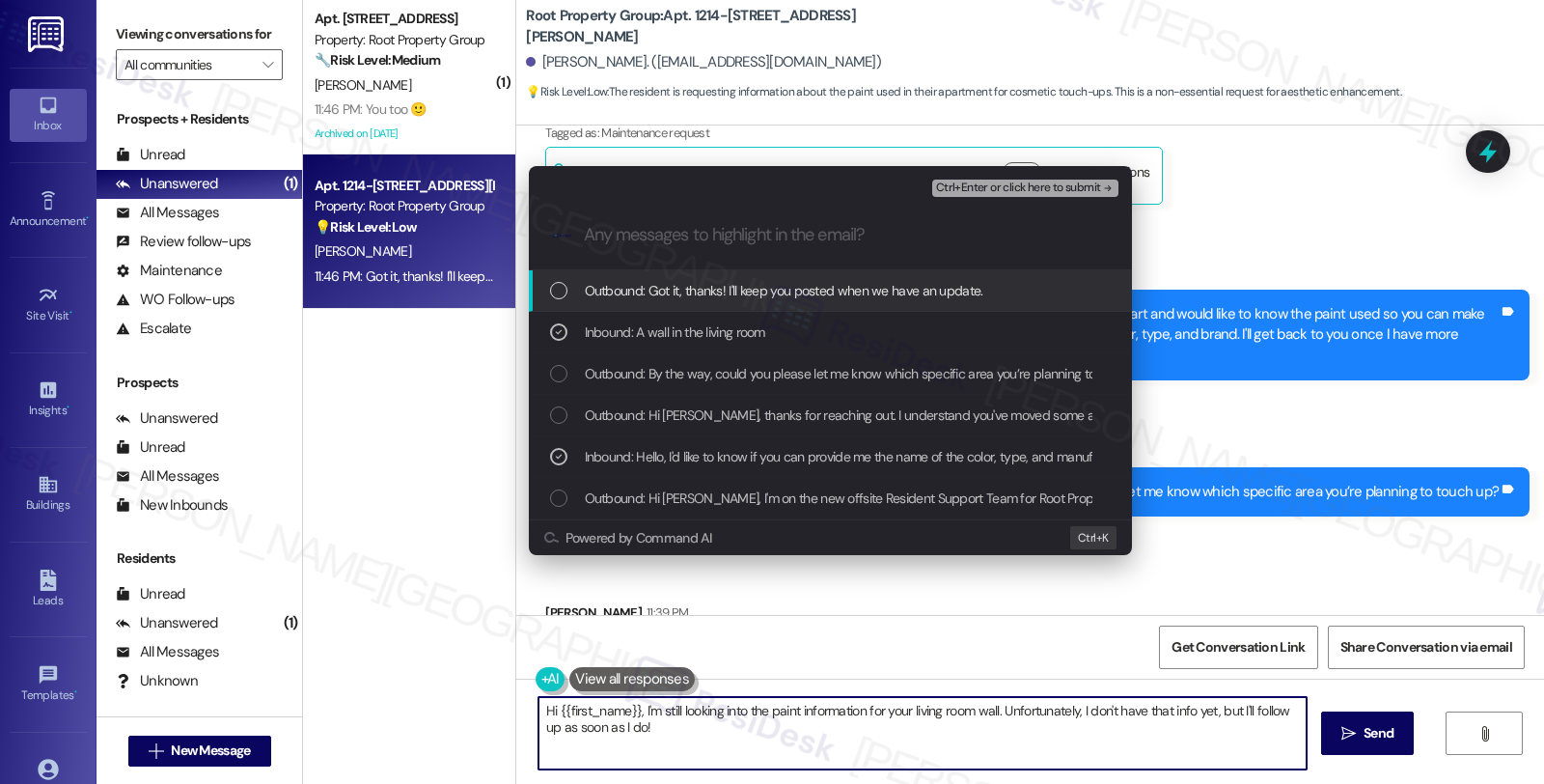
click at [972, 188] on span "Ctrl+Enter or click here to submit" at bounding box center [1018, 188] width 165 height 14
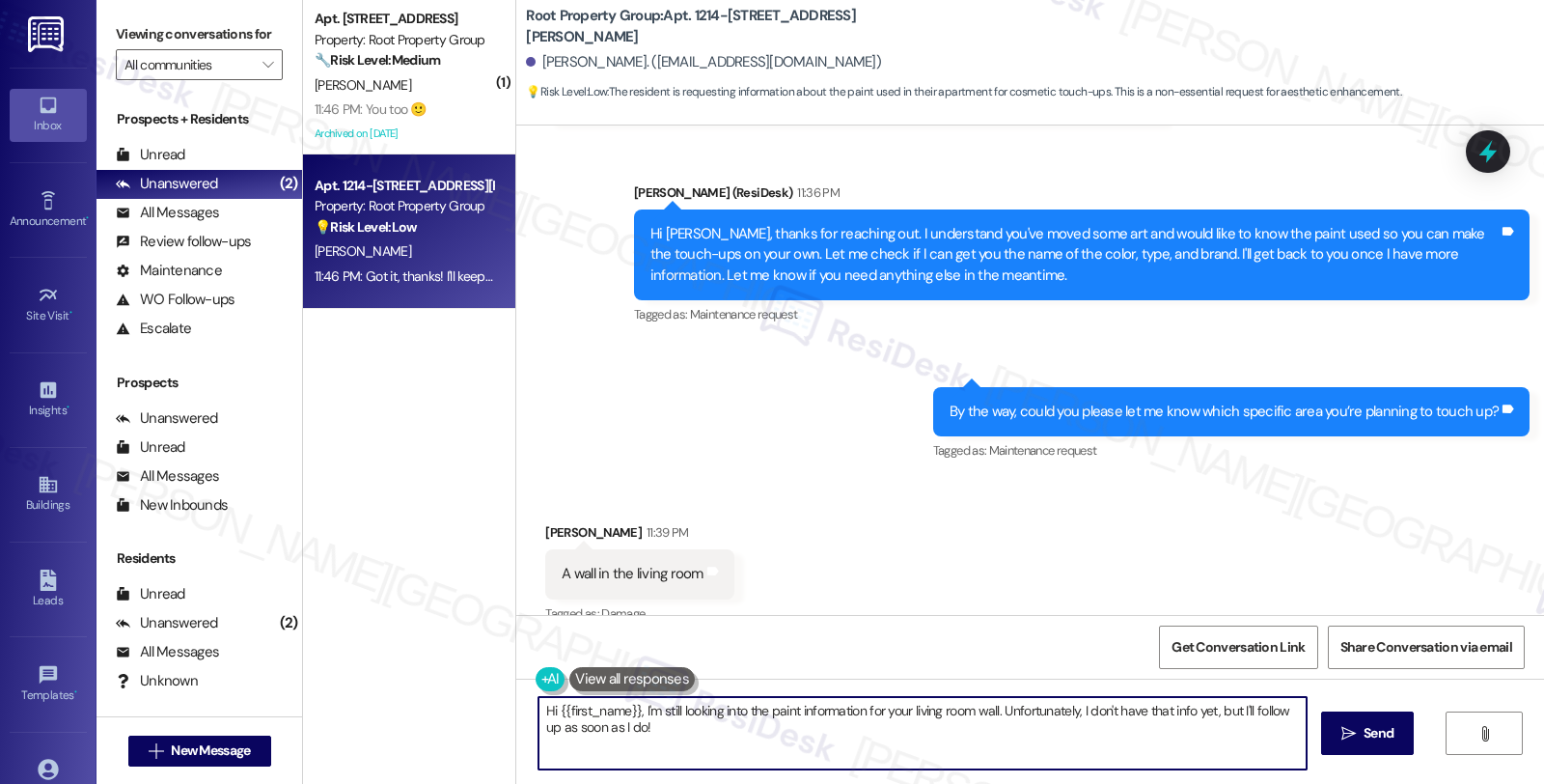
scroll to position [766, 0]
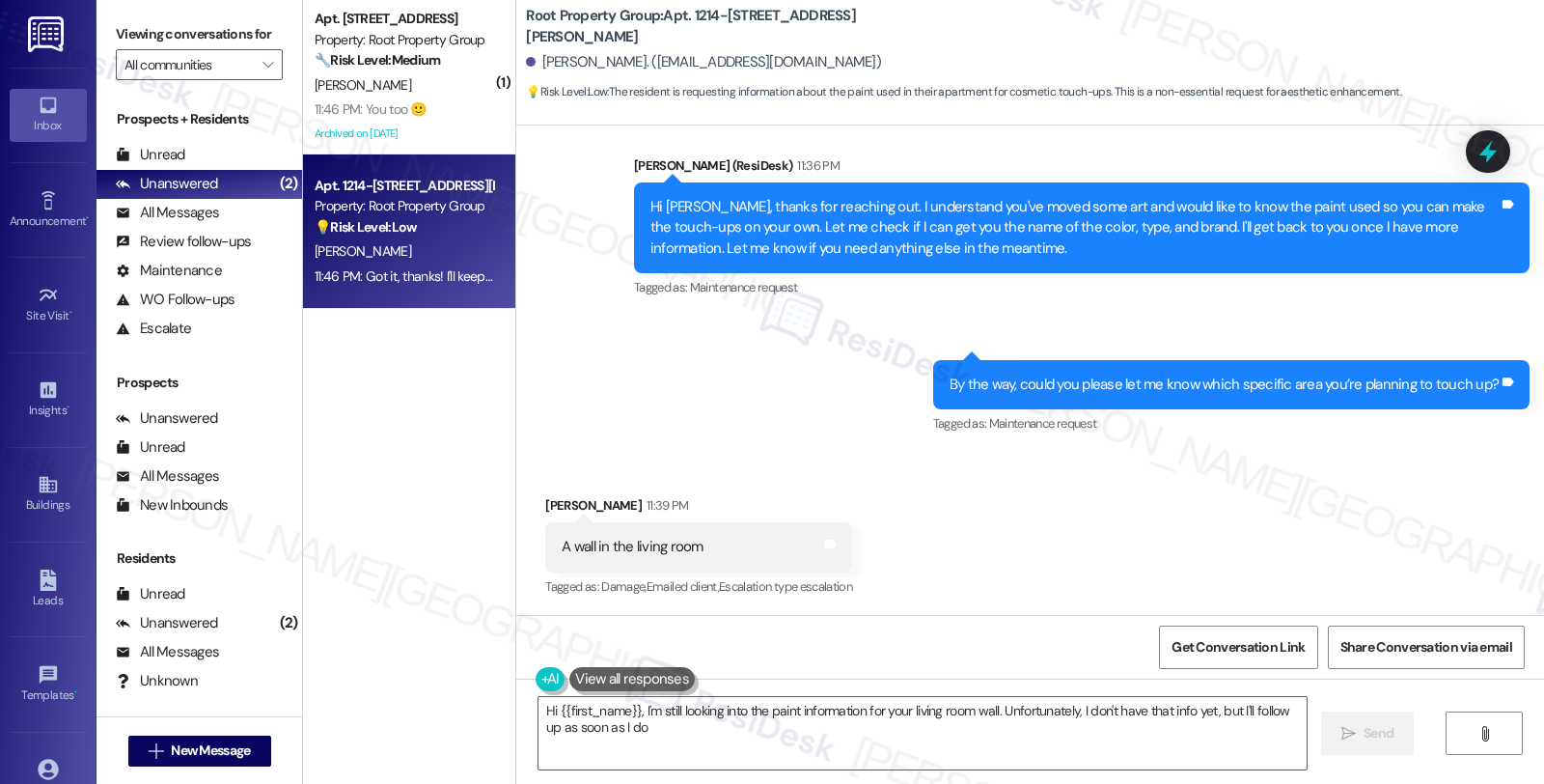
type textarea "Hi {{first_name}}, I'm still looking into the paint information for your living…"
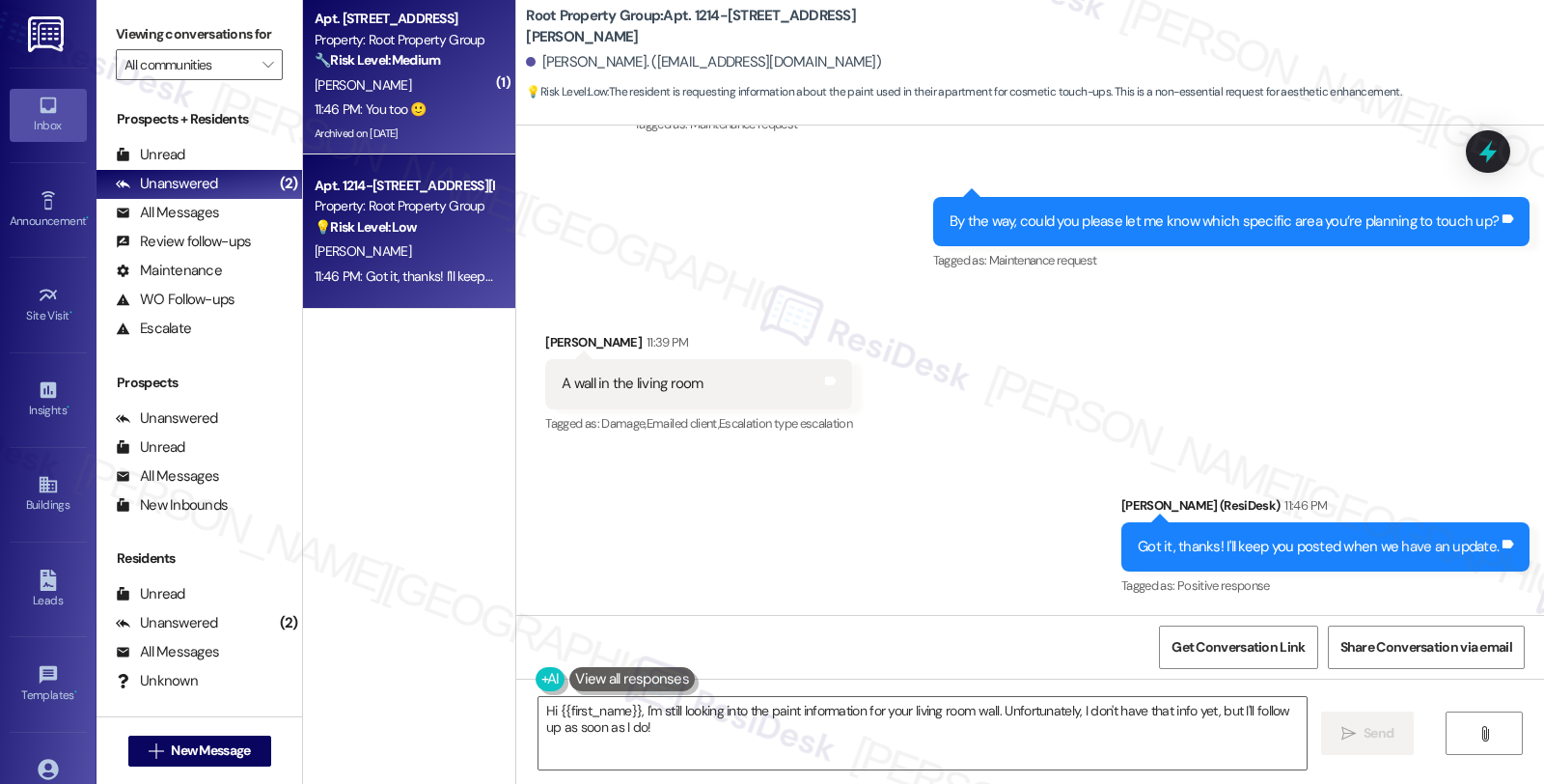
click at [456, 83] on div "[PERSON_NAME]" at bounding box center [404, 85] width 182 height 24
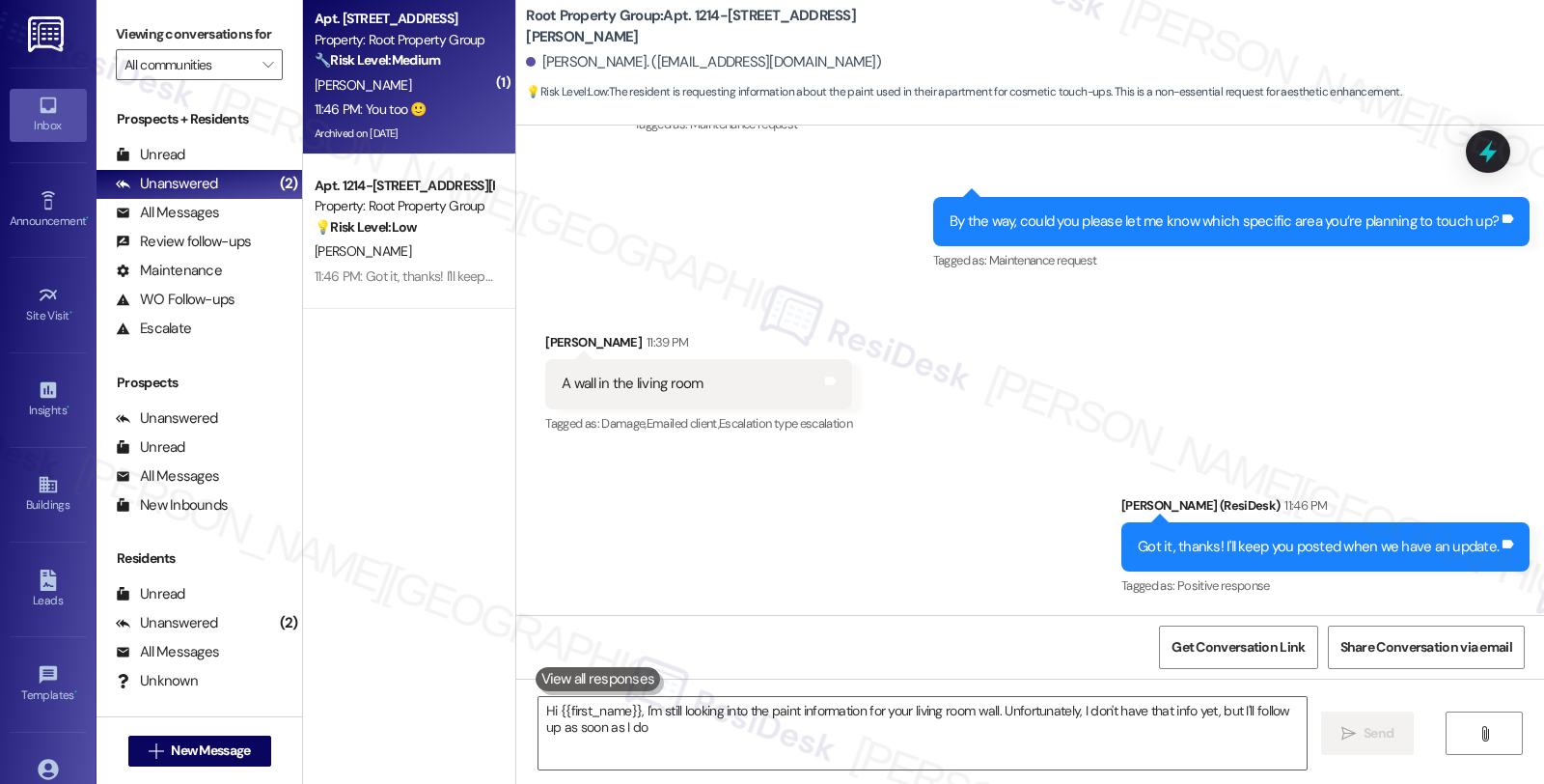
type textarea "Hi {{first_name}}, I'm still looking into the paint information for your living…"
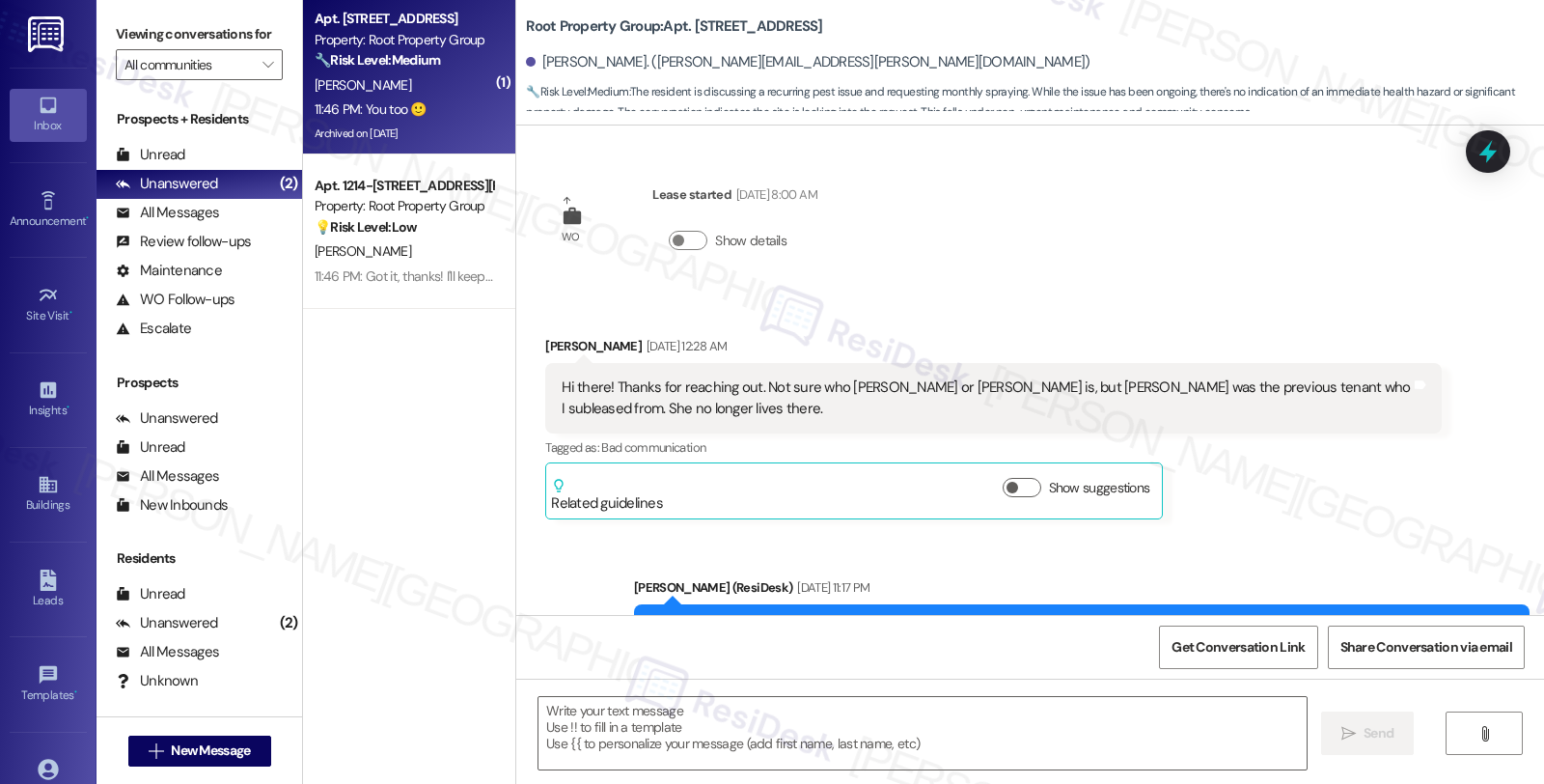
scroll to position [9268, 0]
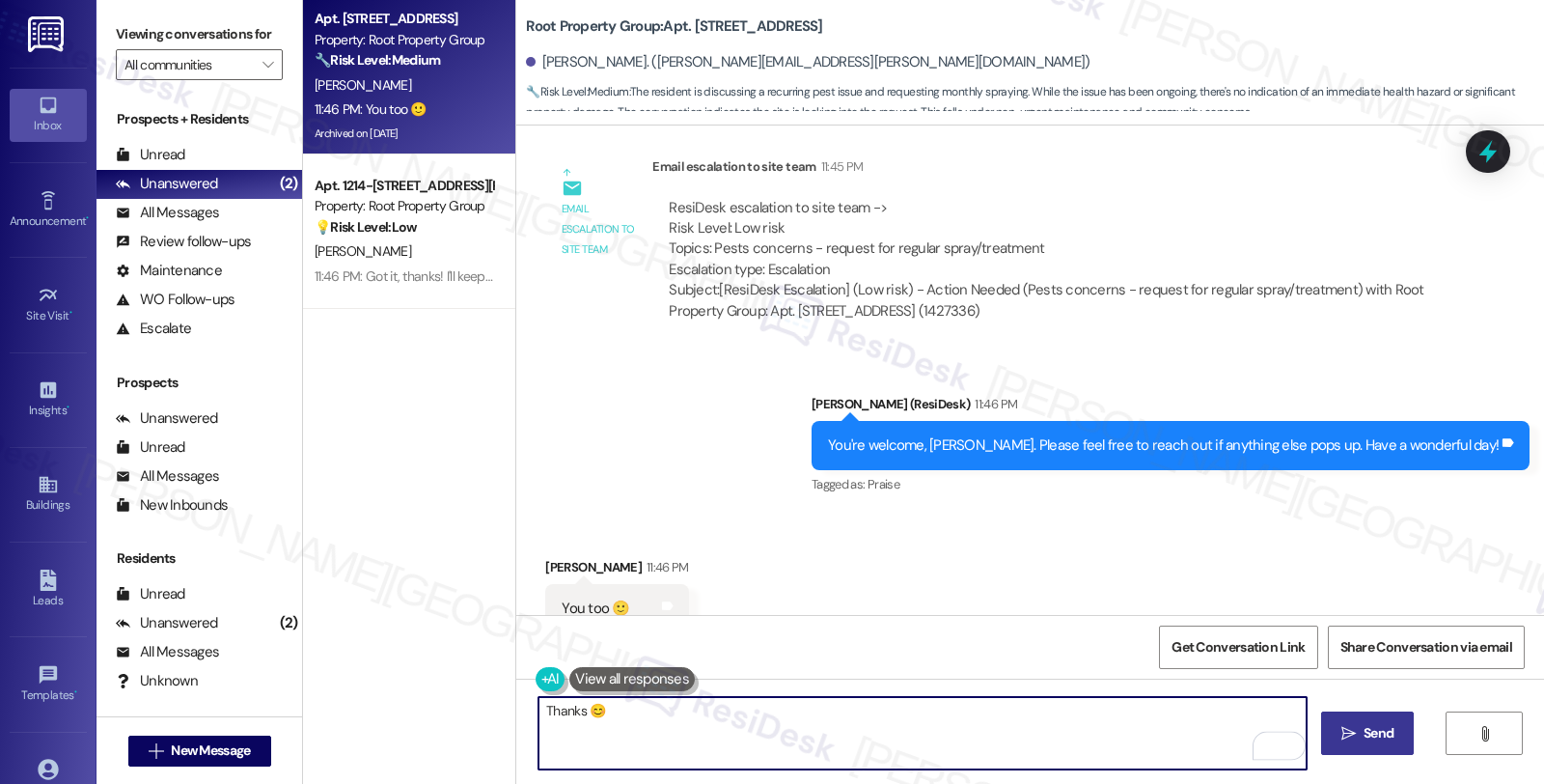
type textarea "Thanks 😊"
click at [1366, 732] on span "Send" at bounding box center [1378, 733] width 30 height 20
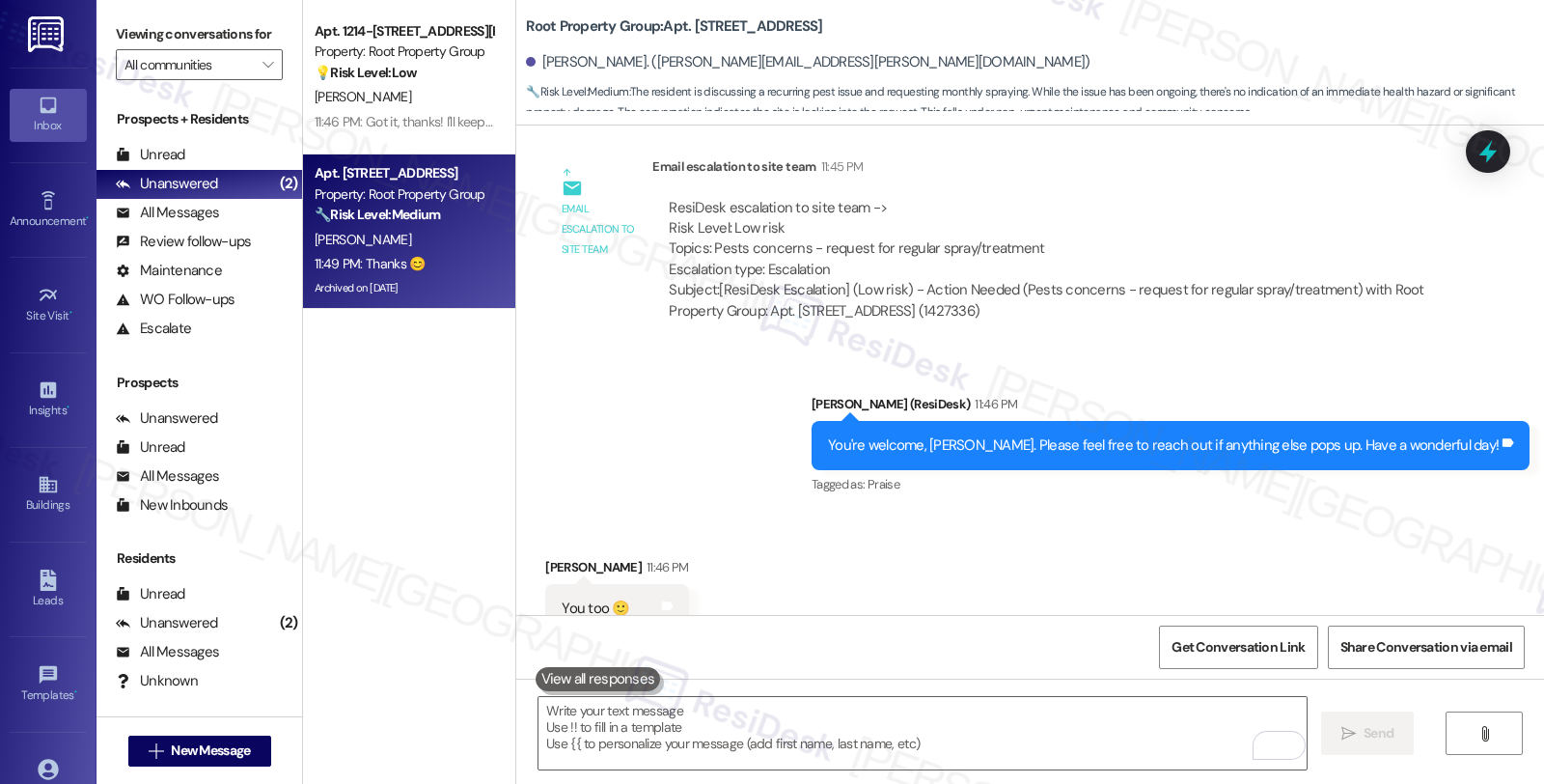
scroll to position [9402, 0]
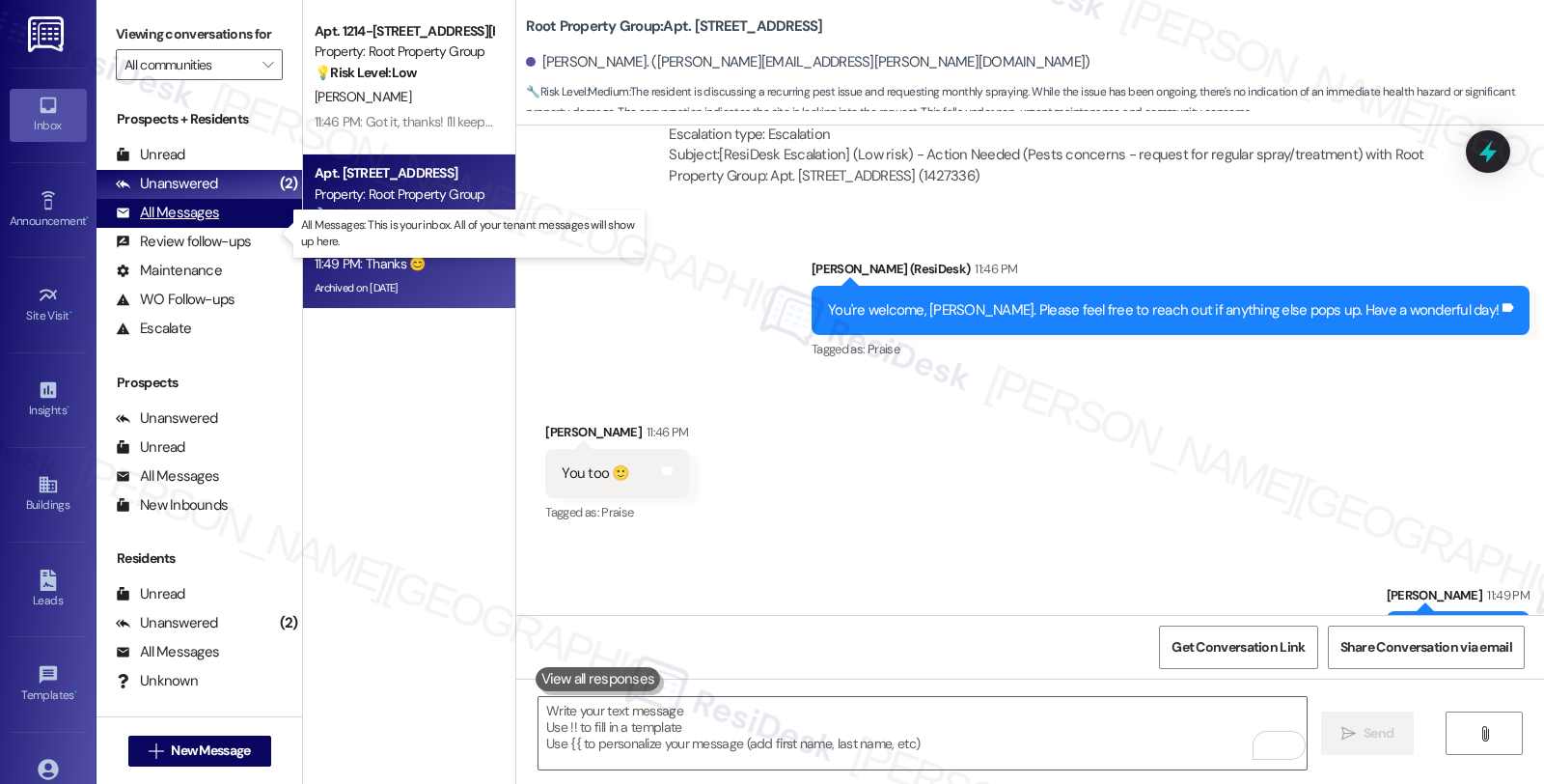
click at [227, 226] on div "All Messages (undefined)" at bounding box center [199, 213] width 205 height 29
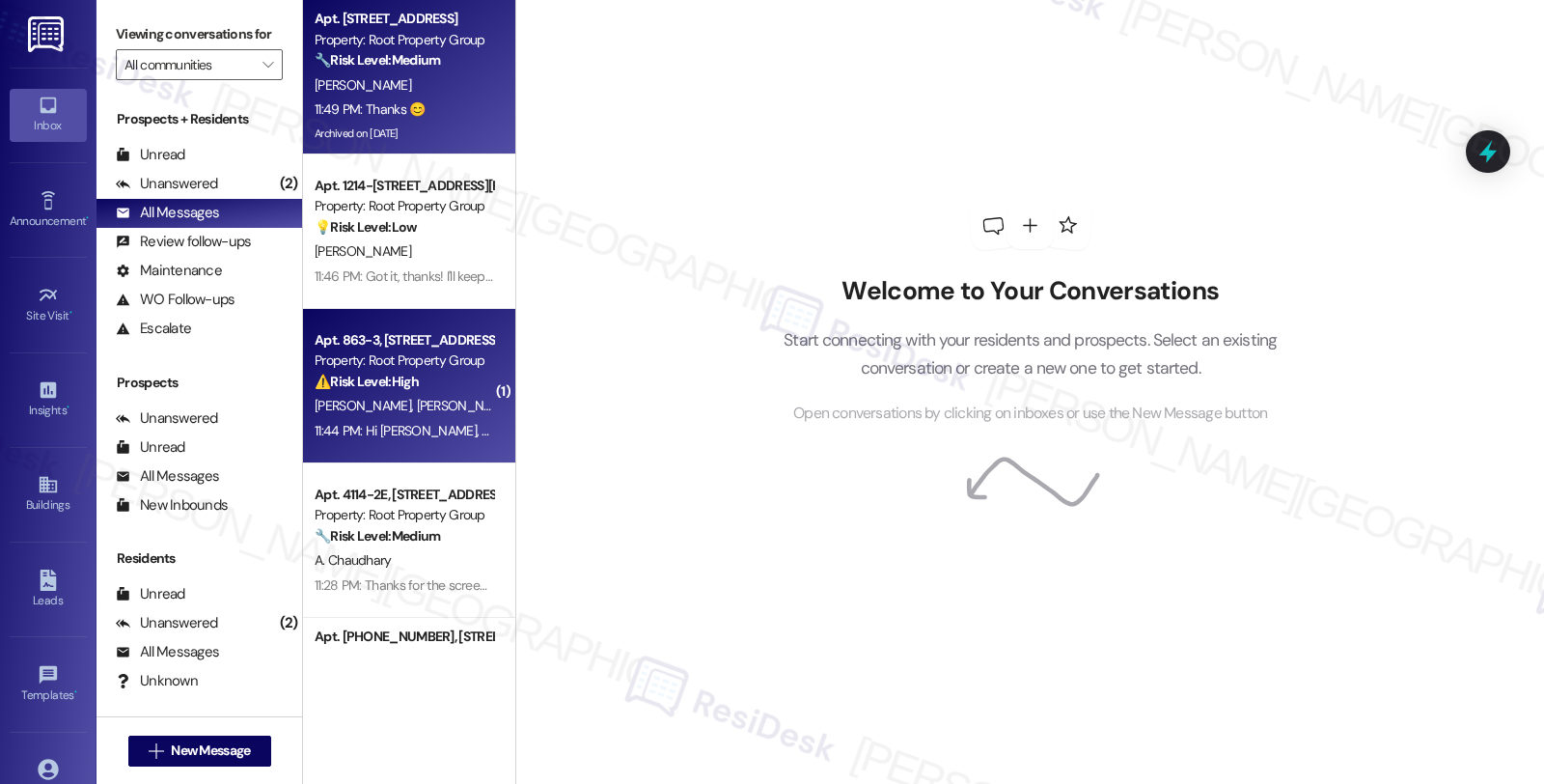
click at [441, 406] on span "[PERSON_NAME] [PERSON_NAME]" at bounding box center [515, 406] width 196 height 17
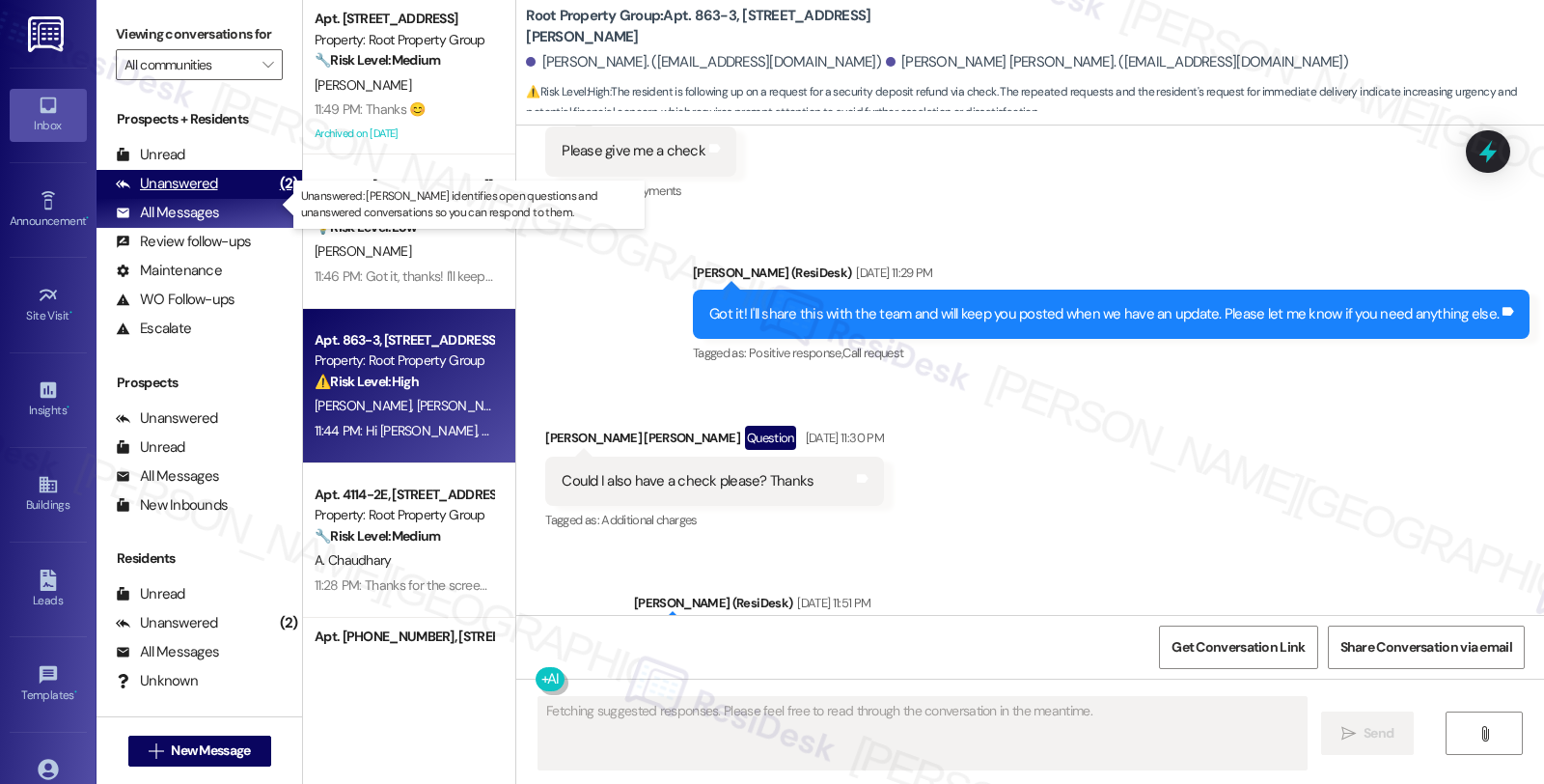
scroll to position [2215, 0]
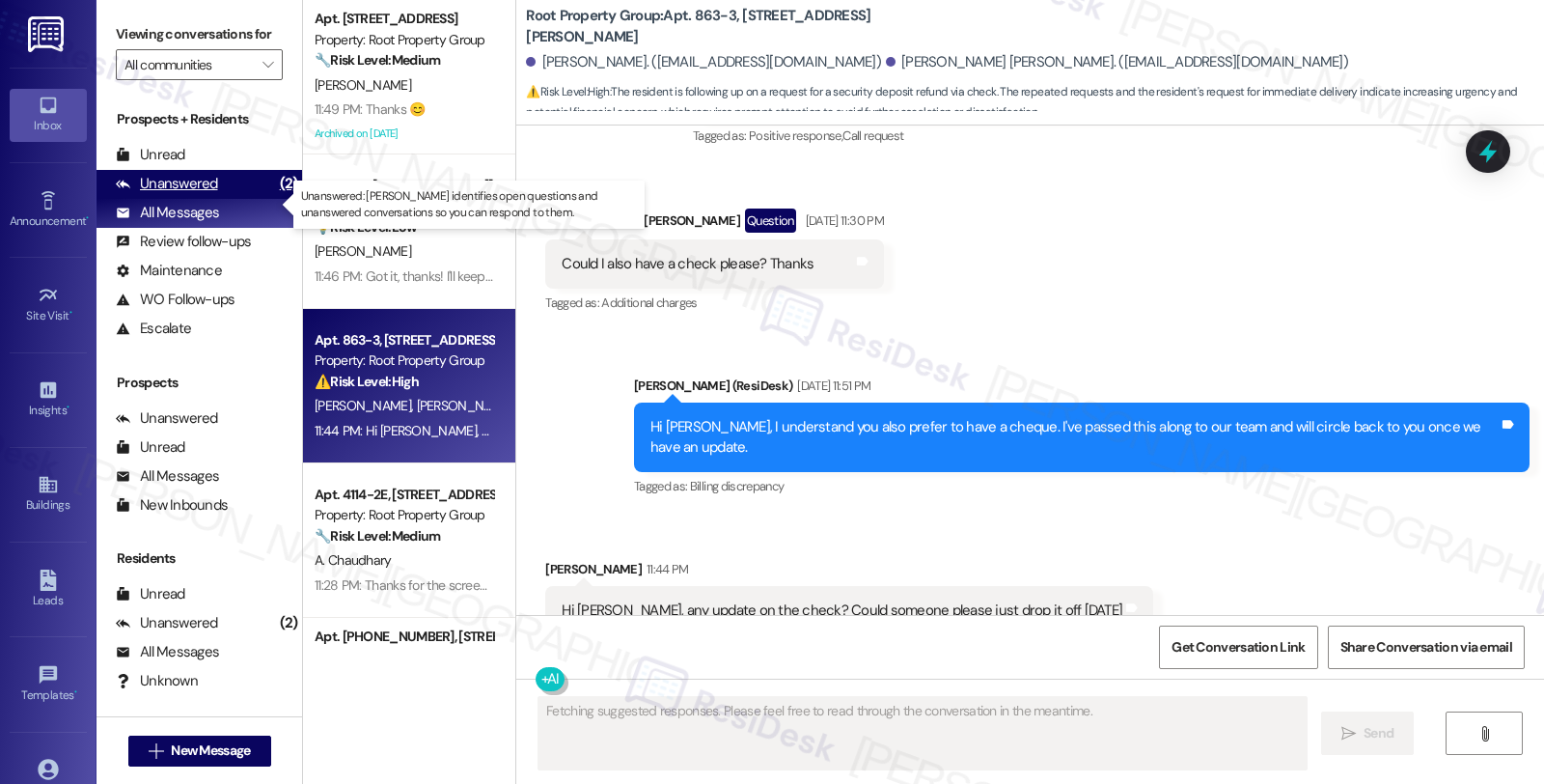
click at [251, 198] on div "Unanswered (2)" at bounding box center [199, 184] width 205 height 29
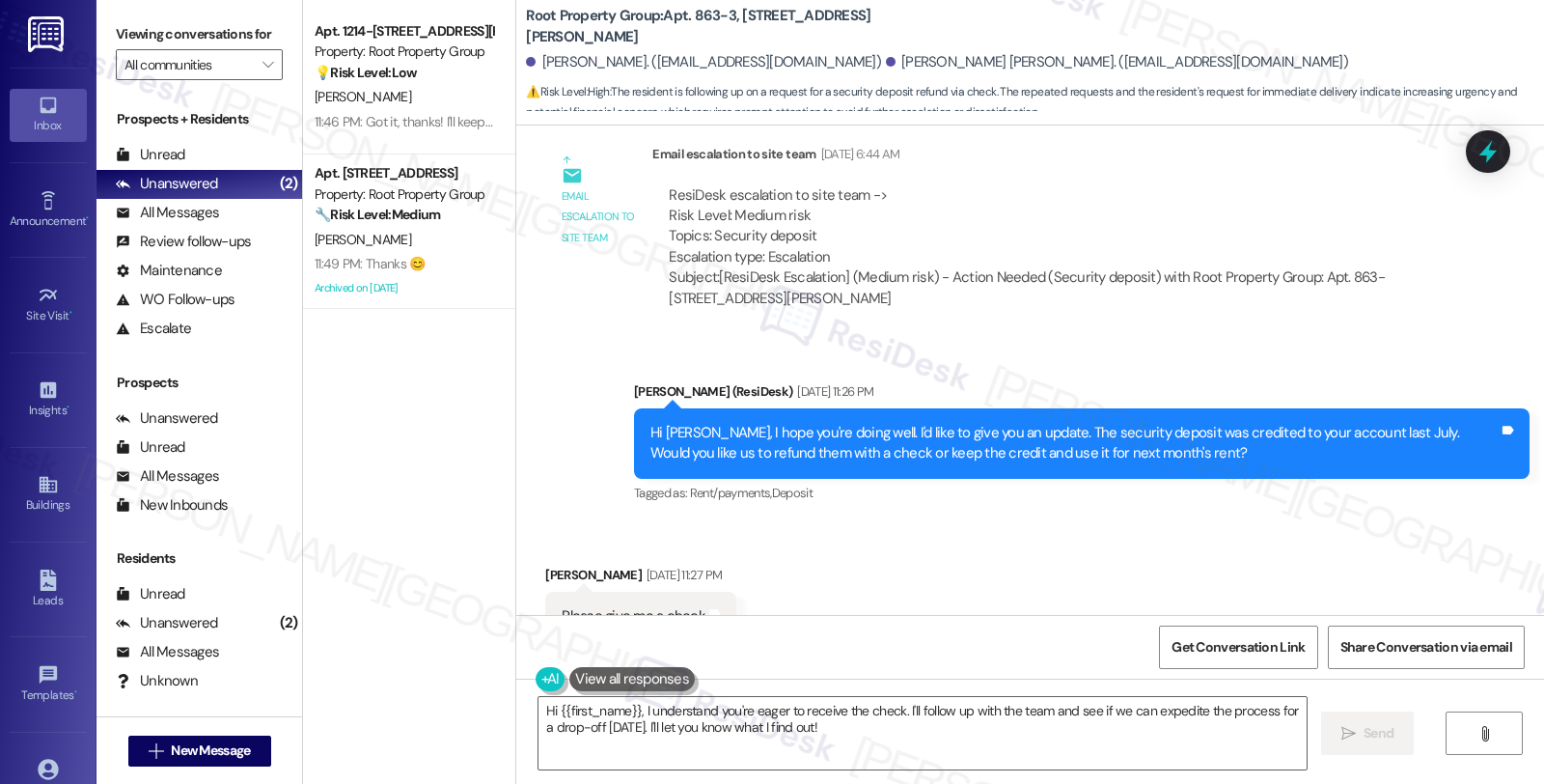
scroll to position [1571, 0]
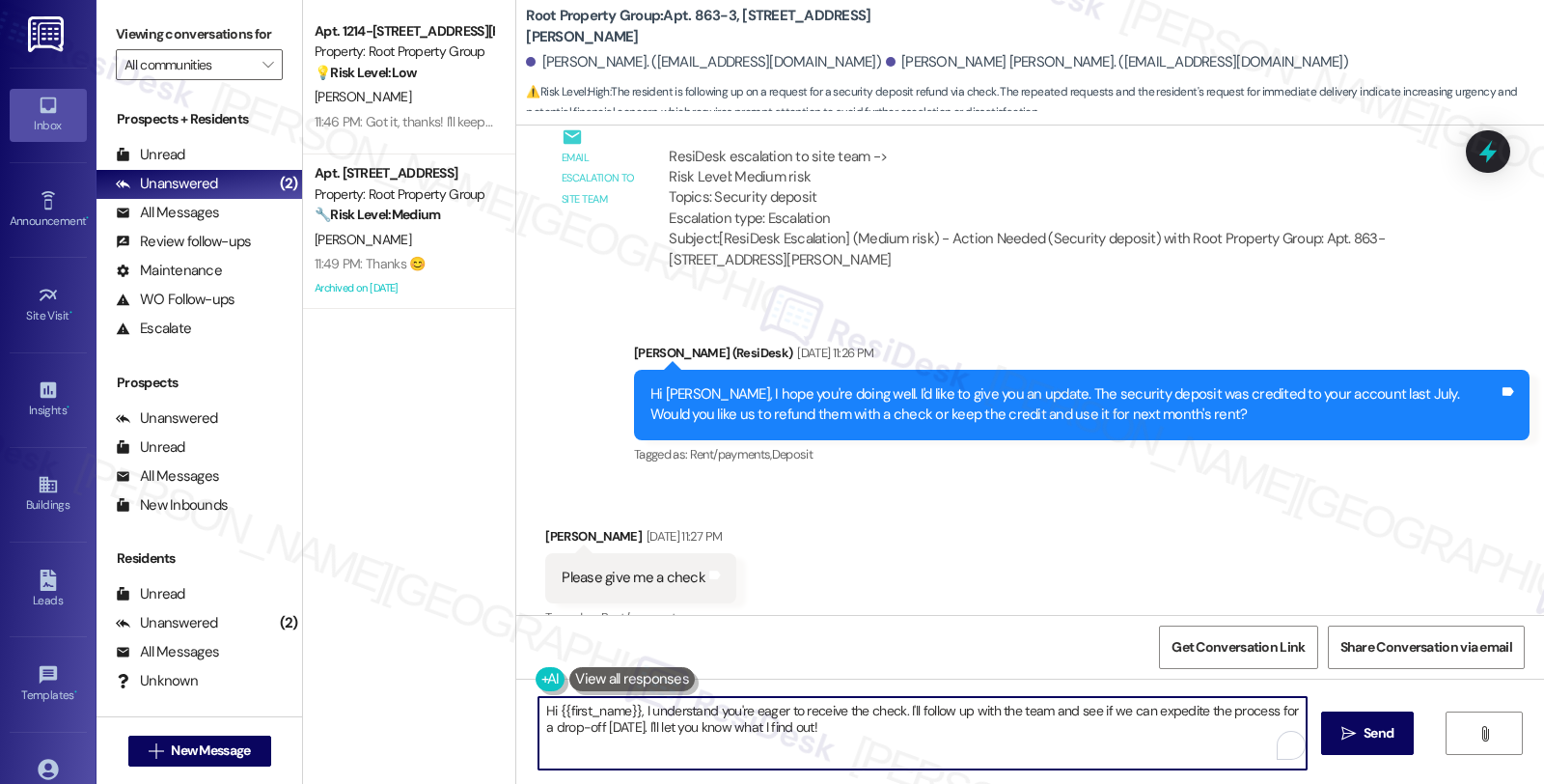
click at [894, 707] on textarea "Hi {{first_name}}, I understand you're eager to receive the check. I'll follow …" at bounding box center [923, 733] width 769 height 73
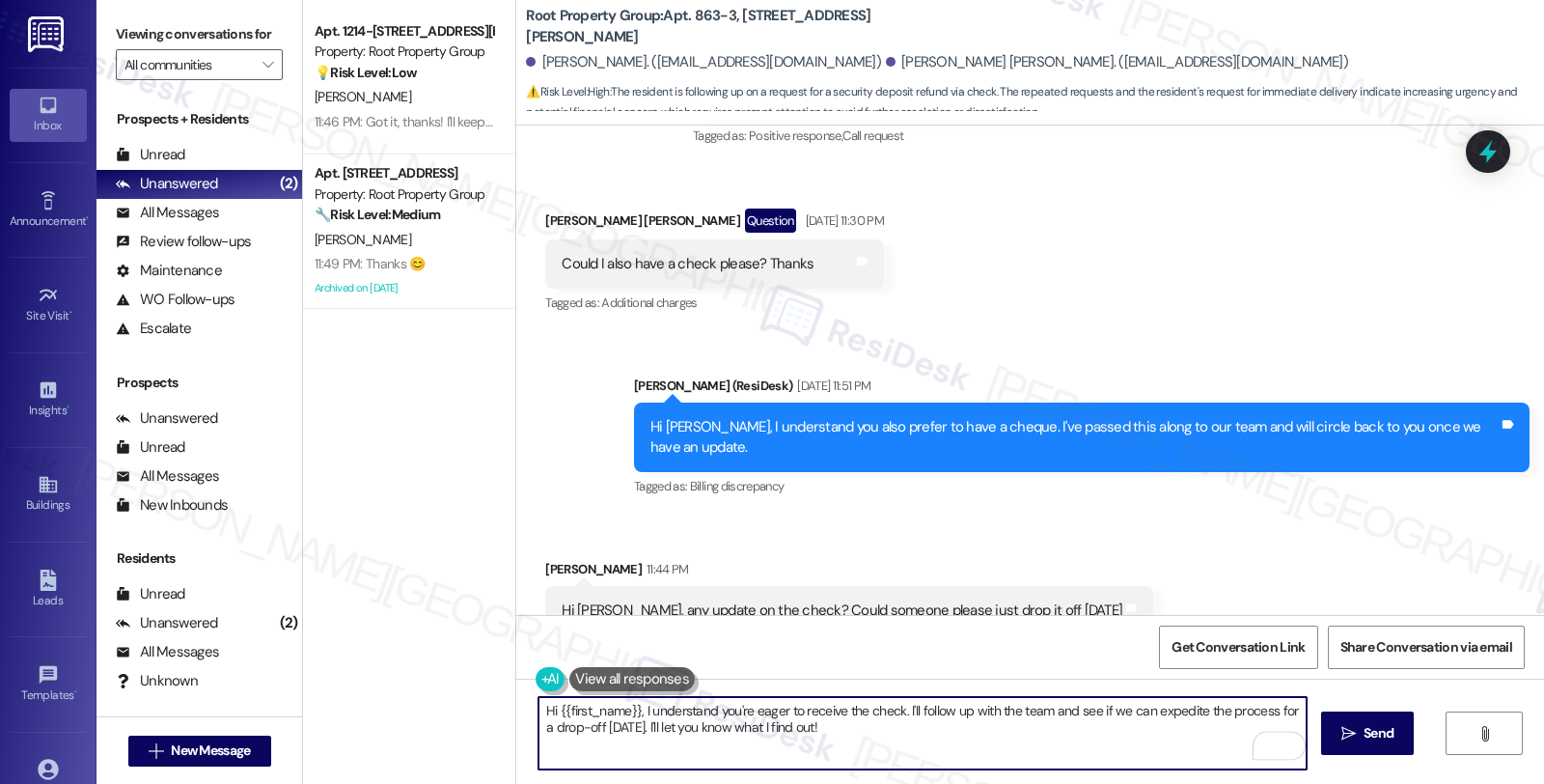
scroll to position [2216, 0]
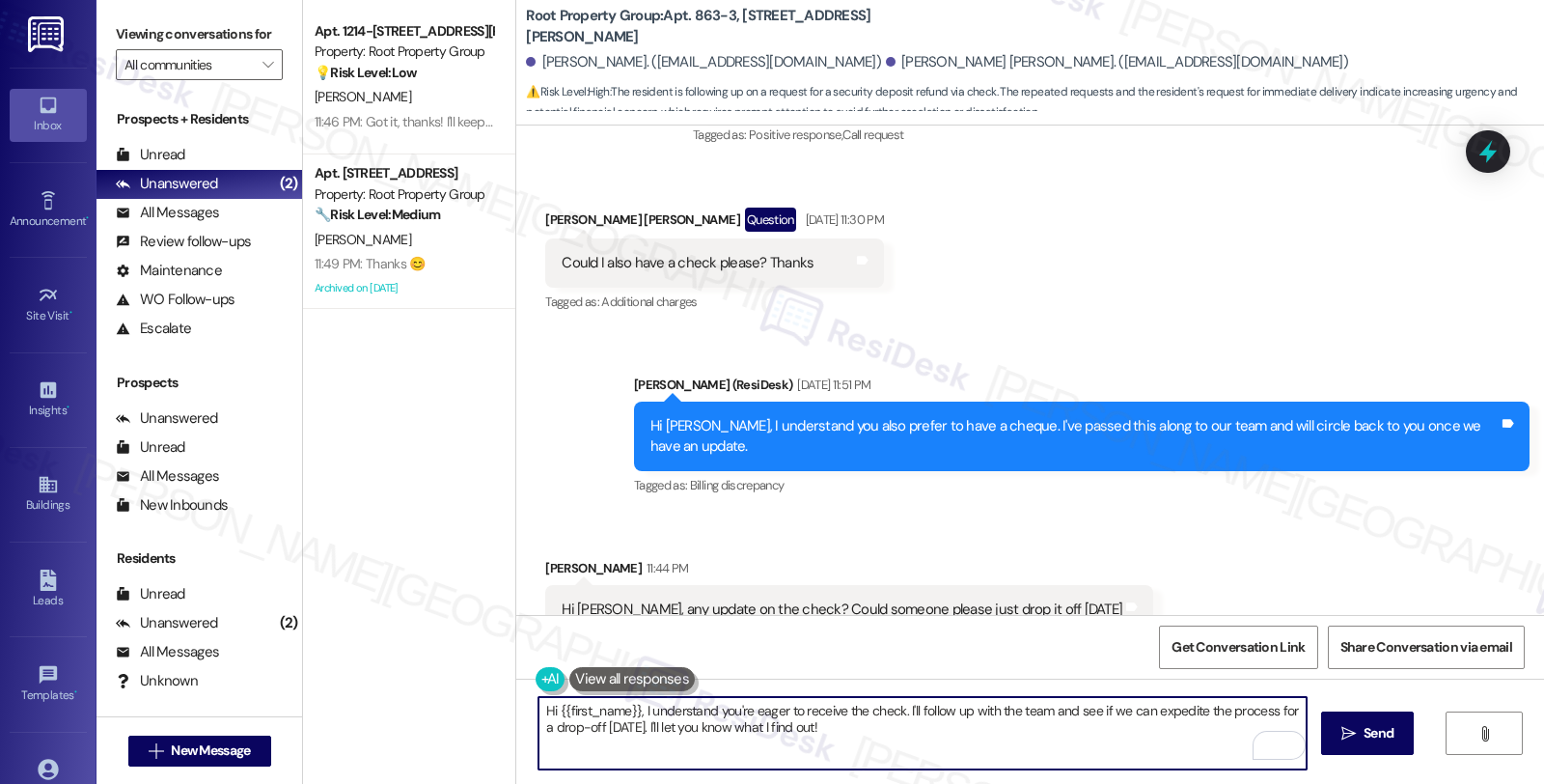
click at [1067, 710] on textarea "Hi {{first_name}}, I understand you're eager to receive the check. I'll follow …" at bounding box center [923, 733] width 769 height 73
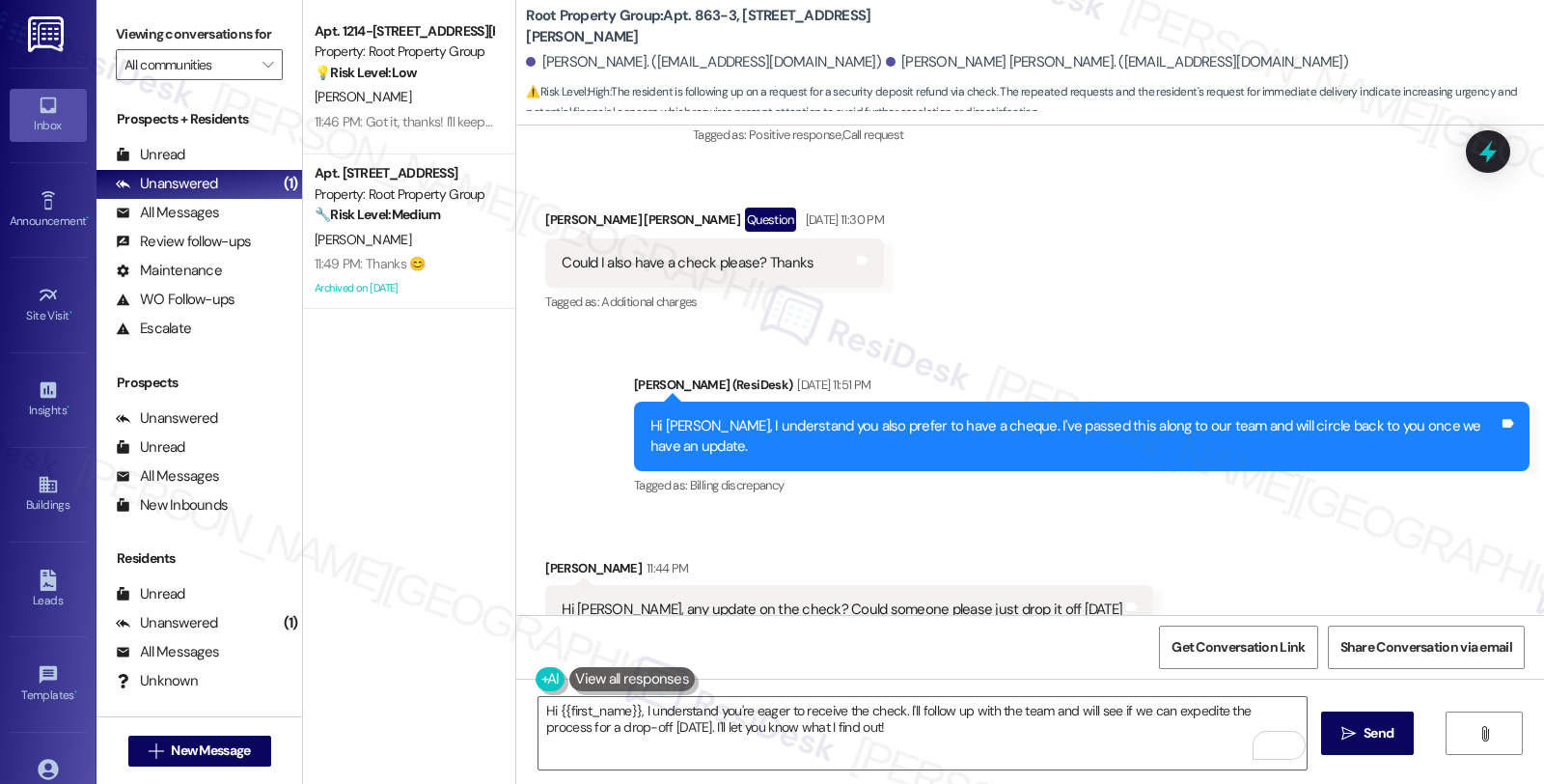
click at [1423, 514] on div "Received via SMS [PERSON_NAME] 11:44 PM Hi [PERSON_NAME], any update on the che…" at bounding box center [1030, 595] width 1028 height 163
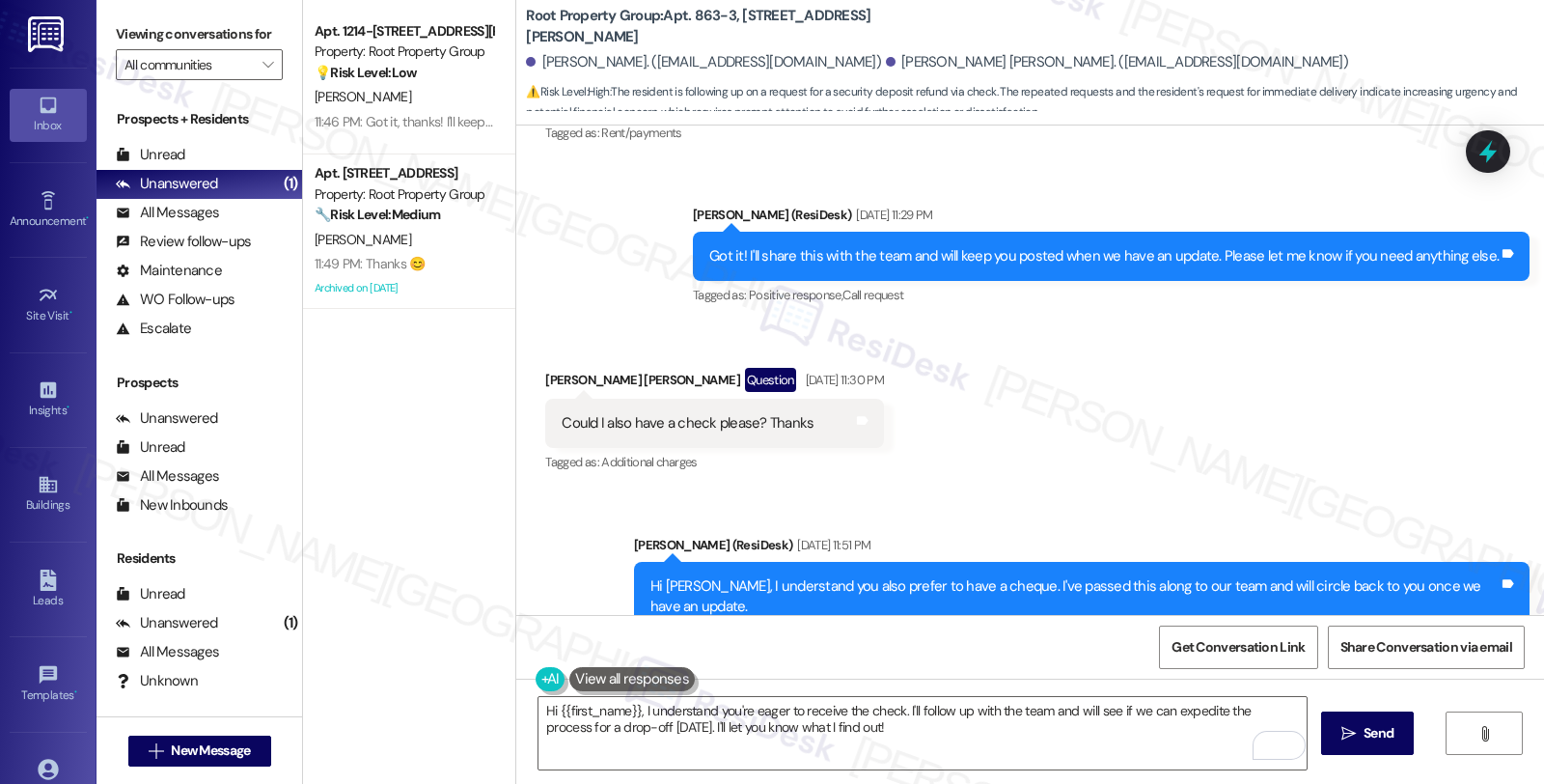
scroll to position [2002, 0]
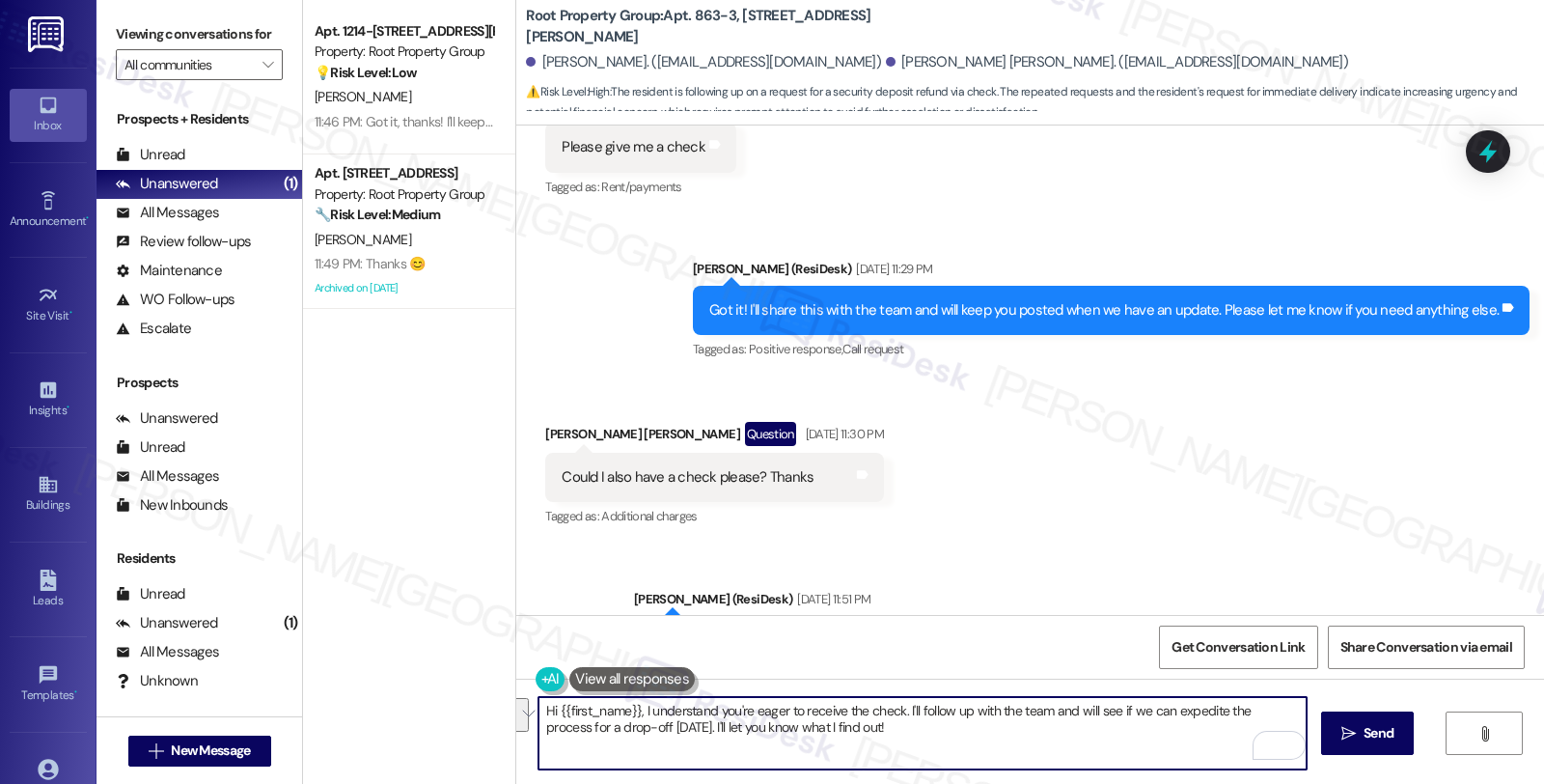
drag, startPoint x: 1065, startPoint y: 710, endPoint x: 1075, endPoint y: 731, distance: 23.3
click at [1075, 731] on textarea "Hi {{first_name}}, I understand you're eager to receive the check. I'll follow …" at bounding box center [923, 733] width 769 height 73
click at [1088, 712] on textarea "Hi {{first_name}}, I understand you're eager to receive the check. I'll follow …" at bounding box center [923, 733] width 769 height 73
click at [1182, 702] on textarea "Hi {{first_name}}, I understand you're eager to receive the check. I'll follow …" at bounding box center [923, 733] width 769 height 73
click at [1087, 709] on textarea "Hi {{first_name}}, I understand you're eager to receive the check. I'll follow …" at bounding box center [923, 733] width 769 height 73
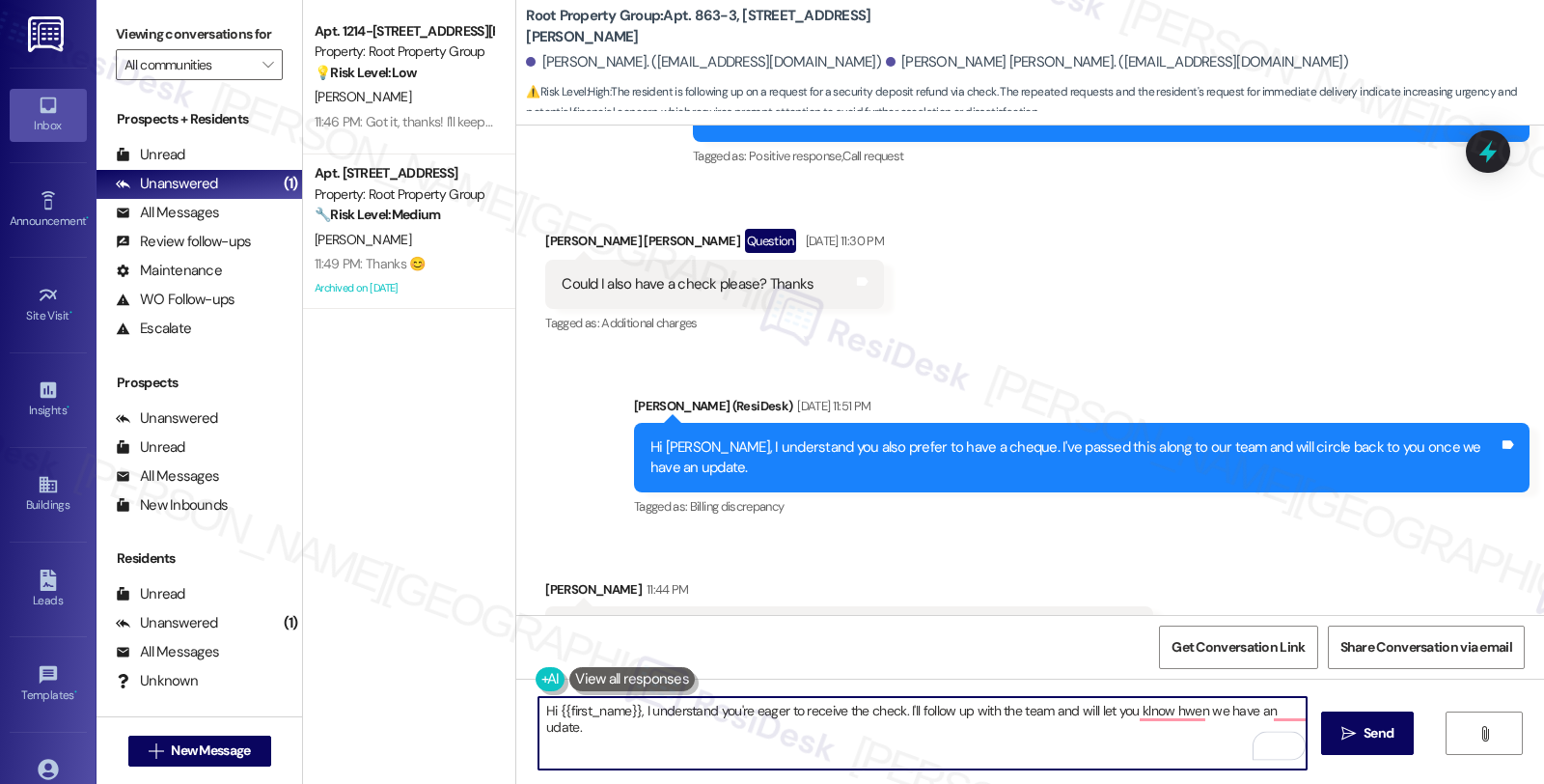
scroll to position [2216, 0]
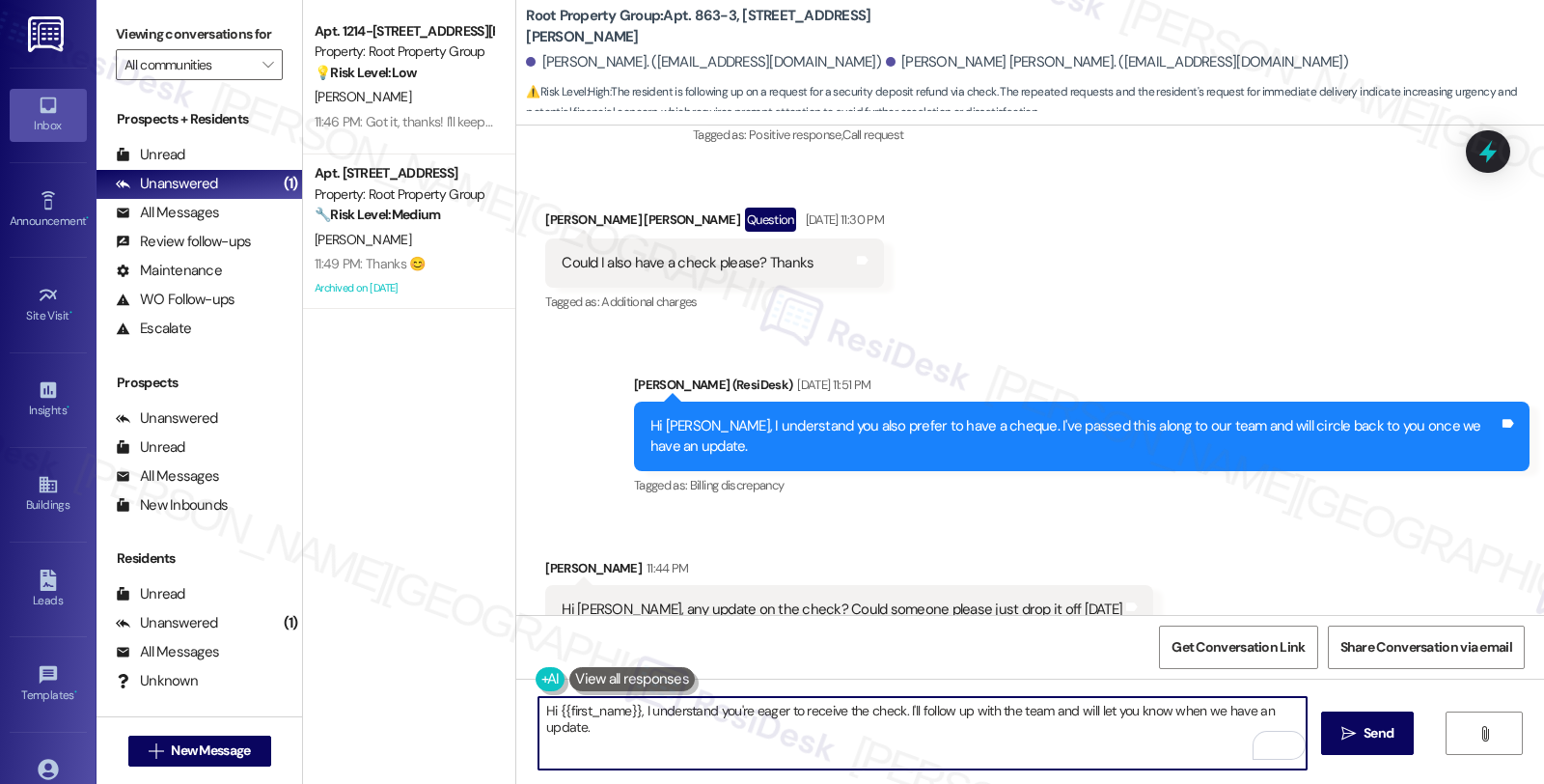
click at [751, 739] on textarea "Hi {{first_name}}, I understand you're eager to receive the check. I'll follow …" at bounding box center [923, 733] width 769 height 73
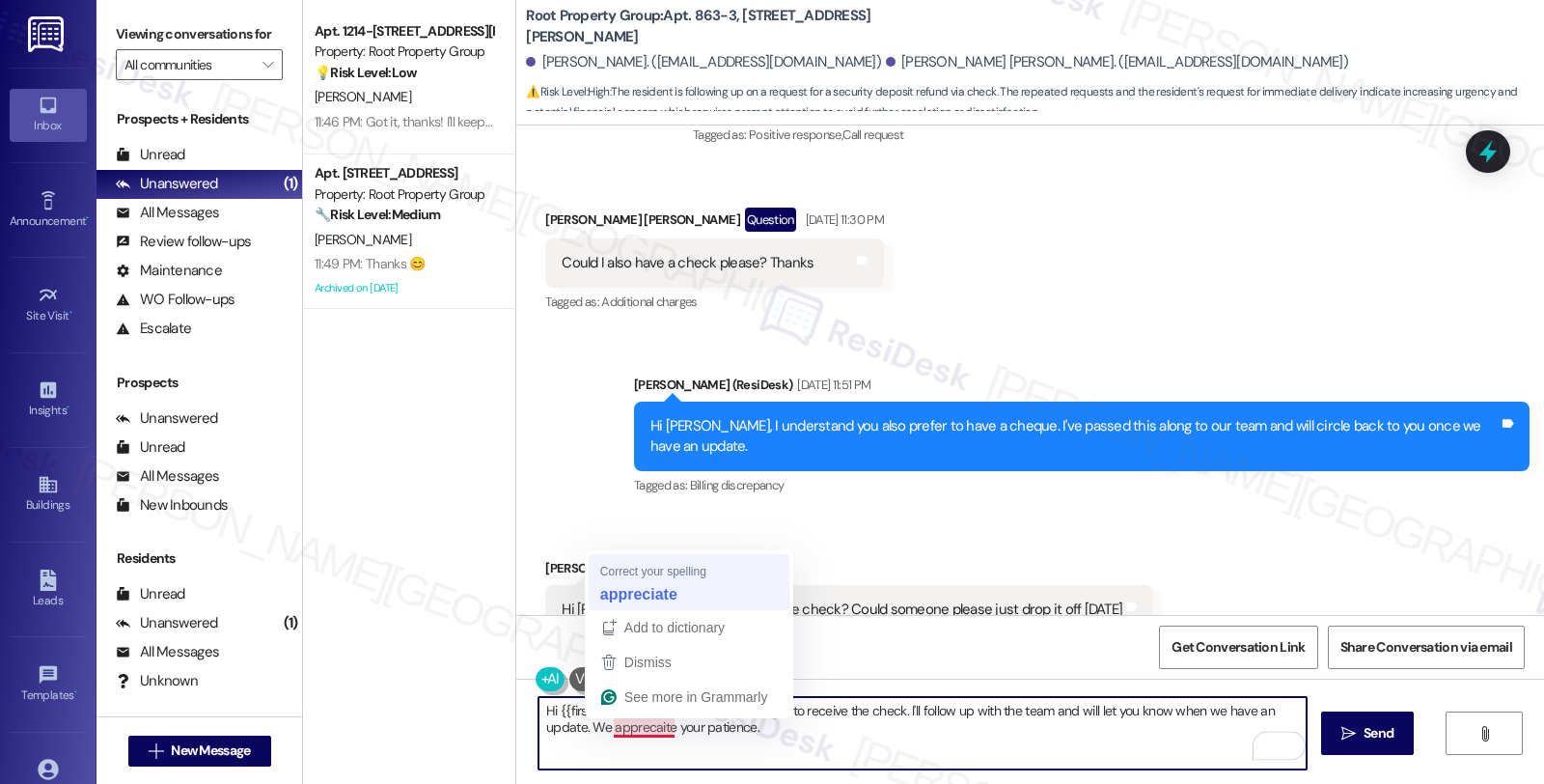
type textarea "Hi {{first_name}}, I understand you're eager to receive the check. I'll follow …"
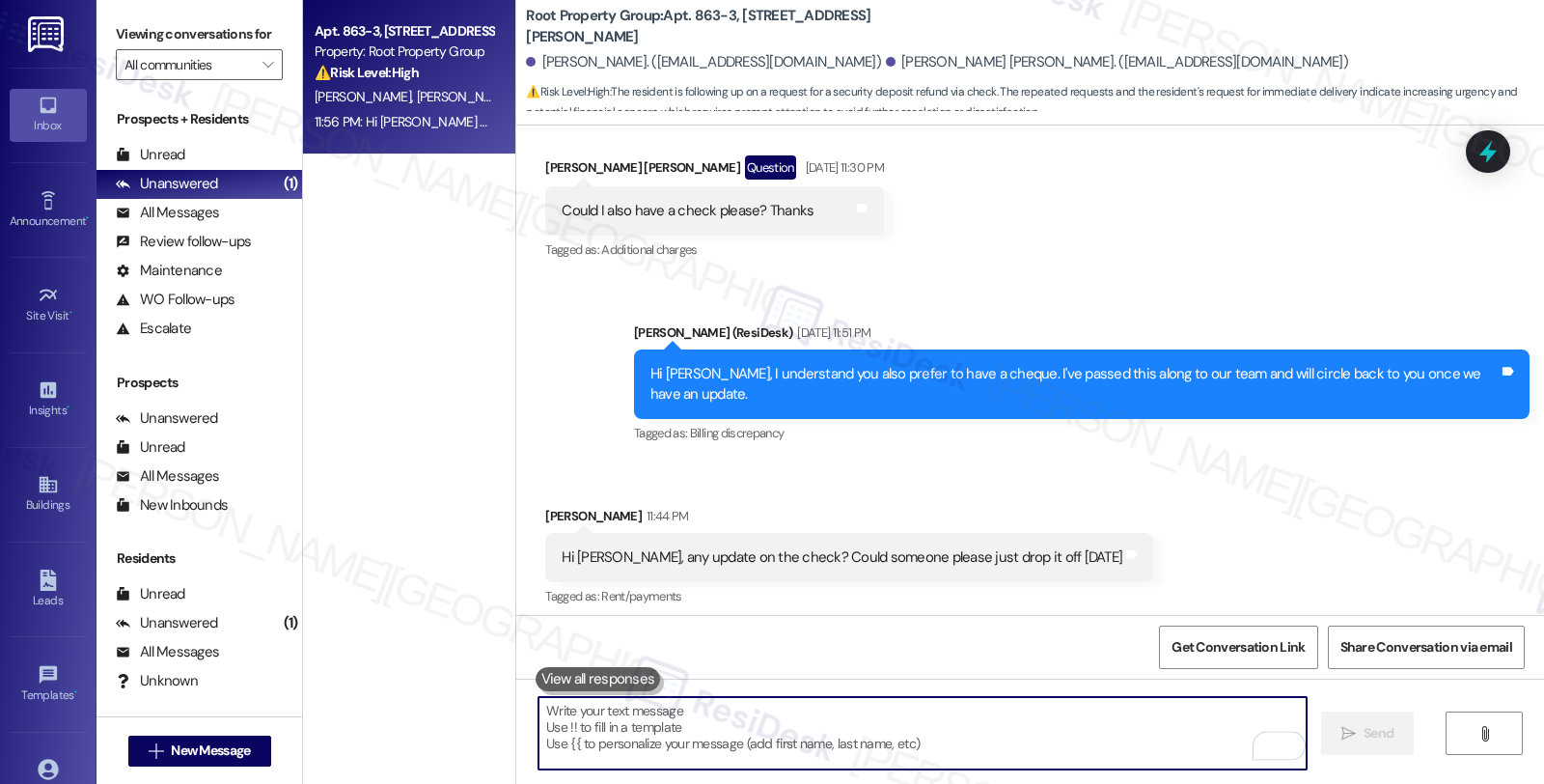
scroll to position [2370, 0]
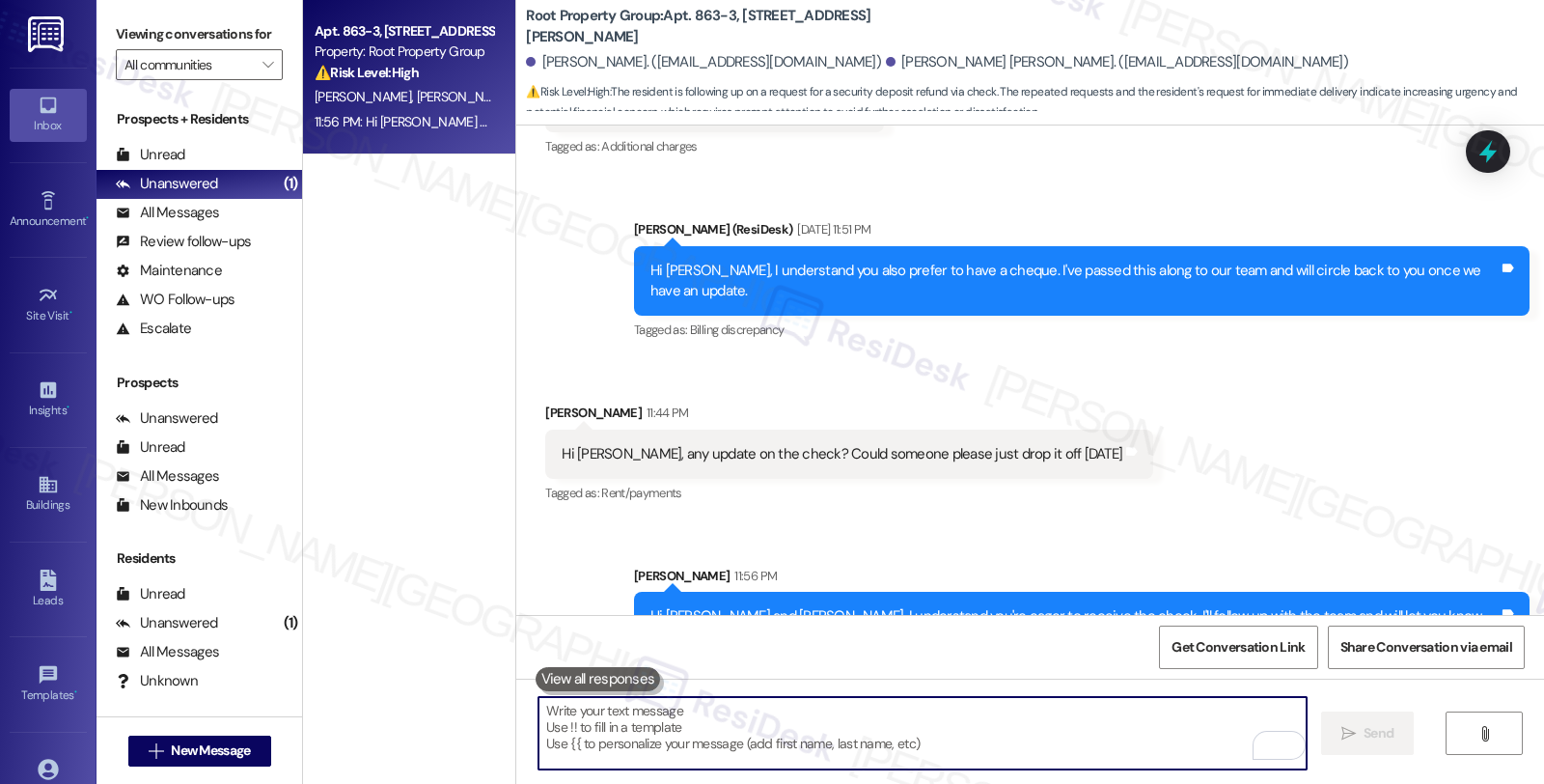
click at [1455, 175] on div "Sent via SMS [PERSON_NAME] (ResiDesk) [DATE] 11:51 PM Hi [PERSON_NAME], I under…" at bounding box center [1030, 266] width 1028 height 183
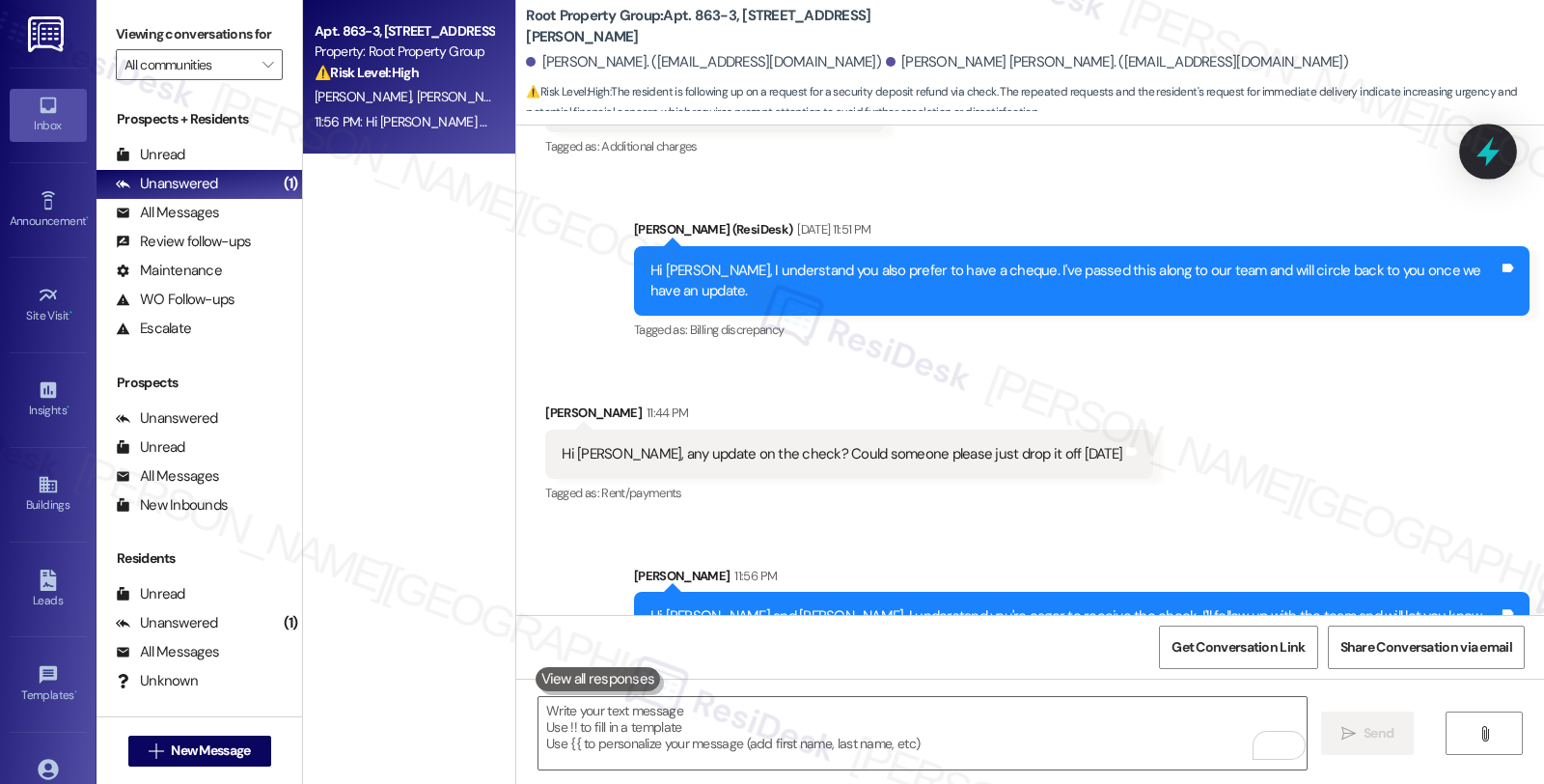
click at [1480, 149] on icon at bounding box center [1488, 152] width 33 height 33
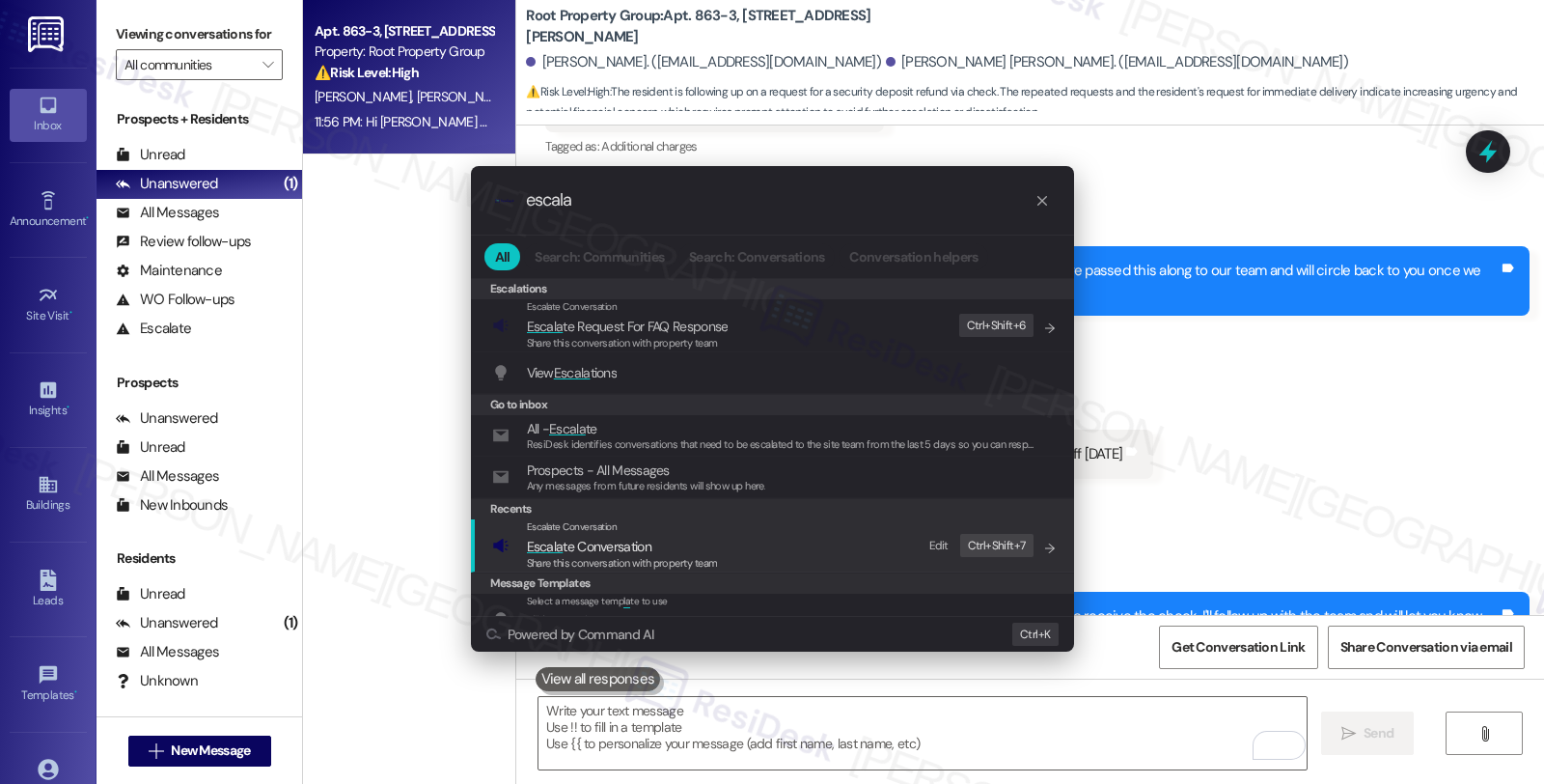
type input "escala"
click at [551, 535] on span "Escala te Conversation" at bounding box center [589, 546] width 125 height 21
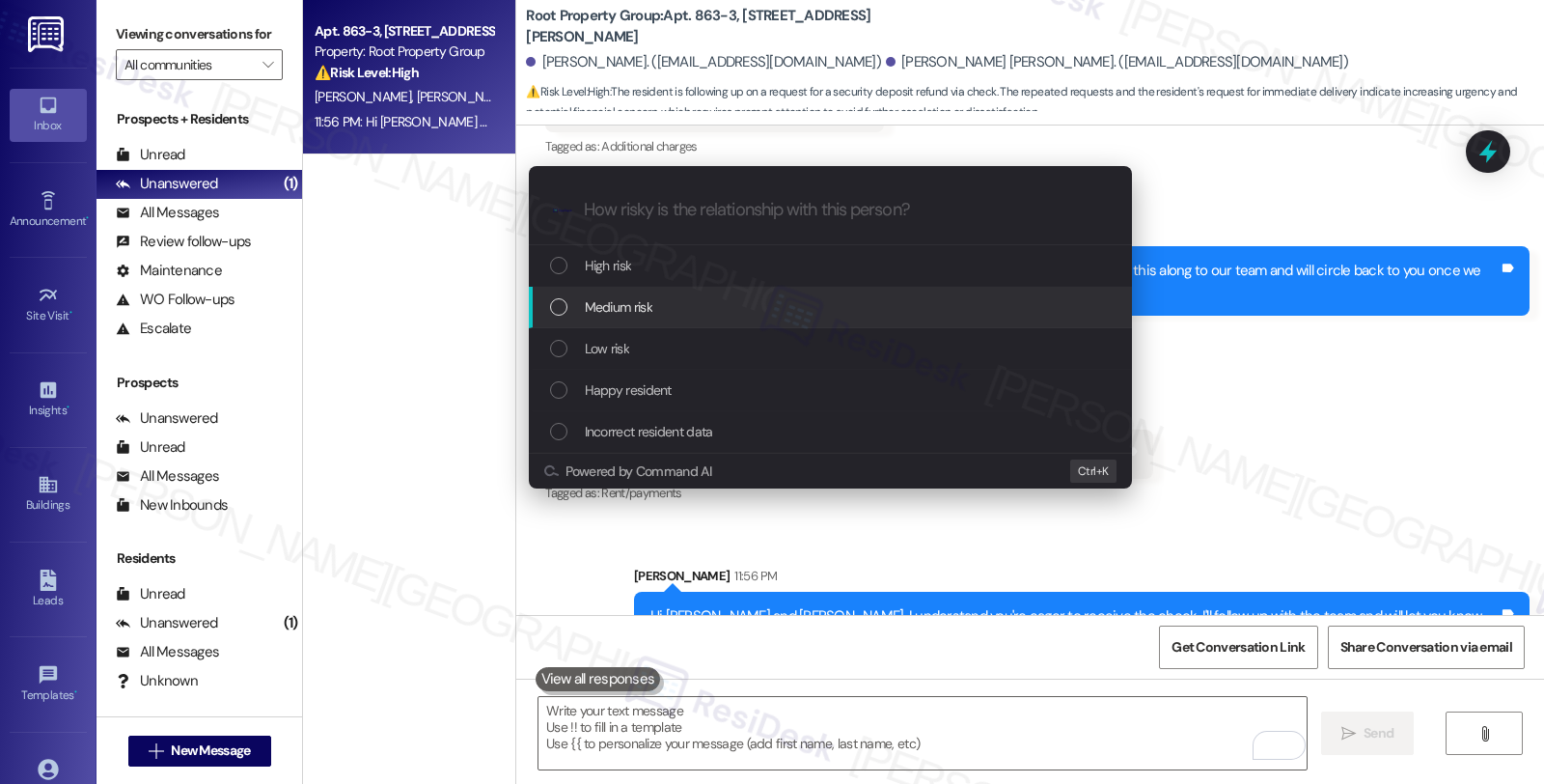
click at [615, 297] on span "Medium risk" at bounding box center [619, 307] width 68 height 21
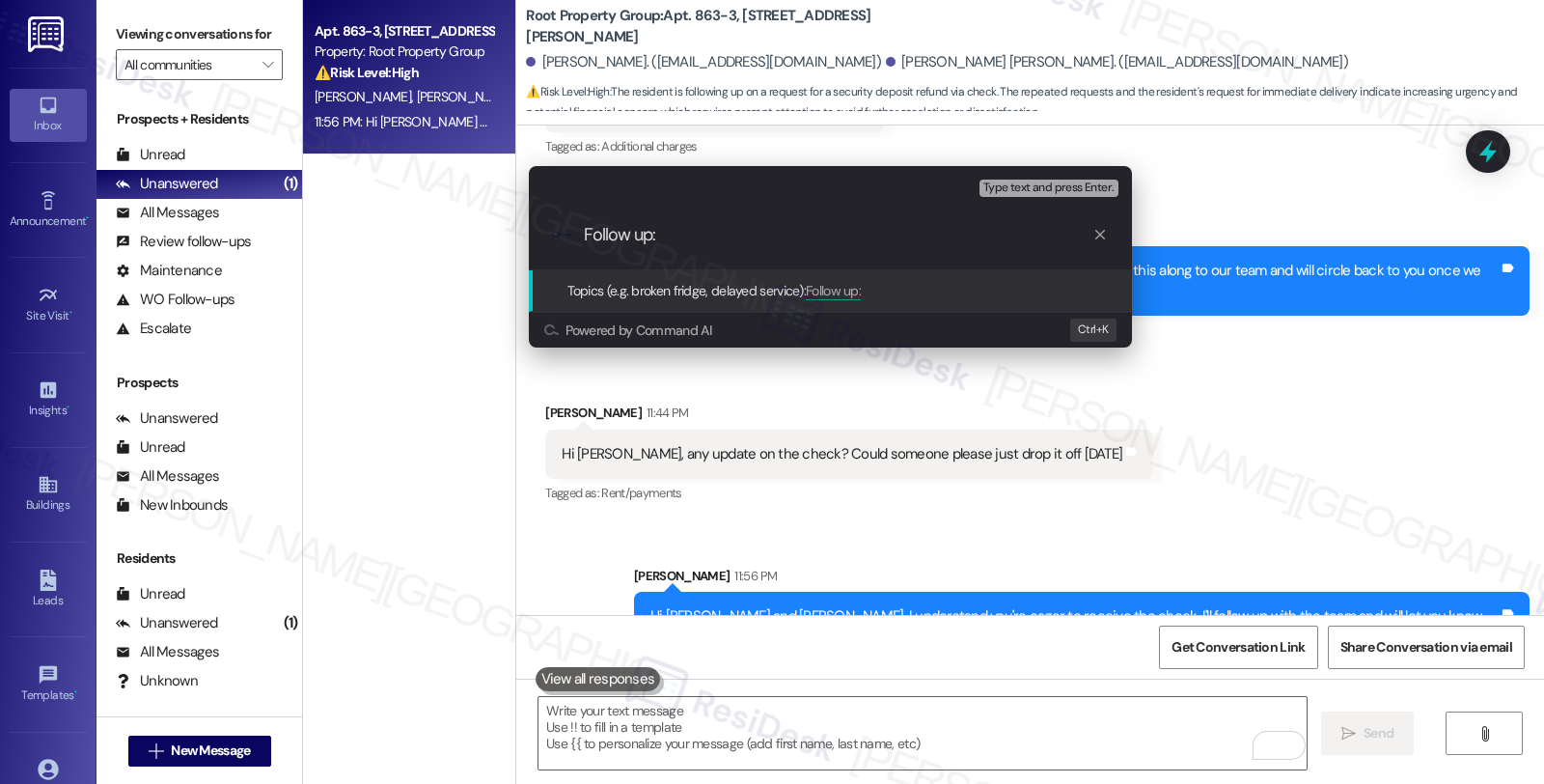
click at [712, 233] on input "Follow up:" at bounding box center [837, 234] width 508 height 20
type input "Follow up: Check for security deposit"
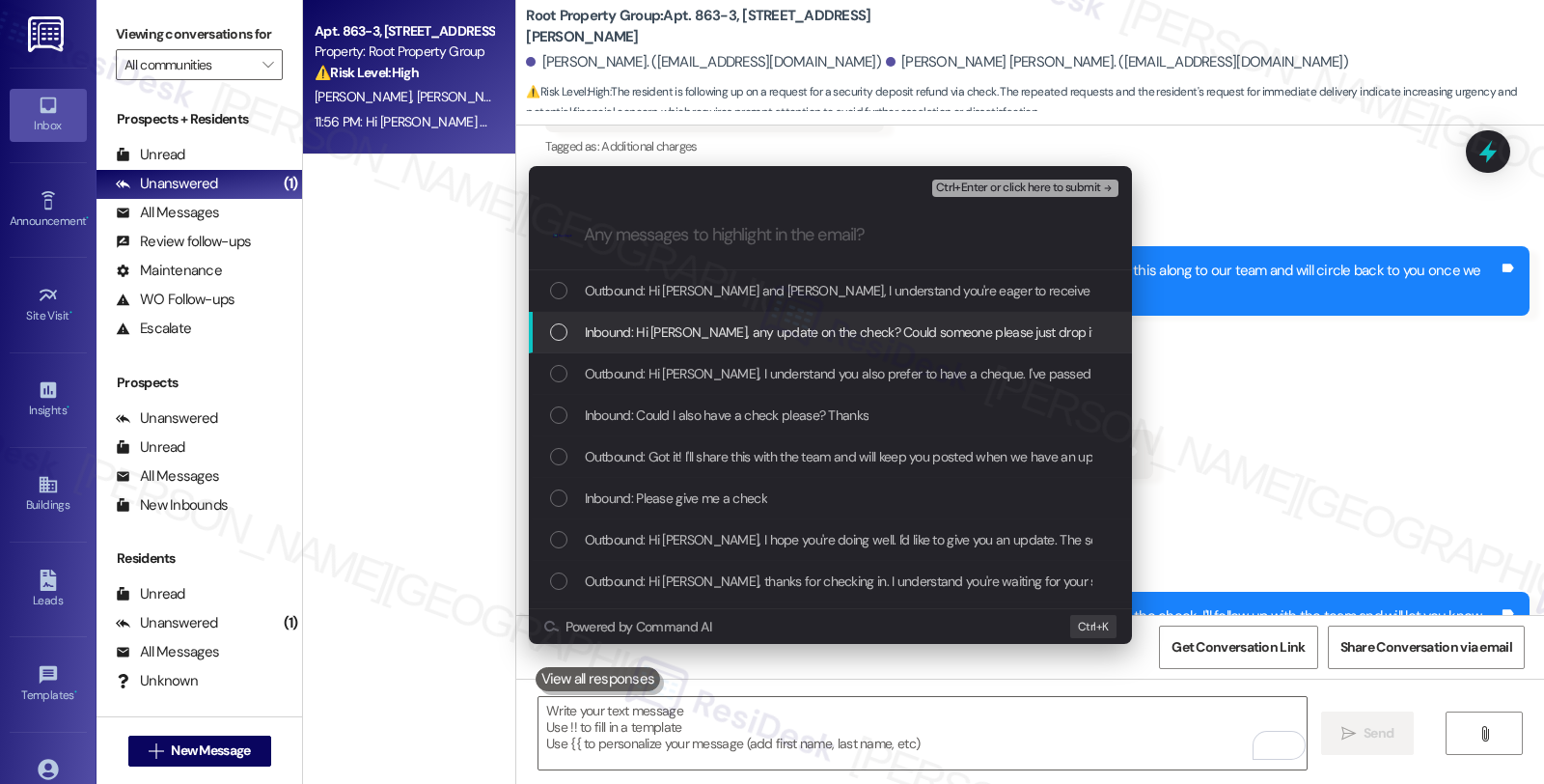
click at [845, 331] on span "Inbound: Hi [PERSON_NAME], any update on the check? Could someone please just d…" at bounding box center [868, 332] width 568 height 21
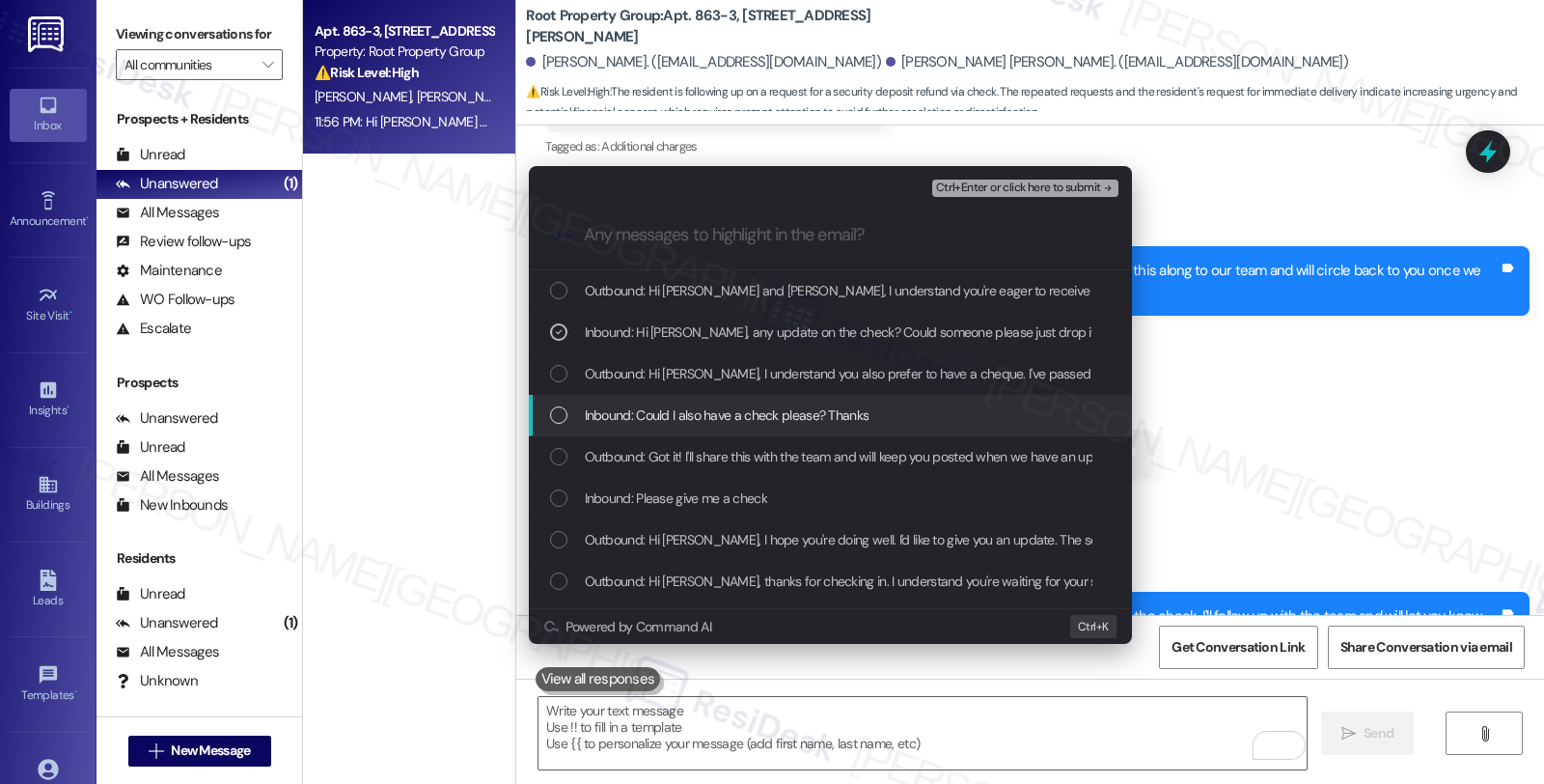
click at [811, 416] on span "Inbound: Could I also have a check please? Thanks" at bounding box center [727, 415] width 285 height 21
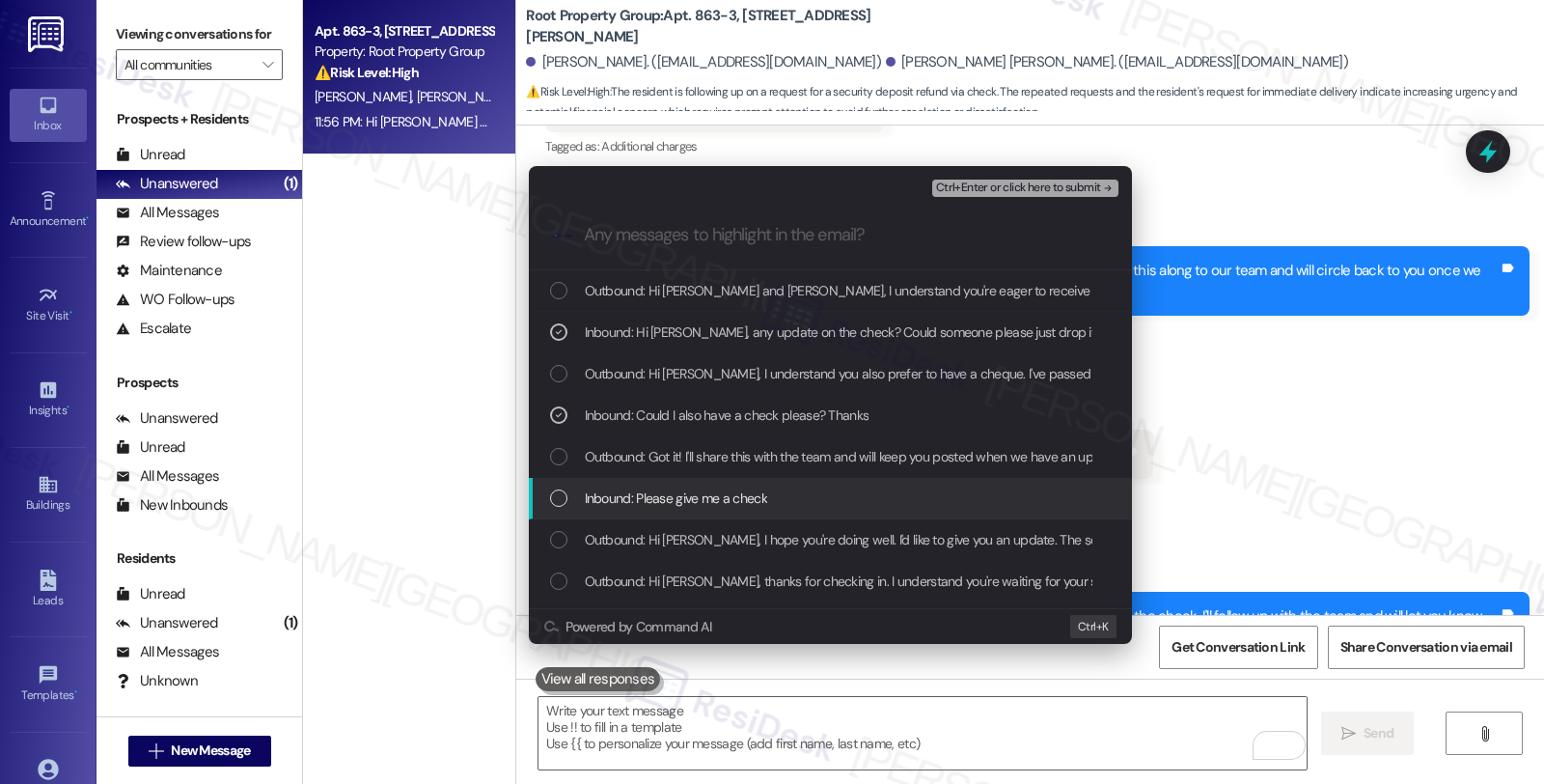
click at [776, 483] on div "Inbound: Please give me a check" at bounding box center [830, 498] width 603 height 42
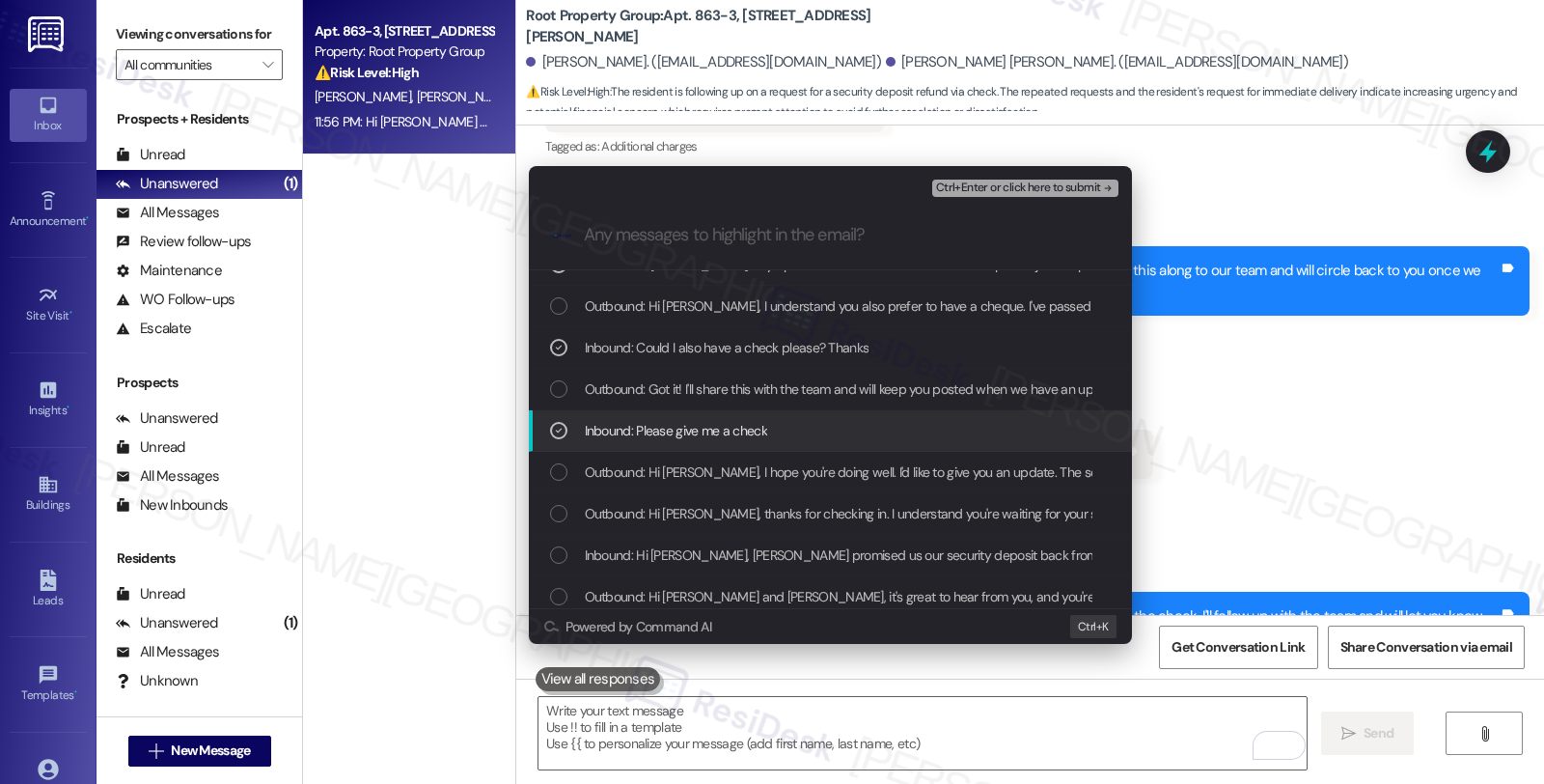
scroll to position [107, 0]
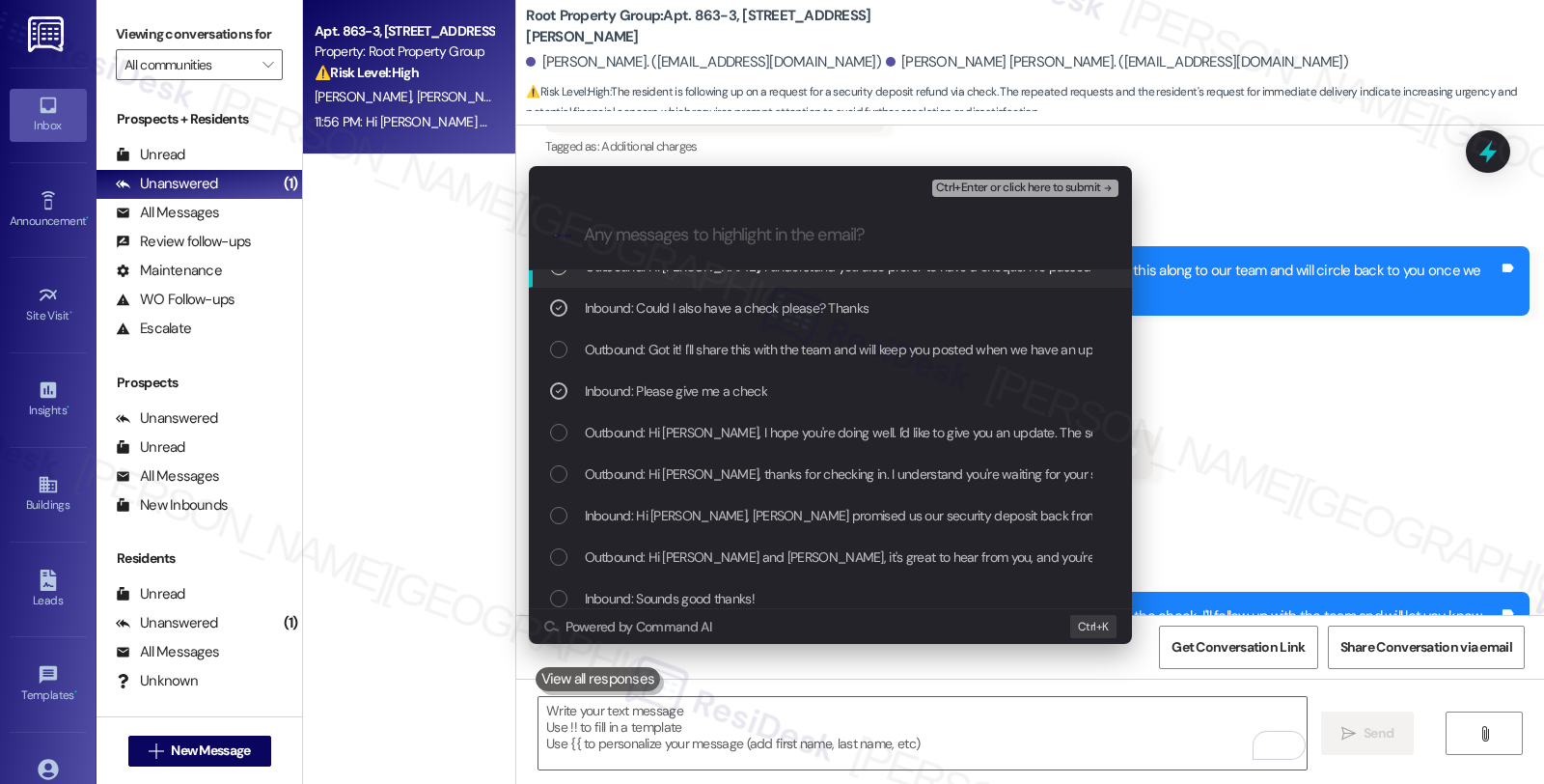
click at [975, 186] on span "Ctrl+Enter or click here to submit" at bounding box center [1018, 188] width 165 height 14
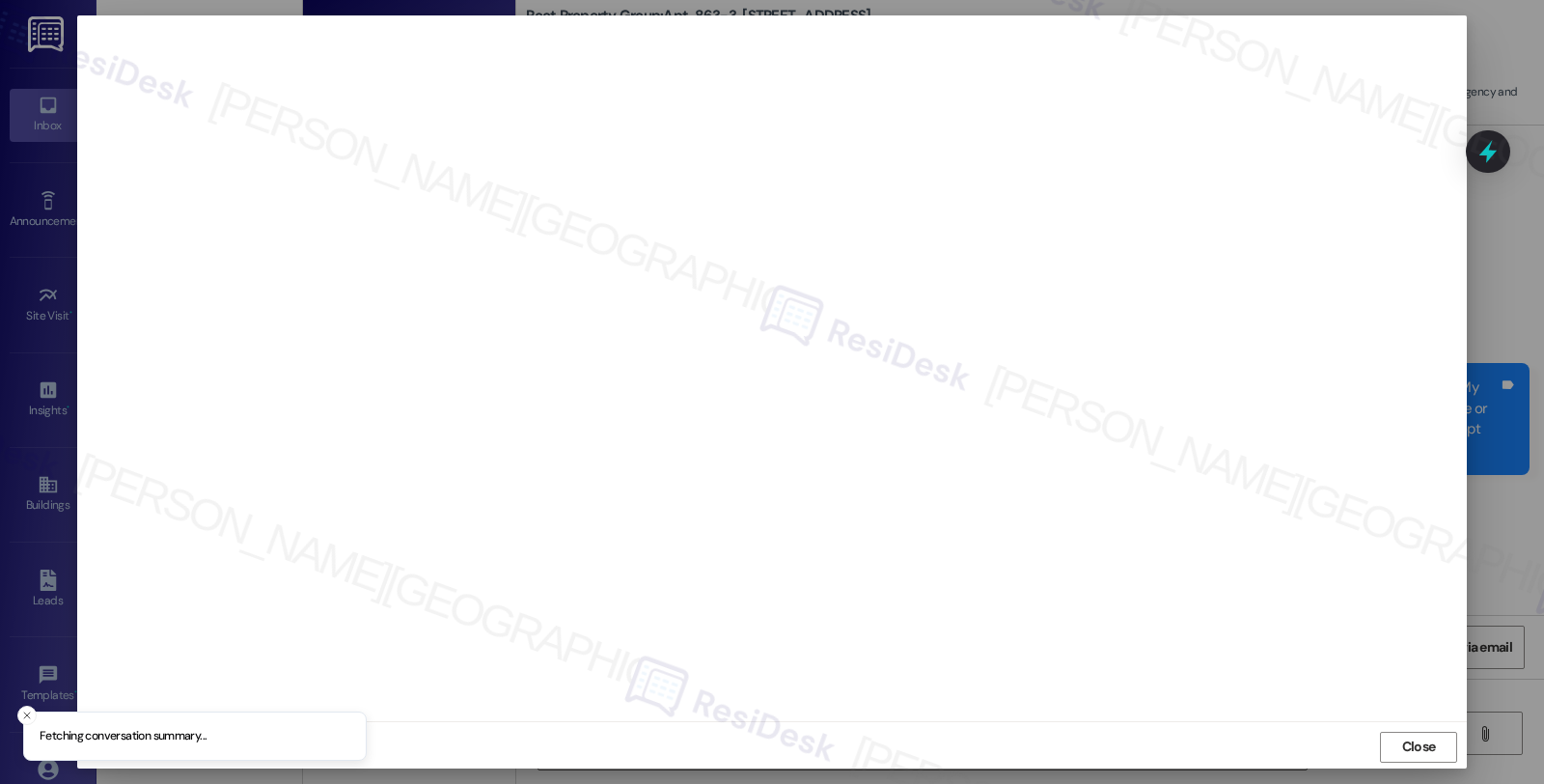
scroll to position [2370, 0]
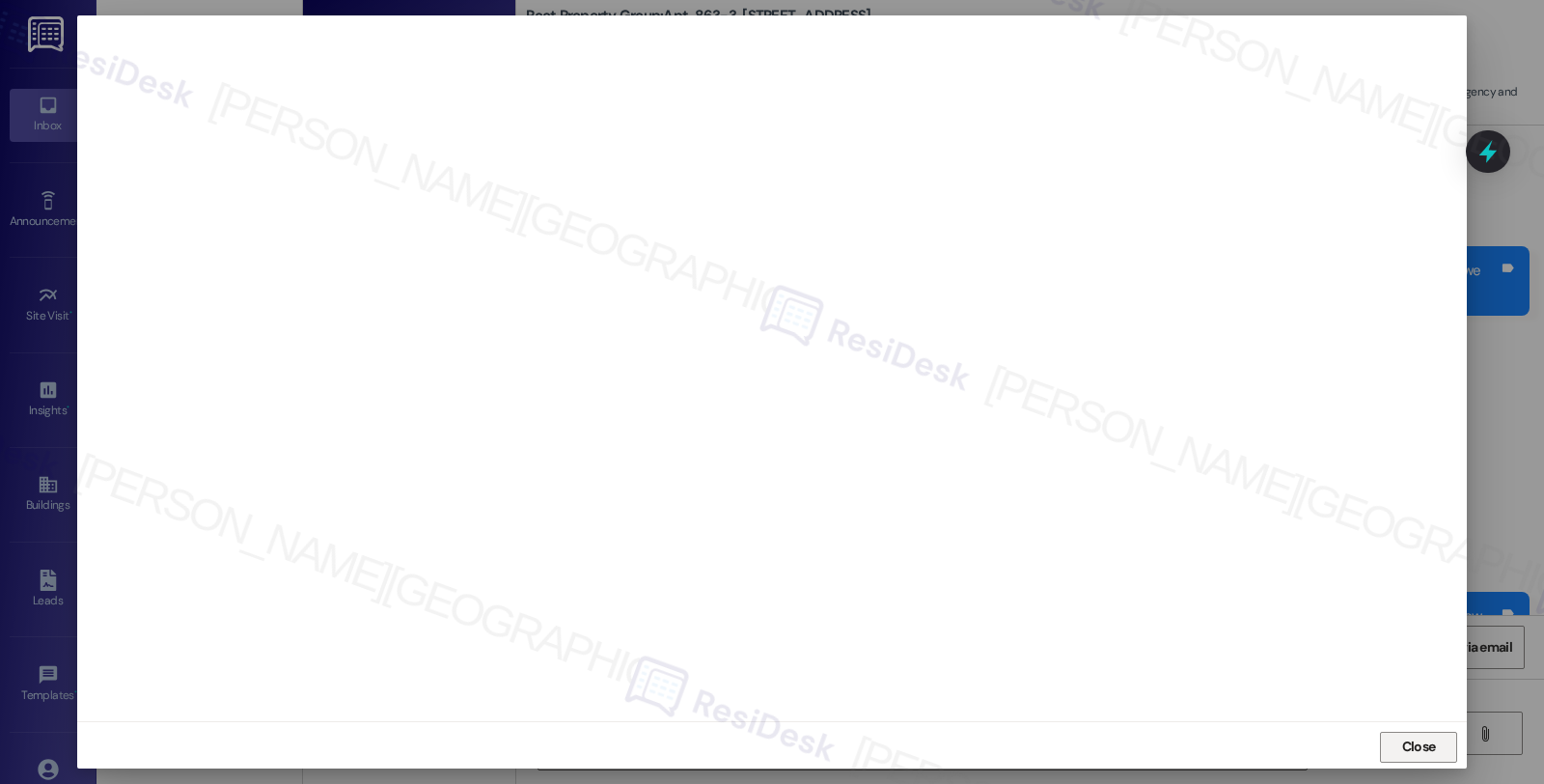
click at [1416, 740] on span "Close" at bounding box center [1419, 746] width 34 height 20
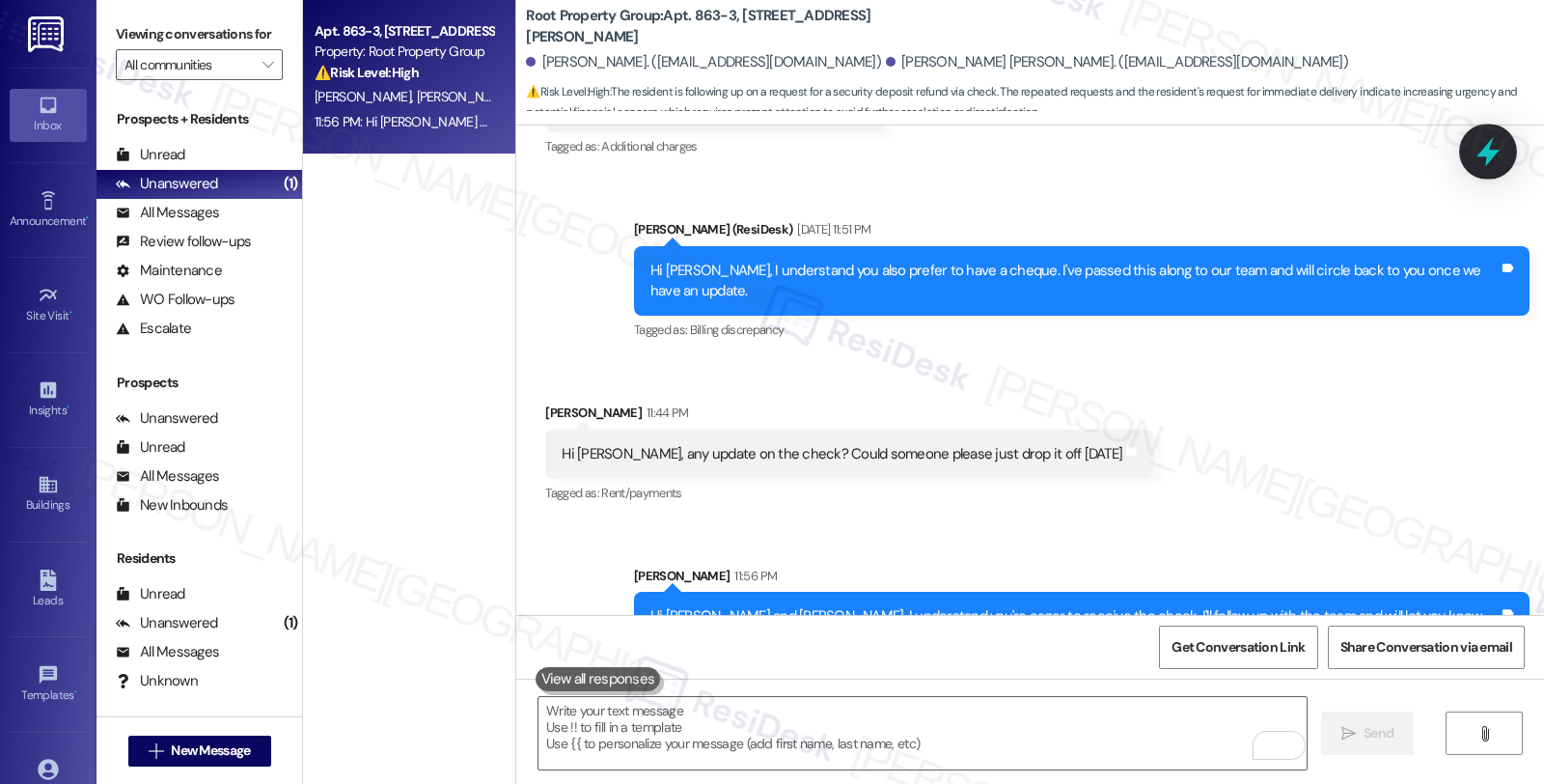
click at [1487, 148] on icon at bounding box center [1488, 152] width 23 height 30
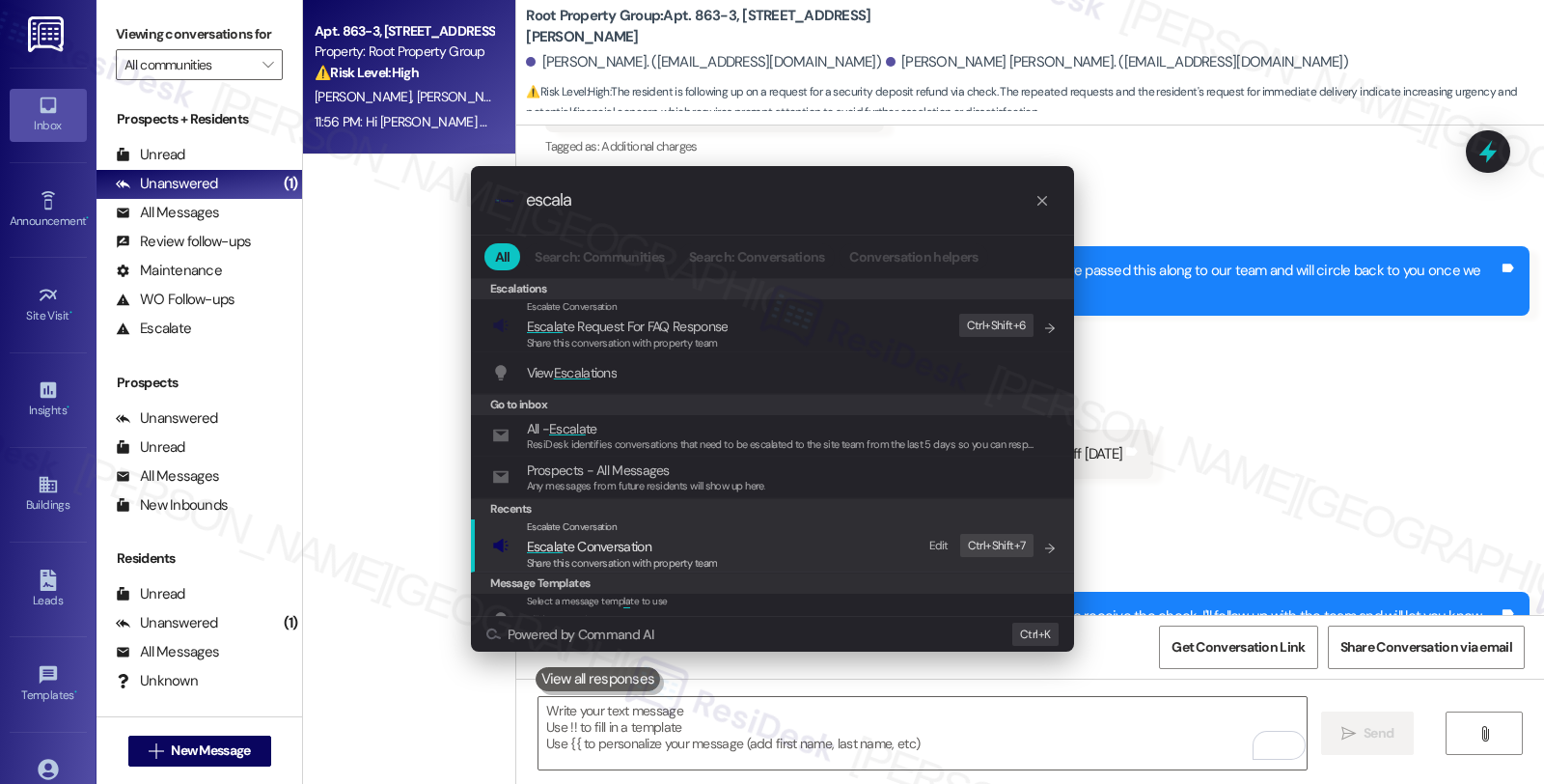
type input "escala"
click at [584, 541] on span "Escala te Conversation" at bounding box center [589, 546] width 125 height 17
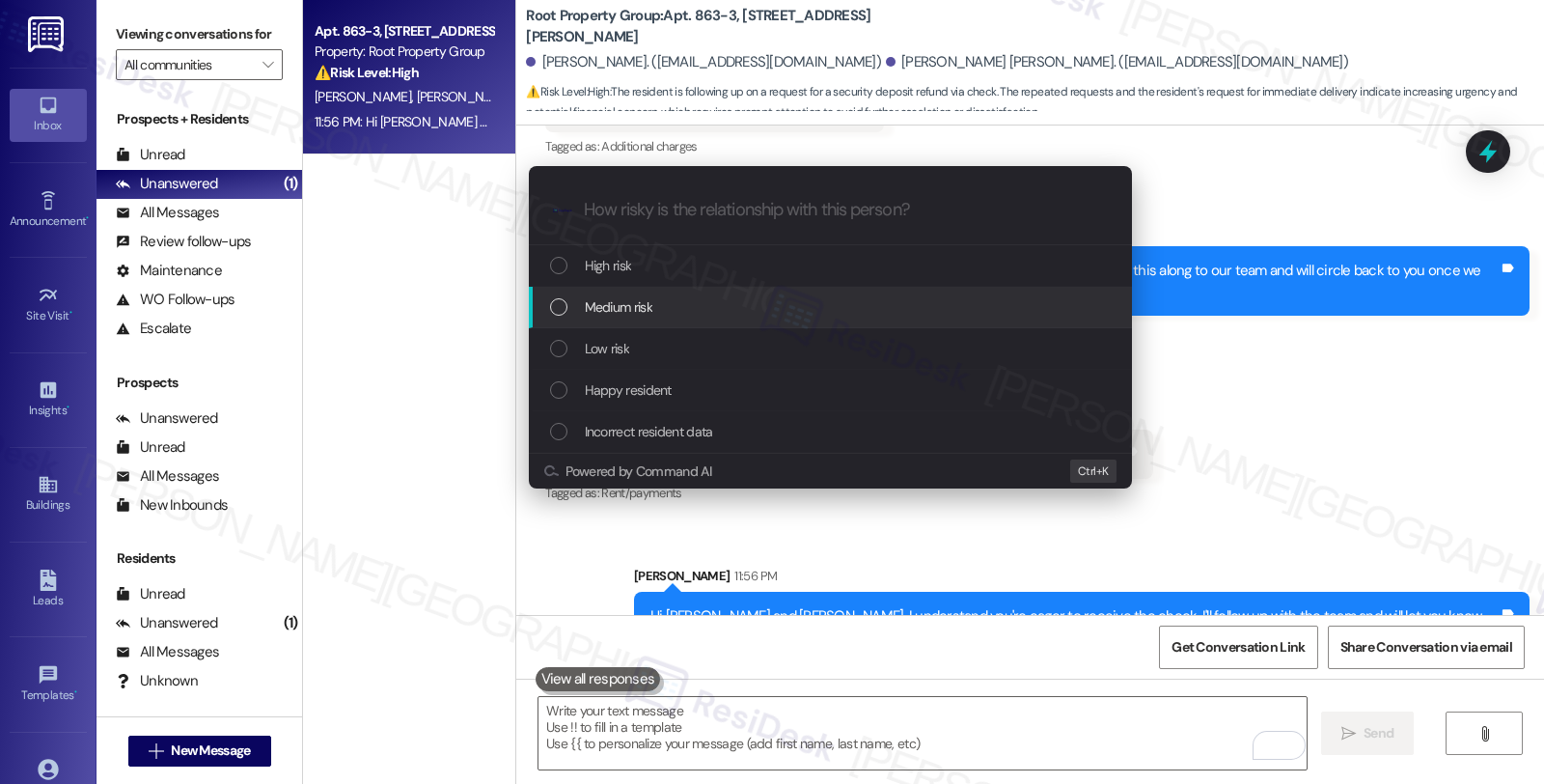
click at [618, 309] on span "Medium risk" at bounding box center [619, 307] width 68 height 21
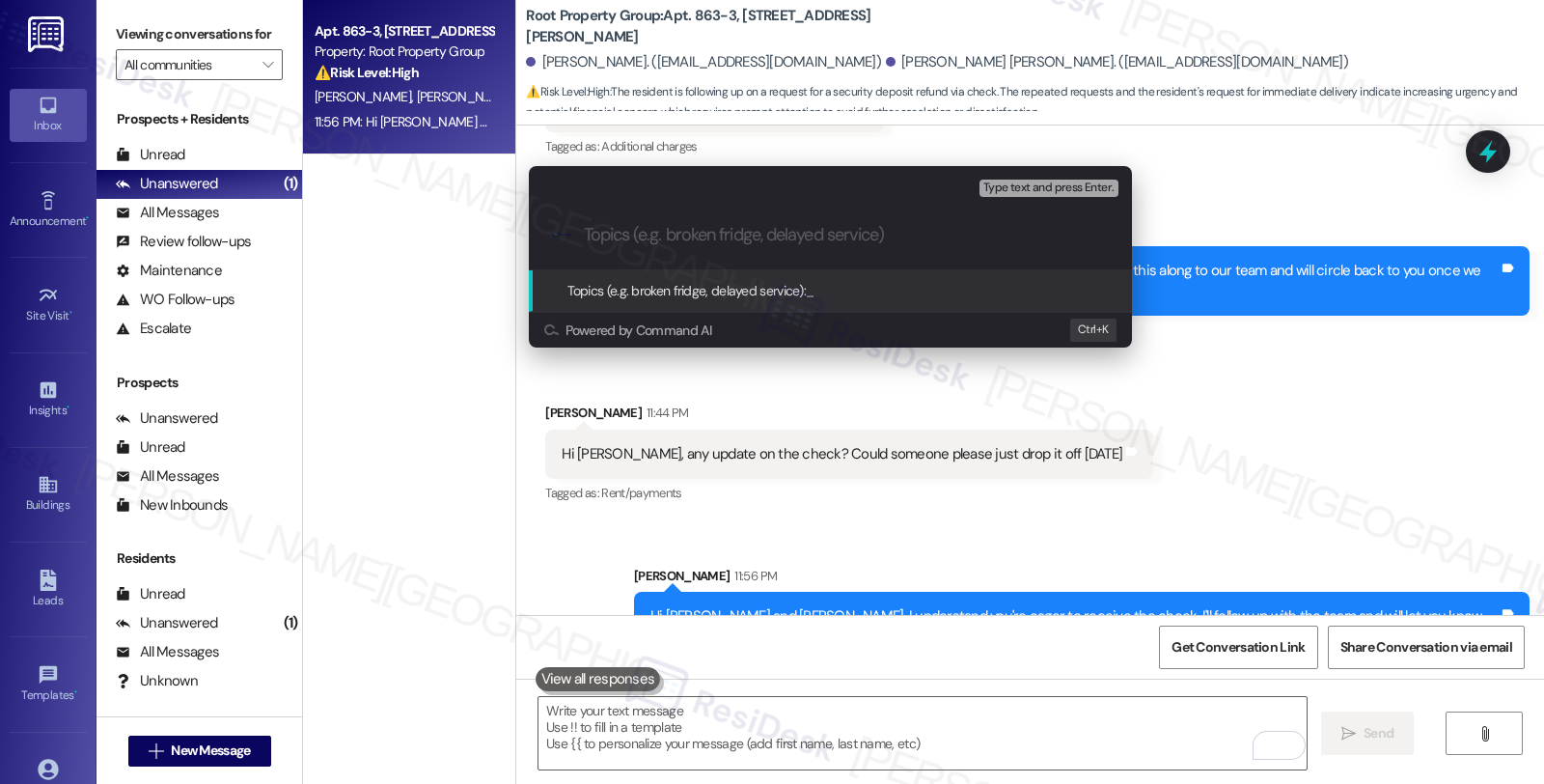
paste input "Follow up: Check for security deposit"
type input "Follow up: Check for security deposit"
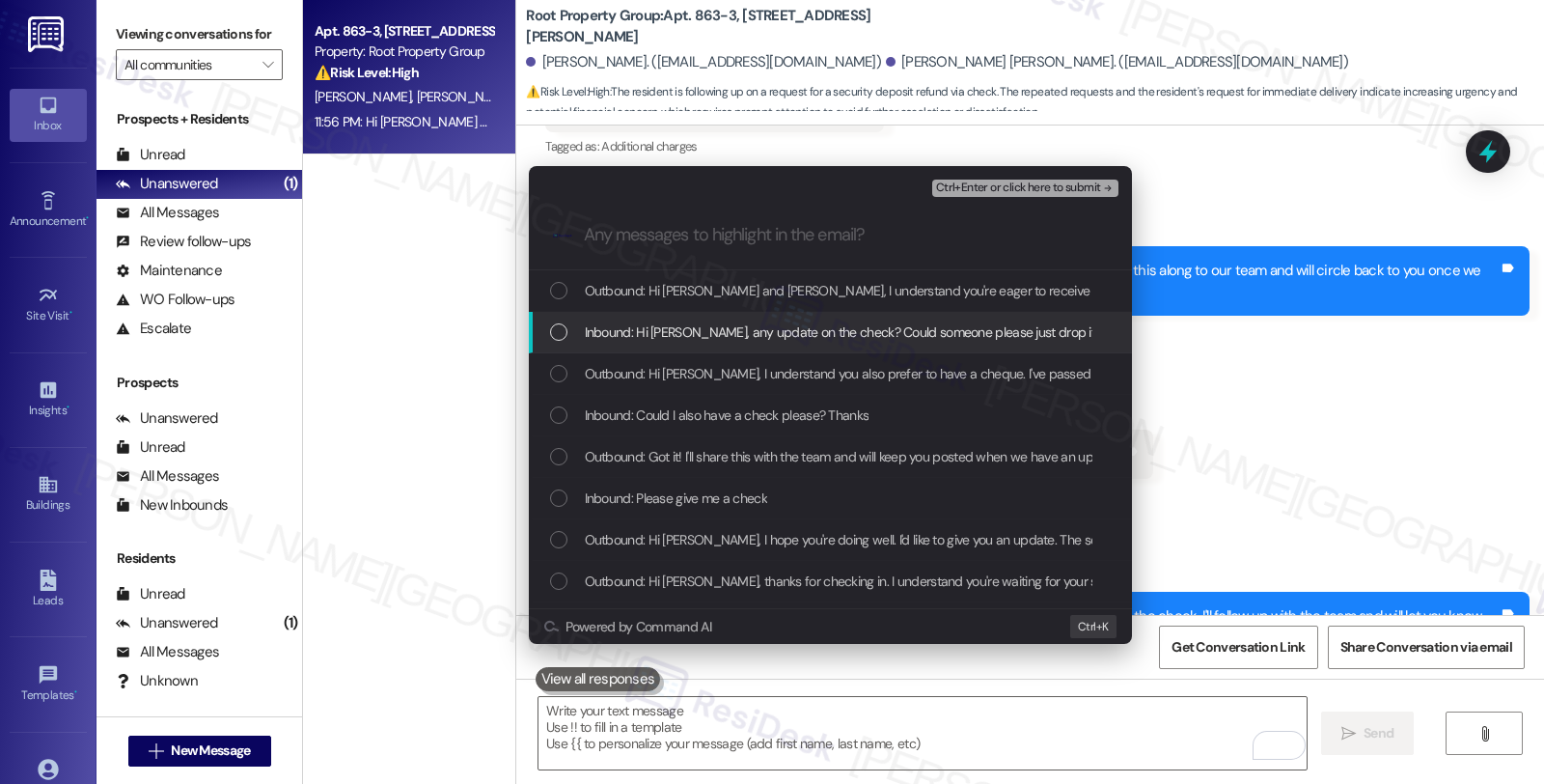
click at [632, 339] on span "Inbound: Hi Sarah, any update on the check? Could someone please just drop it o…" at bounding box center [868, 332] width 568 height 21
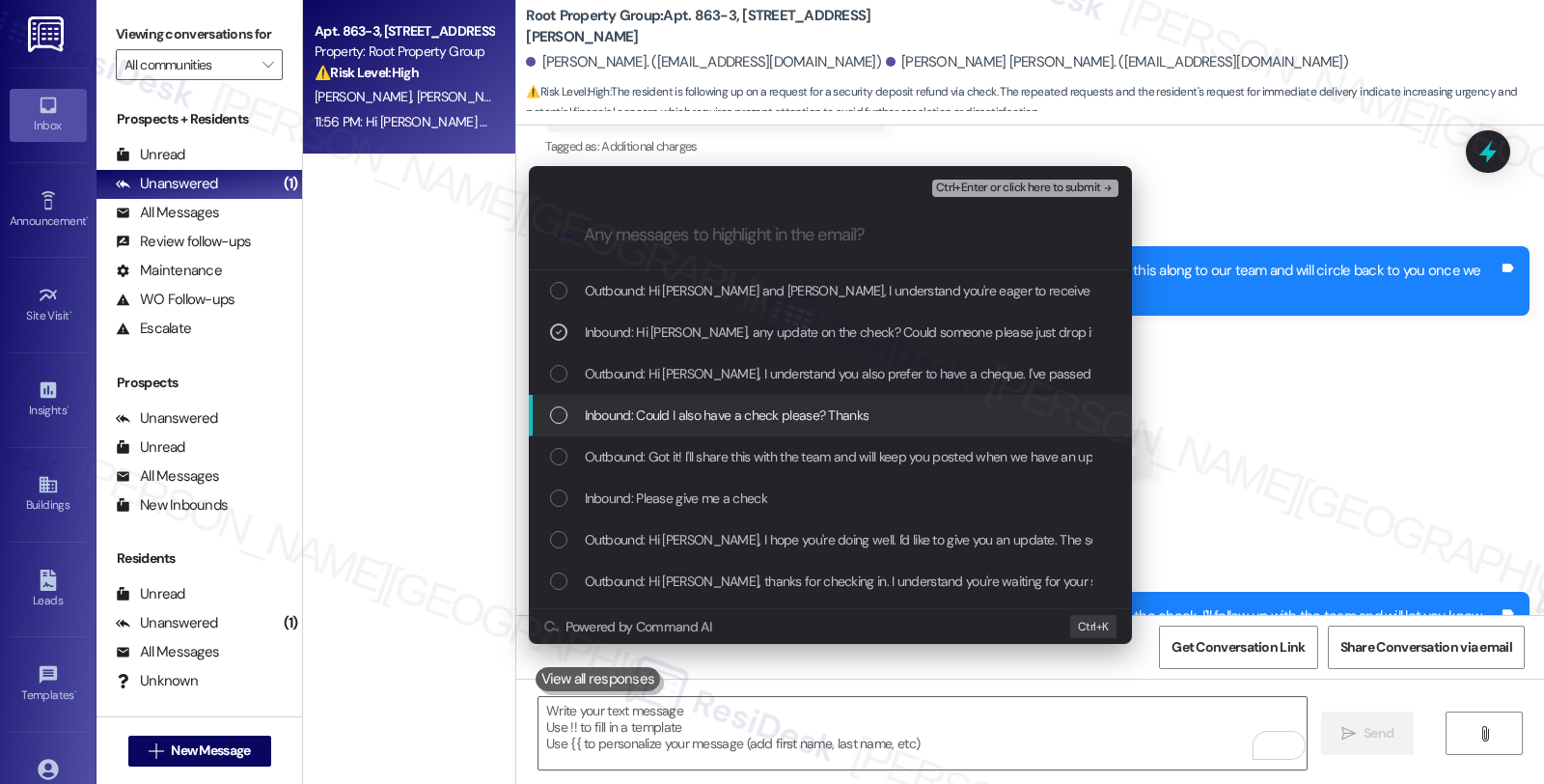
click at [641, 408] on span "Inbound: Could I also have a check please? Thanks" at bounding box center [727, 415] width 285 height 21
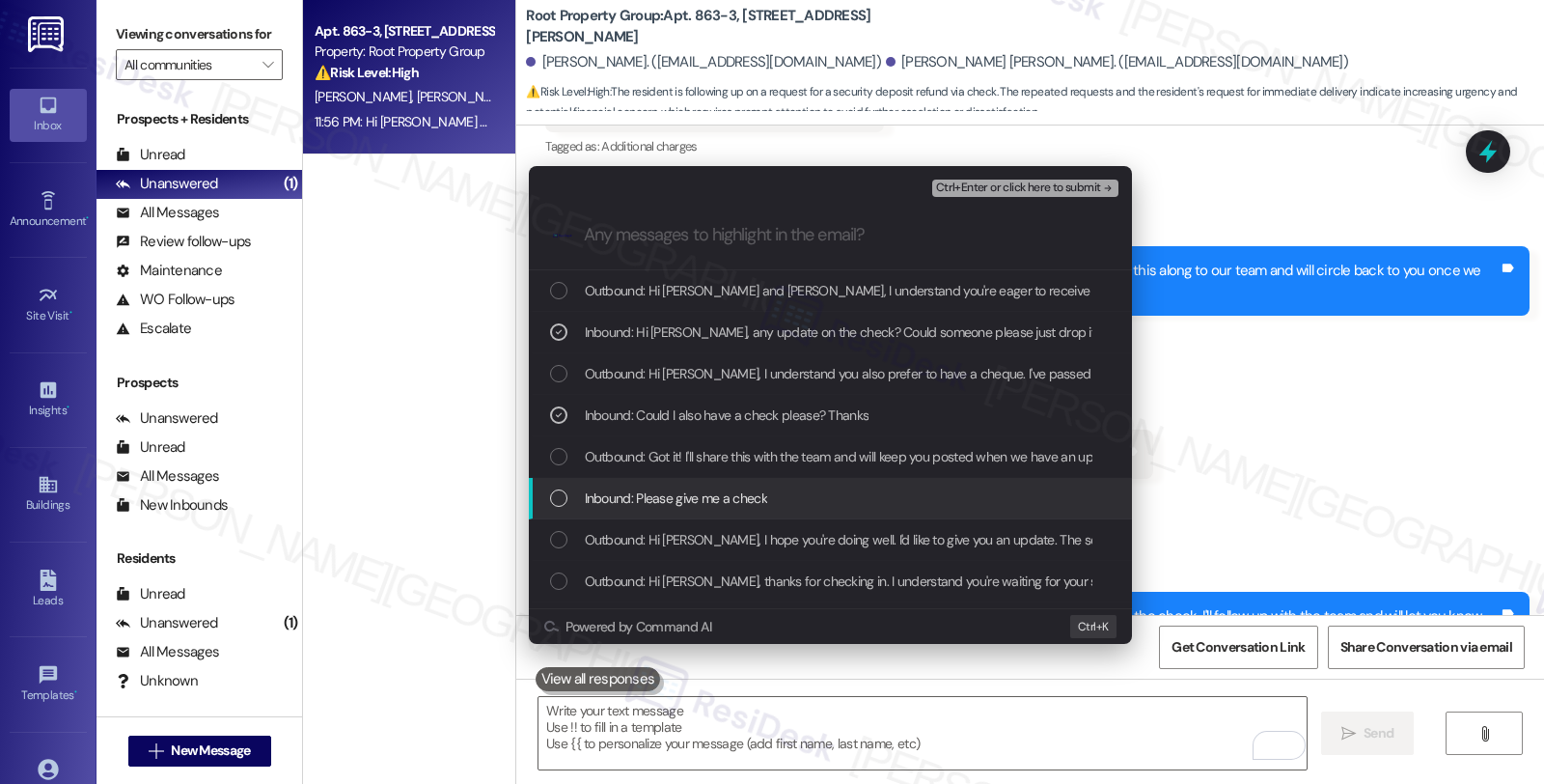
click at [647, 492] on span "Inbound: Please give me a check" at bounding box center [676, 498] width 182 height 21
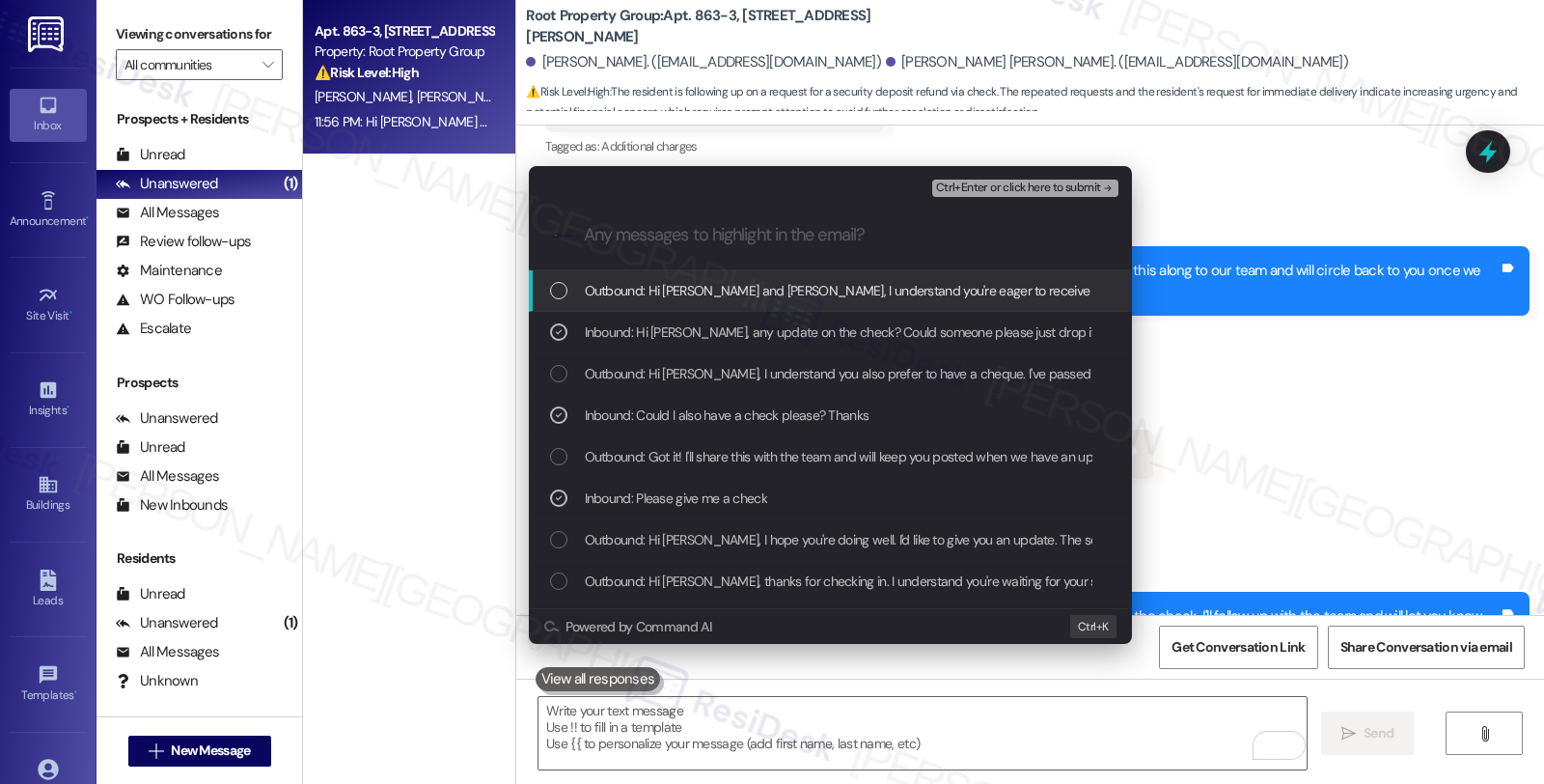
click at [1011, 187] on span "Ctrl+Enter or click here to submit" at bounding box center [1018, 188] width 165 height 14
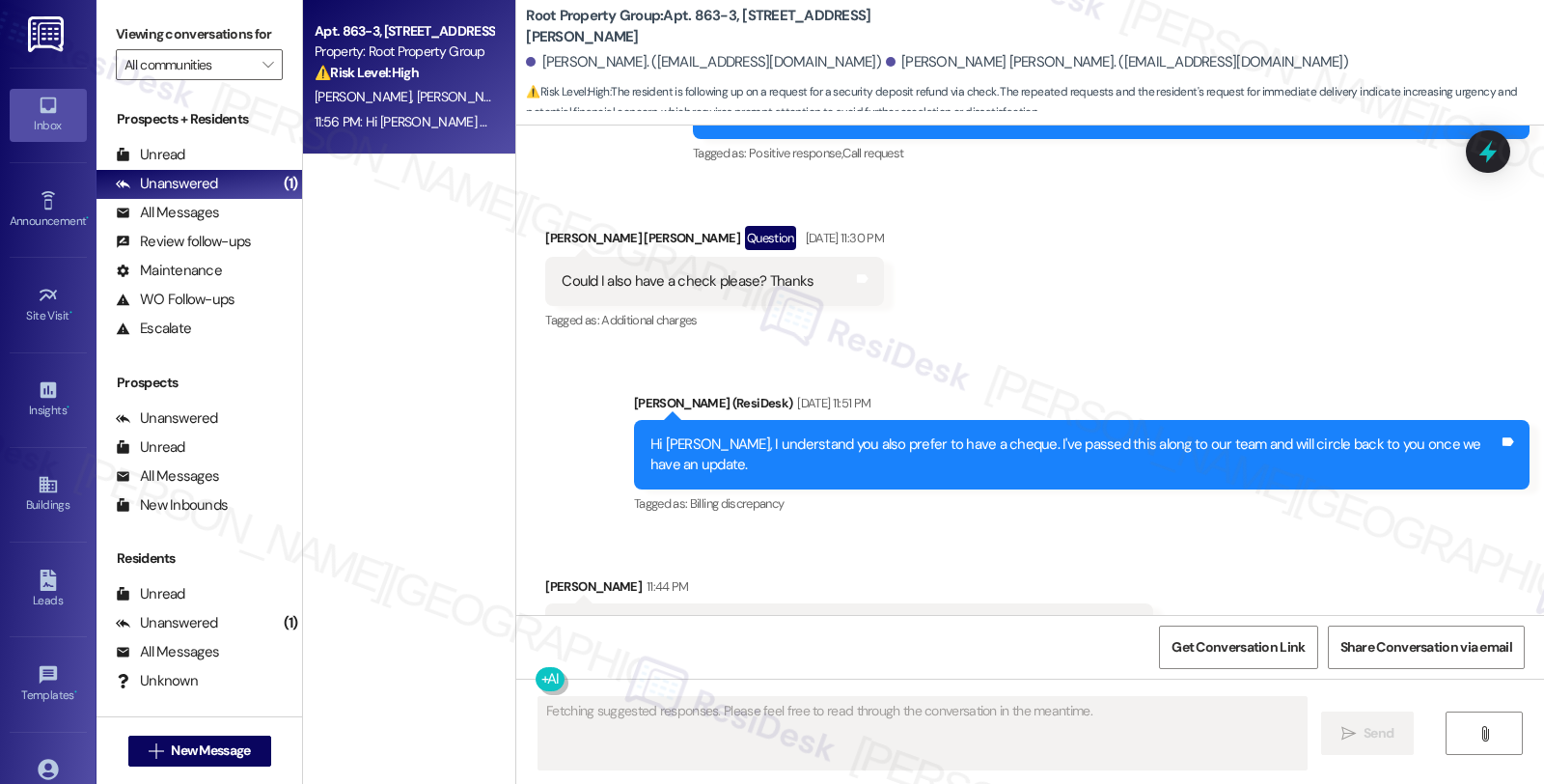
scroll to position [2215, 0]
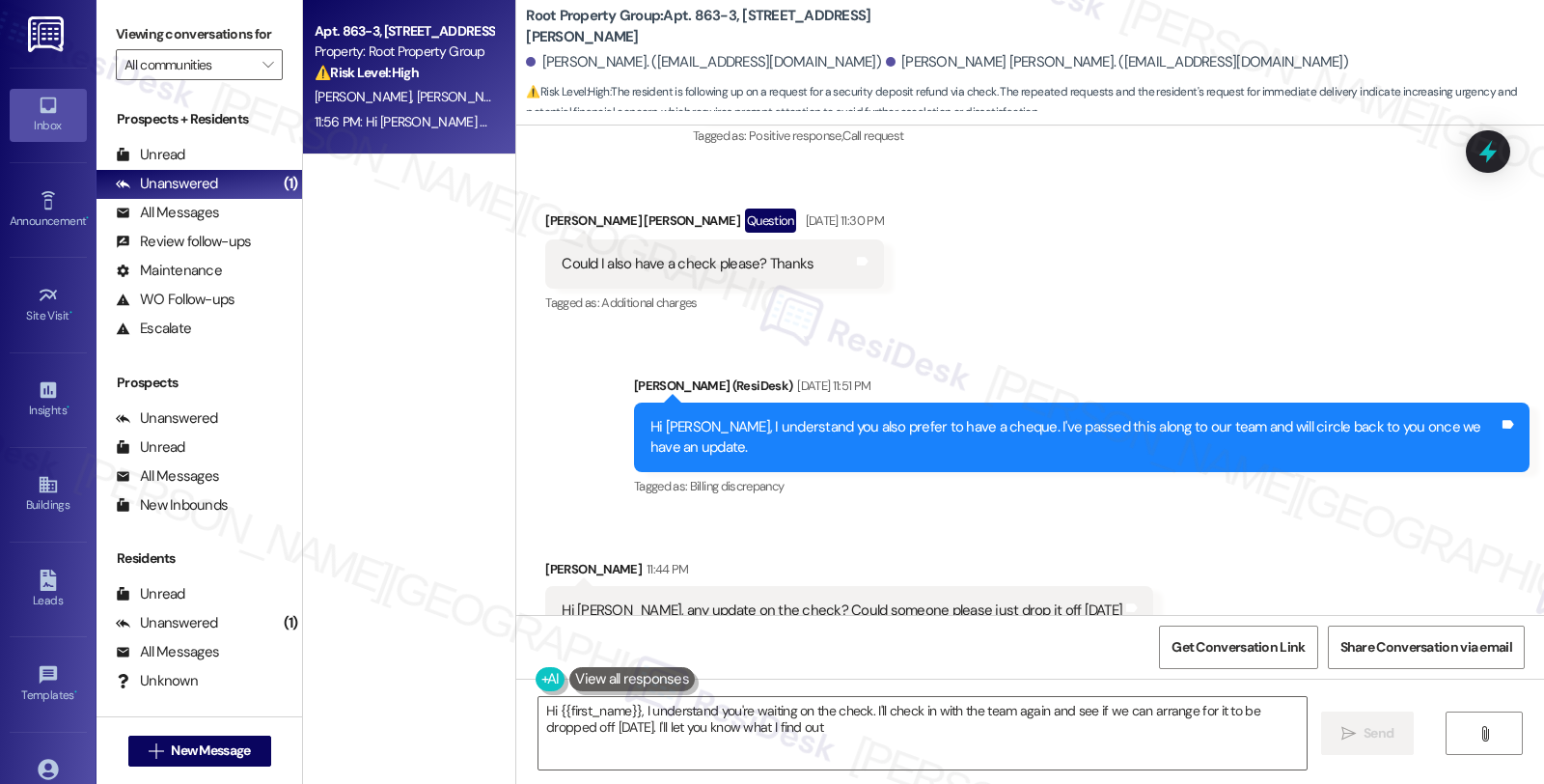
type textarea "Hi {{first_name}}, I understand you're waiting on the check. I'll check in with…"
